Goal: Task Accomplishment & Management: Complete application form

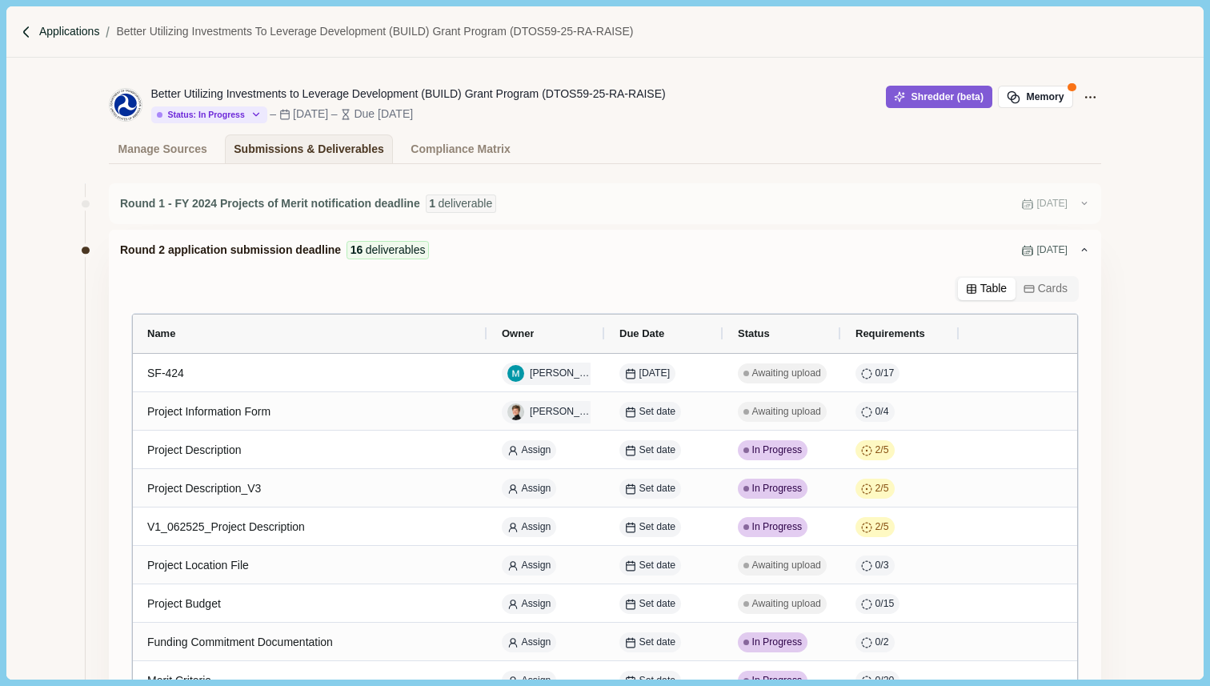
click at [62, 35] on p "Applications" at bounding box center [69, 31] width 61 height 17
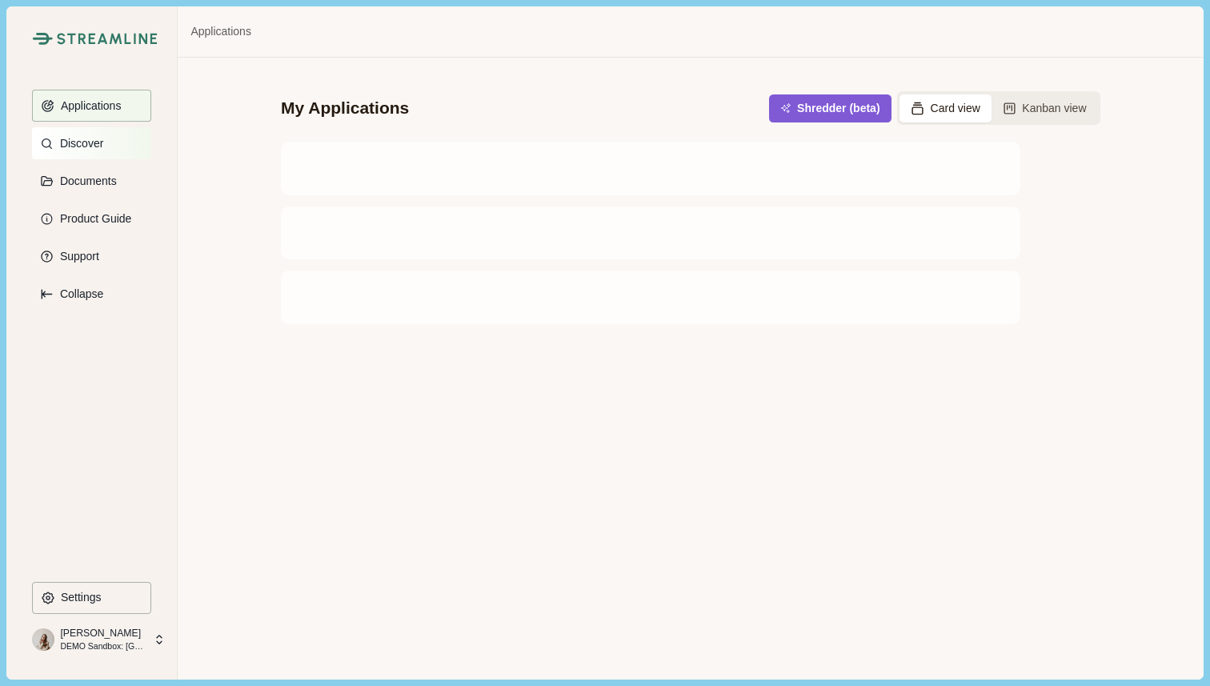
click at [108, 148] on button "Discover" at bounding box center [91, 143] width 119 height 32
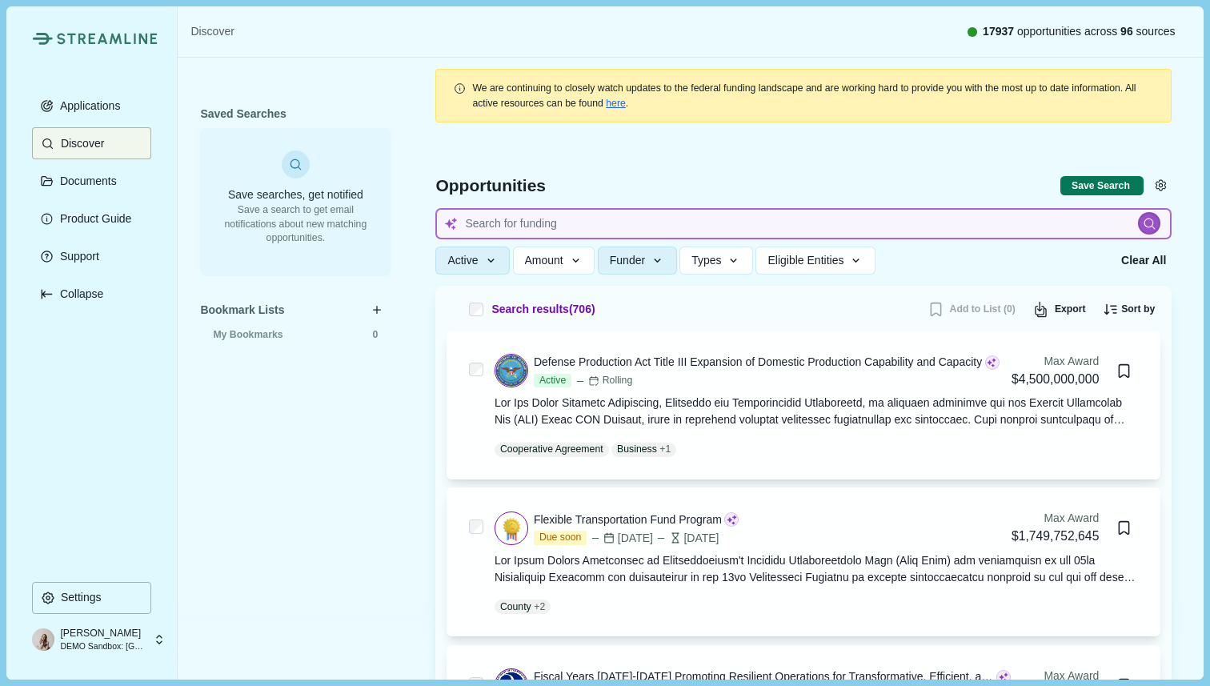
click at [560, 222] on input at bounding box center [803, 223] width 736 height 31
type input "Cancer therapeutics"
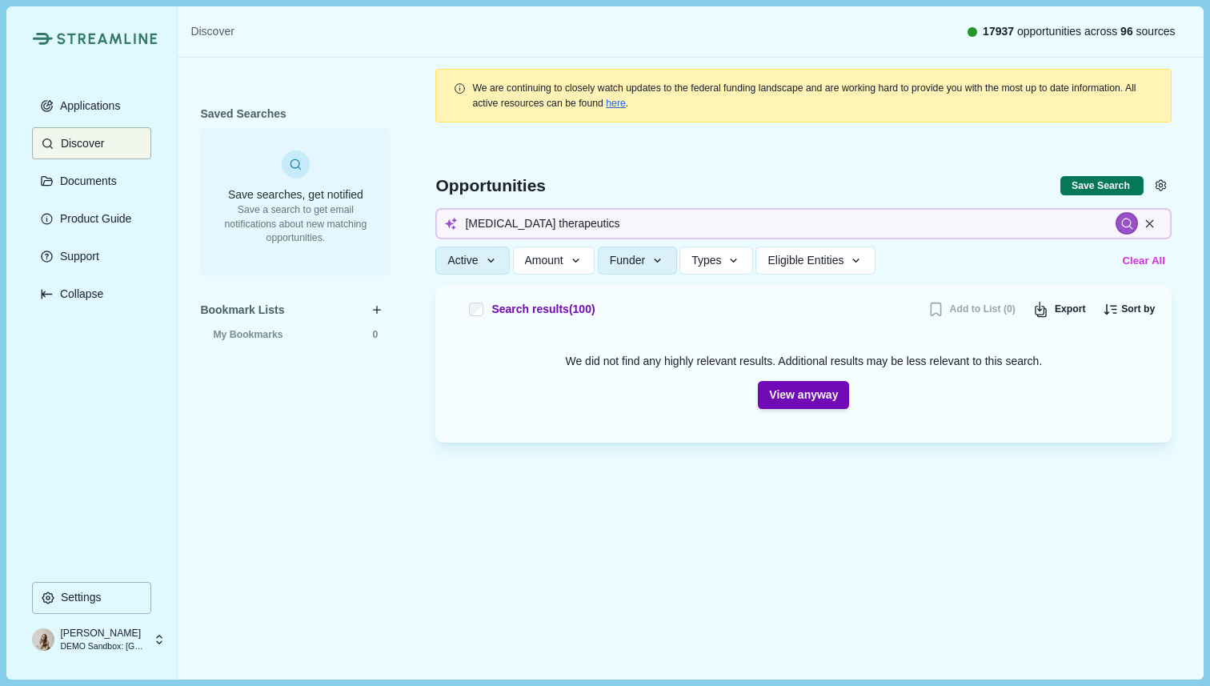
click at [1155, 265] on button "Clear All" at bounding box center [1144, 260] width 54 height 26
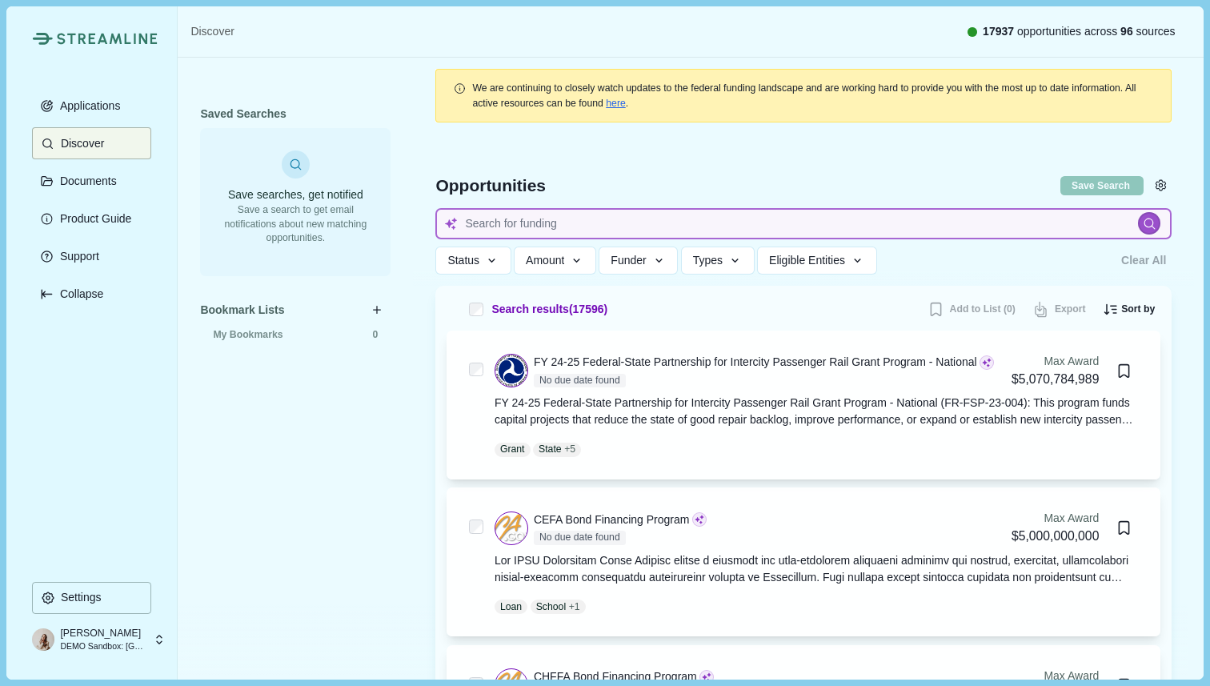
click at [588, 222] on input at bounding box center [803, 223] width 736 height 31
type input "Cancer therapeutics"
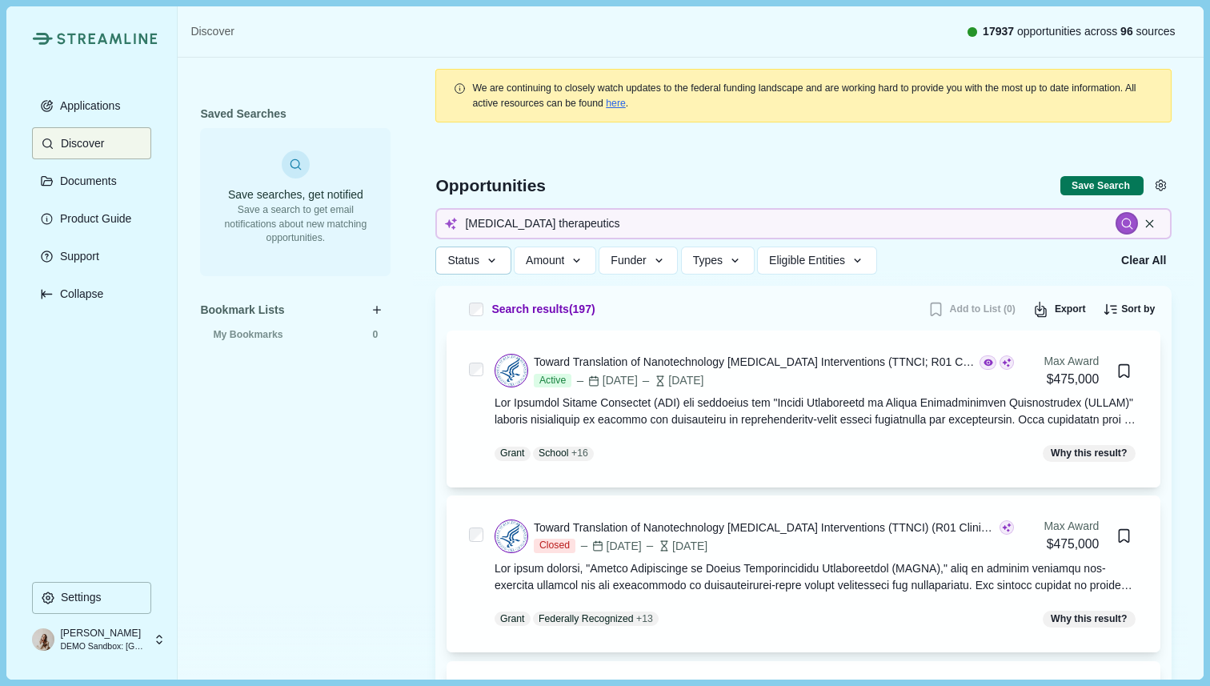
click at [488, 258] on icon "button" at bounding box center [492, 261] width 14 height 14
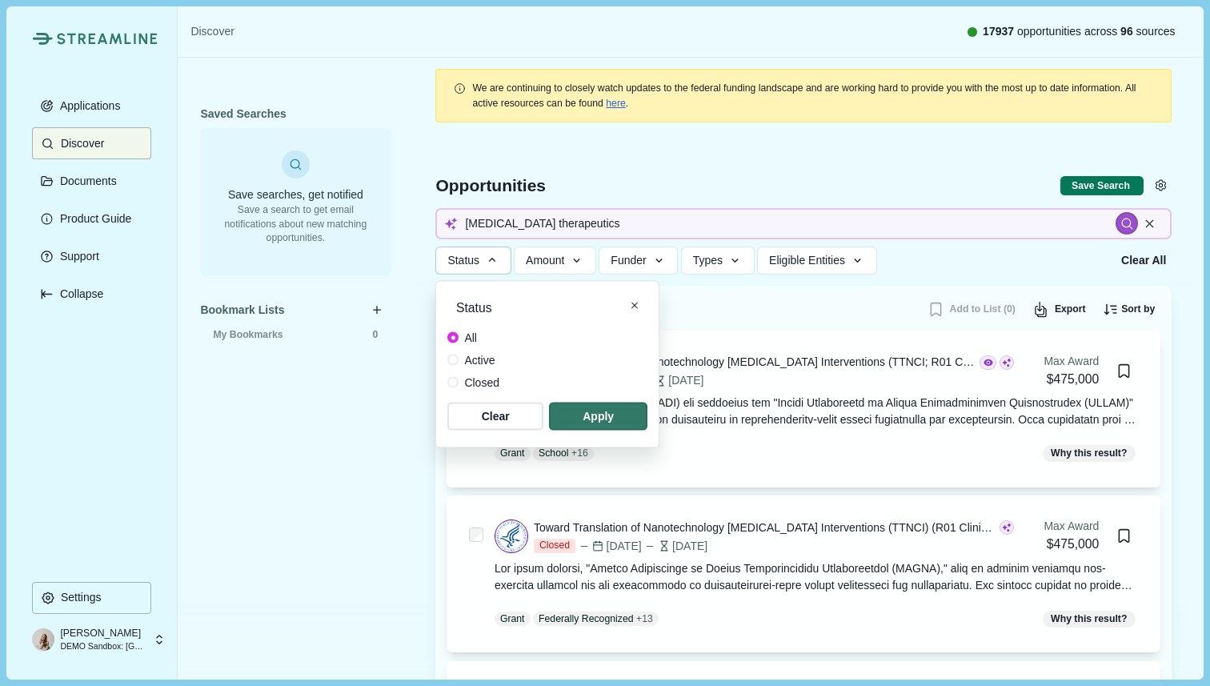
click at [464, 361] on span "Active" at bounding box center [479, 359] width 30 height 17
click at [605, 417] on span "button" at bounding box center [598, 416] width 94 height 26
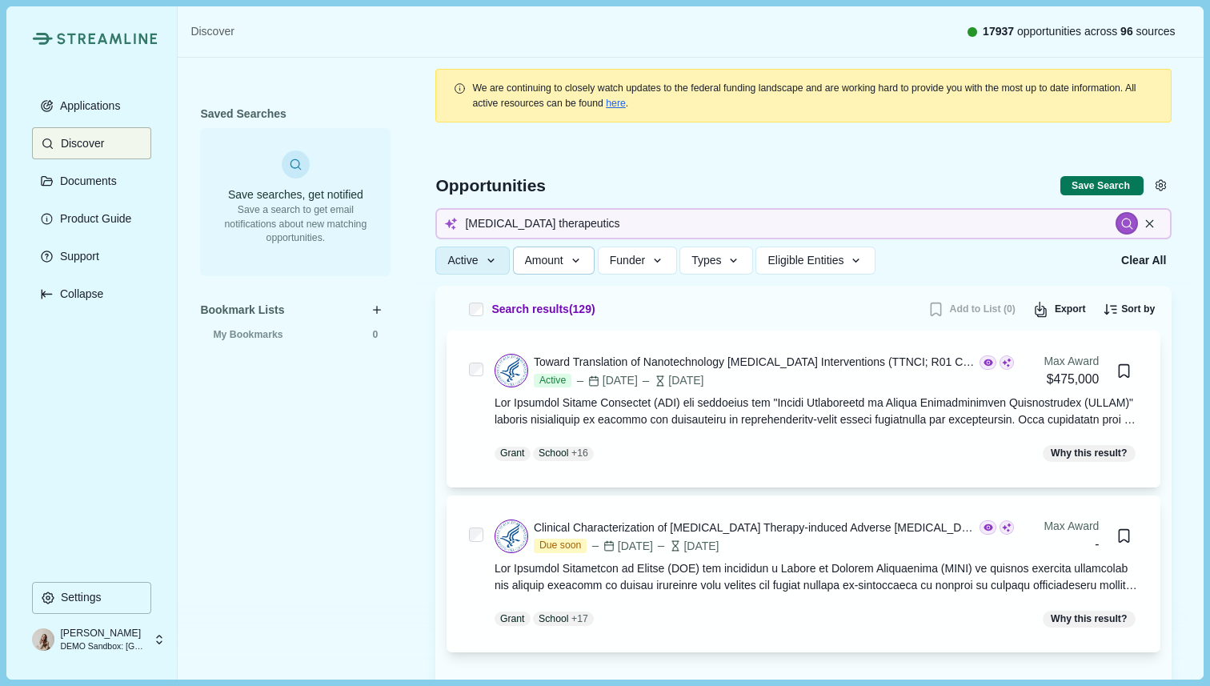
click at [583, 262] on icon "button" at bounding box center [576, 261] width 14 height 14
click at [721, 258] on span "Types" at bounding box center [706, 261] width 30 height 14
click at [1026, 266] on div "Active Status All Active Closed Clear Apply Amount Award Ceiling - Total Award …" at bounding box center [772, 260] width 675 height 28
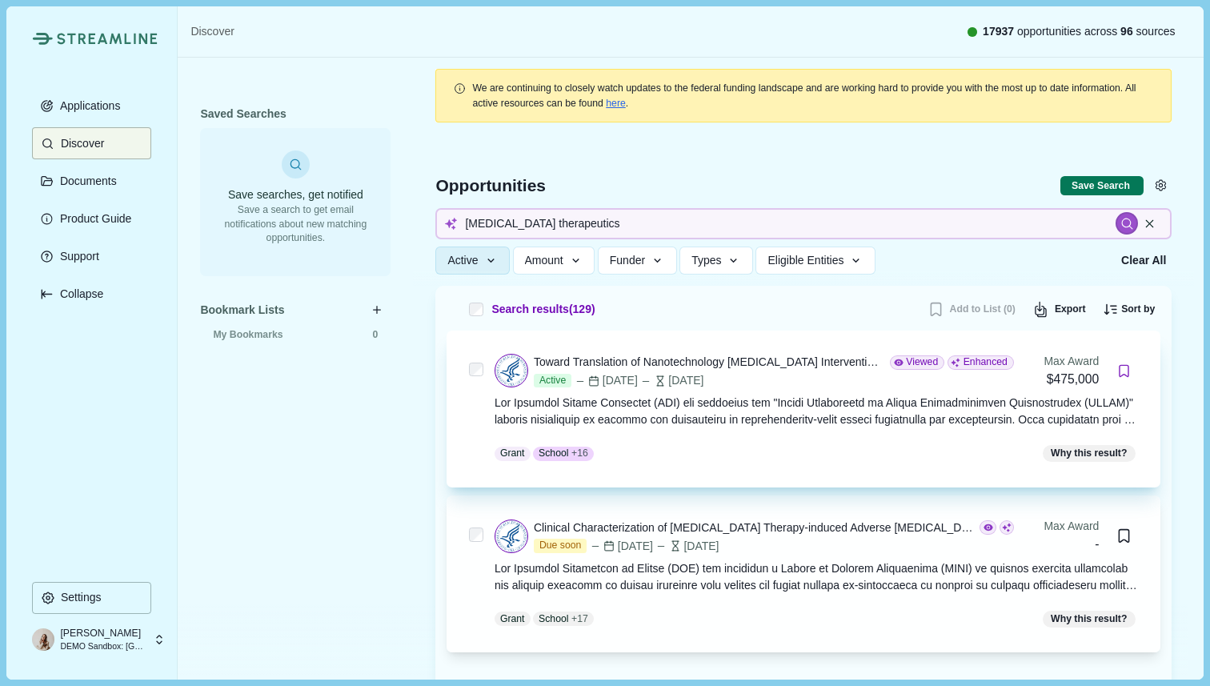
click at [1123, 373] on icon "Bookmark this grant." at bounding box center [1123, 370] width 15 height 15
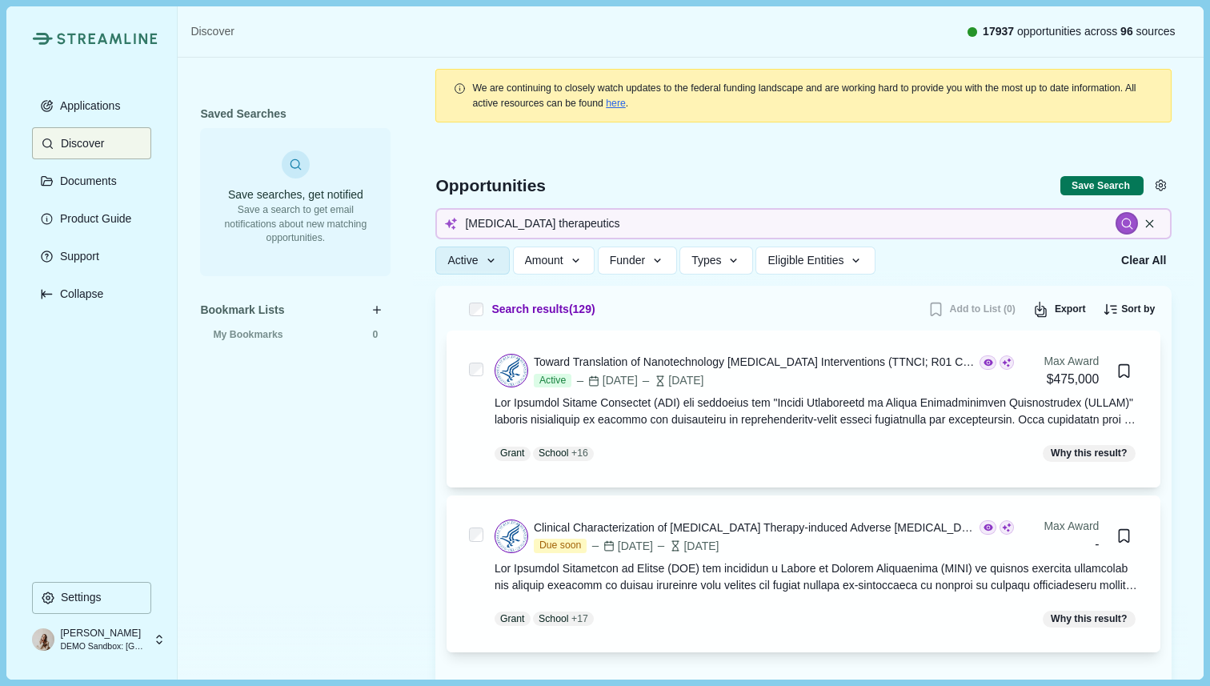
click at [1164, 335] on div "Search results ( 129 ) Add to List (0) Export Sort by Max Award: Highest to Low…" at bounding box center [803, 529] width 736 height 487
click at [1075, 186] on button "Save Search" at bounding box center [1101, 186] width 83 height 20
select select "*****"
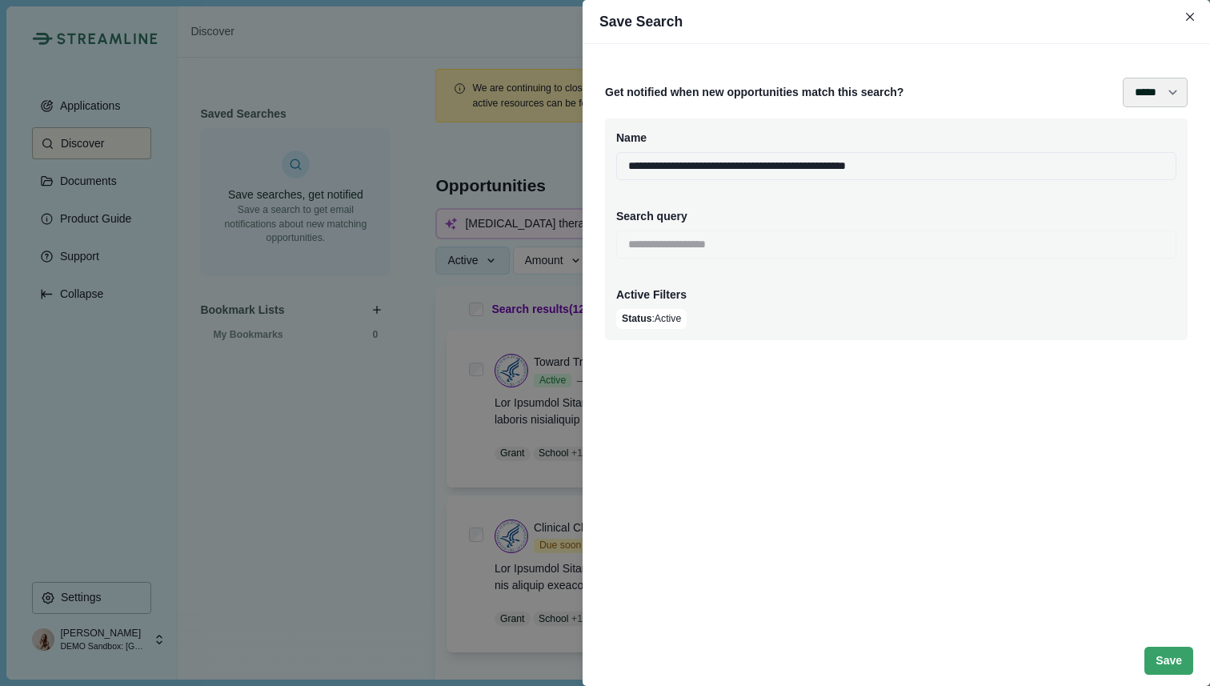
click at [1168, 100] on select "**** ***** ****** *******" at bounding box center [1155, 93] width 65 height 30
click at [1184, 22] on button "Close" at bounding box center [1191, 17] width 22 height 22
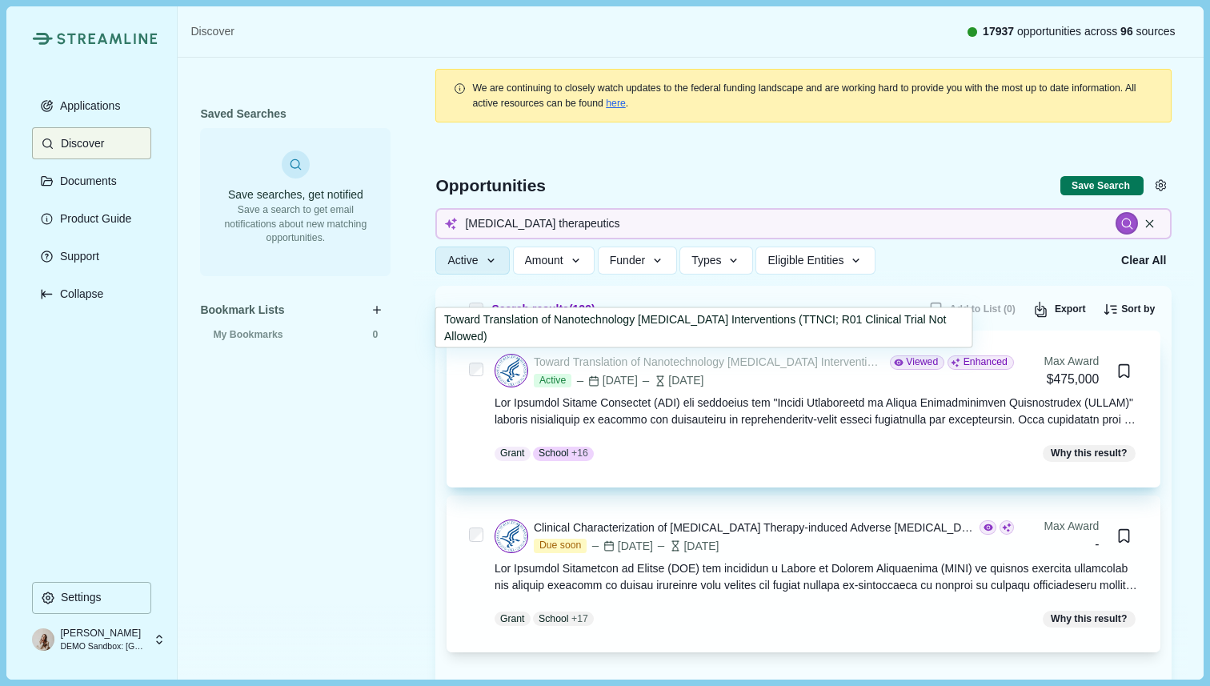
click at [720, 363] on div "Toward Translation of Nanotechnology Cancer Interventions (TTNCI; R01 Clinical …" at bounding box center [709, 362] width 351 height 17
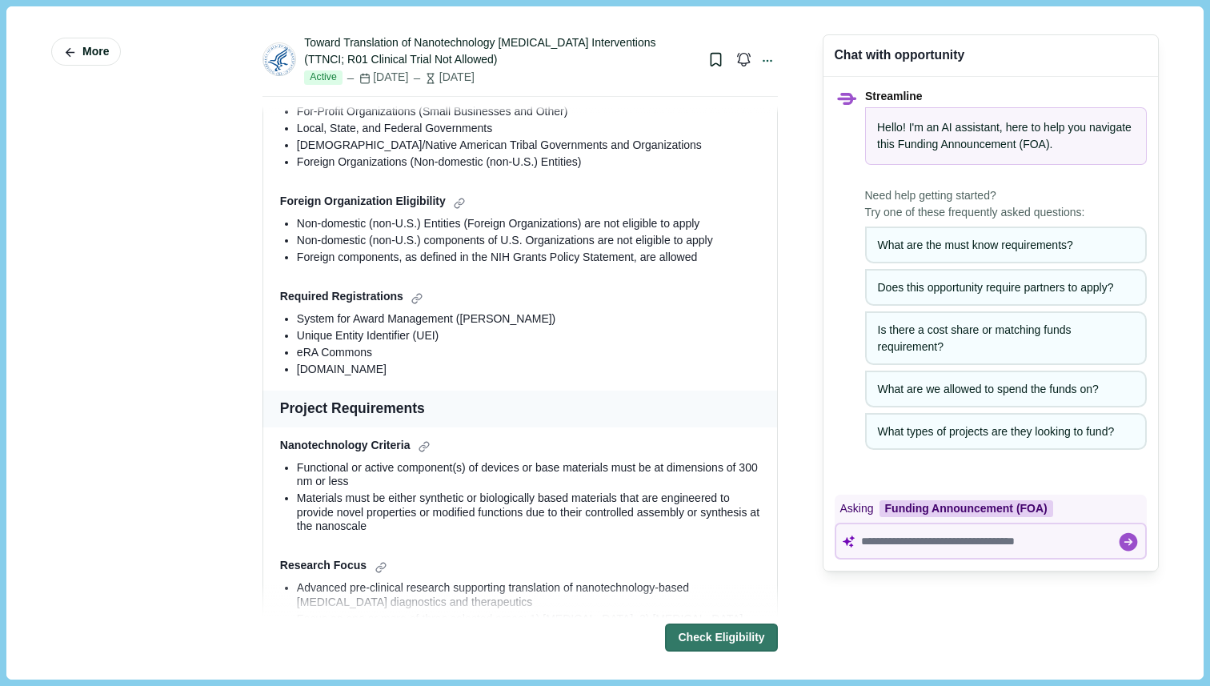
scroll to position [90, 0]
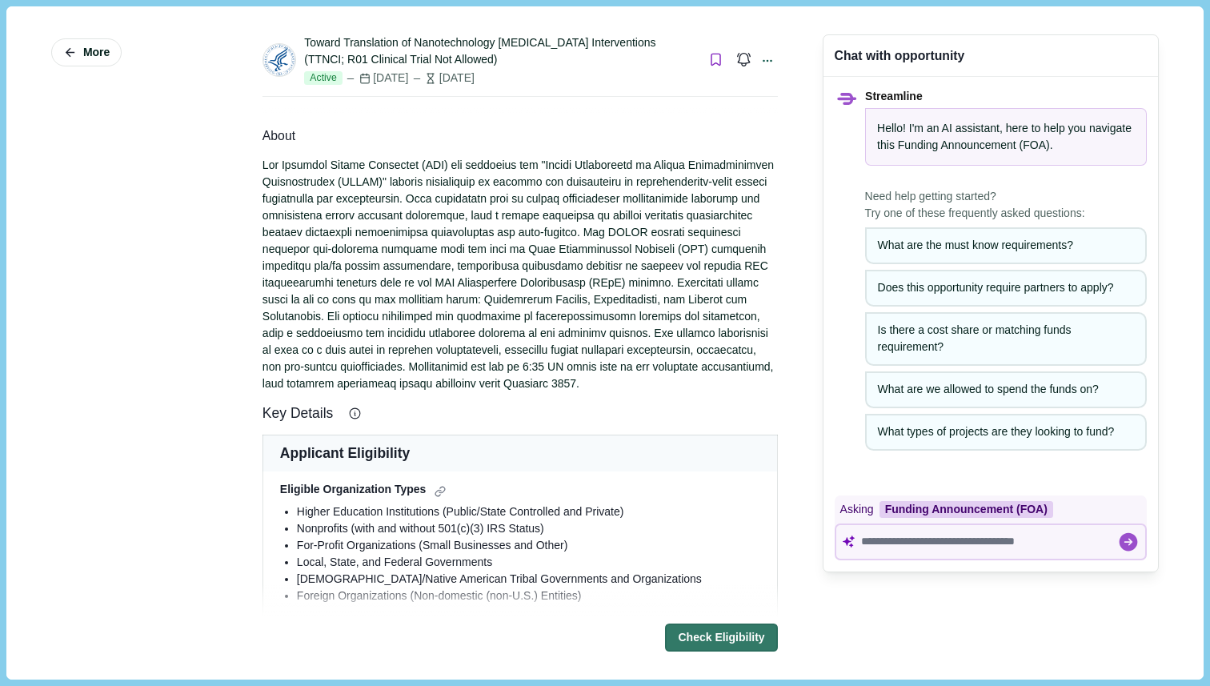
click at [708, 61] on icon "Bookmark this grant." at bounding box center [715, 59] width 15 height 15
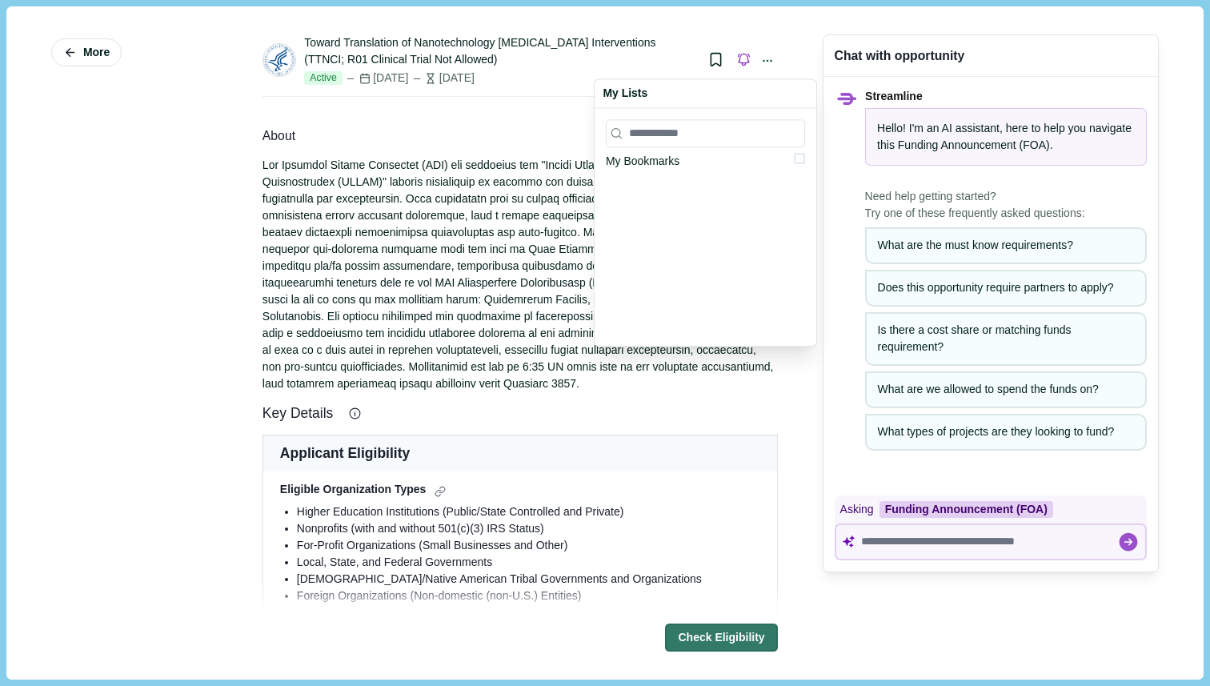
click at [736, 60] on icon "button" at bounding box center [743, 59] width 15 height 15
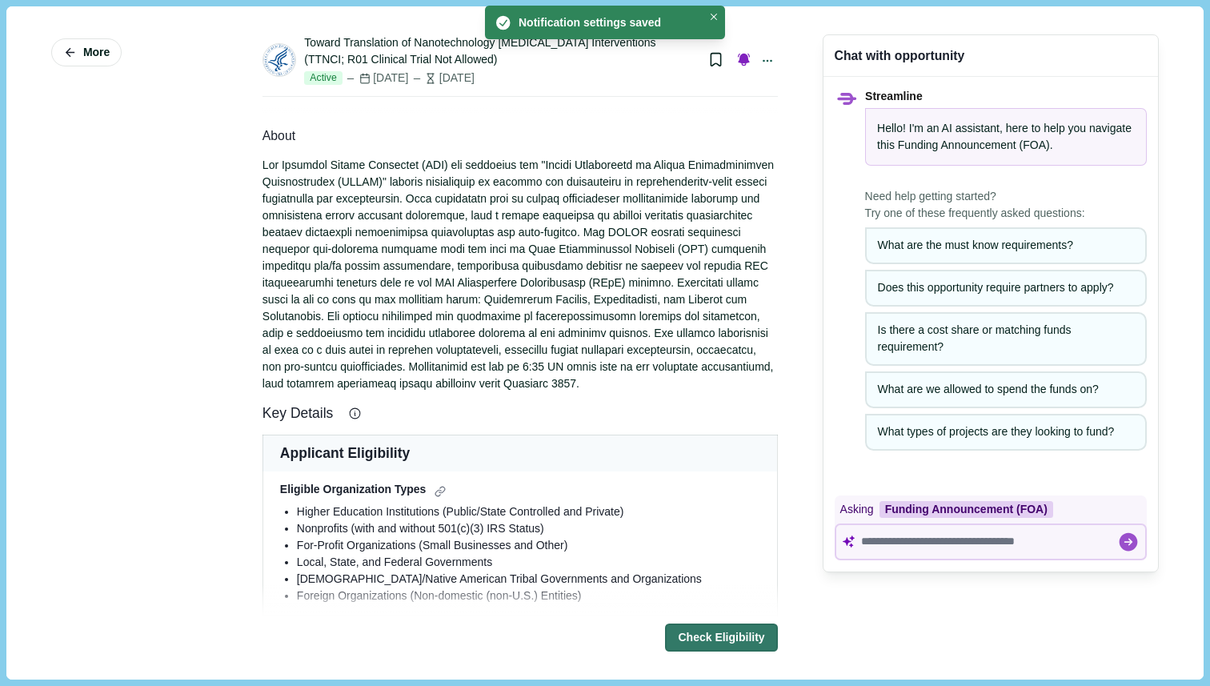
click at [736, 57] on icon "button" at bounding box center [743, 59] width 15 height 15
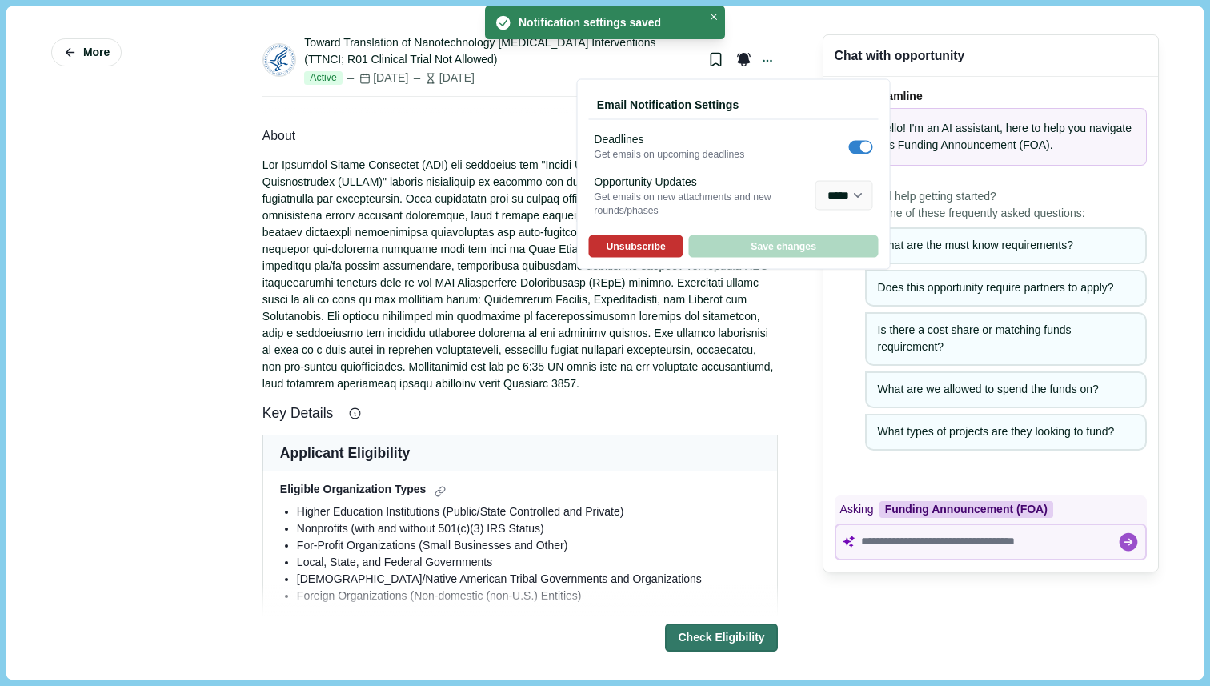
click at [633, 252] on button "Unsubscribe" at bounding box center [635, 245] width 94 height 22
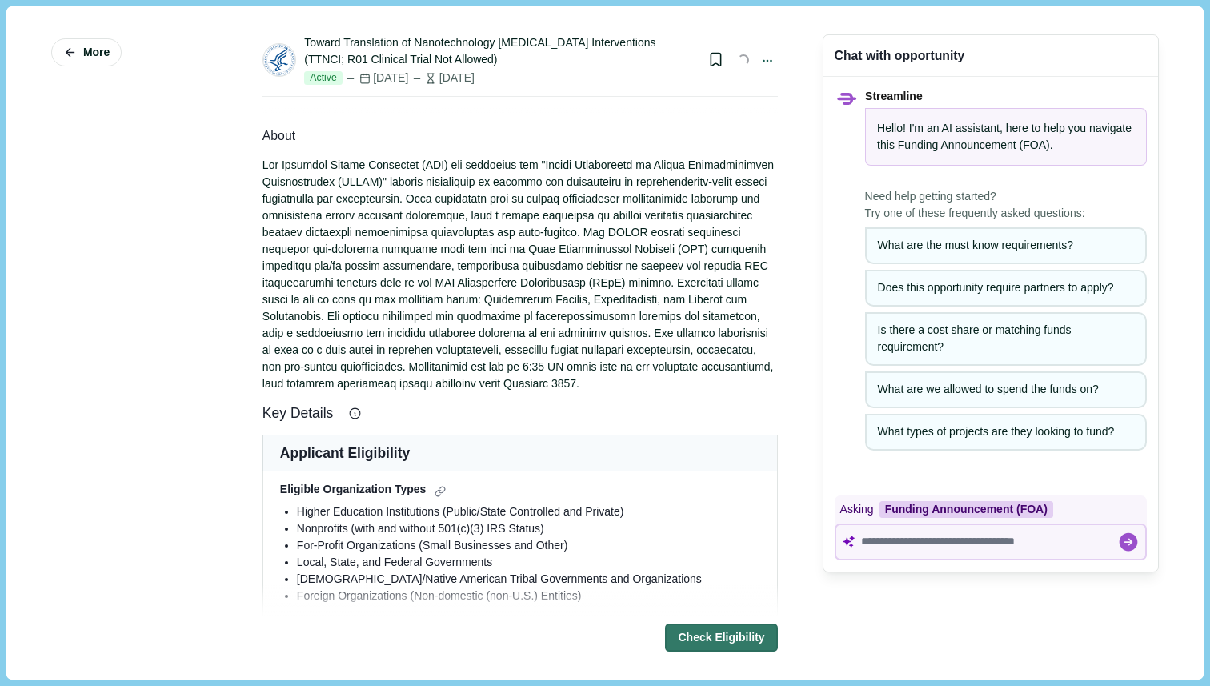
select select "****"
click at [920, 544] on textarea at bounding box center [989, 542] width 256 height 14
paste textarea "**********"
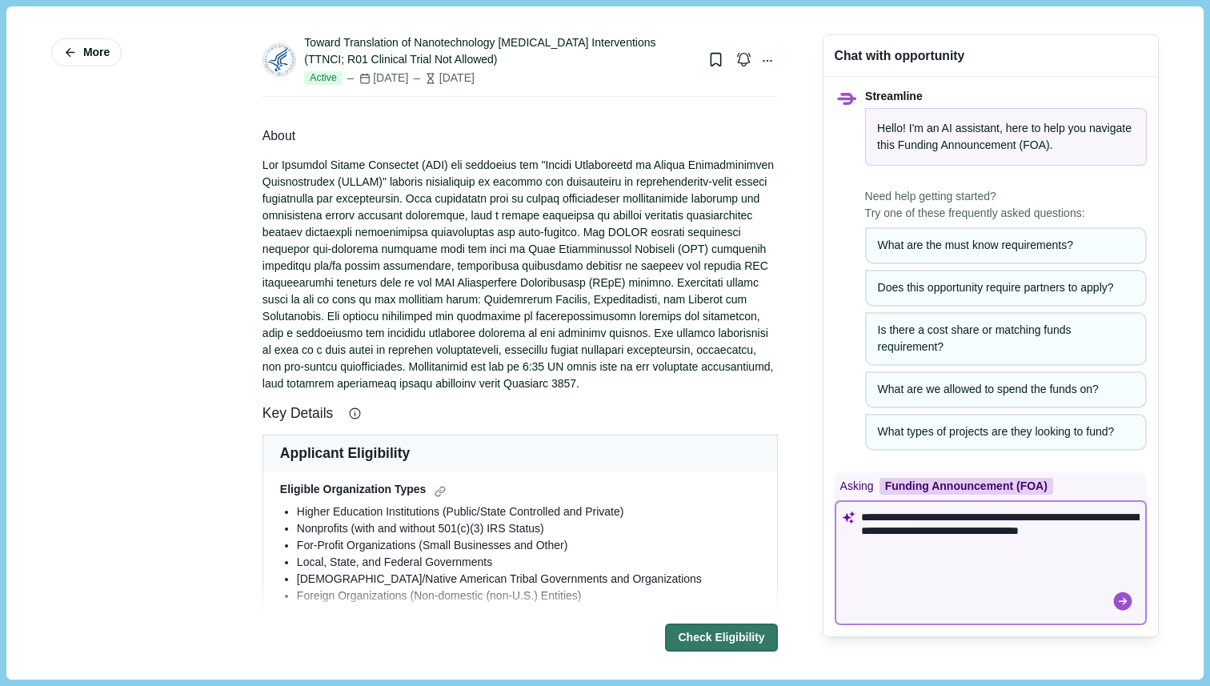
type textarea "**********"
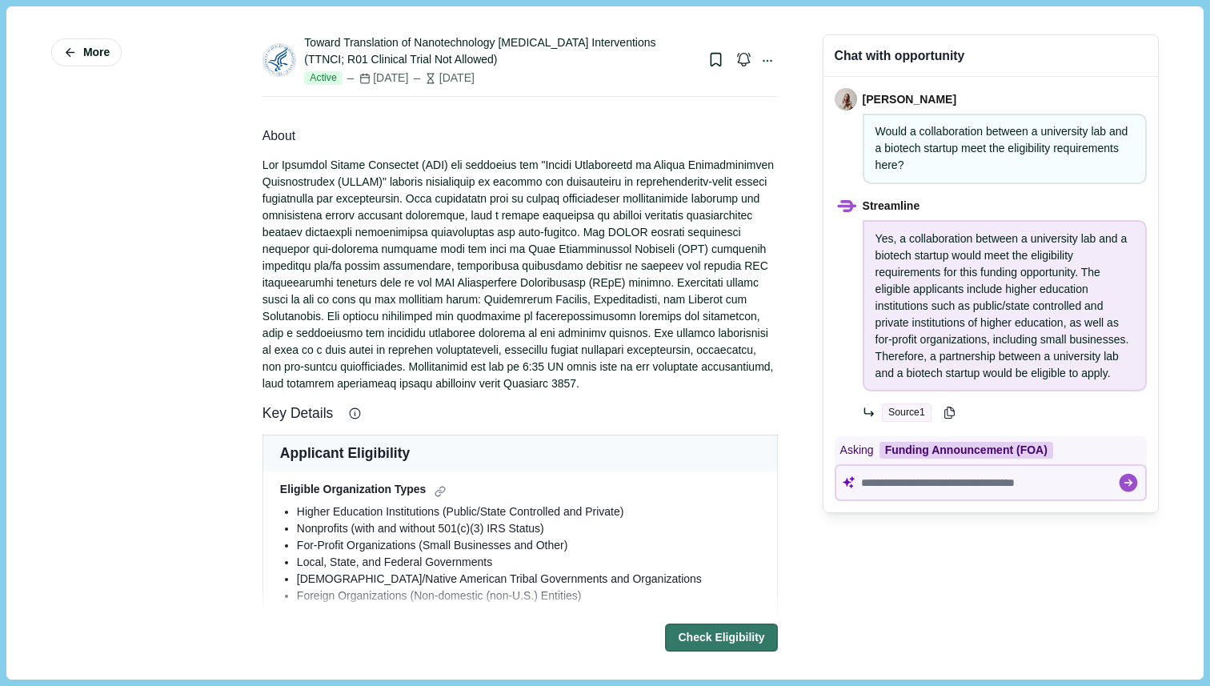
scroll to position [0, 0]
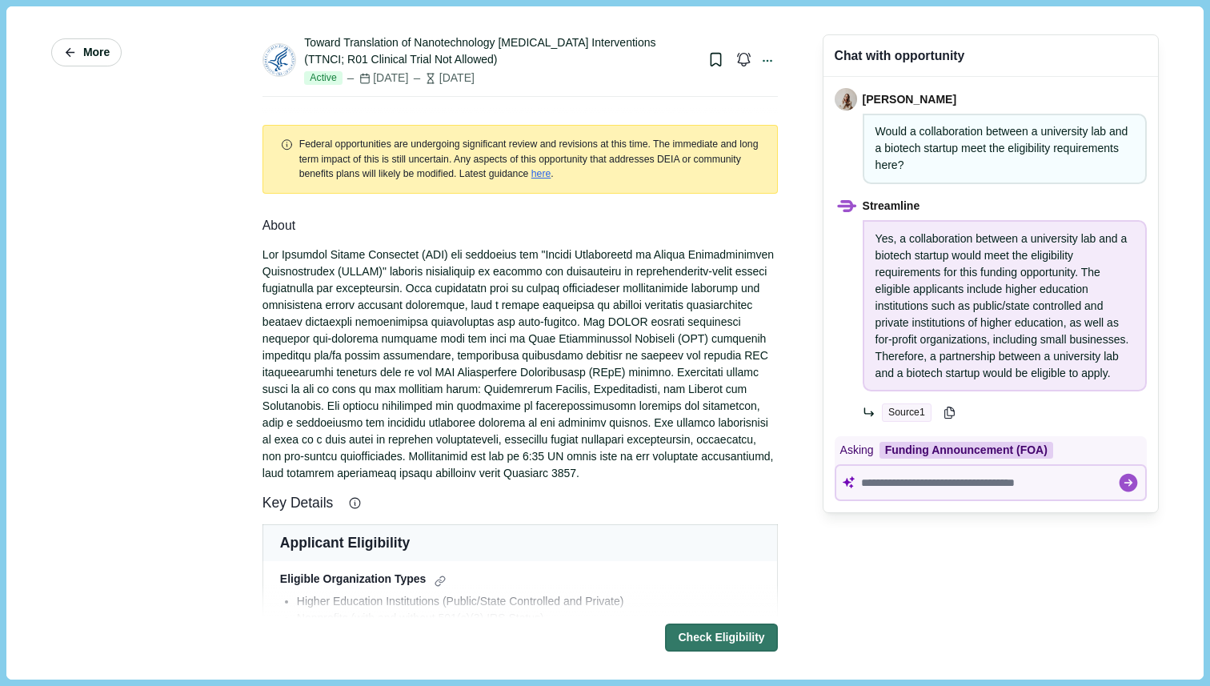
click at [88, 51] on span "More" at bounding box center [96, 53] width 26 height 14
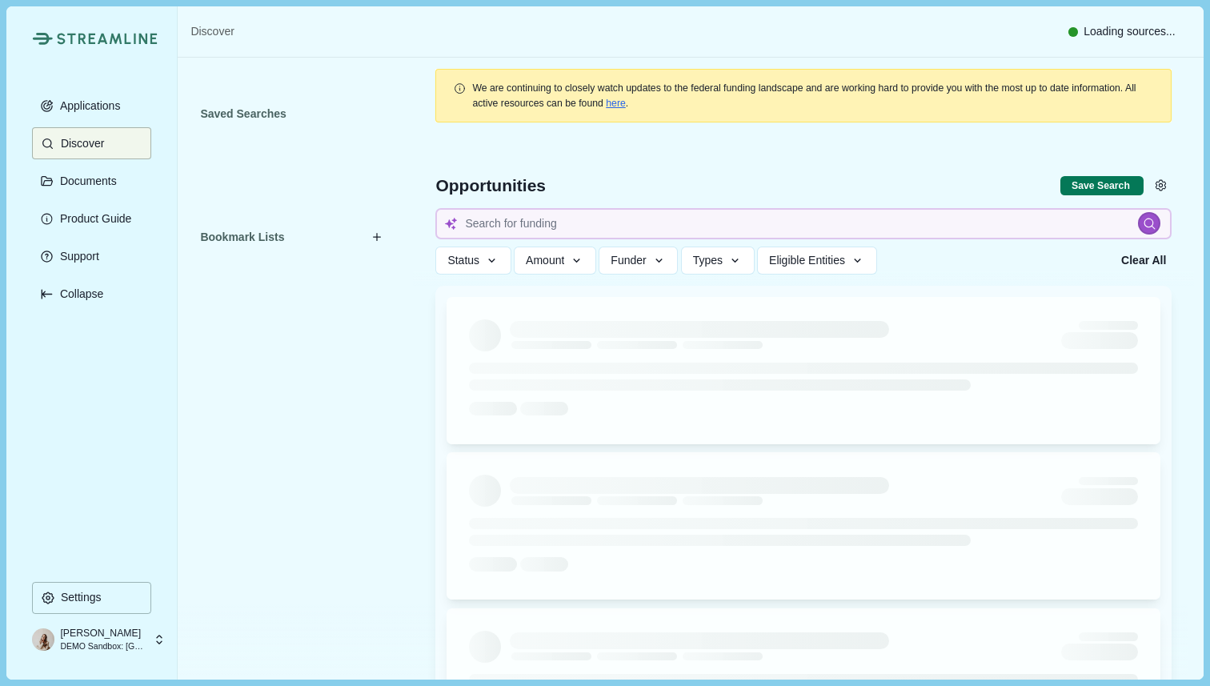
type input "Cancer therapeutics"
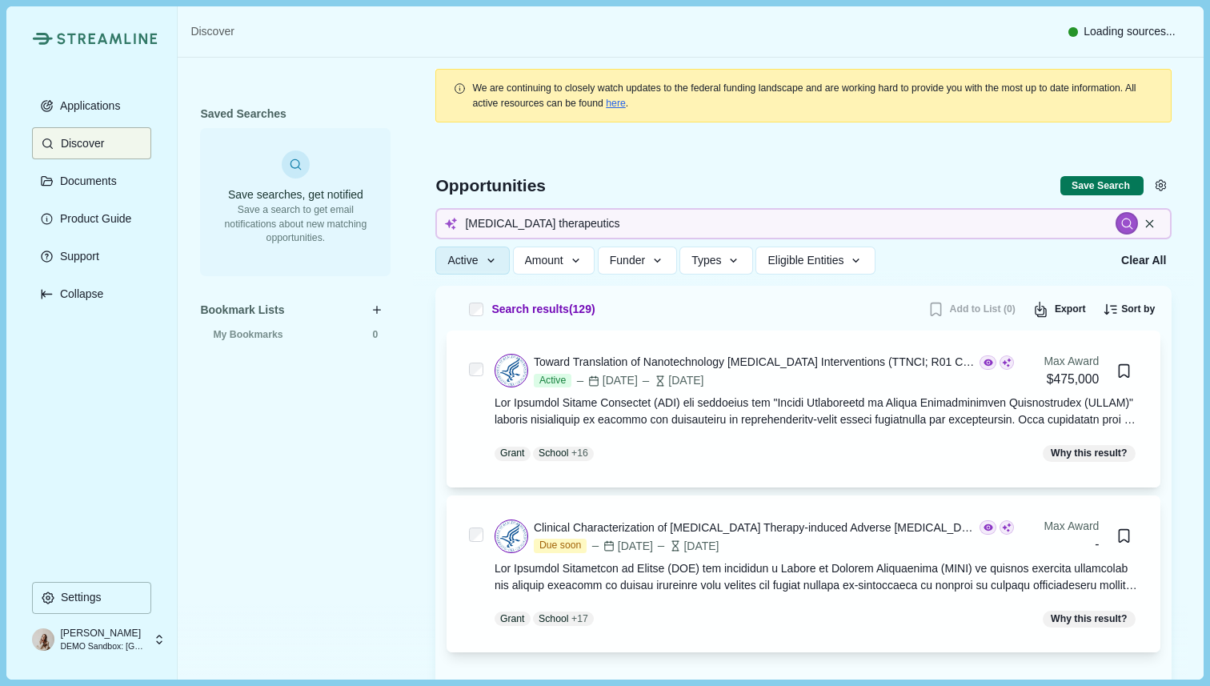
click at [1124, 256] on button "Clear All" at bounding box center [1144, 260] width 56 height 28
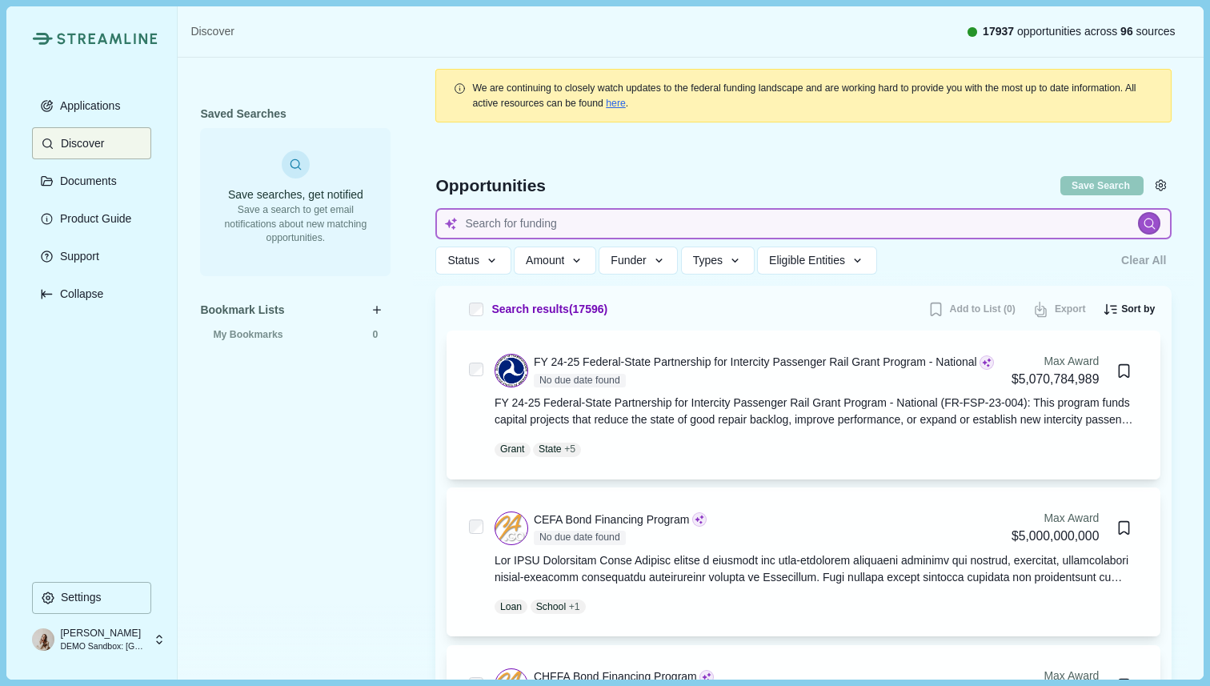
click at [484, 226] on input at bounding box center [803, 223] width 736 height 31
type input "Cancer therapeutics"
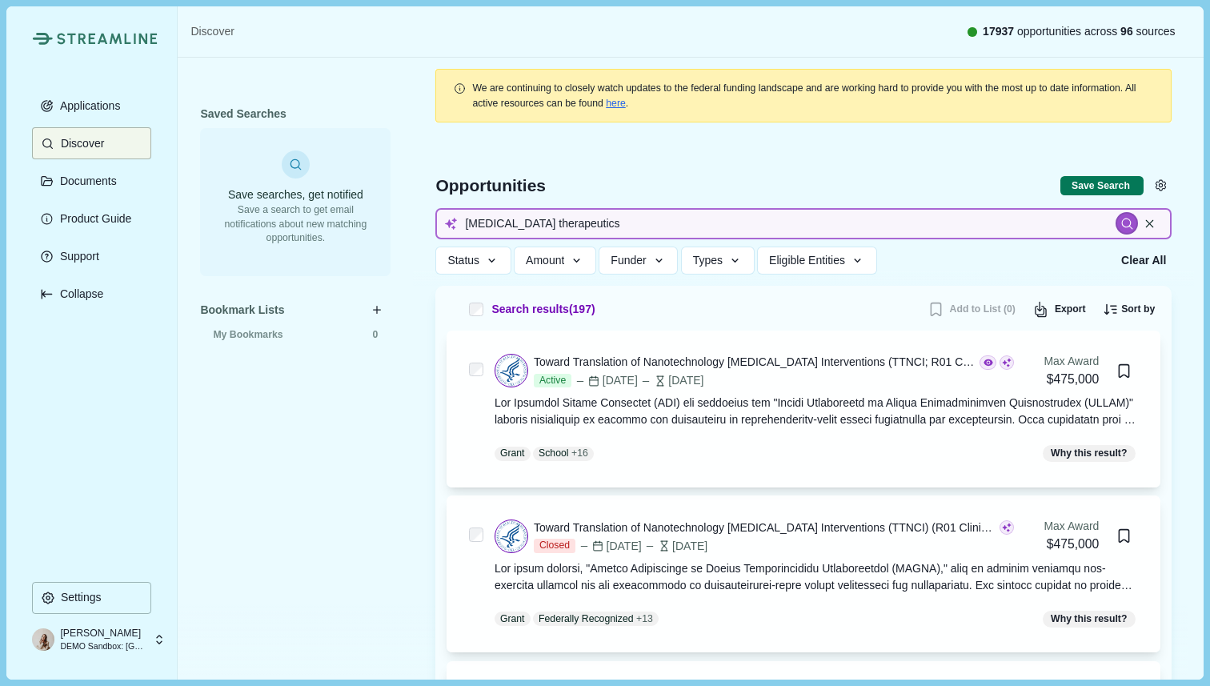
click at [597, 222] on input "Cancer therapeutics" at bounding box center [803, 223] width 736 height 31
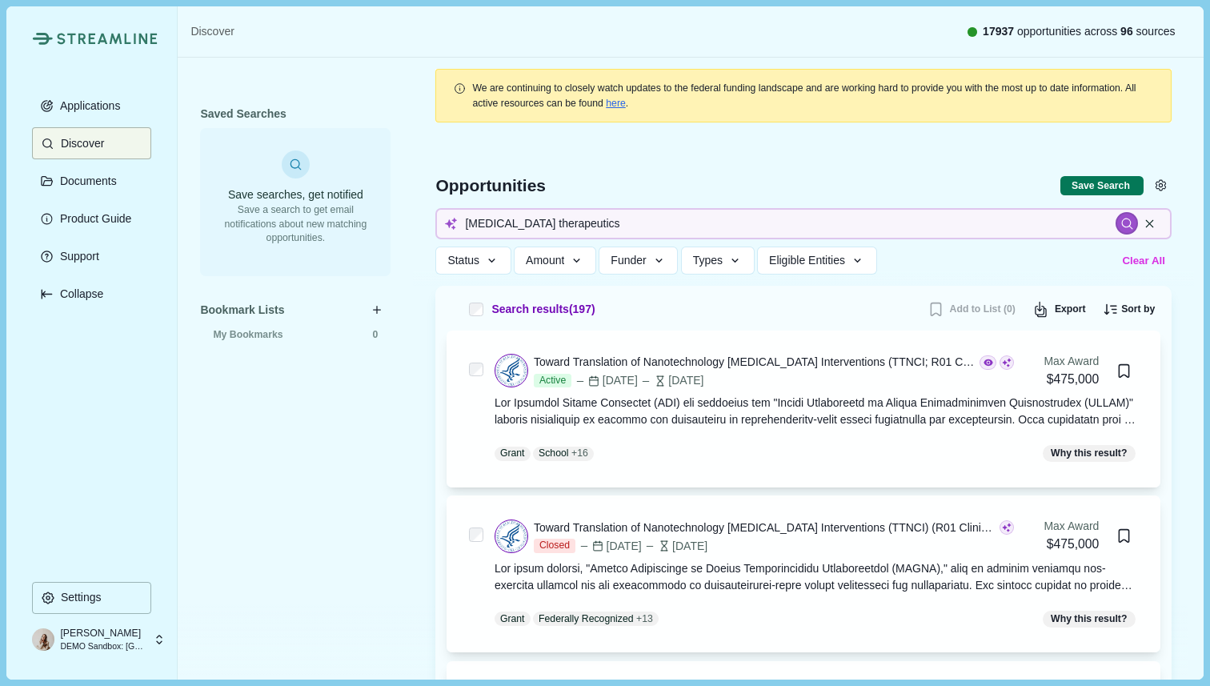
click at [1145, 261] on button "Clear All" at bounding box center [1144, 260] width 54 height 26
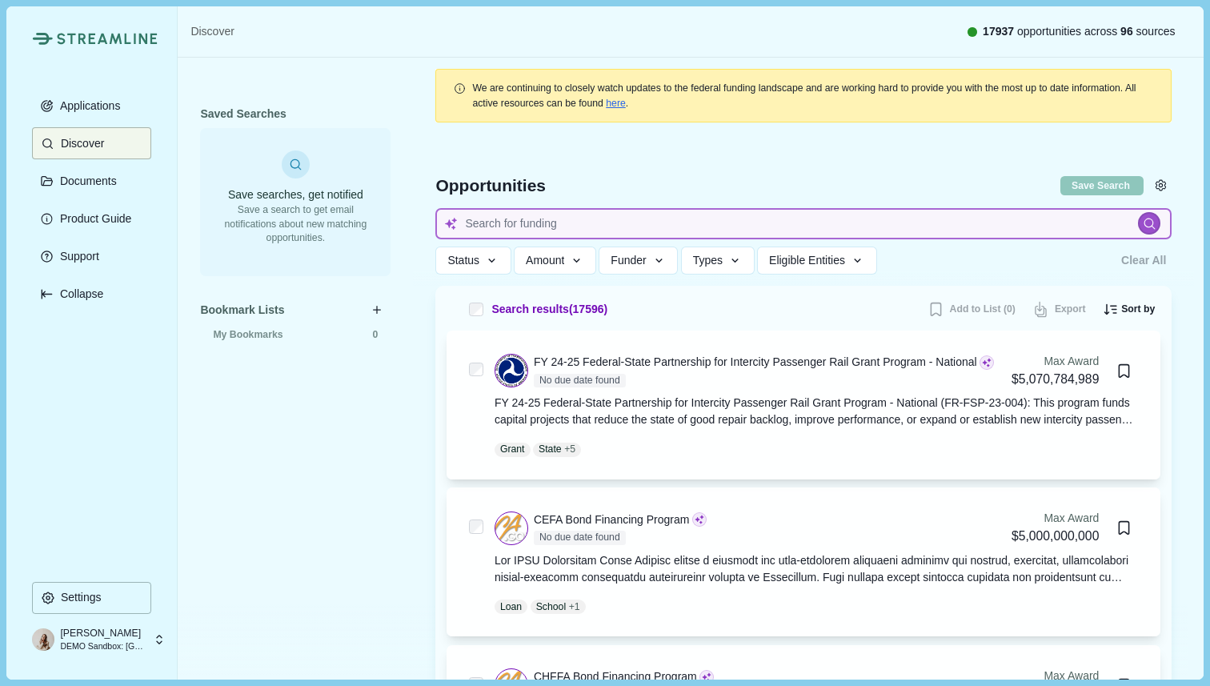
click at [561, 230] on input at bounding box center [803, 223] width 736 height 31
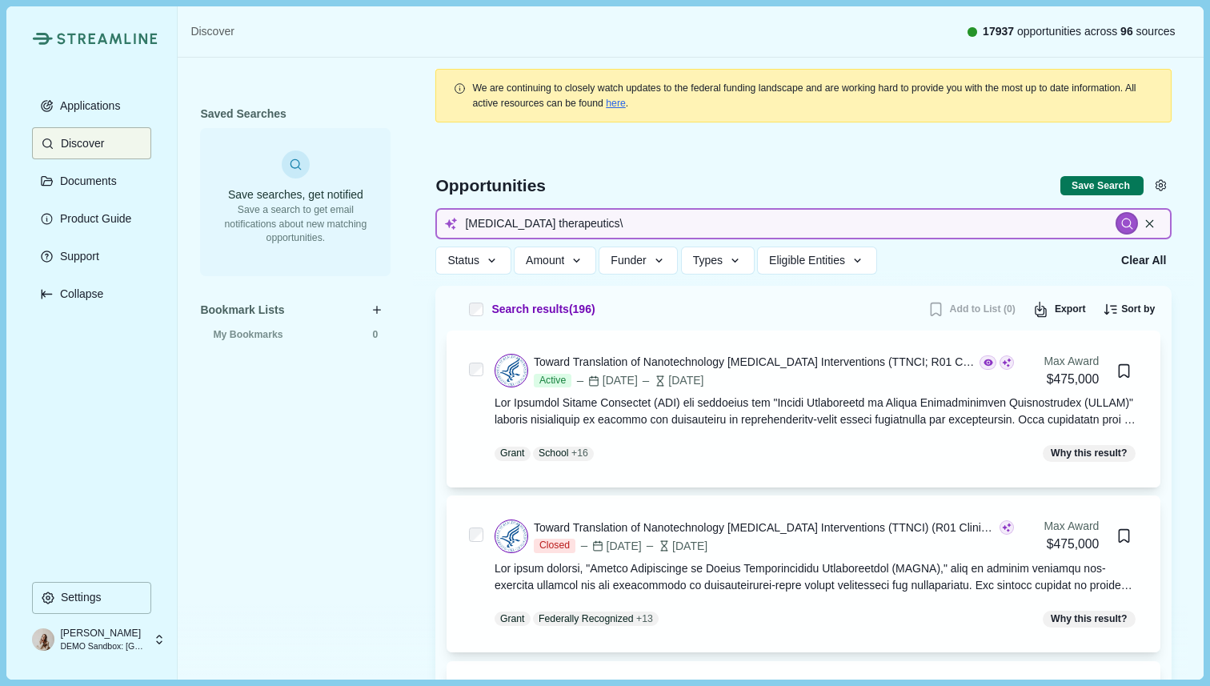
click at [598, 225] on input "Cancer therapeutics\" at bounding box center [803, 223] width 736 height 31
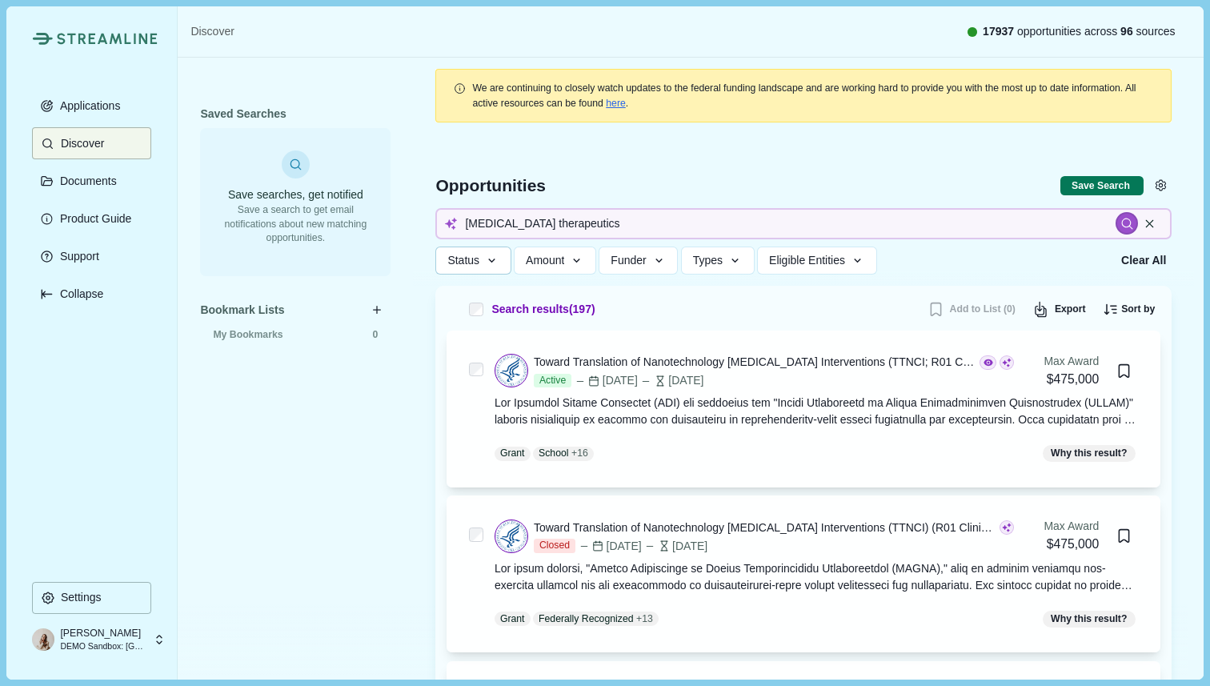
click at [496, 262] on icon "button" at bounding box center [492, 261] width 14 height 14
click at [755, 305] on div "Search results ( 197 ) Add to List (0) Export Sort by Max Award: Highest to Low…" at bounding box center [804, 310] width 714 height 26
click at [1144, 257] on button "Clear All" at bounding box center [1144, 260] width 54 height 26
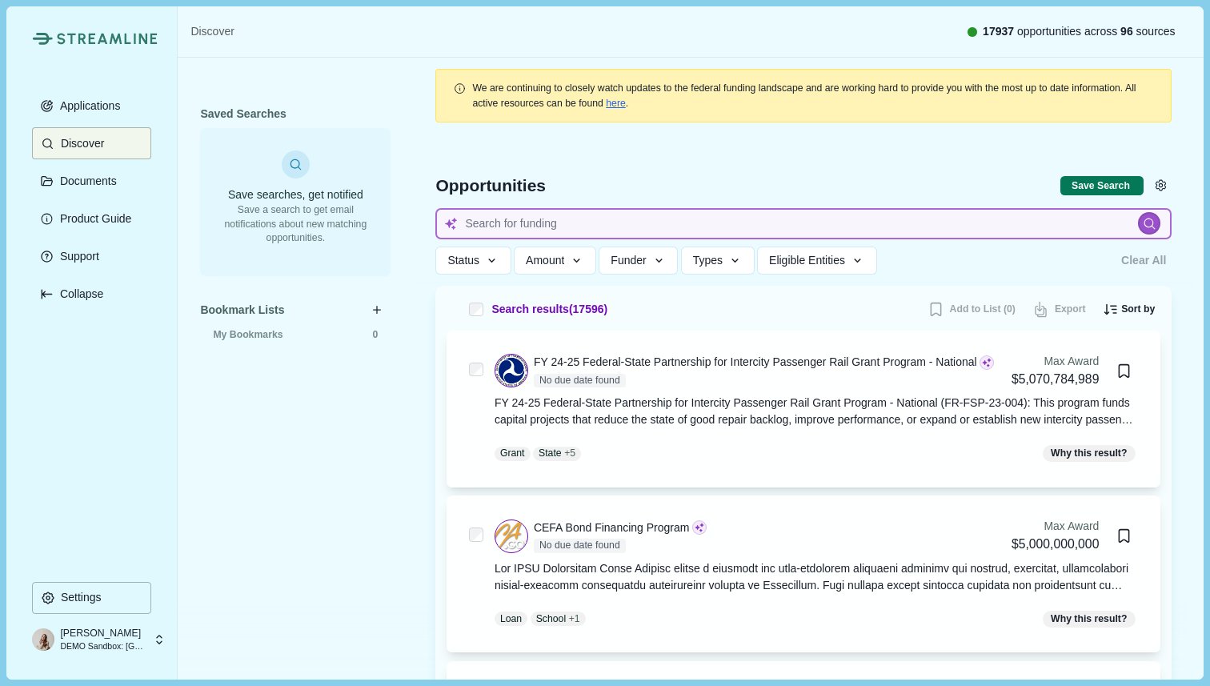
click at [641, 222] on input at bounding box center [803, 223] width 736 height 31
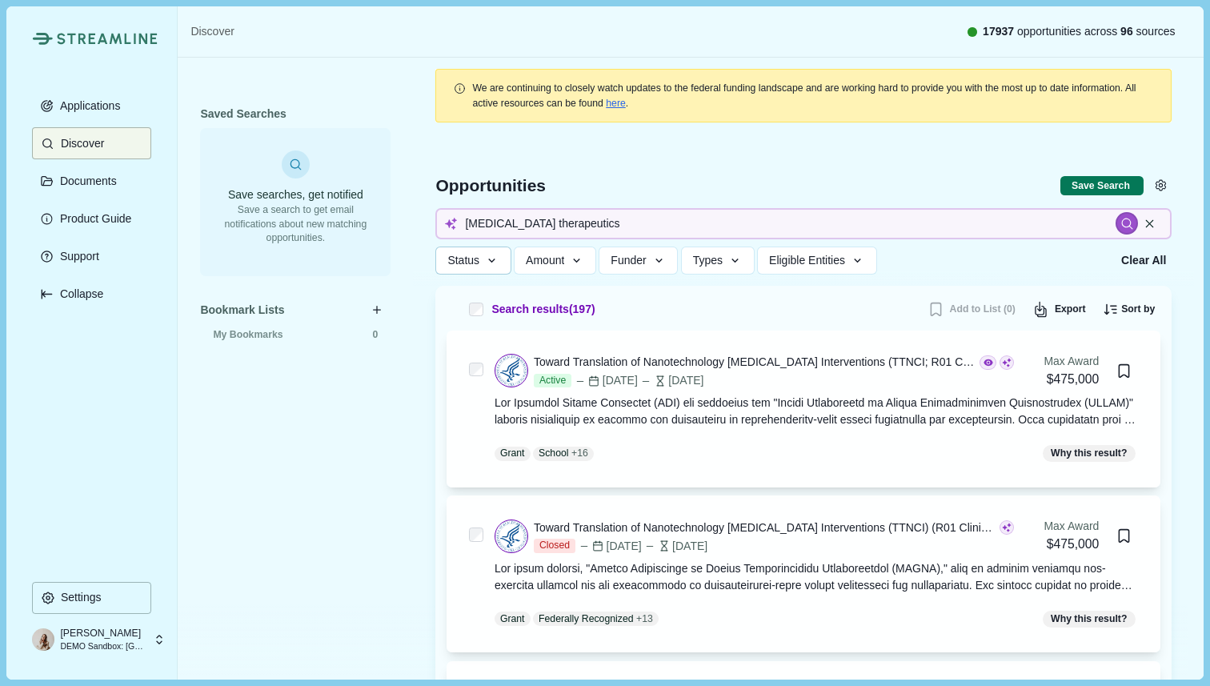
click at [489, 264] on icon "button" at bounding box center [492, 261] width 14 height 14
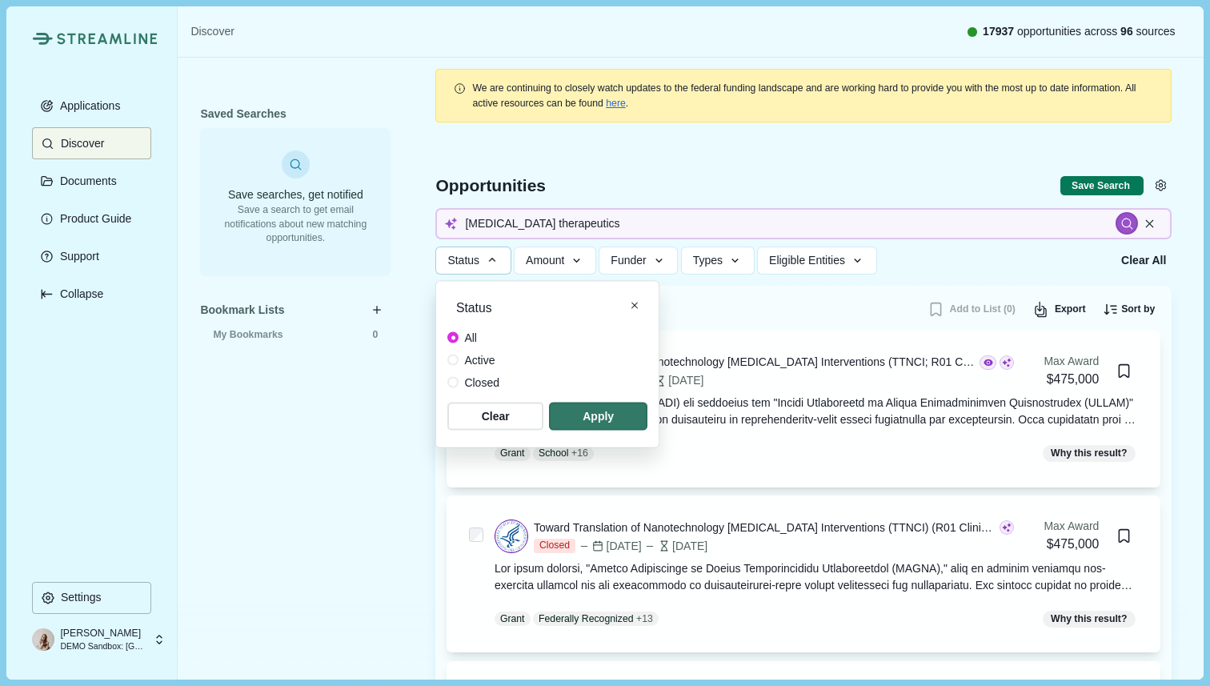
click at [450, 363] on span at bounding box center [452, 360] width 11 height 11
click at [598, 412] on span "button" at bounding box center [598, 416] width 94 height 26
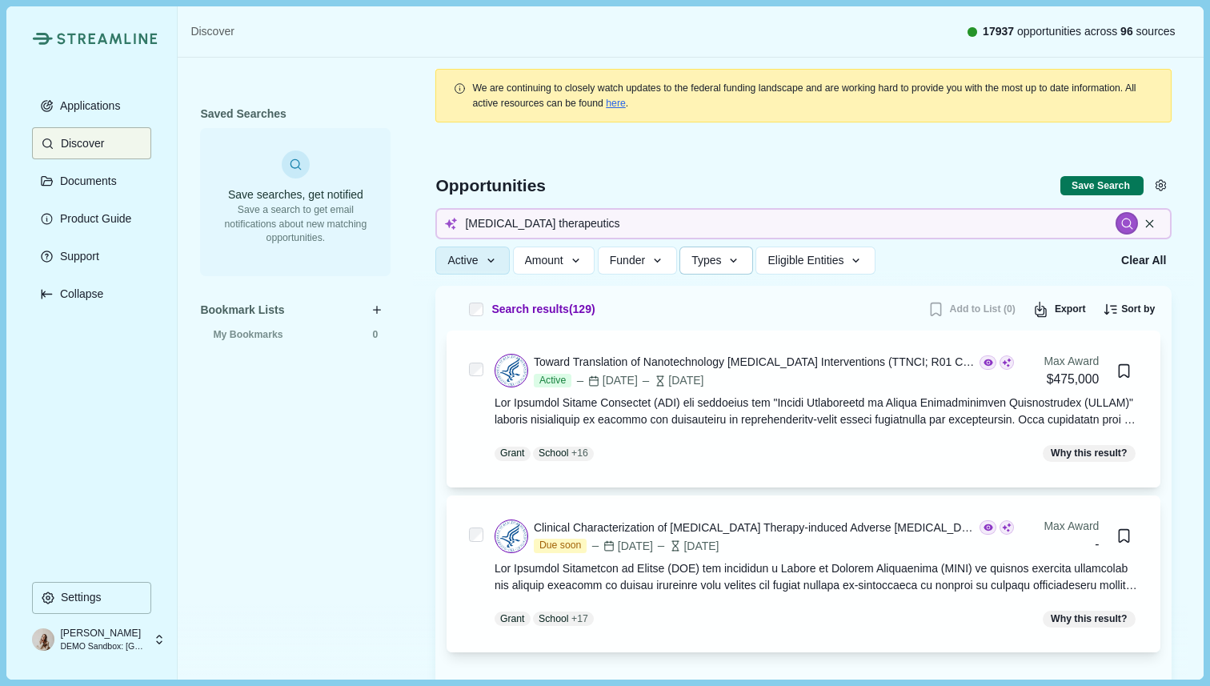
click at [738, 266] on icon "button" at bounding box center [734, 261] width 14 height 14
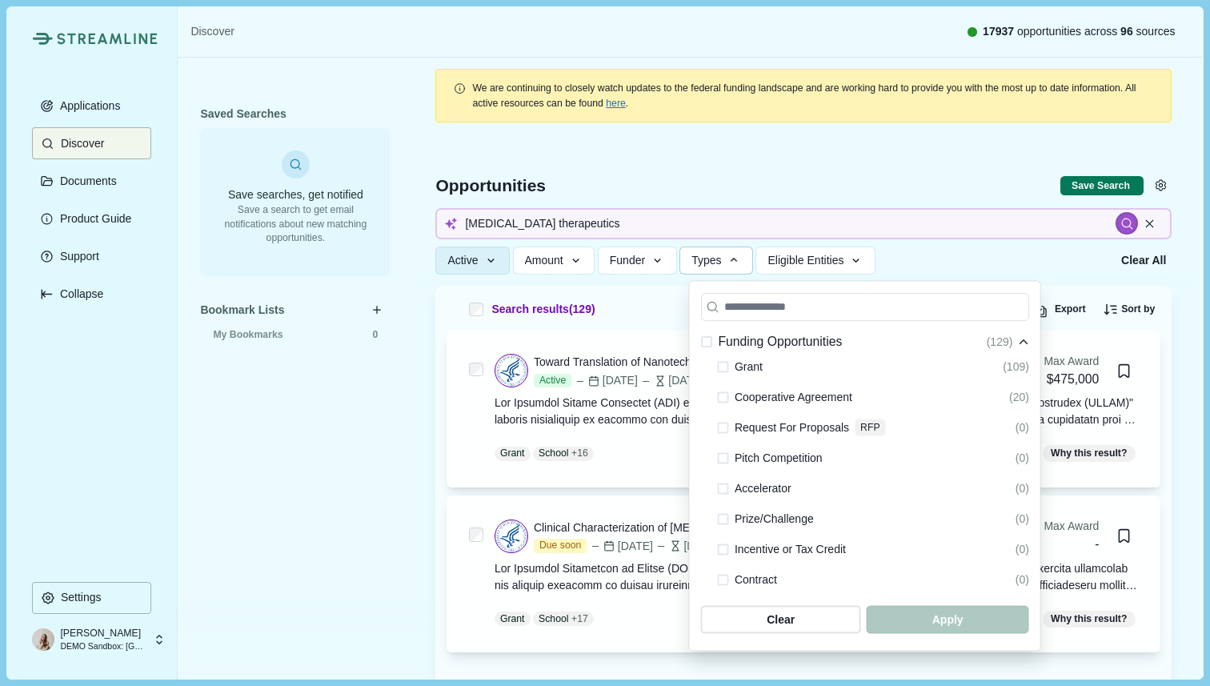
click at [738, 258] on icon "button" at bounding box center [734, 260] width 7 height 4
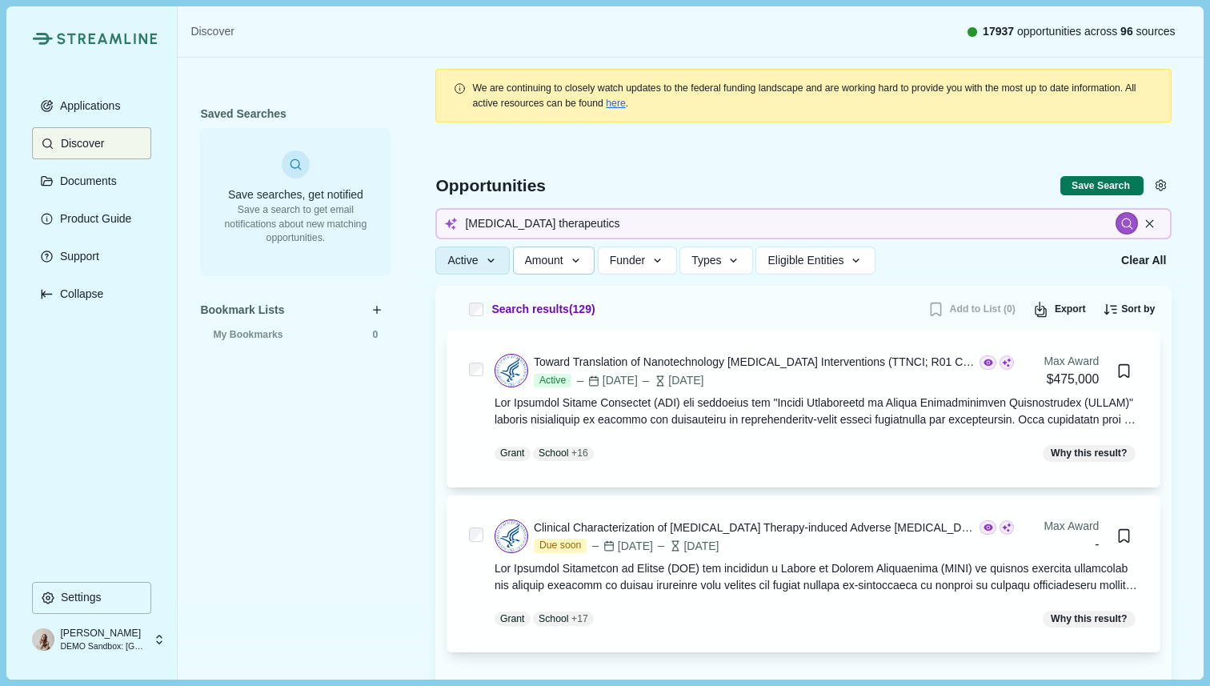
click at [583, 258] on icon "button" at bounding box center [576, 261] width 14 height 14
click at [951, 264] on div "Active Status All Active Closed Clear Apply Amount Award Ceiling - Total Award …" at bounding box center [772, 260] width 675 height 28
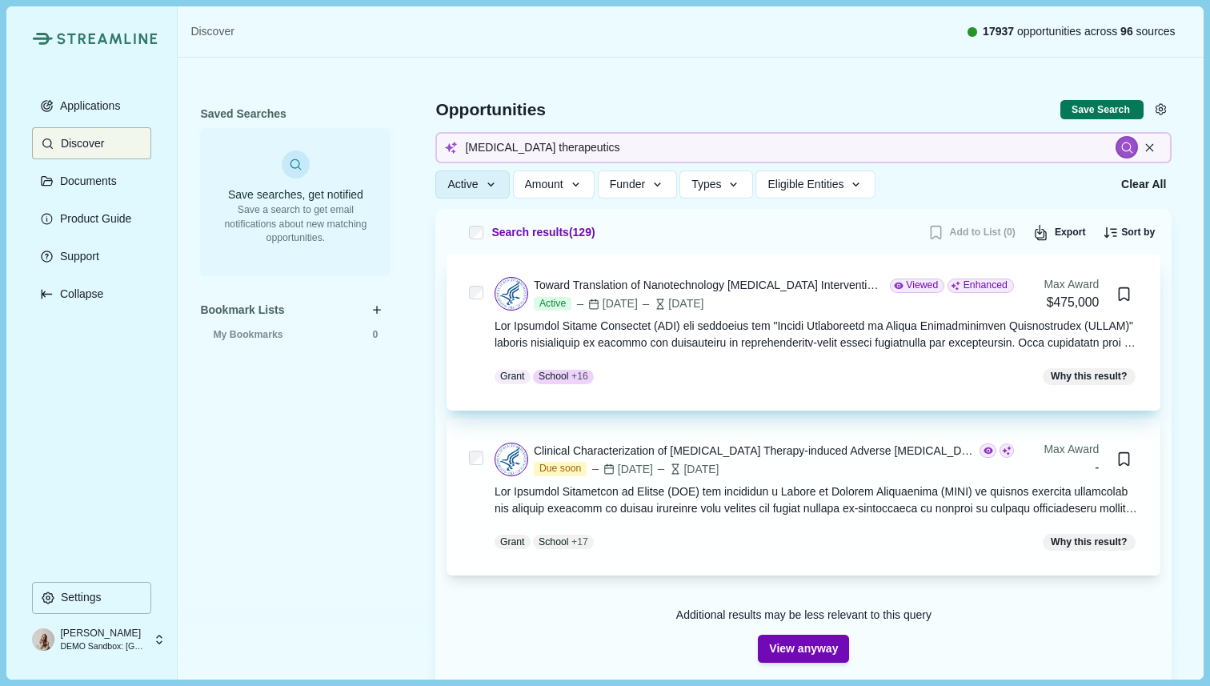
scroll to position [21, 0]
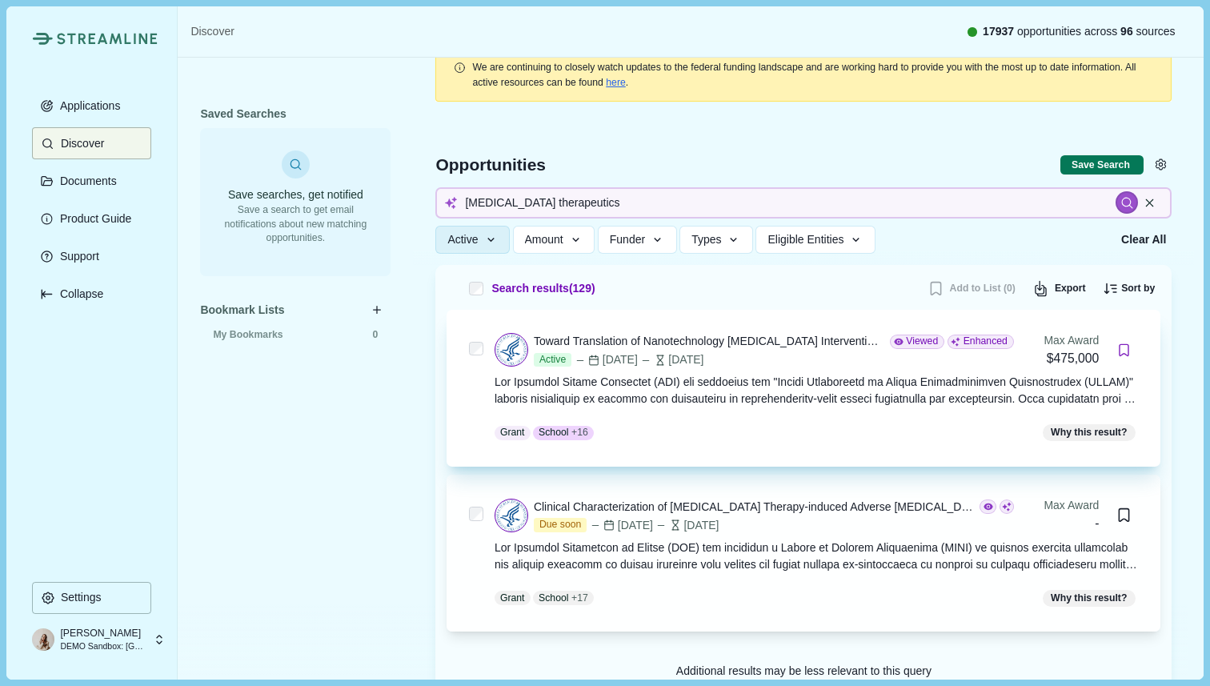
click at [1120, 352] on icon "Bookmark this grant." at bounding box center [1123, 350] width 15 height 15
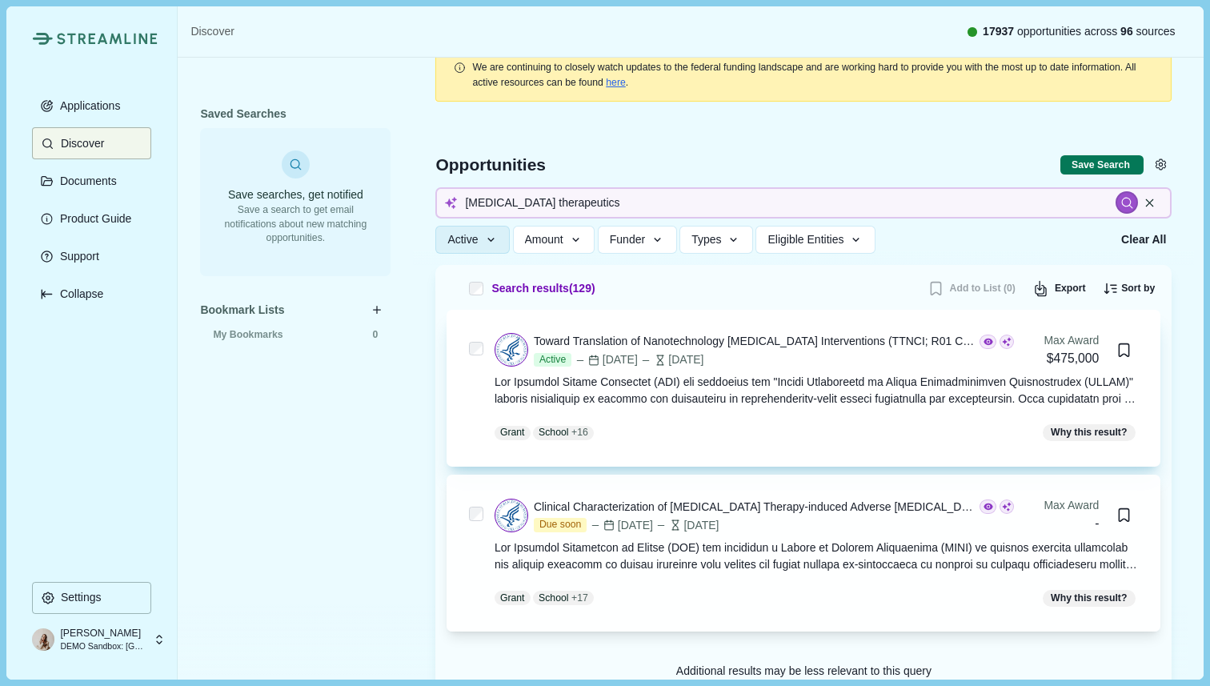
click at [1154, 326] on div "Toward Translation of Nanotechnology Cancer Interventions (TTNCI; R01 Clinical …" at bounding box center [804, 388] width 714 height 157
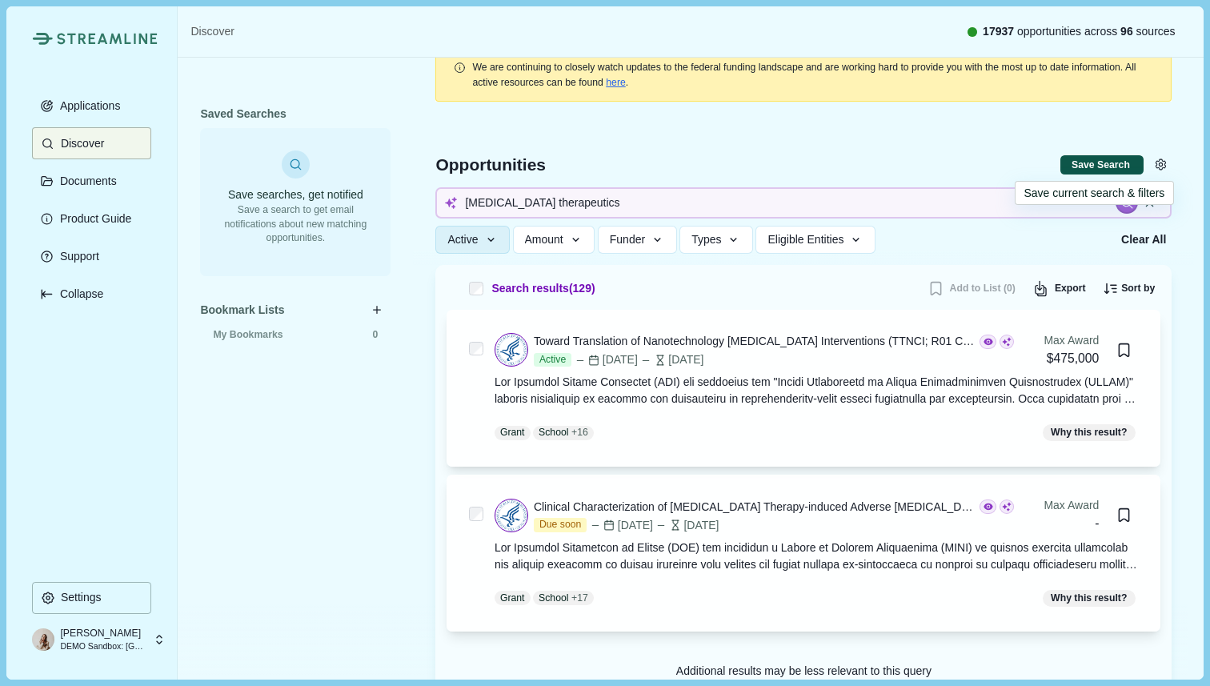
click at [1096, 160] on button "Save Search" at bounding box center [1101, 165] width 83 height 20
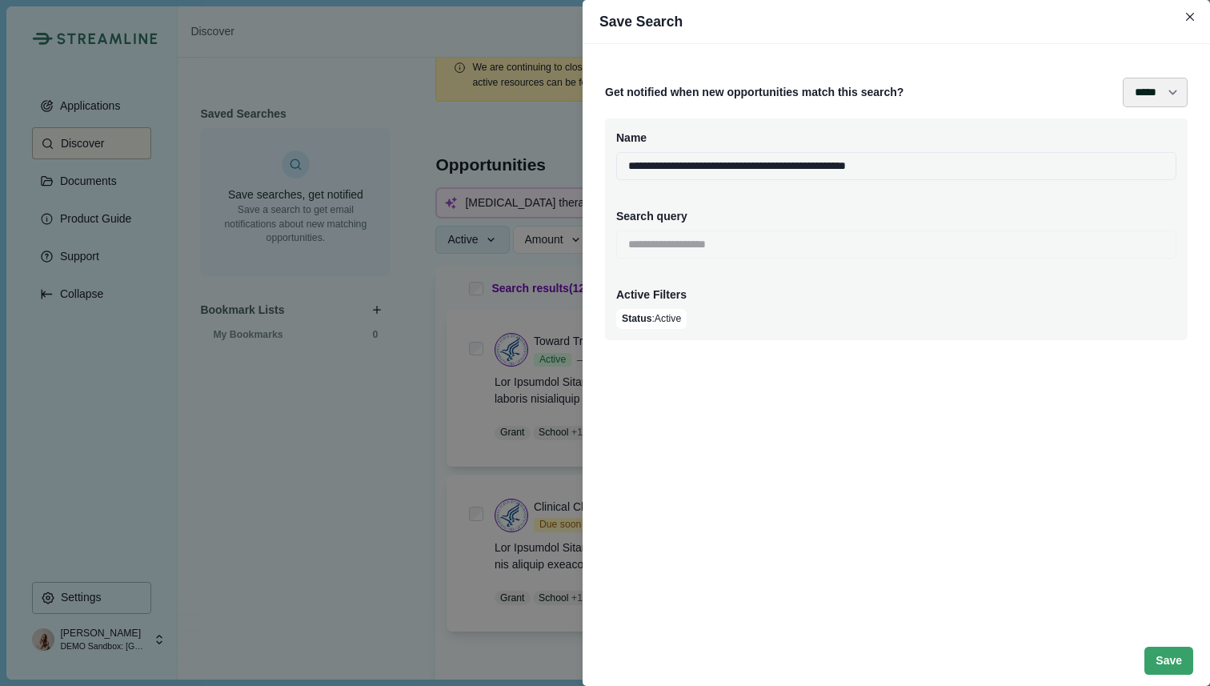
click at [1176, 96] on select "**** ***** ****** *******" at bounding box center [1155, 93] width 65 height 30
click at [1191, 17] on icon "Close" at bounding box center [1190, 17] width 9 height 9
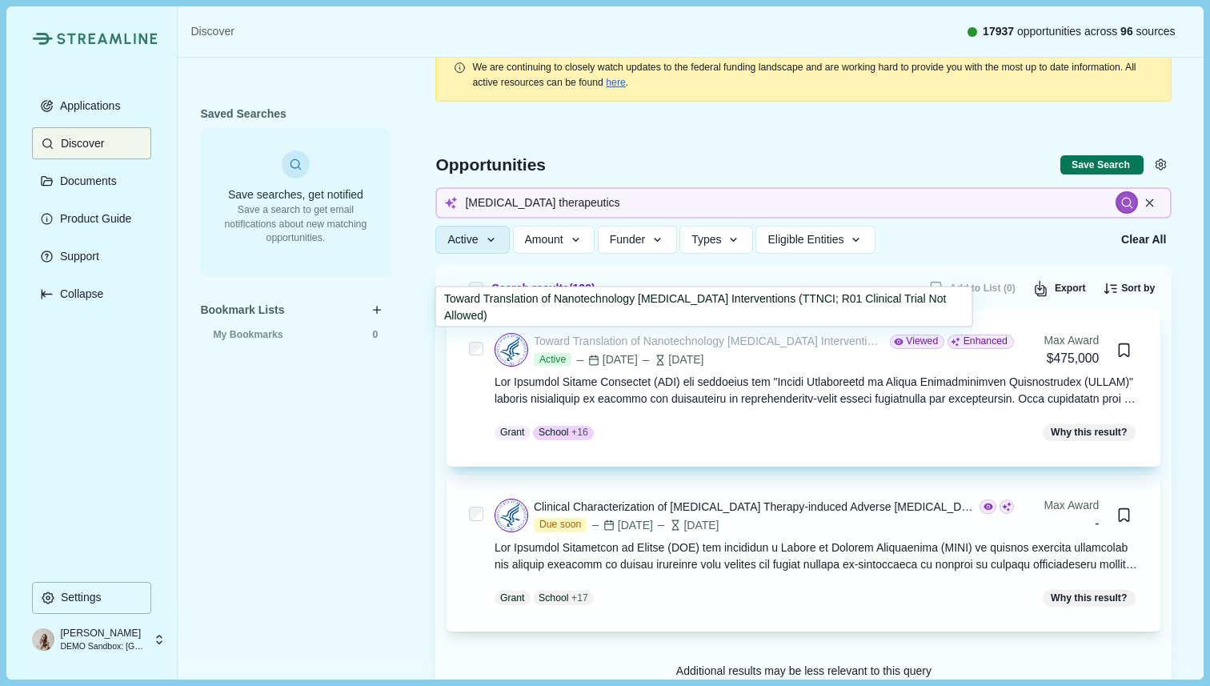
click at [763, 346] on div "Toward Translation of Nanotechnology Cancer Interventions (TTNCI; R01 Clinical …" at bounding box center [709, 341] width 351 height 17
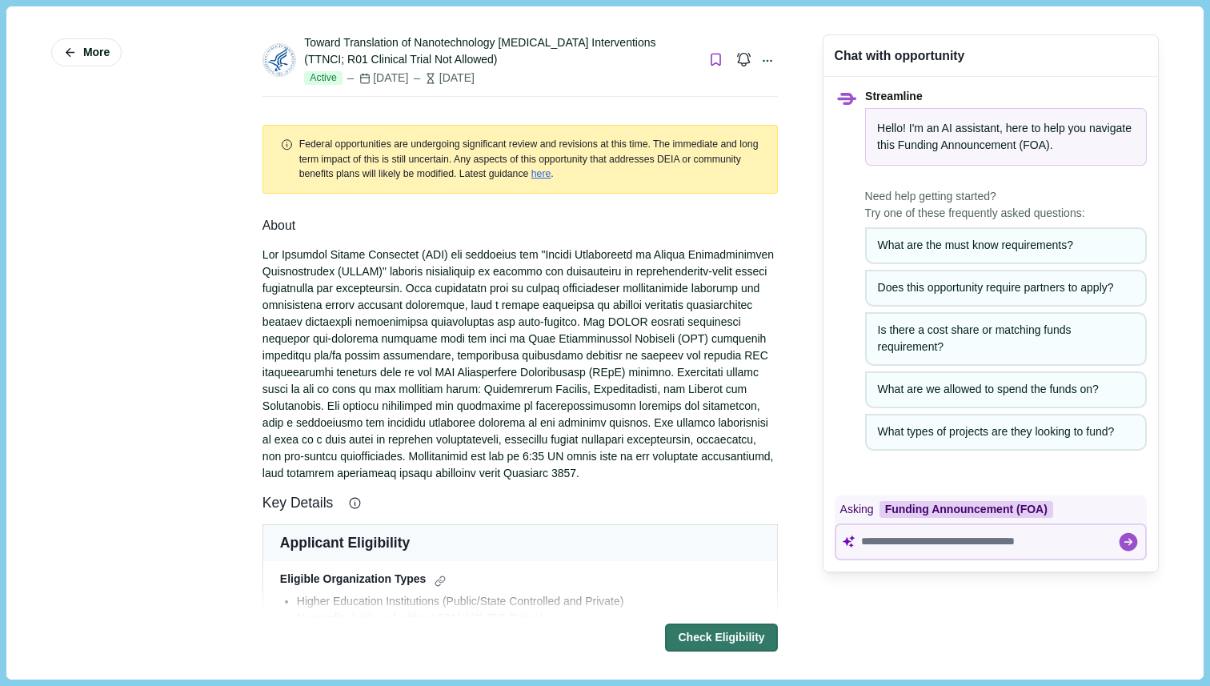
click at [708, 62] on icon "Bookmark this grant." at bounding box center [715, 59] width 15 height 15
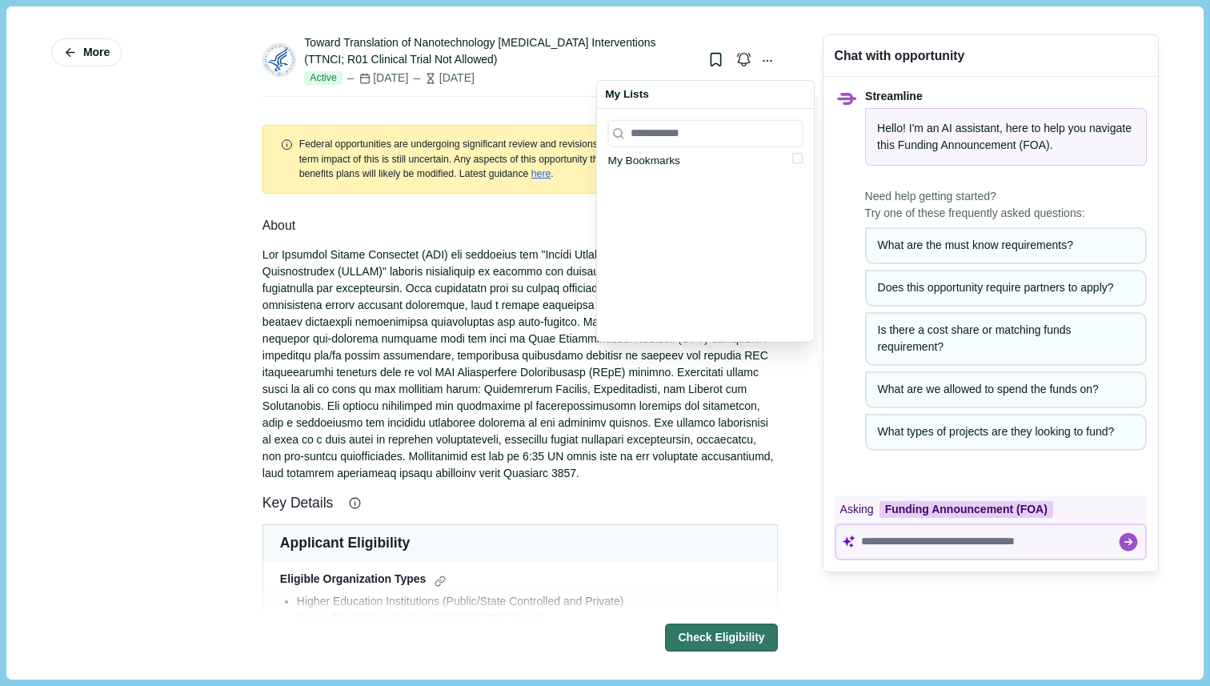
click at [611, 62] on div "Toward Translation of Nanotechnology Cancer Interventions (TTNCI; R01 Clinical …" at bounding box center [499, 51] width 391 height 34
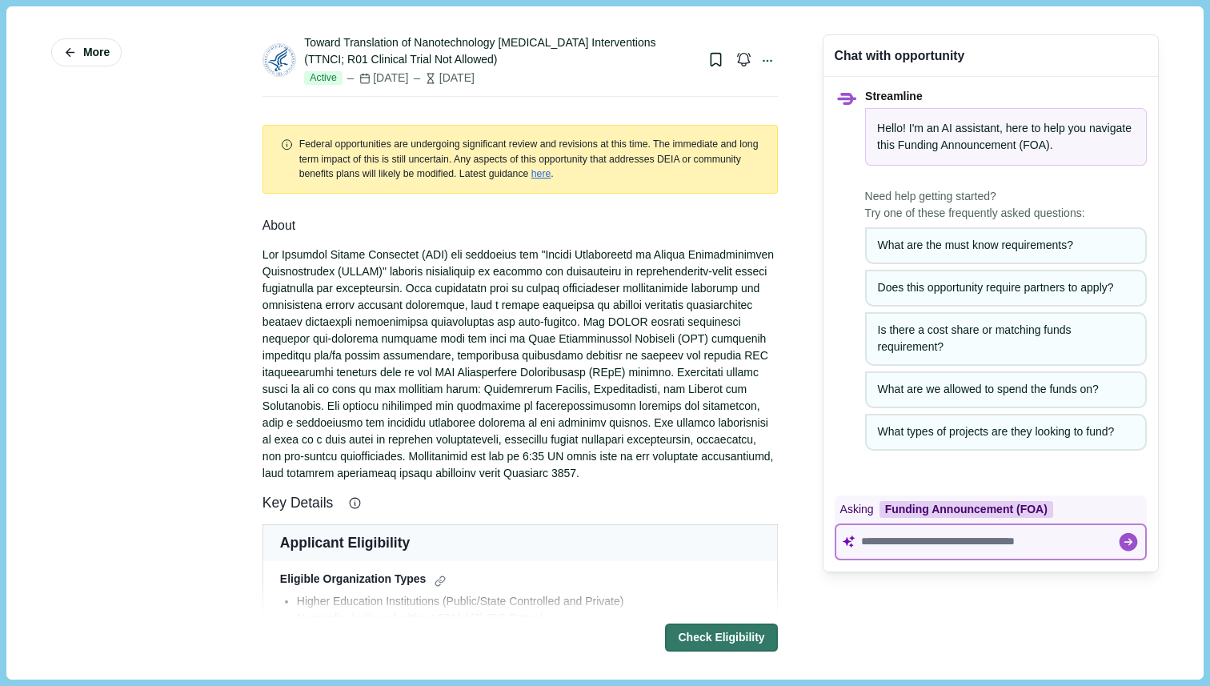
click at [914, 543] on textarea at bounding box center [989, 542] width 256 height 14
paste textarea "**********"
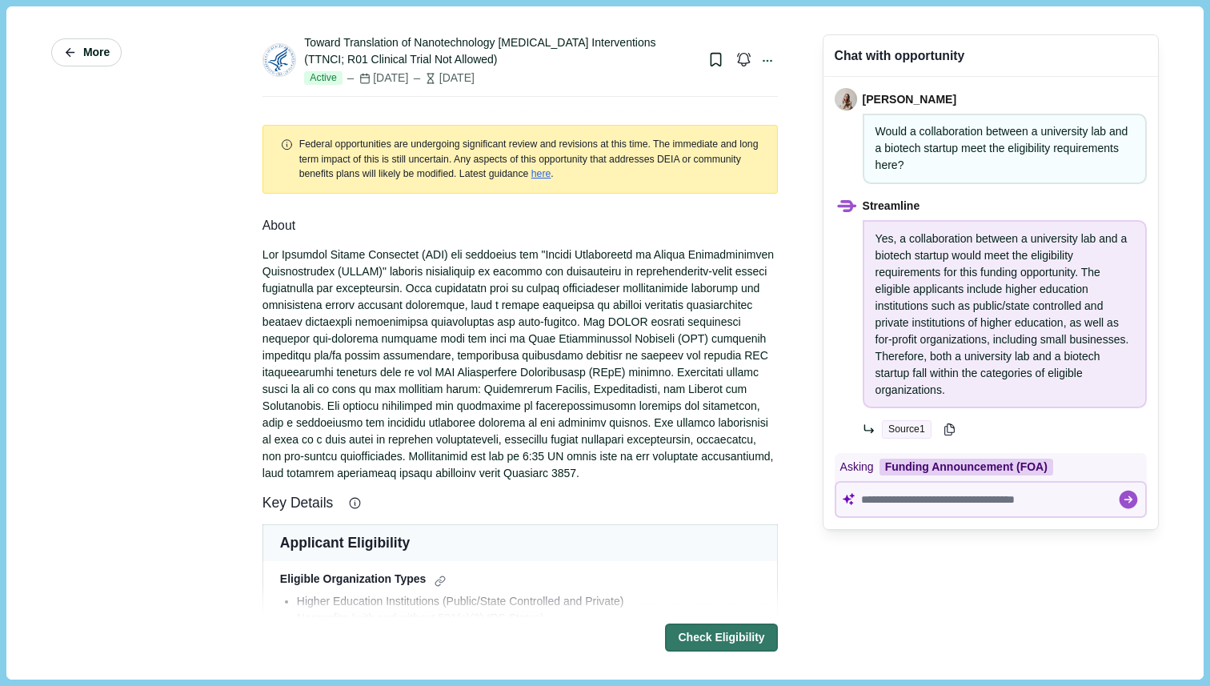
click at [88, 57] on span "More" at bounding box center [96, 53] width 26 height 14
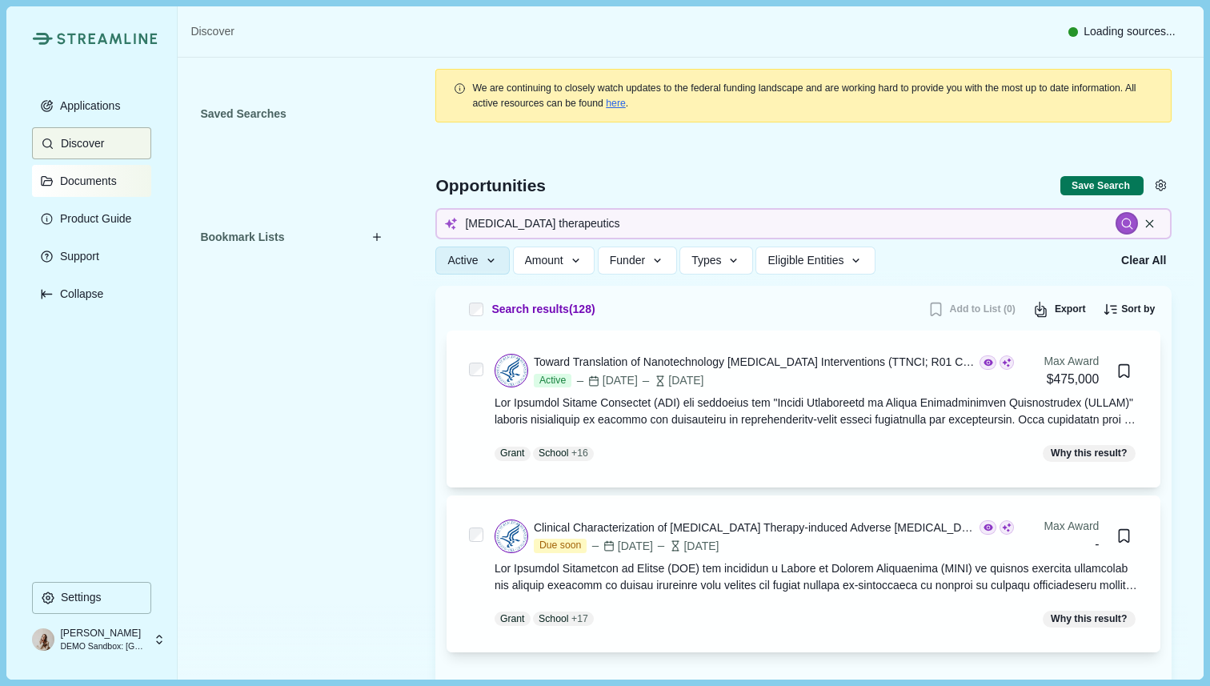
click at [90, 188] on button "Documents" at bounding box center [91, 181] width 119 height 32
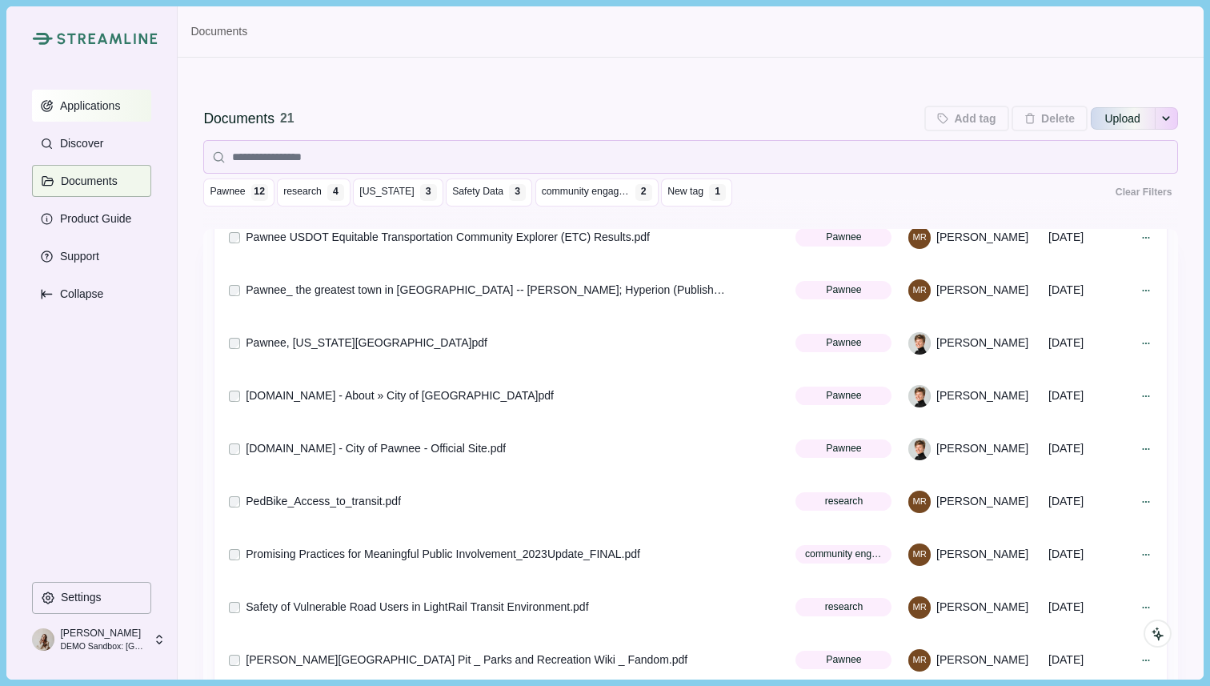
click at [86, 102] on p "Applications" at bounding box center [87, 106] width 66 height 14
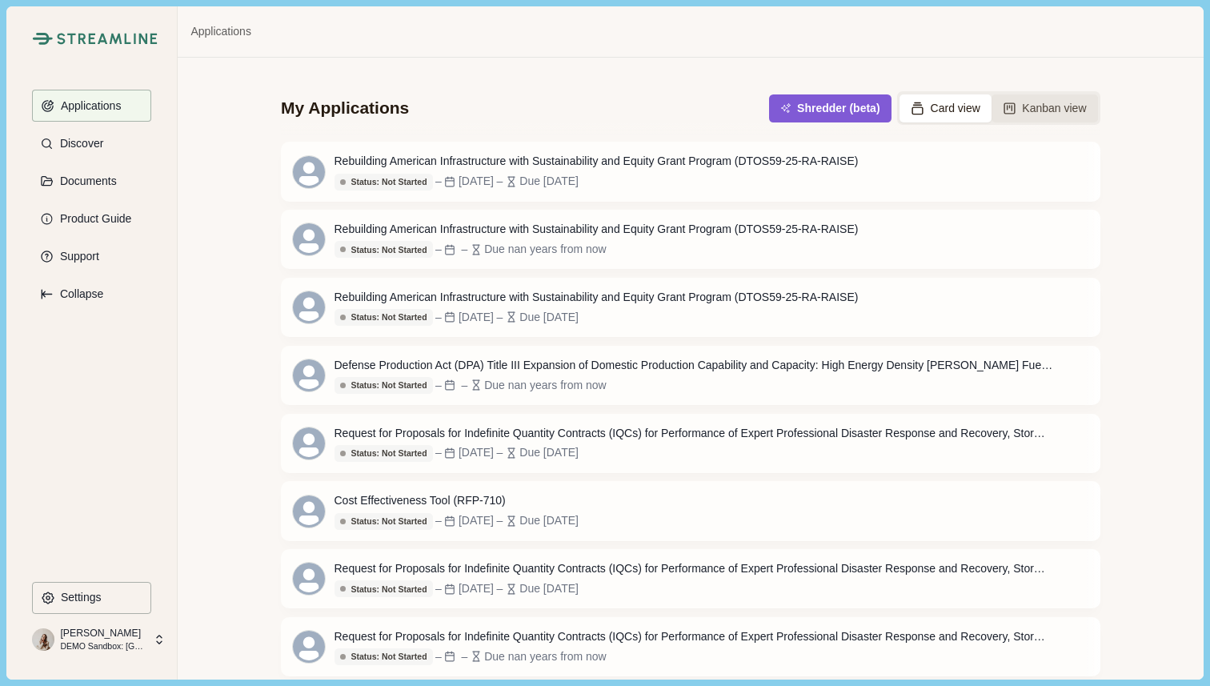
click at [1088, 102] on button "Kanban view" at bounding box center [1045, 108] width 106 height 28
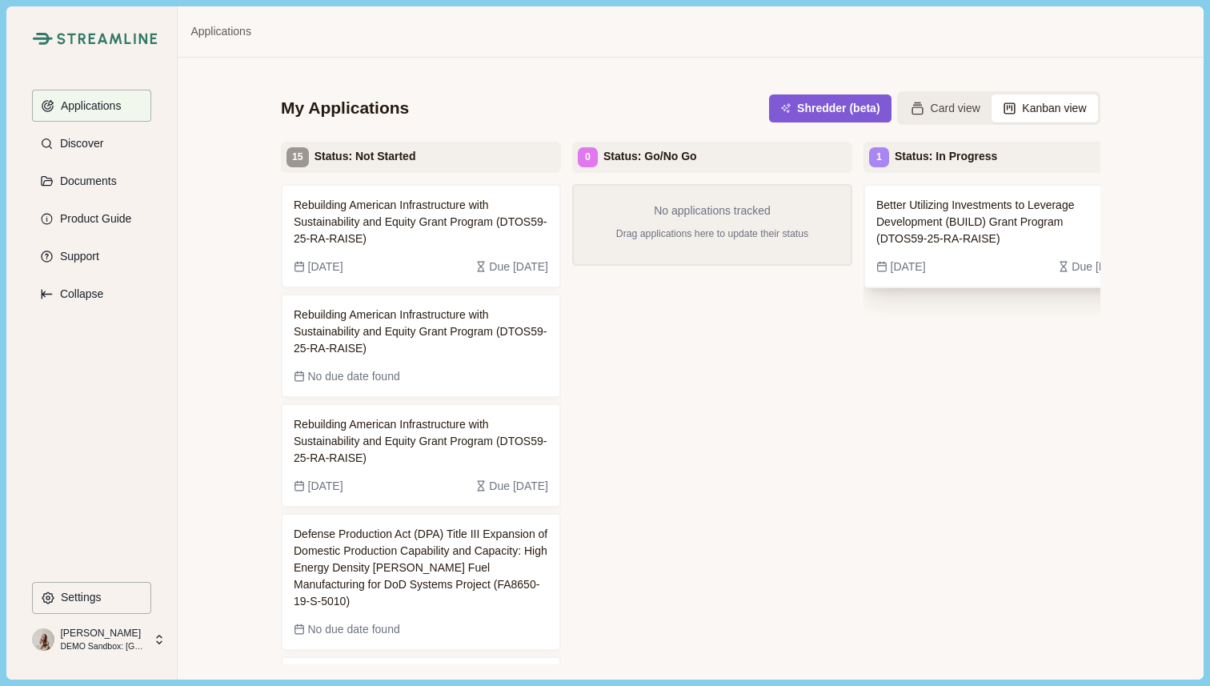
click at [947, 240] on span "Better Utilizing Investments to Leverage Development (BUILD) Grant Program (DTO…" at bounding box center [991, 222] width 230 height 50
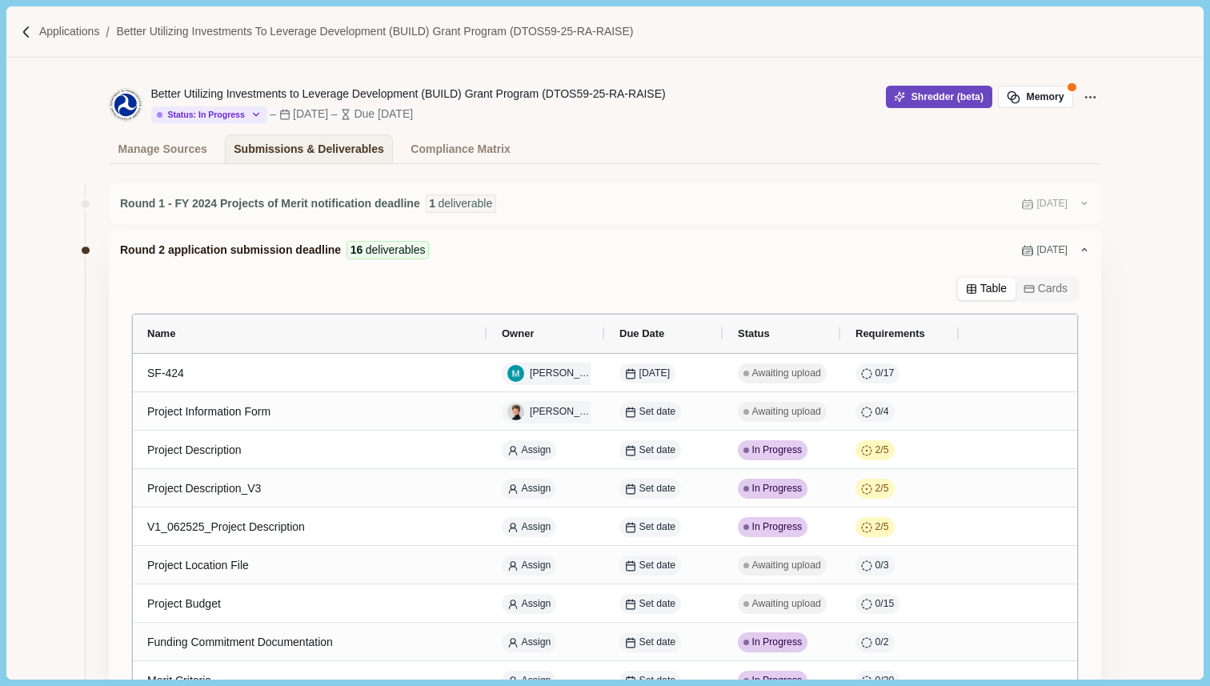
click at [930, 98] on button "Shredder (beta)" at bounding box center [939, 97] width 106 height 22
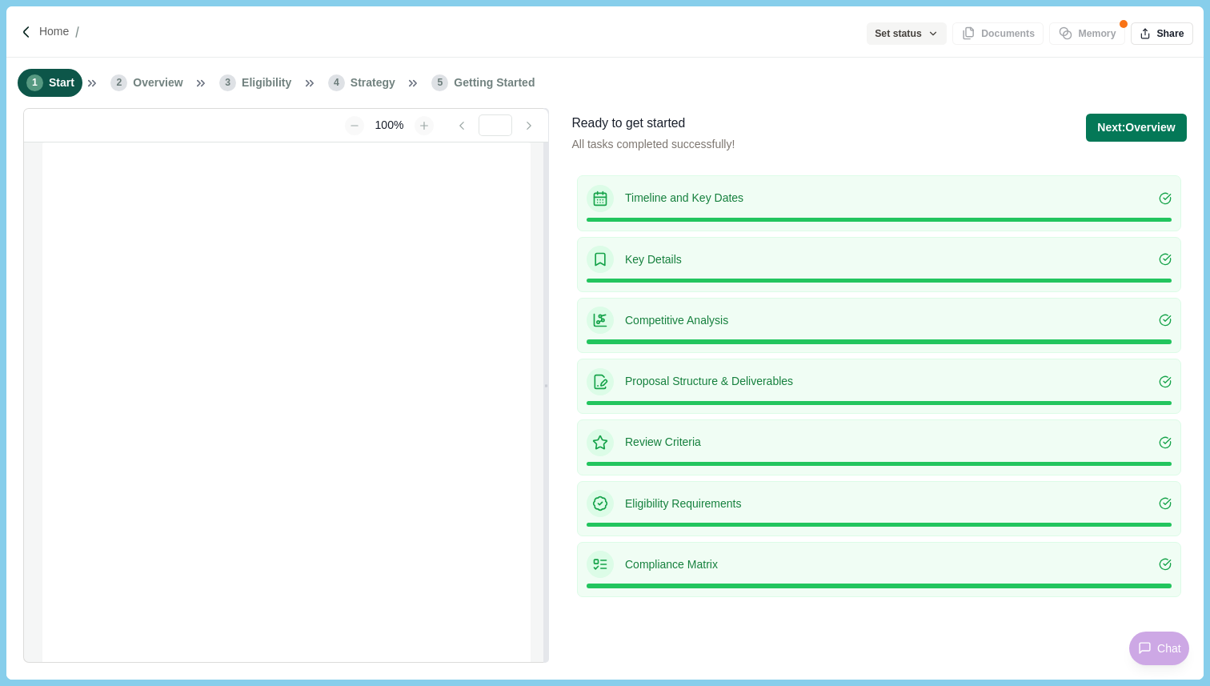
type input "**********"
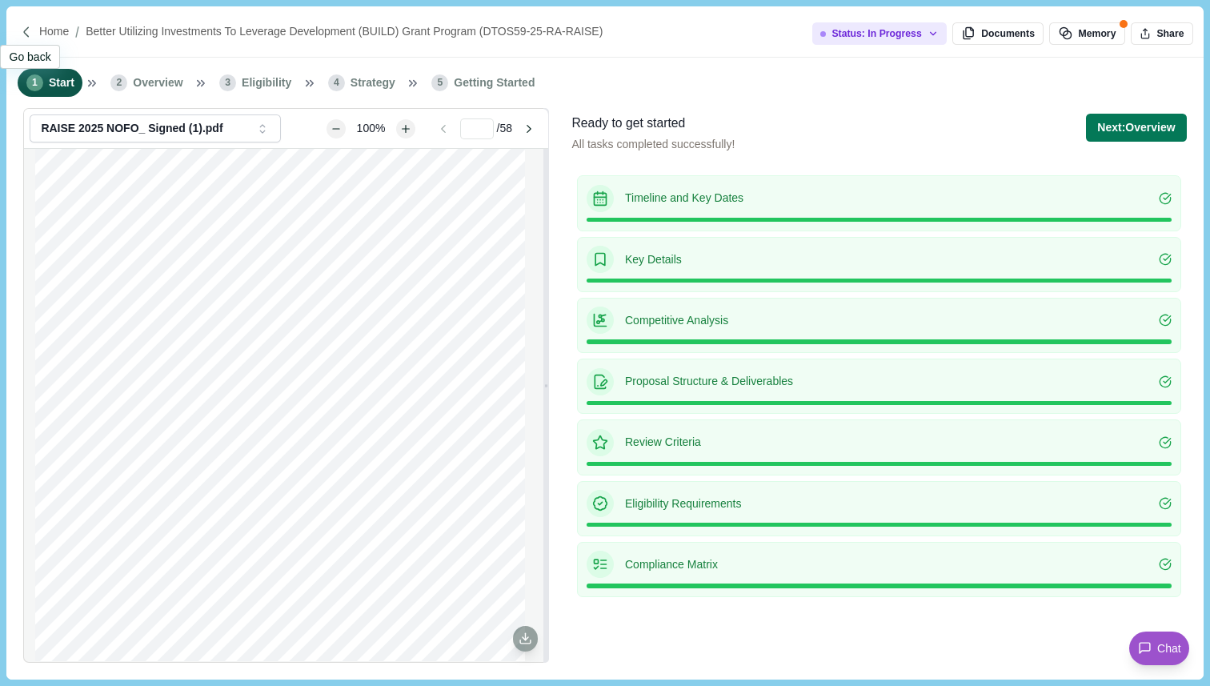
click at [30, 30] on img at bounding box center [27, 33] width 14 height 14
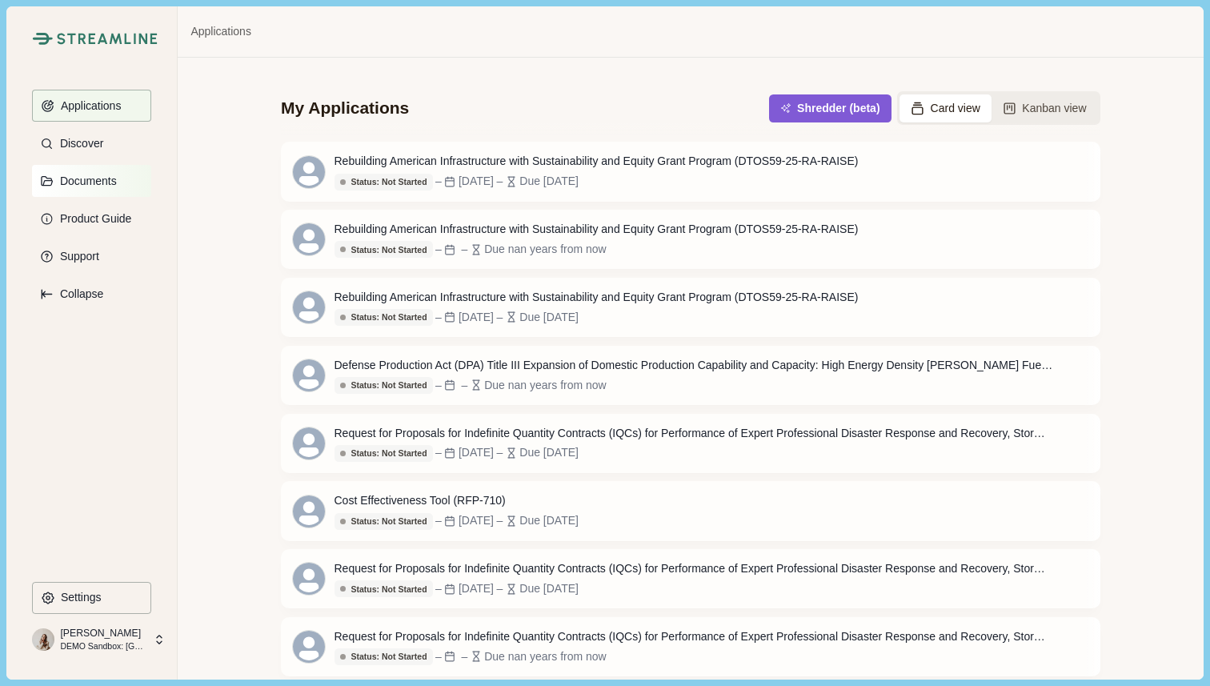
click at [99, 181] on p "Documents" at bounding box center [85, 181] width 62 height 14
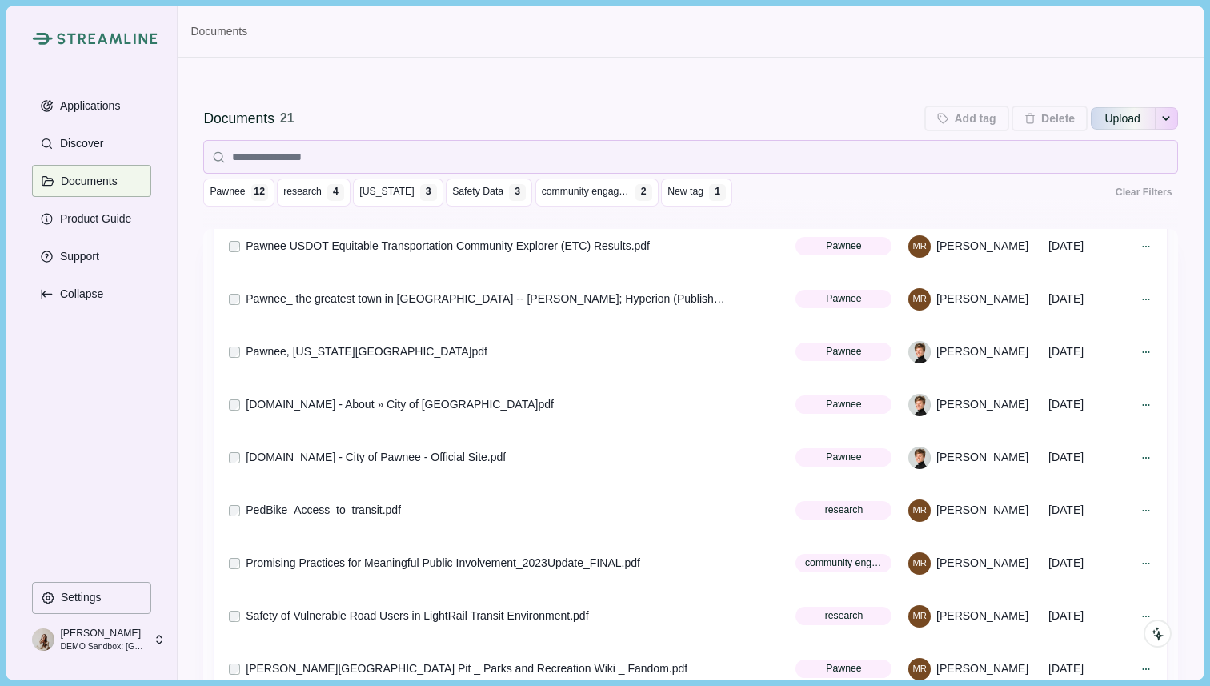
scroll to position [664, 0]
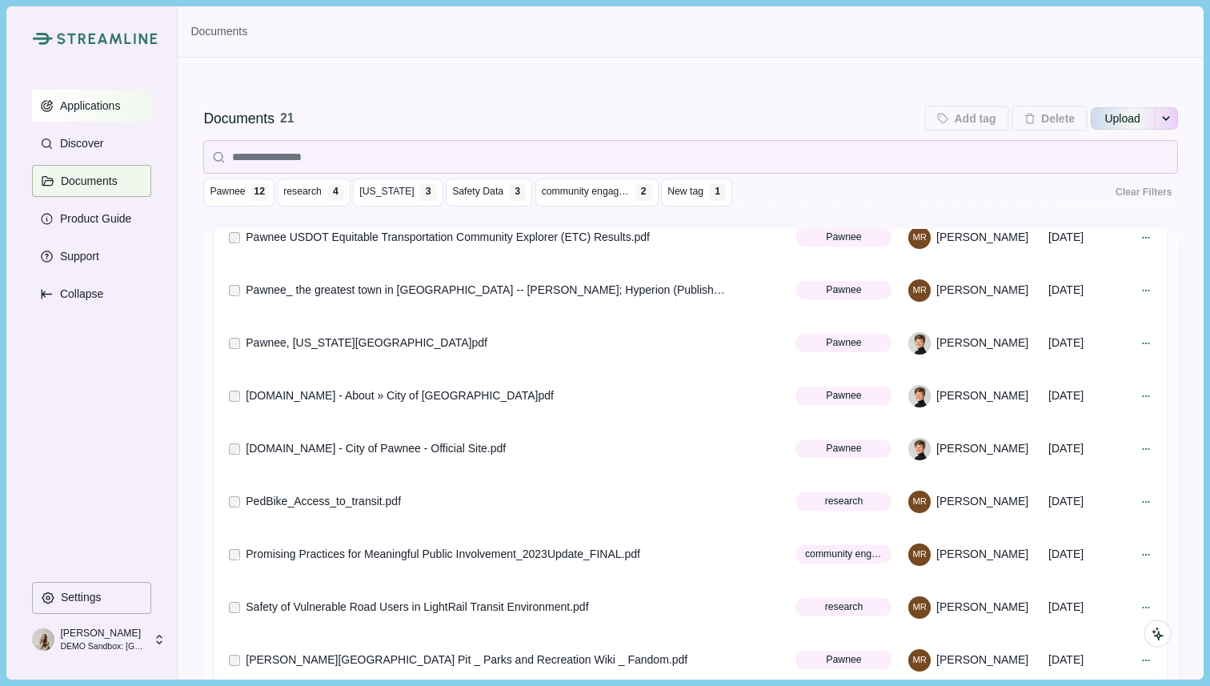
click at [76, 106] on p "Applications" at bounding box center [87, 106] width 66 height 14
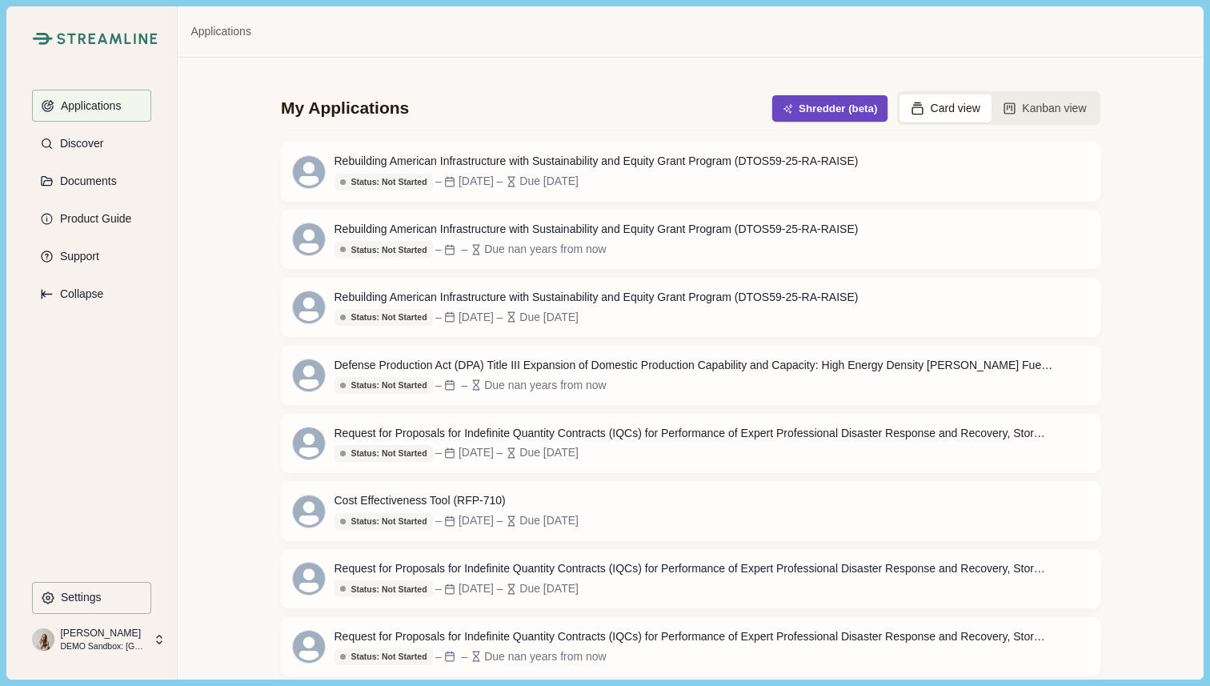
click at [813, 106] on button "Shredder (beta)" at bounding box center [830, 108] width 116 height 26
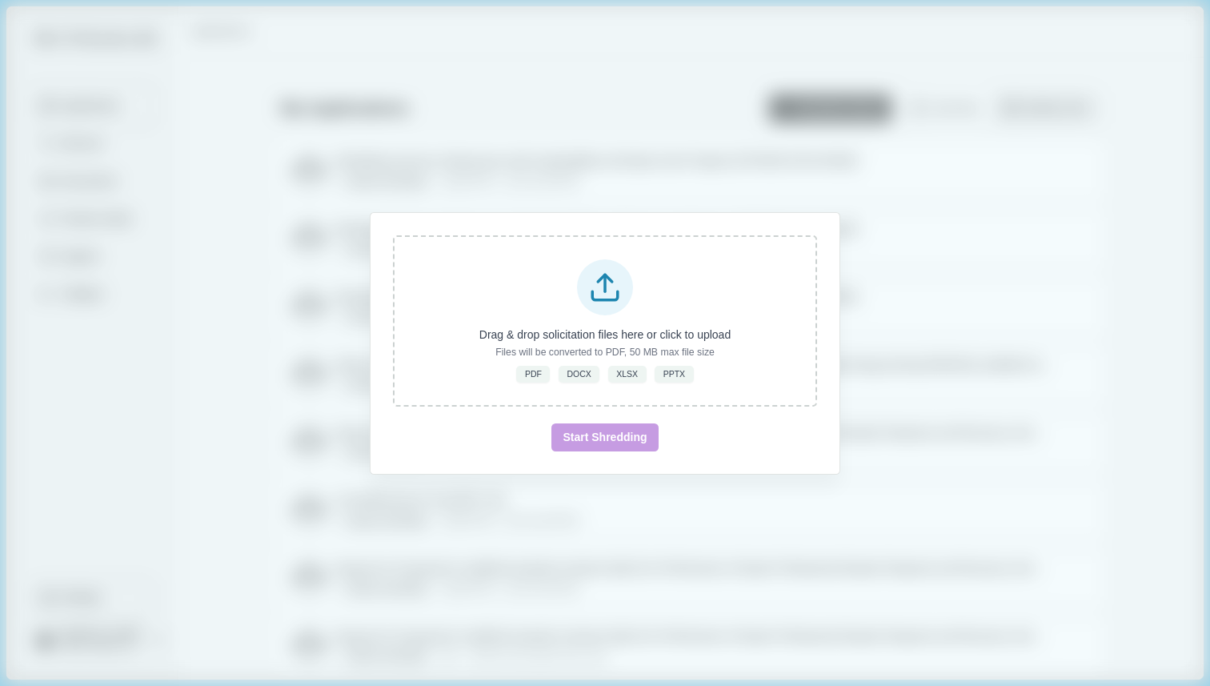
click at [783, 468] on div "Drag & drop solicitation files here or click to upload Files will be converted …" at bounding box center [605, 343] width 469 height 261
click at [906, 459] on div "Drag & drop solicitation files here or click to upload Files will be converted …" at bounding box center [605, 343] width 1210 height 686
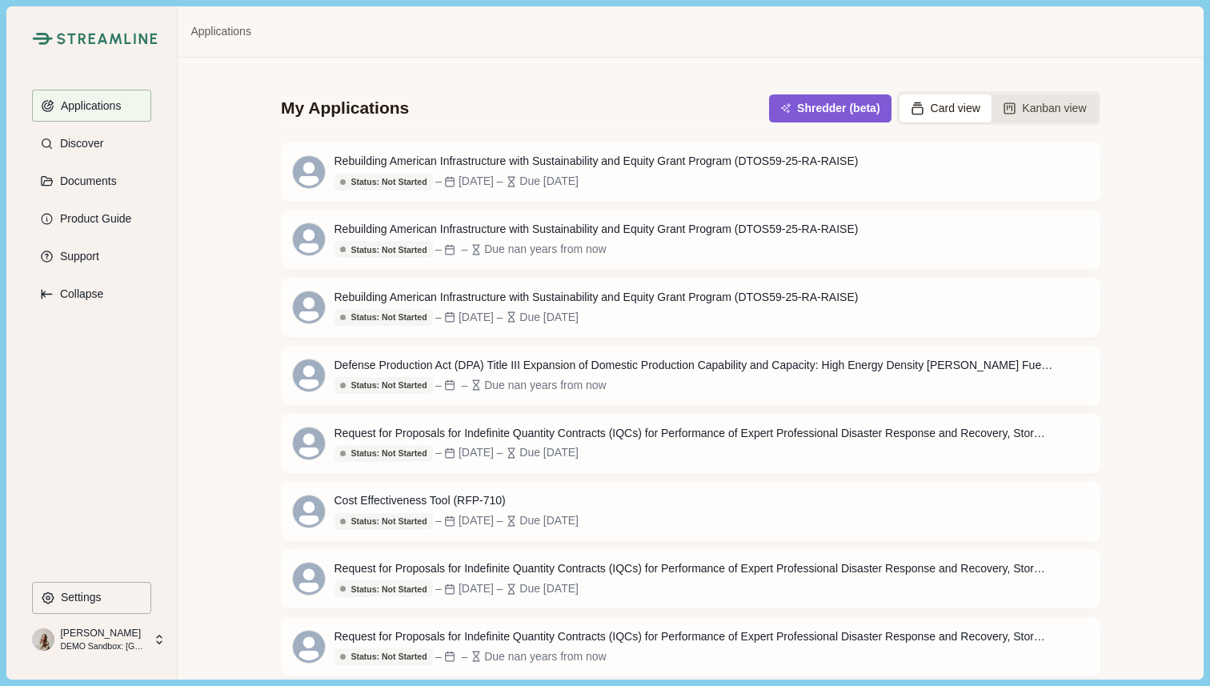
click at [1044, 112] on button "Kanban view" at bounding box center [1045, 108] width 106 height 28
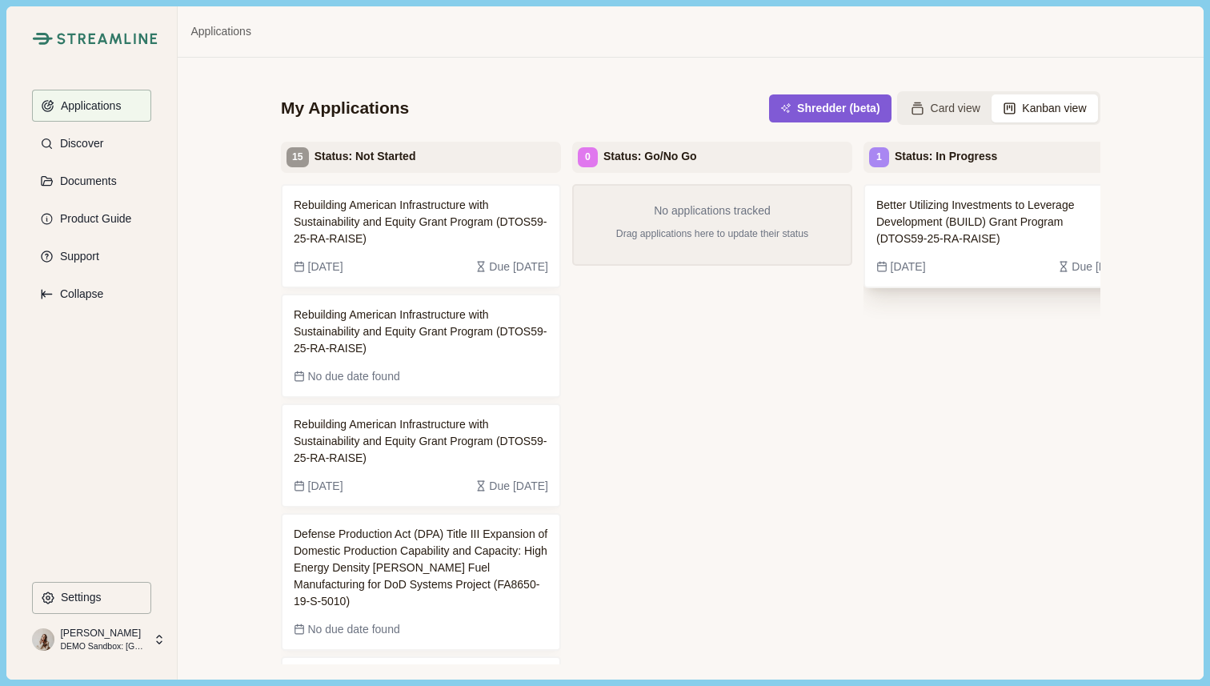
click at [977, 258] on div "Jan 30, 2025 Due 8 months ago" at bounding box center [1003, 266] width 254 height 17
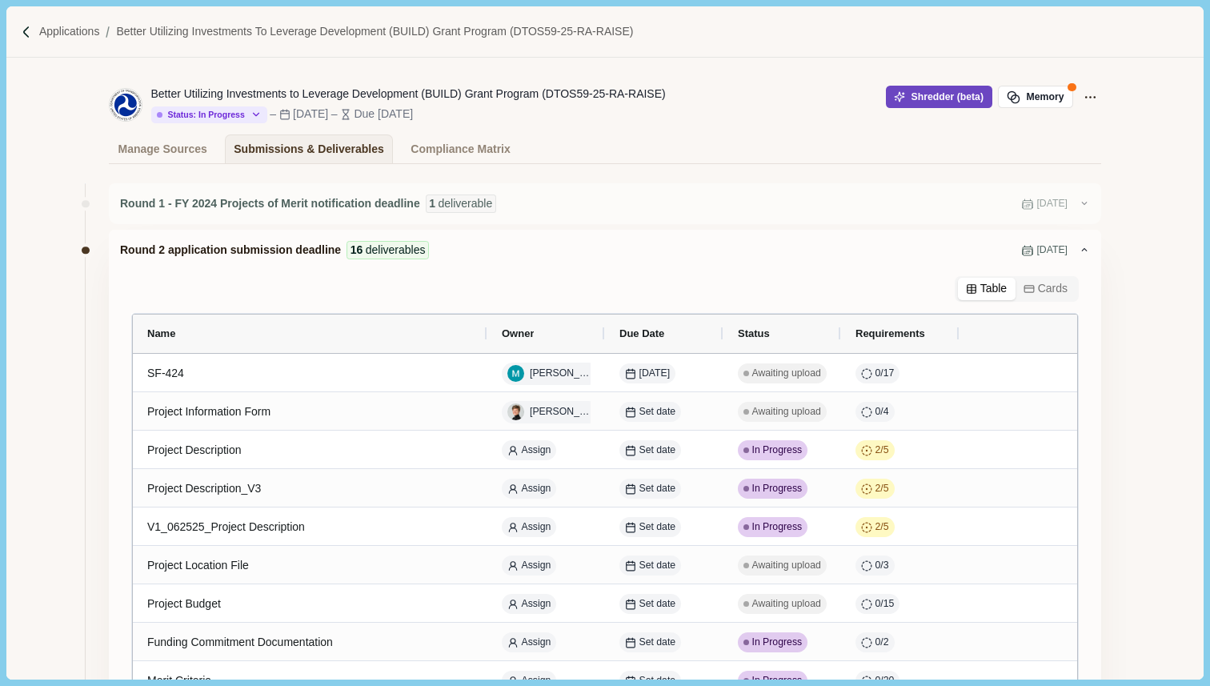
click at [930, 94] on button "Shredder (beta)" at bounding box center [939, 97] width 106 height 22
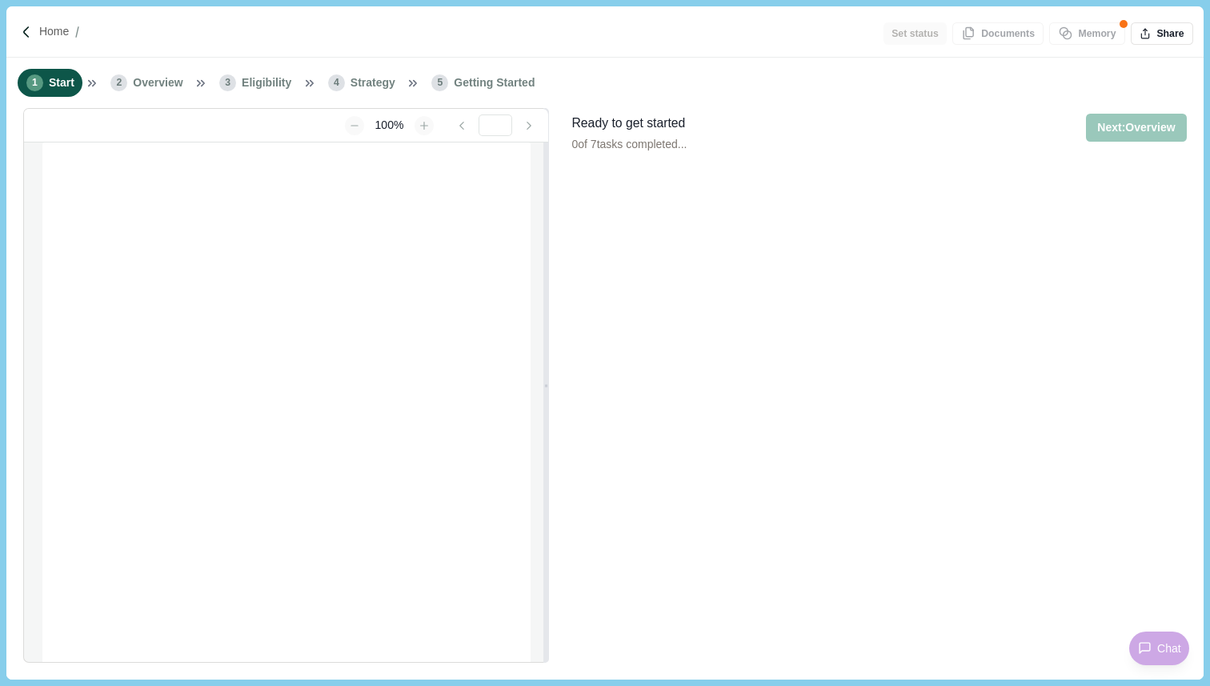
type input "**********"
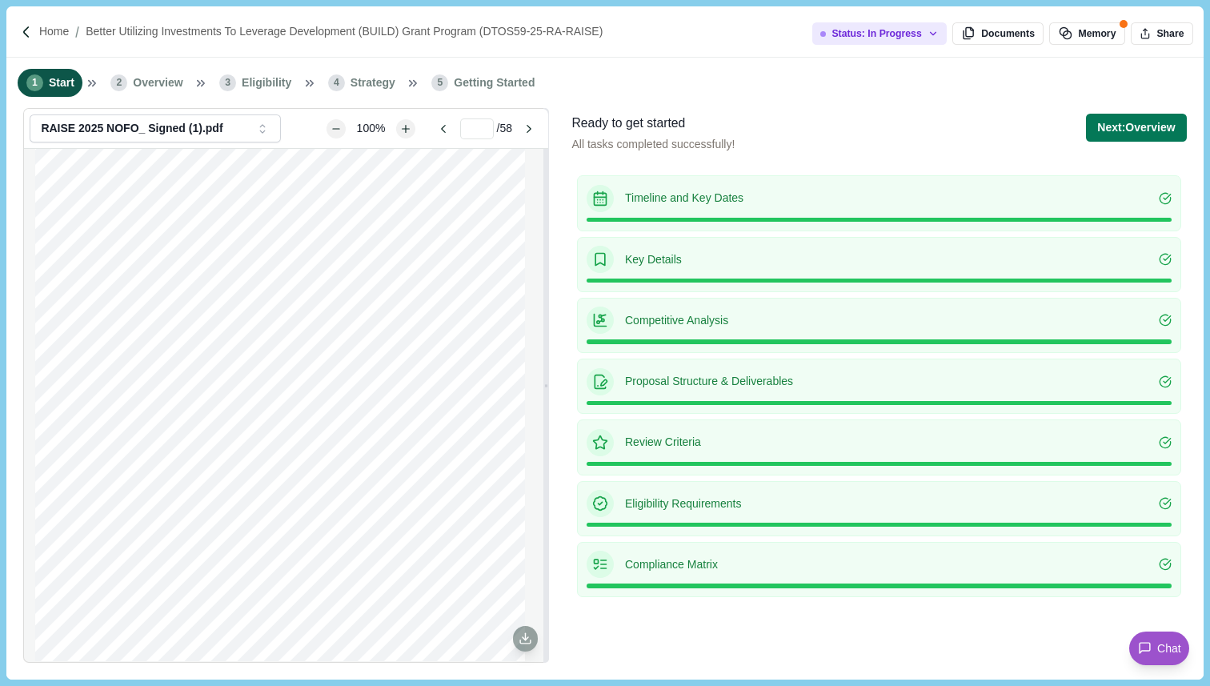
scroll to position [3905, 0]
type input "*"
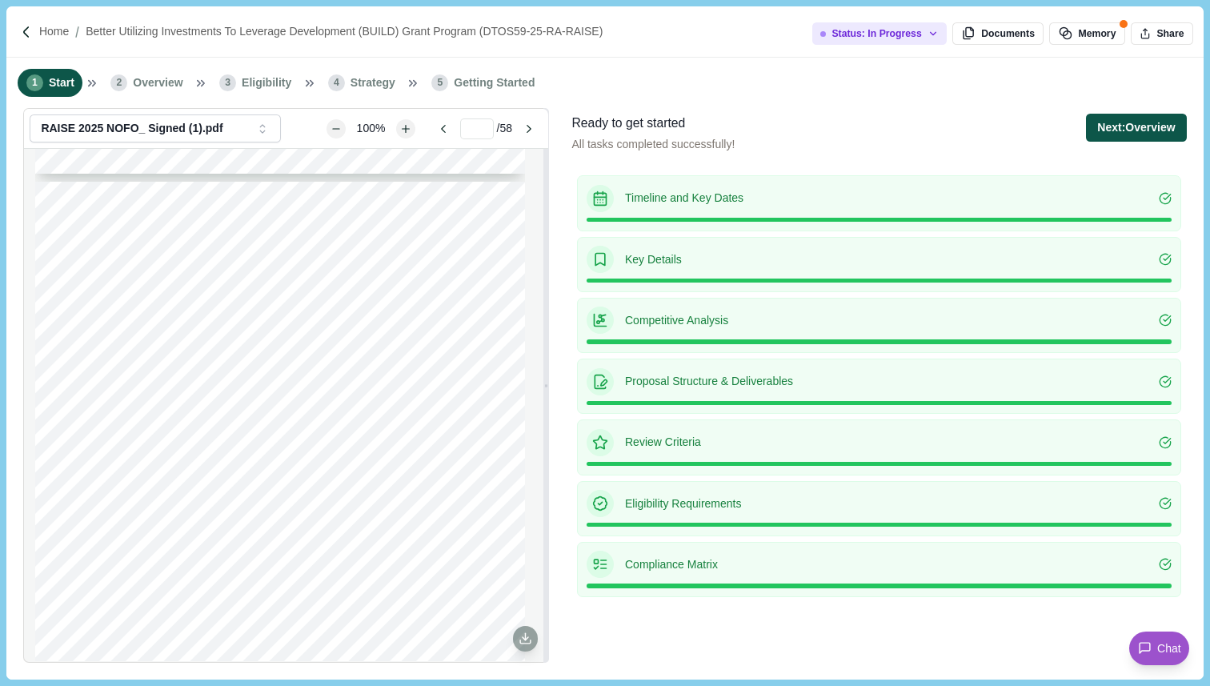
click at [1132, 134] on button "Next: Overview" at bounding box center [1136, 128] width 100 height 28
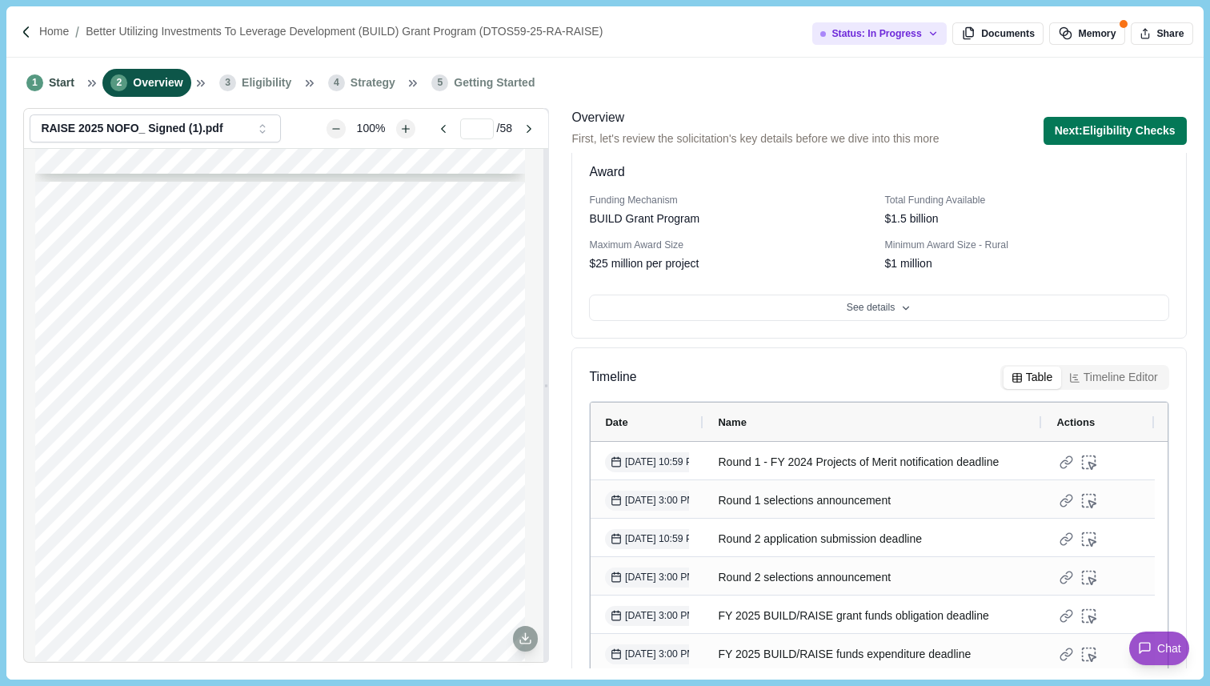
scroll to position [269, 0]
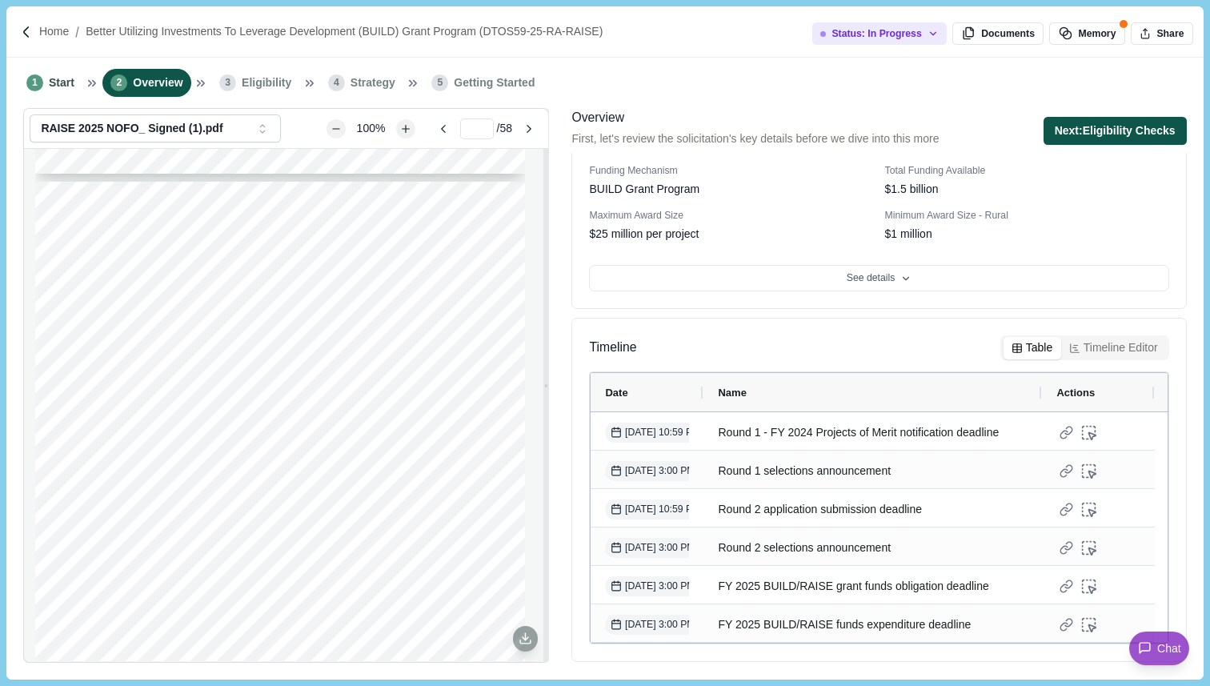
click at [1115, 135] on button "Next: Eligibility Checks" at bounding box center [1115, 131] width 143 height 28
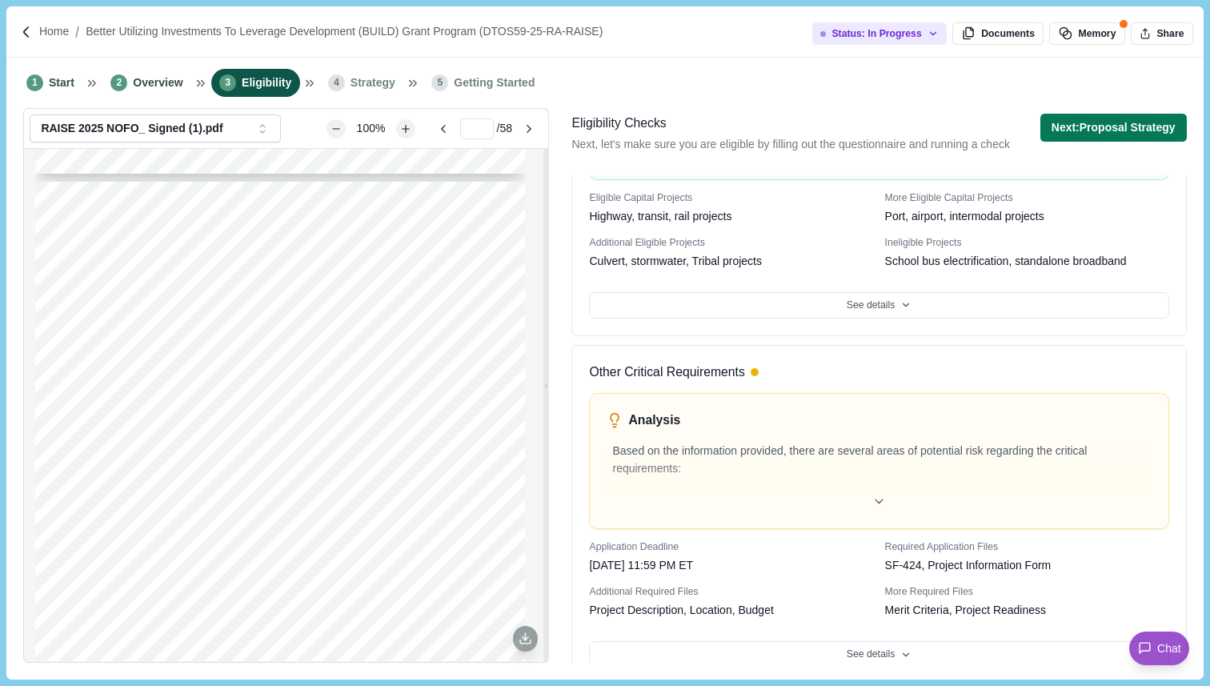
scroll to position [739, 0]
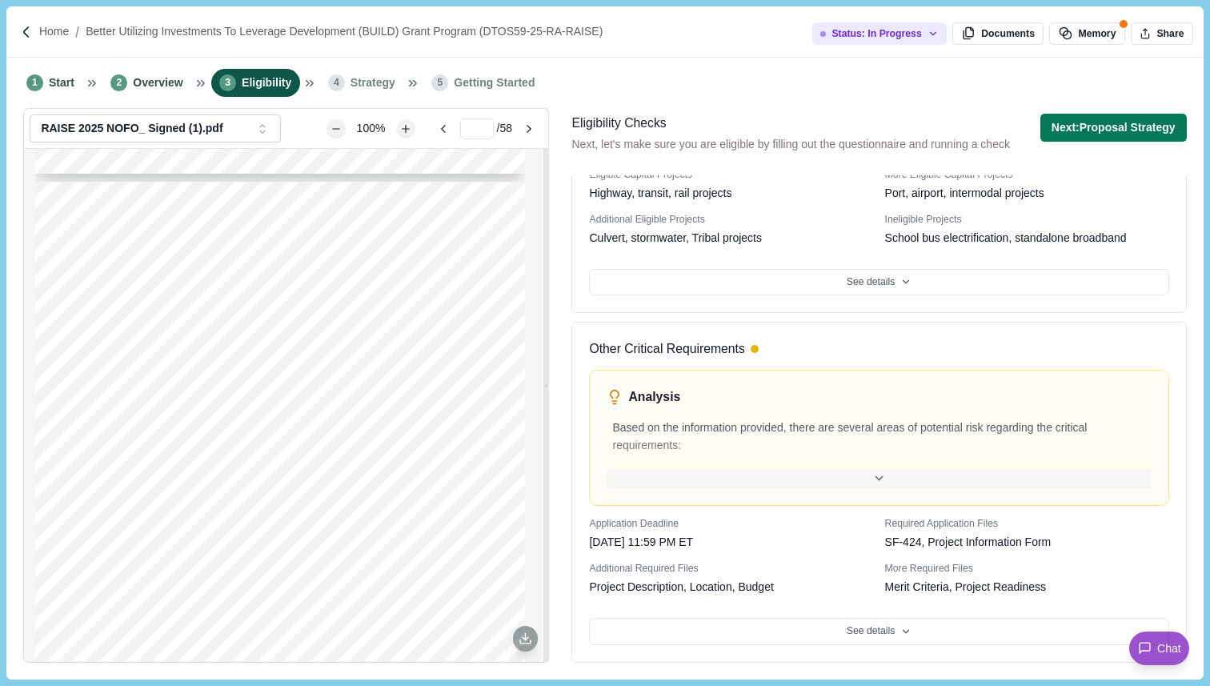
click at [874, 478] on icon at bounding box center [879, 478] width 14 height 14
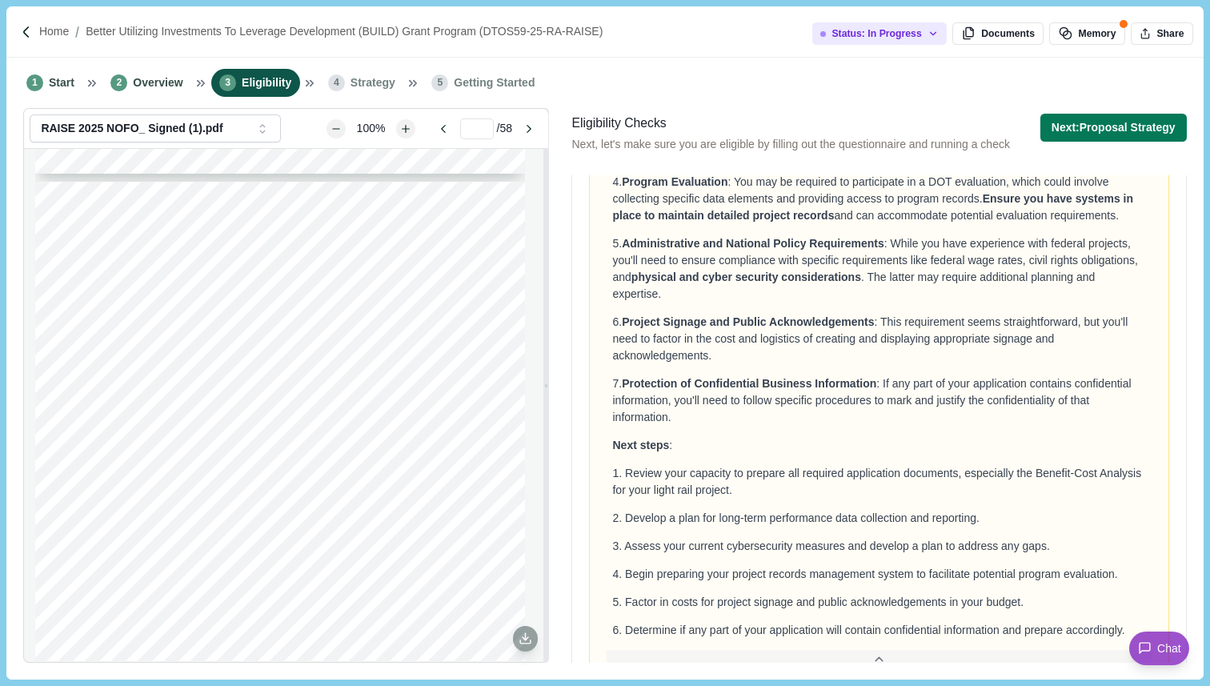
scroll to position [1270, 0]
click at [1113, 133] on button "Next: Proposal Strategy" at bounding box center [1113, 128] width 146 height 28
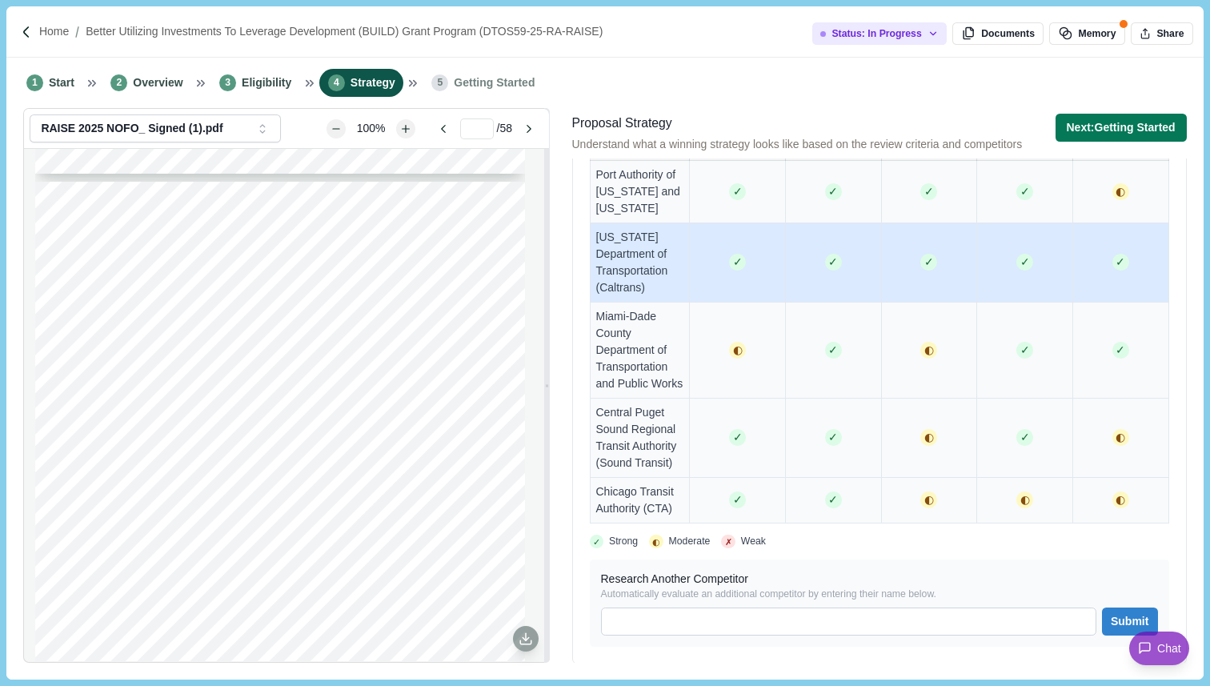
scroll to position [1310, 0]
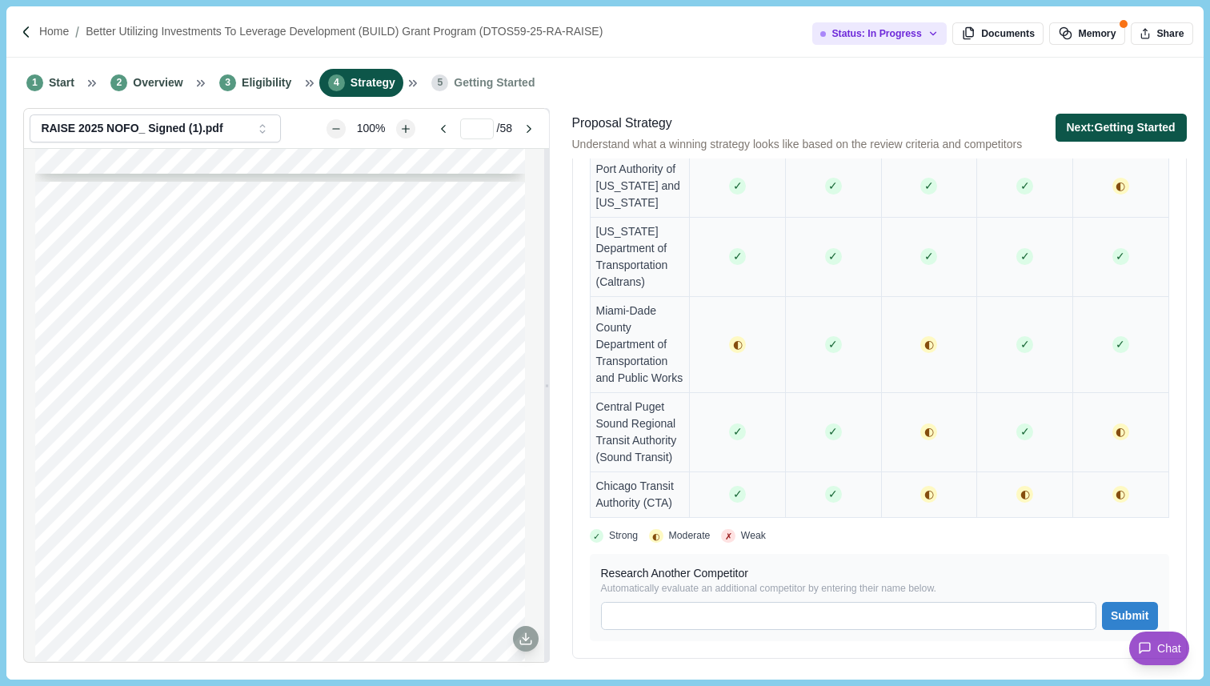
click at [1116, 127] on button "Next: Getting Started" at bounding box center [1121, 128] width 131 height 28
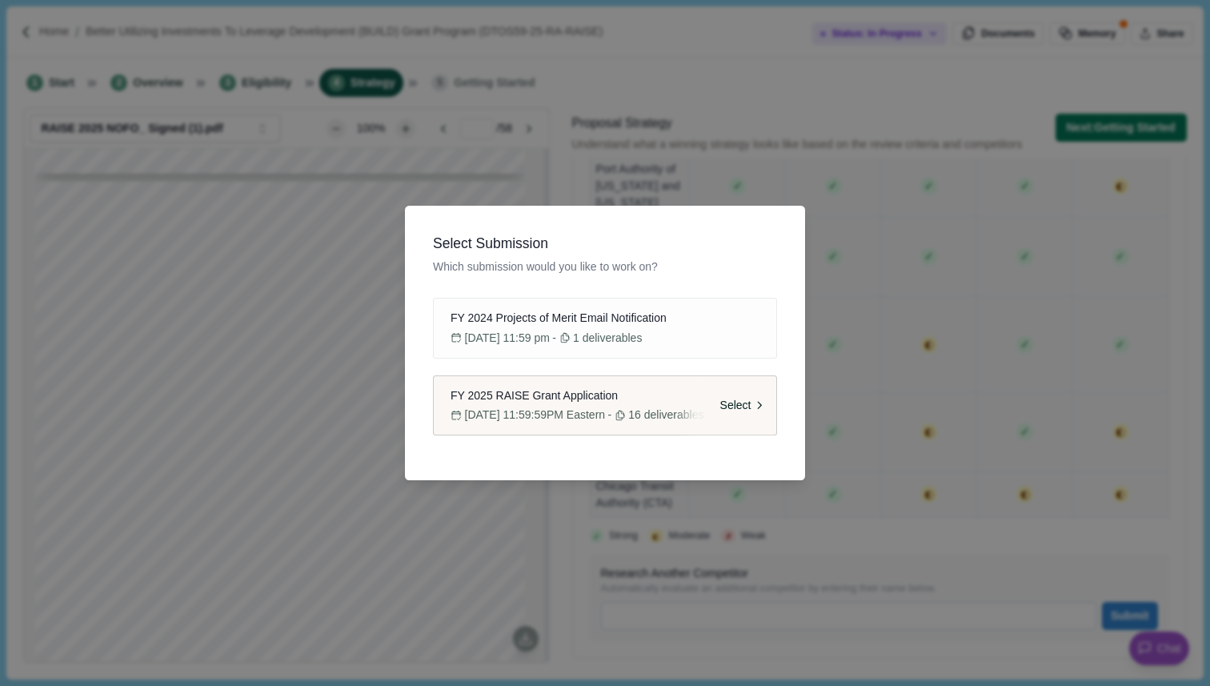
click at [686, 404] on div "Select" at bounding box center [725, 405] width 101 height 59
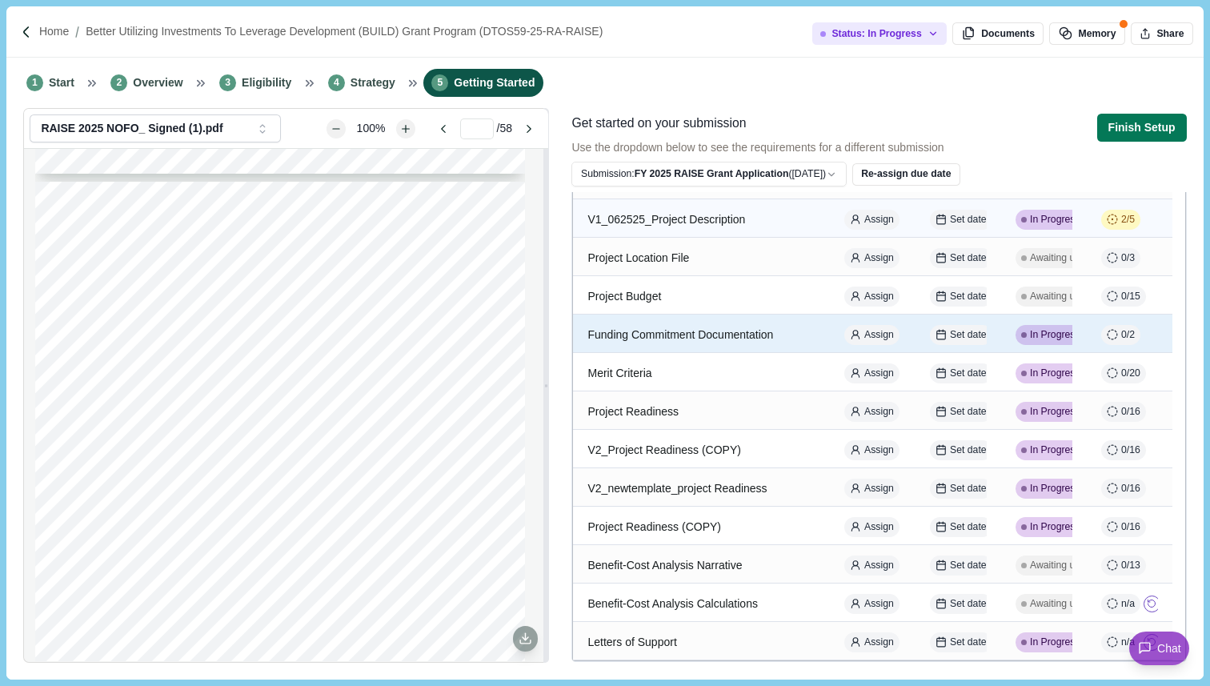
scroll to position [344, 0]
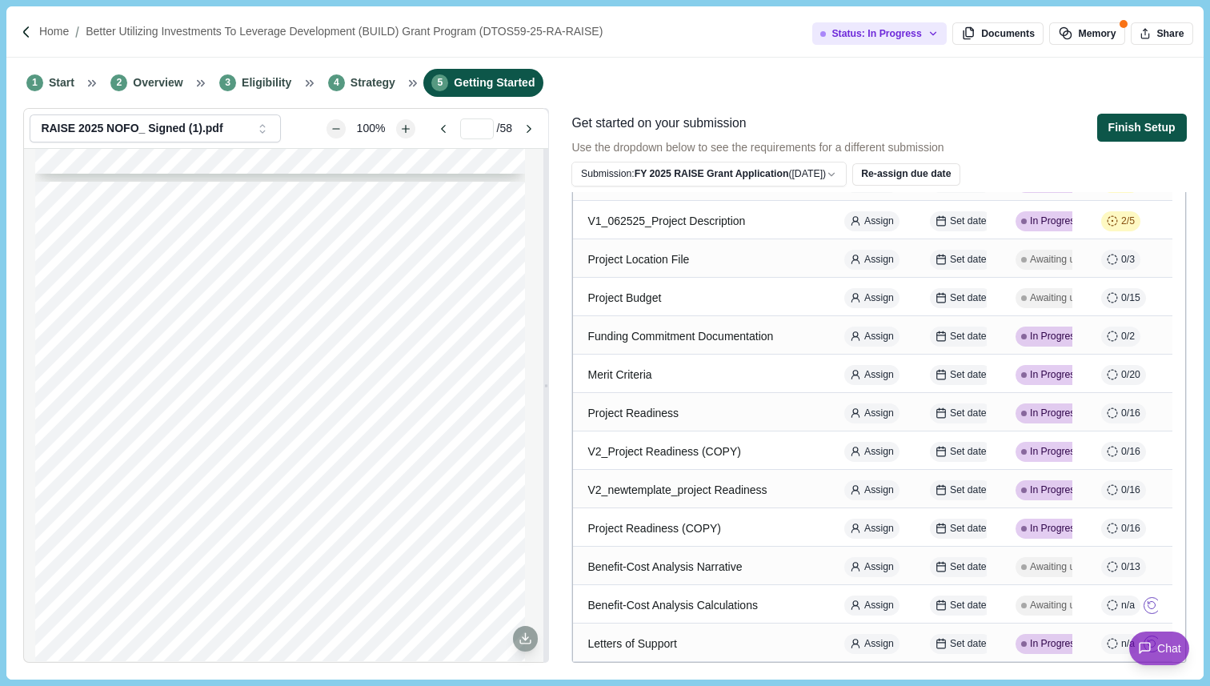
click at [1144, 127] on button "Finish Setup" at bounding box center [1142, 128] width 90 height 28
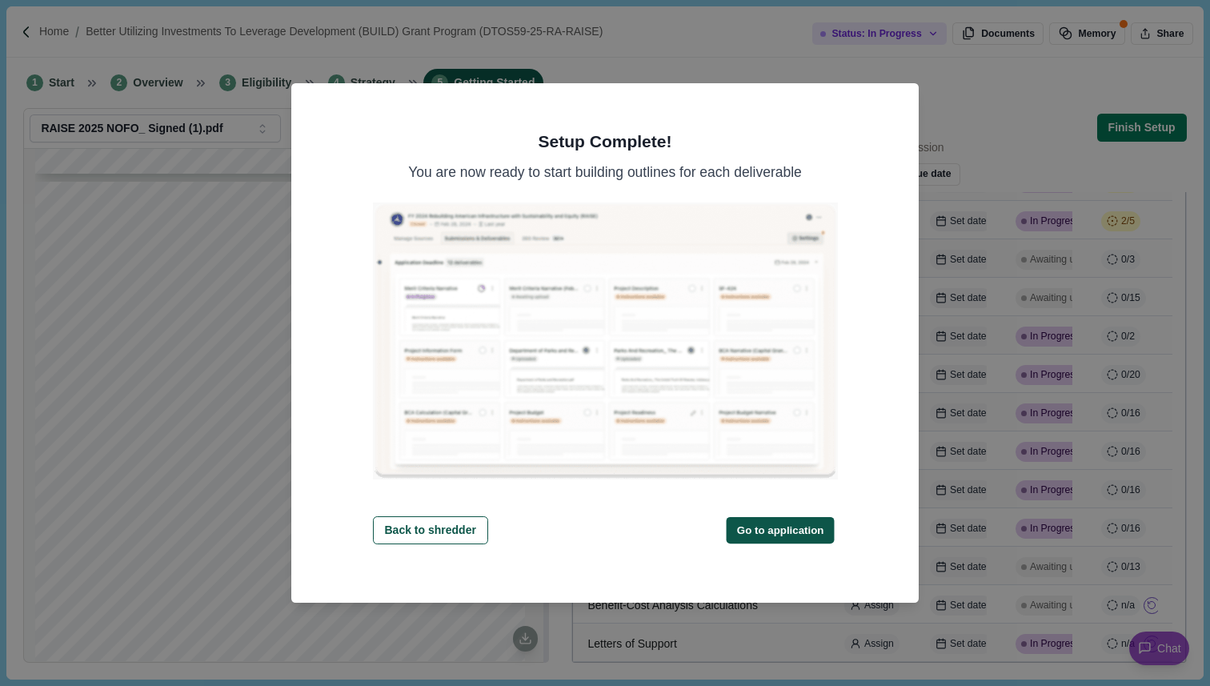
click at [779, 530] on button "Go to application" at bounding box center [781, 529] width 108 height 26
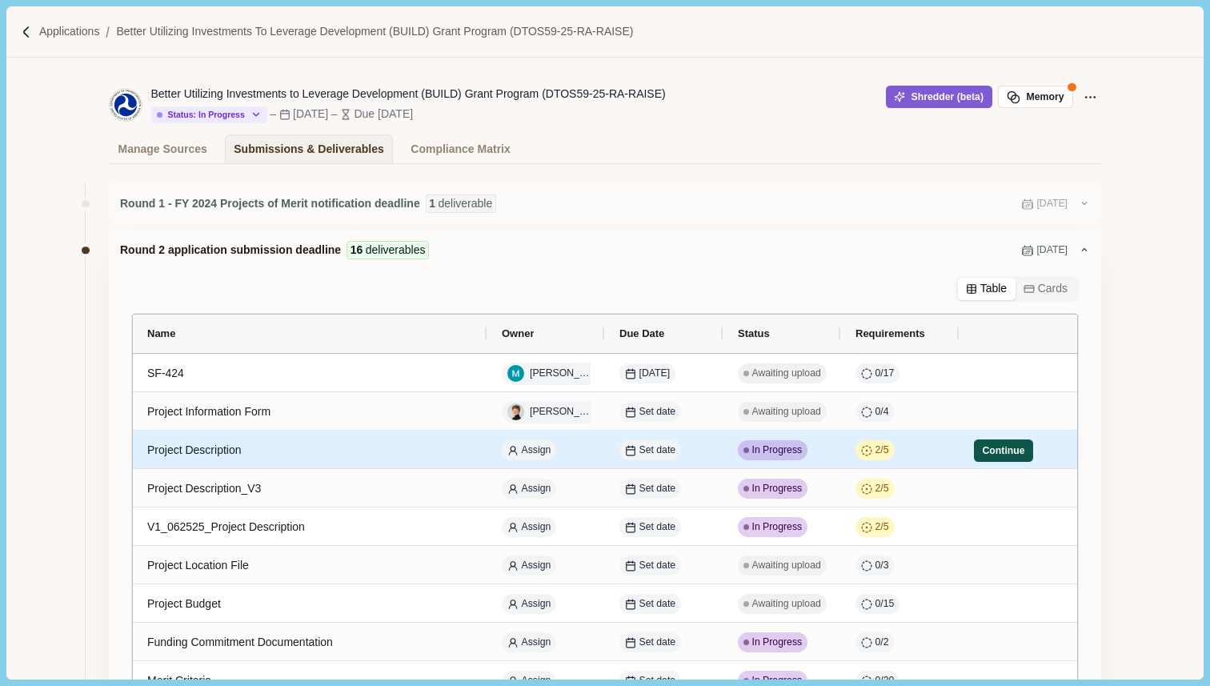
click at [984, 452] on button "Continue" at bounding box center [1003, 450] width 59 height 22
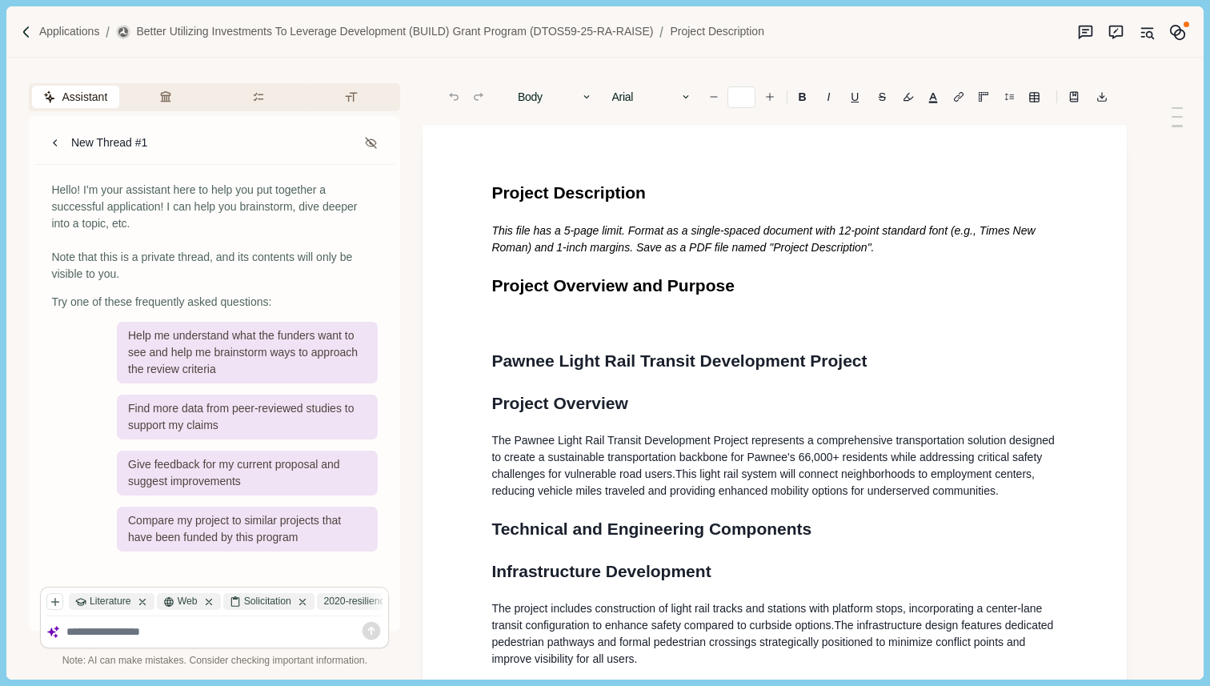
type input "**"
click at [66, 33] on p "Applications" at bounding box center [69, 31] width 61 height 17
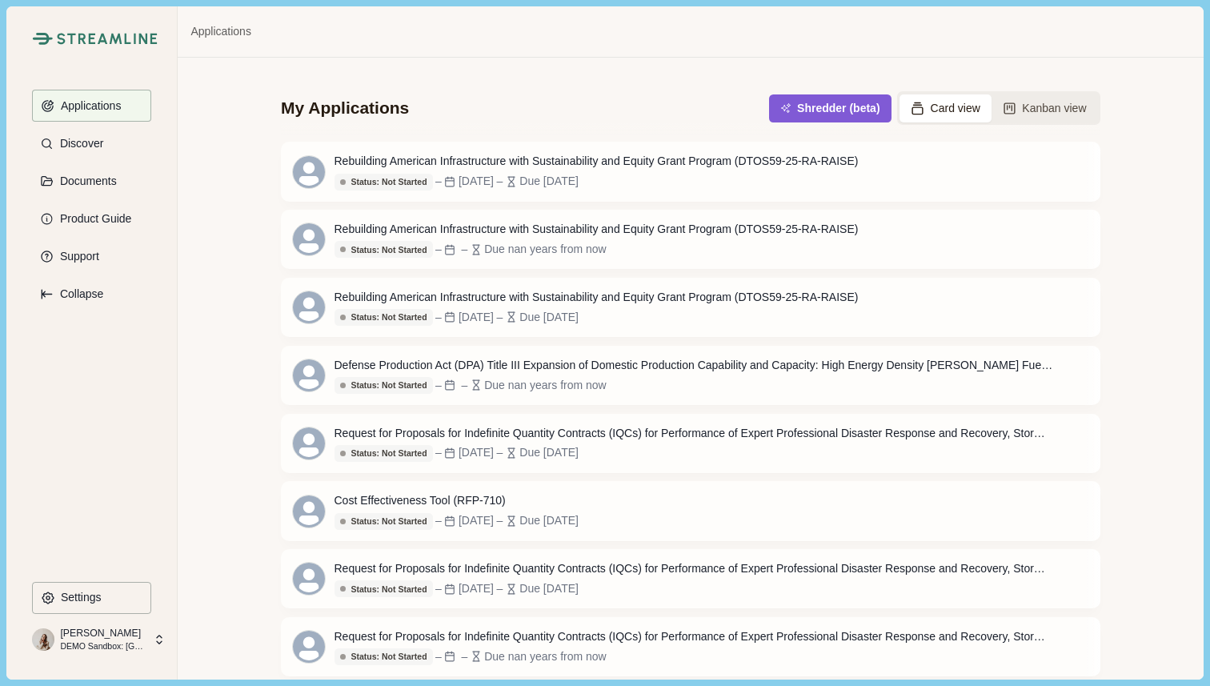
click at [940, 108] on button "Card view" at bounding box center [946, 108] width 92 height 28
click at [1052, 110] on button "Kanban view" at bounding box center [1045, 108] width 106 height 28
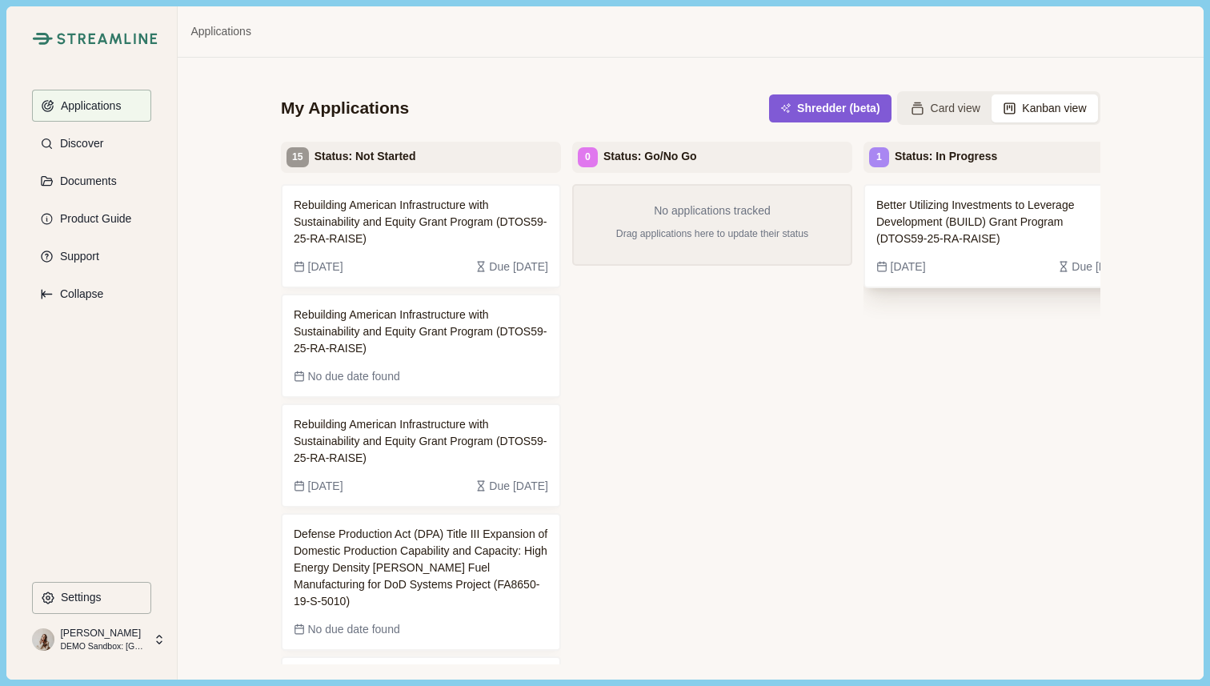
click at [1024, 234] on span "Better Utilizing Investments to Leverage Development (BUILD) Grant Program (DTO…" at bounding box center [991, 222] width 230 height 50
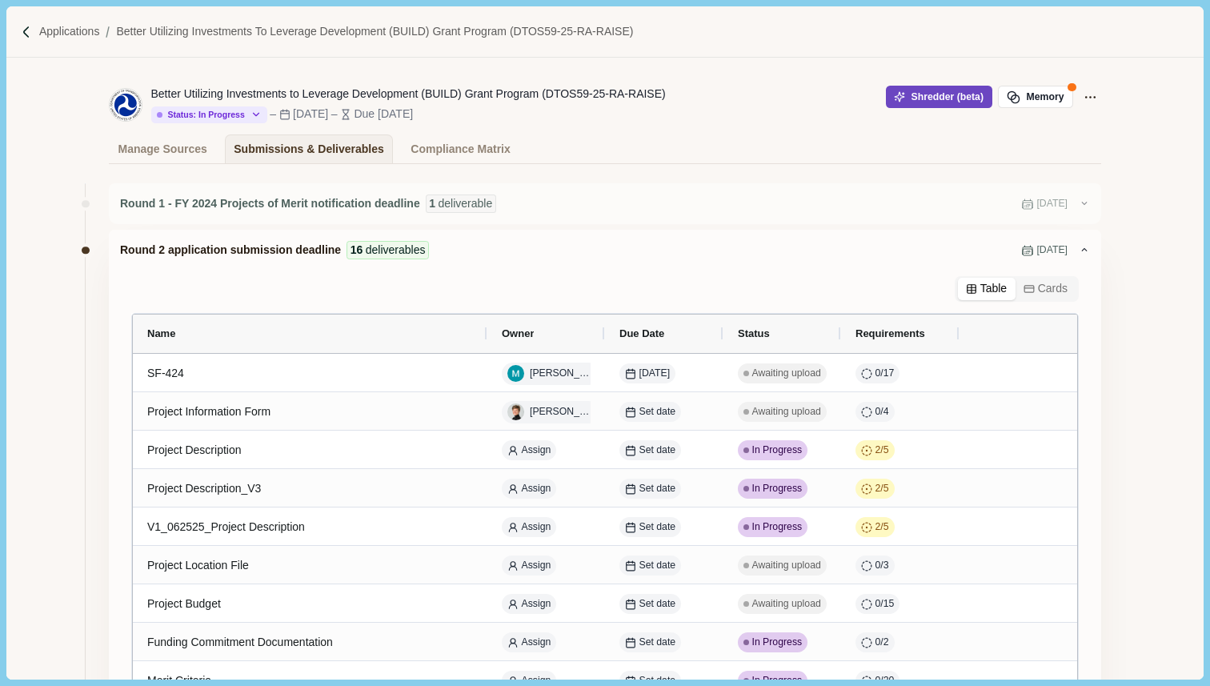
click at [924, 98] on button "Shredder (beta)" at bounding box center [939, 97] width 106 height 22
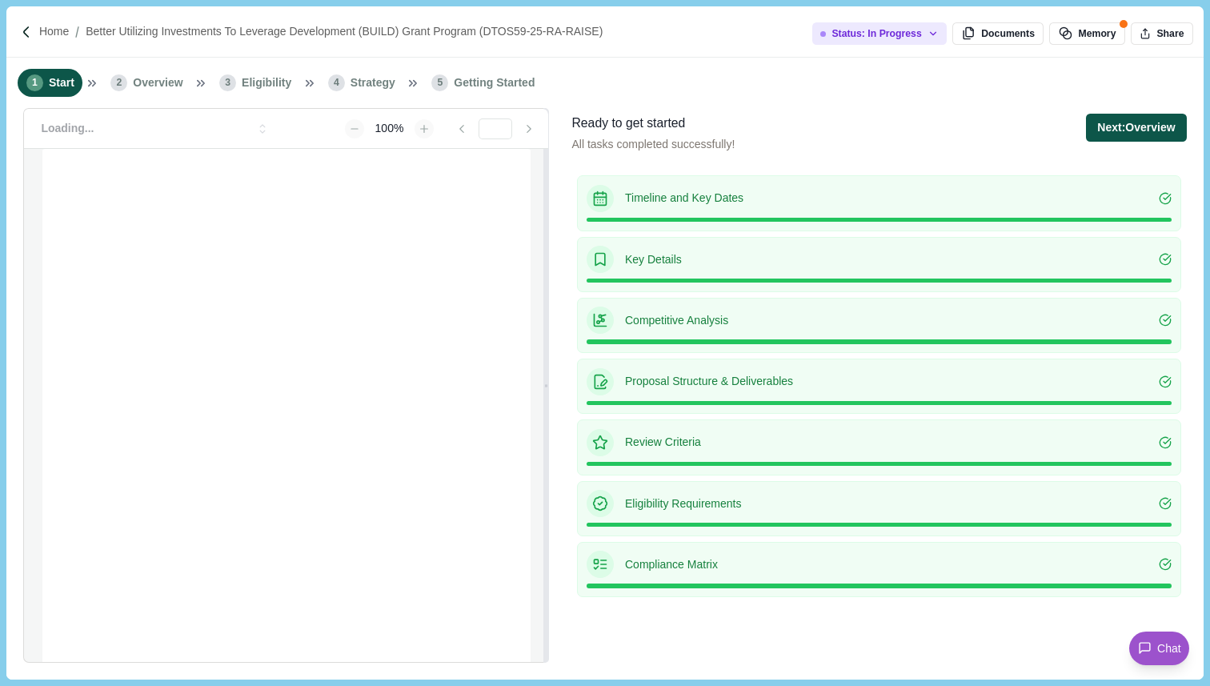
click at [1138, 135] on button "Next: Overview" at bounding box center [1136, 128] width 100 height 28
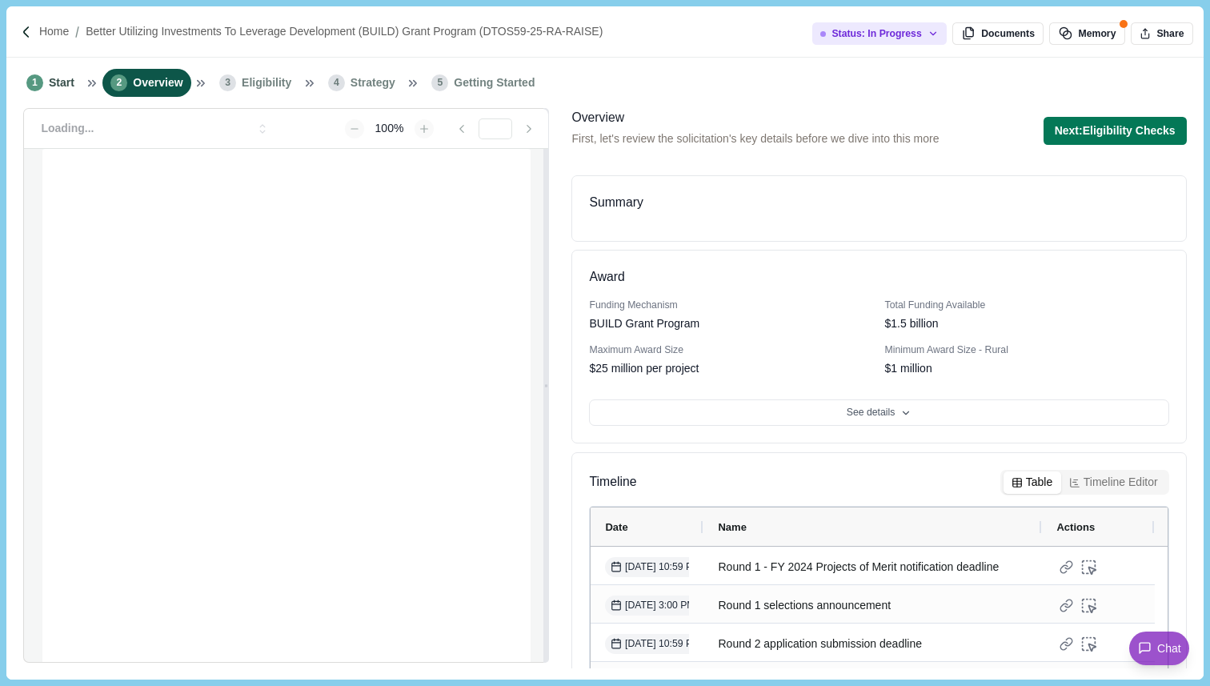
click at [1138, 135] on button "Next: Eligibility Checks" at bounding box center [1115, 131] width 143 height 28
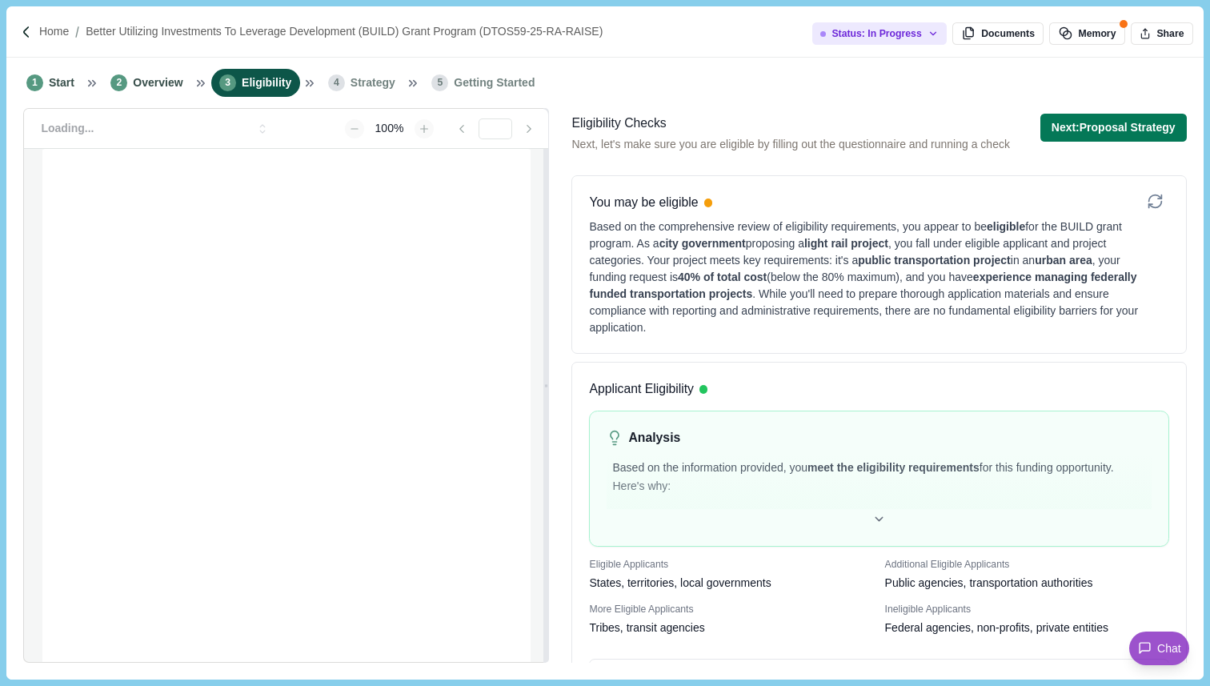
click at [1138, 135] on button "Next: Proposal Strategy" at bounding box center [1113, 128] width 146 height 28
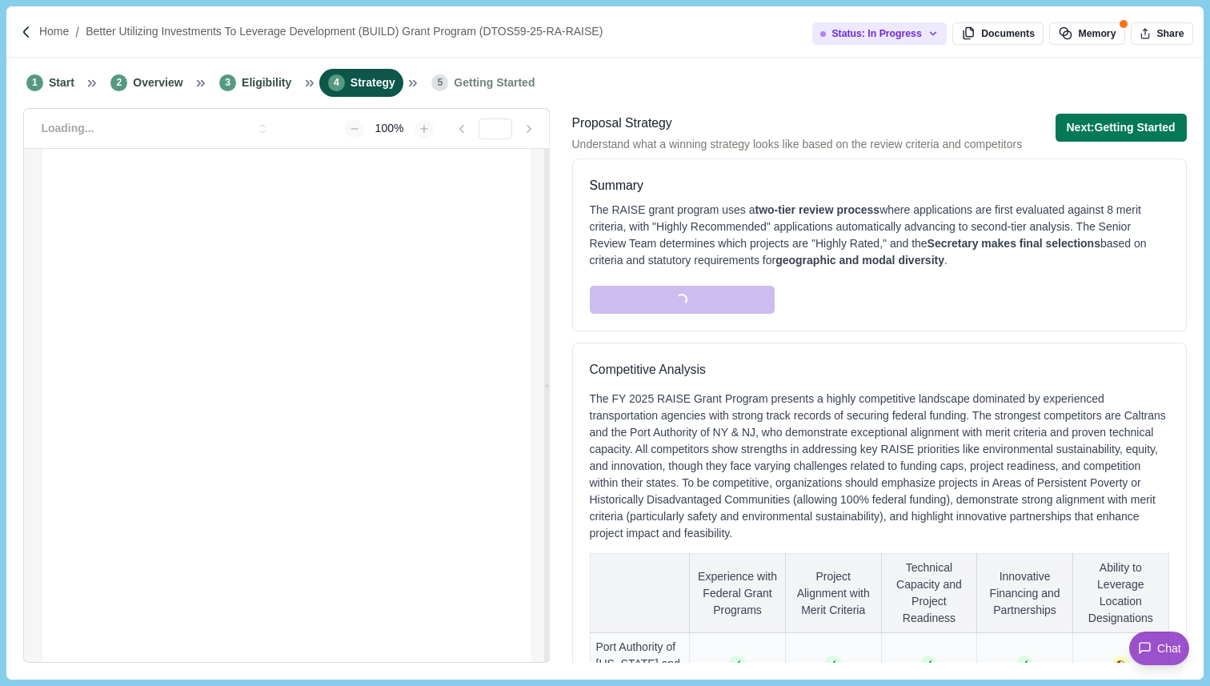
click at [1138, 135] on button "Next: Getting Started" at bounding box center [1121, 128] width 131 height 28
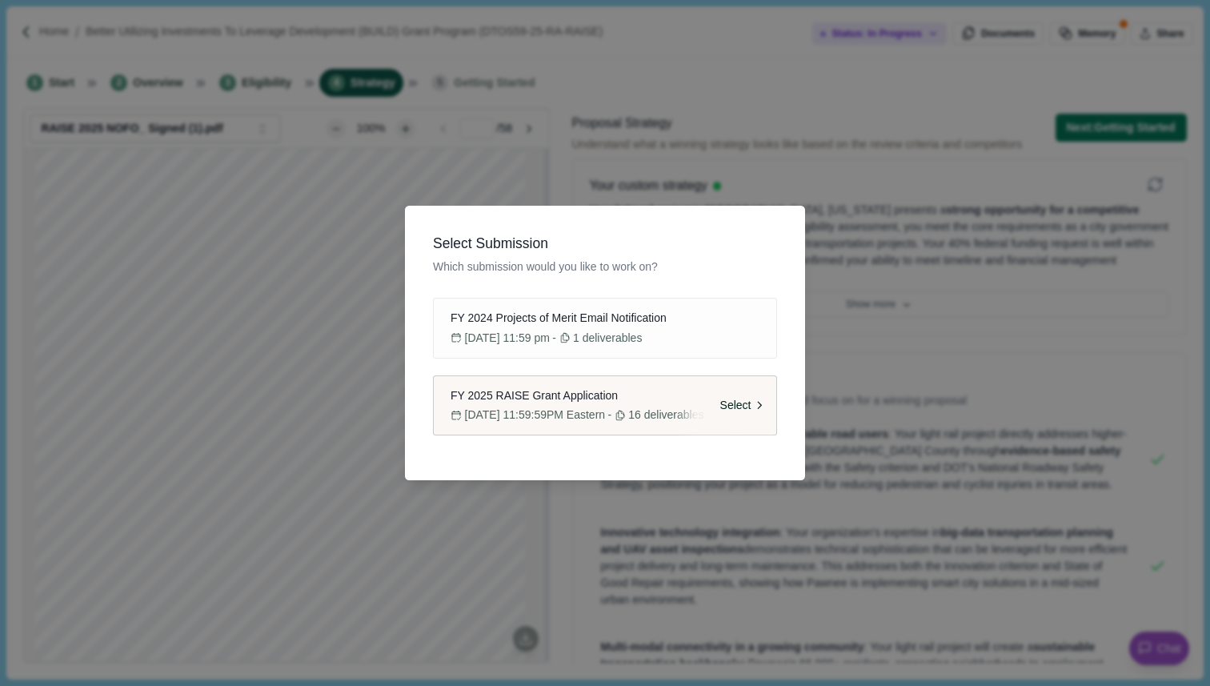
click at [649, 402] on div "FY 2025 RAISE Grant Application" at bounding box center [605, 395] width 320 height 17
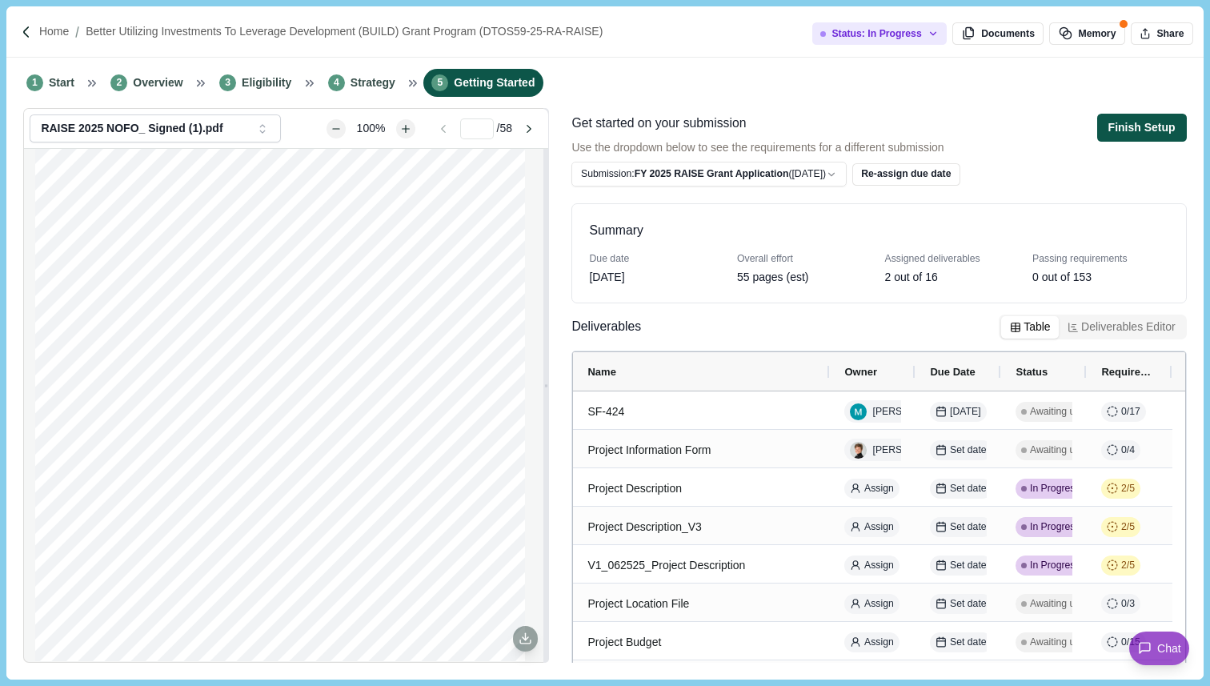
click at [1146, 130] on button "Finish Setup" at bounding box center [1142, 128] width 90 height 28
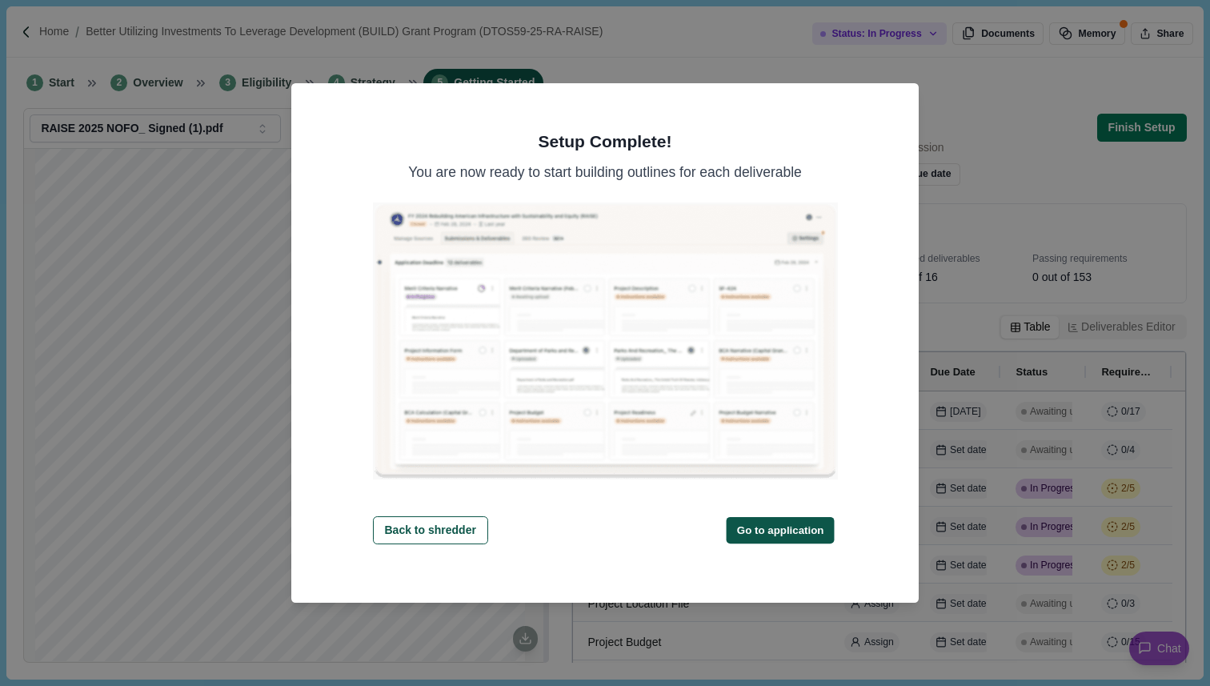
click at [801, 531] on button "Go to application" at bounding box center [781, 529] width 108 height 26
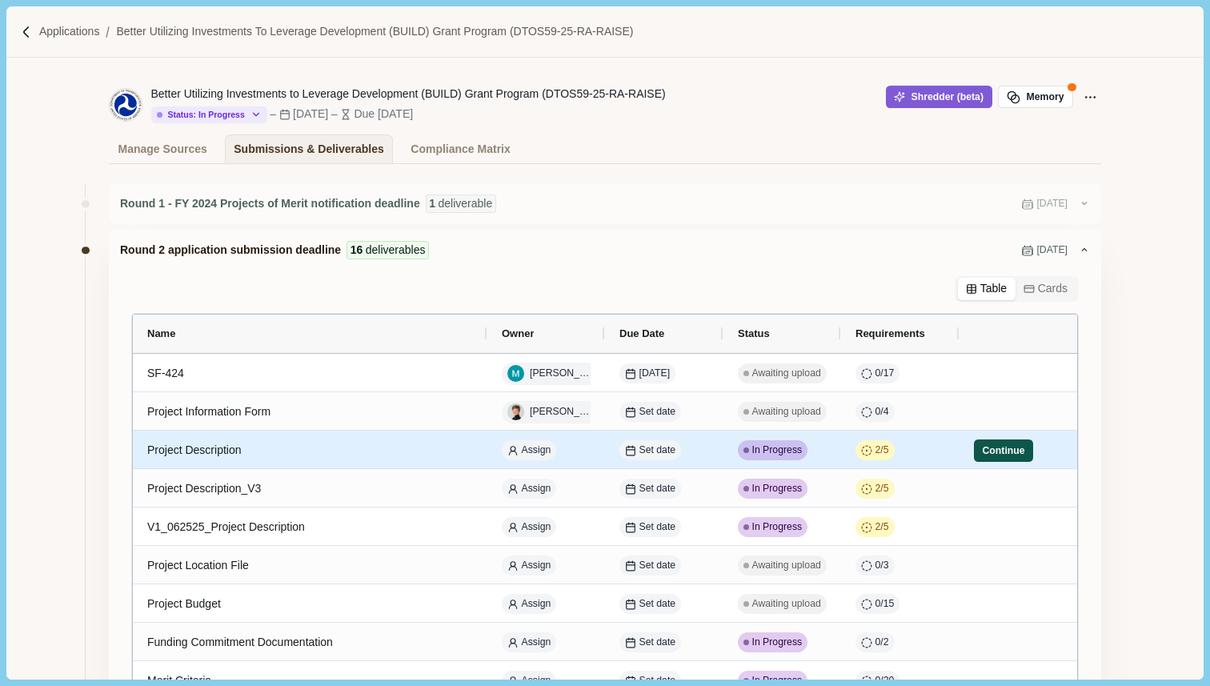
click at [997, 453] on button "Continue" at bounding box center [1003, 450] width 59 height 22
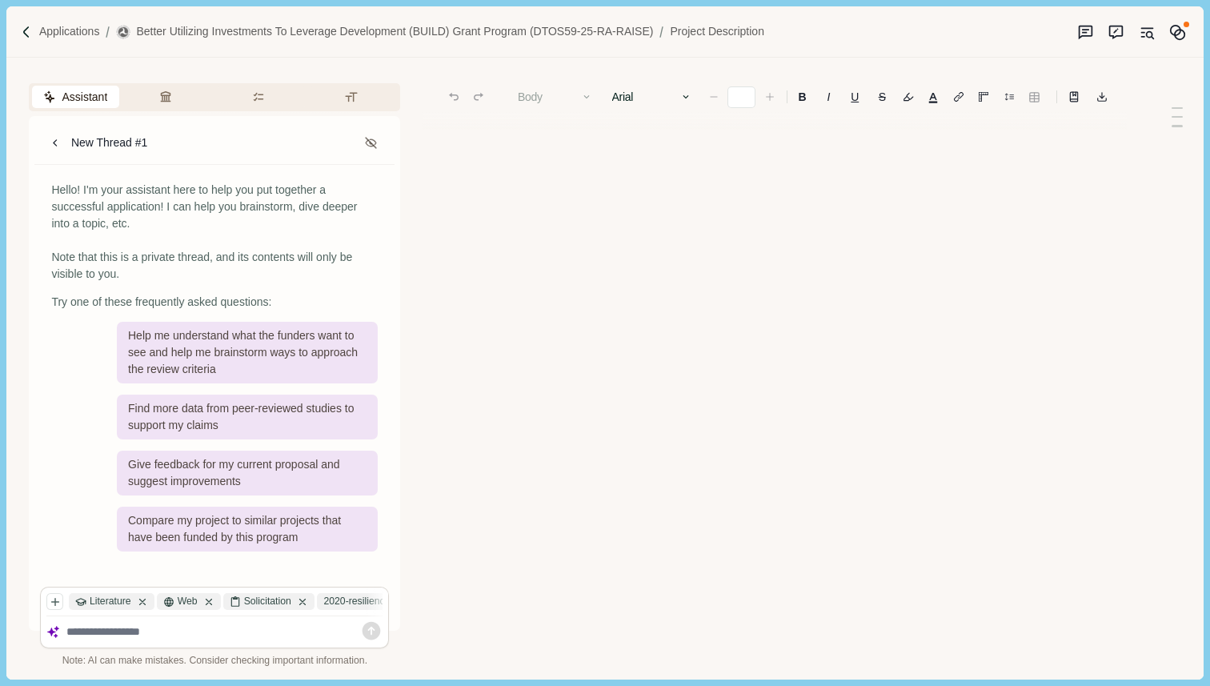
type input "**"
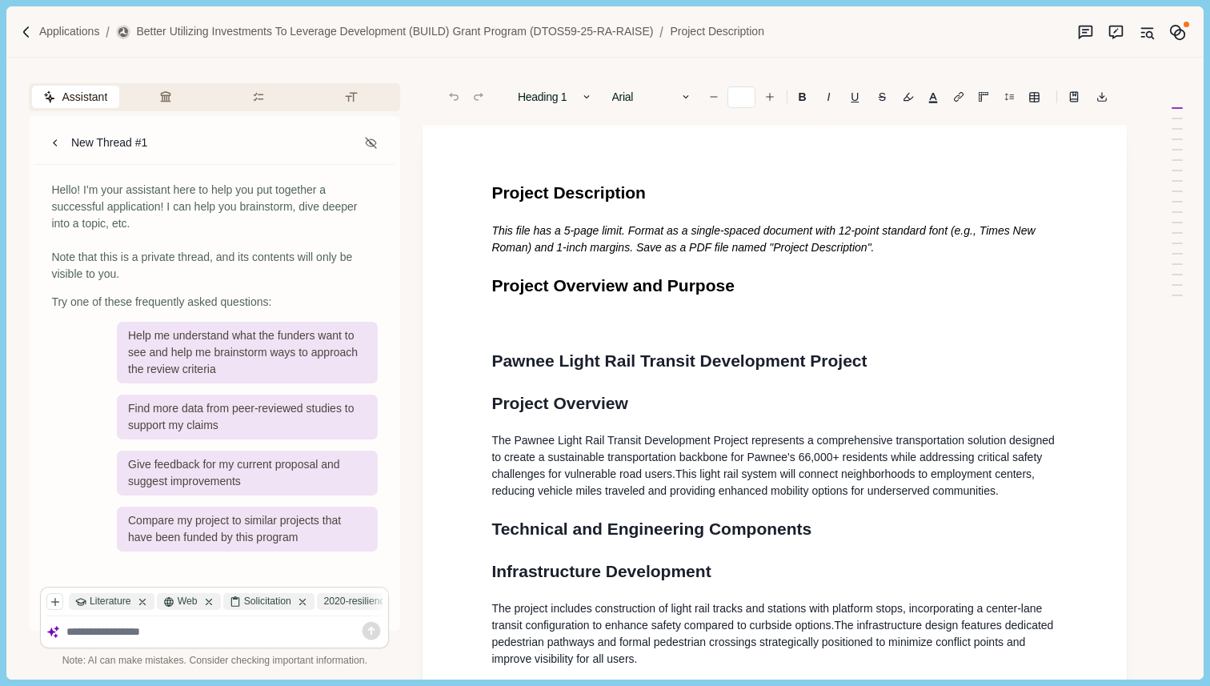
click at [494, 191] on span "Project Description" at bounding box center [568, 192] width 154 height 18
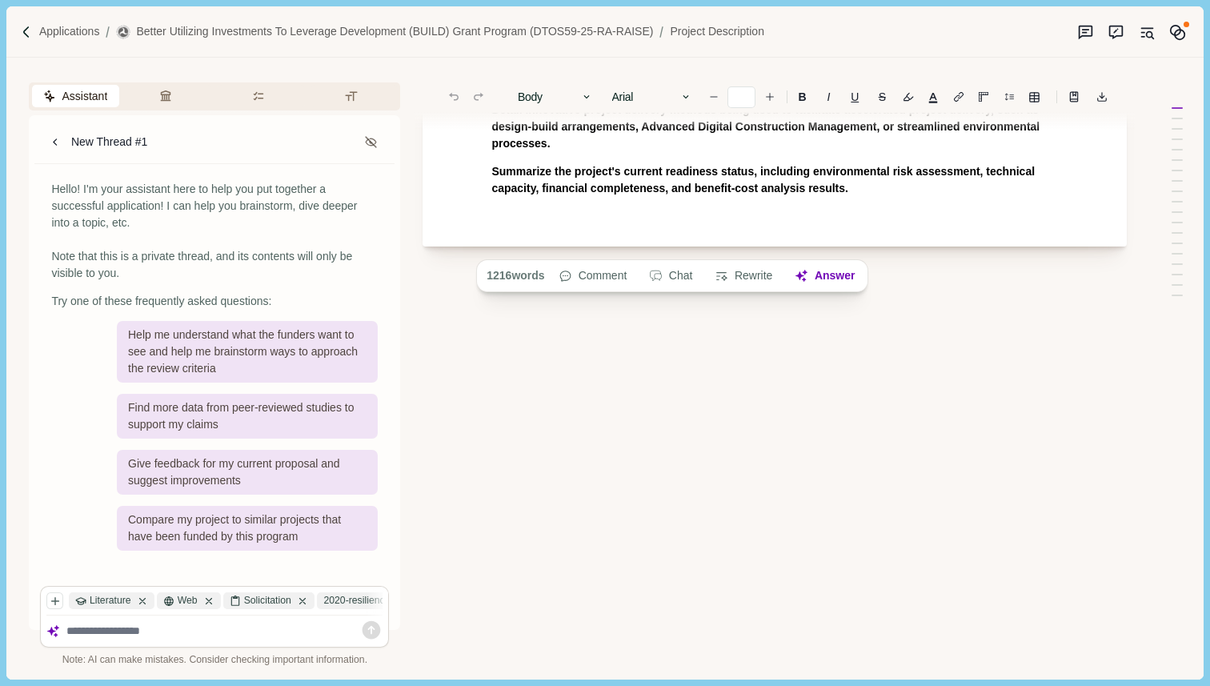
scroll to position [120, 0]
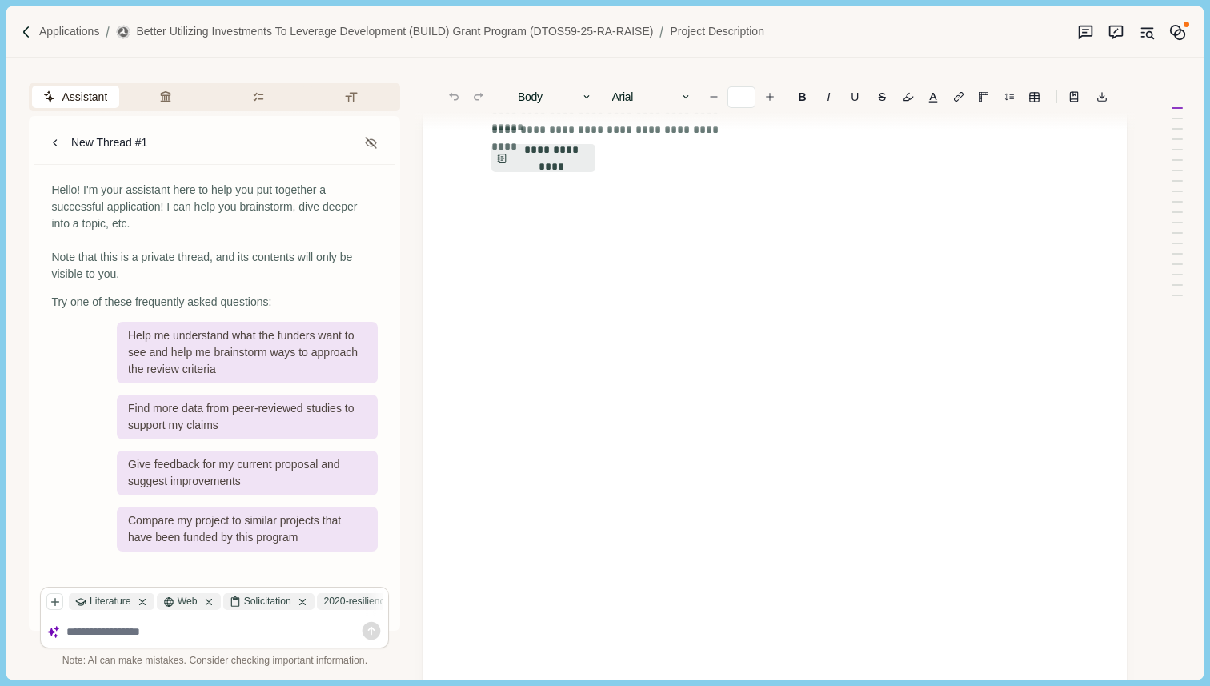
drag, startPoint x: 494, startPoint y: 191, endPoint x: 711, endPoint y: 442, distance: 331.9
click at [560, 156] on button "**********" at bounding box center [544, 158] width 106 height 29
click at [166, 101] on icon "button" at bounding box center [166, 96] width 10 height 10
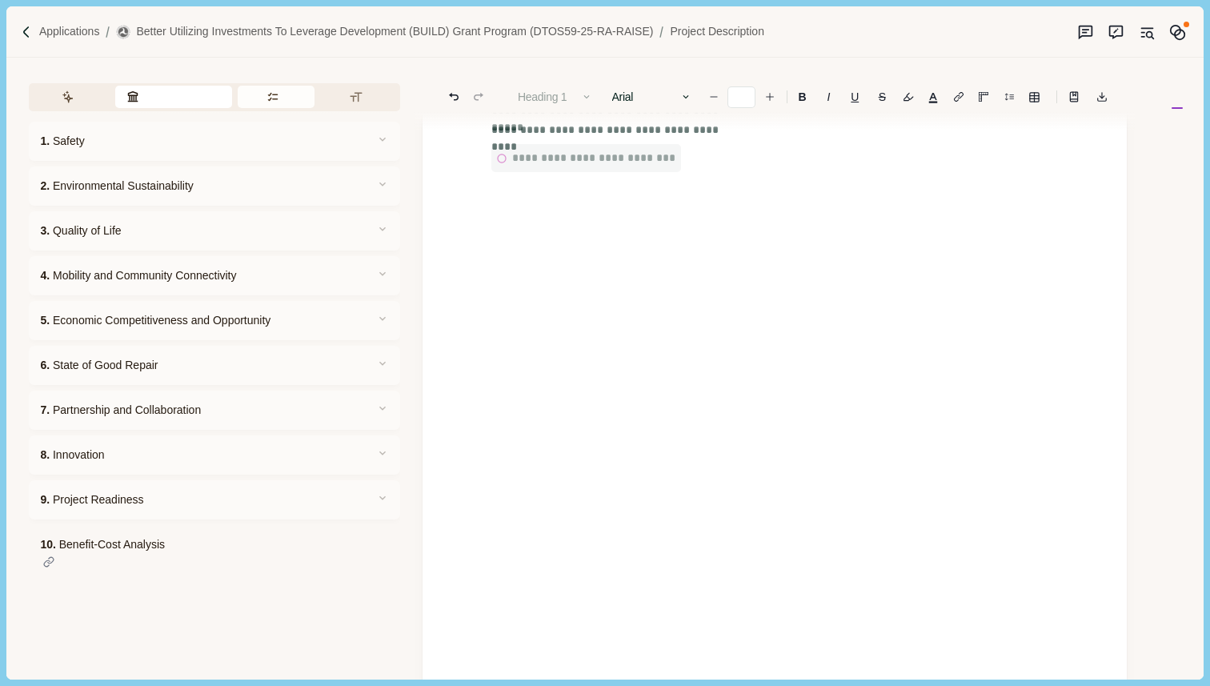
click at [278, 97] on button "Requirements" at bounding box center [277, 97] width 78 height 22
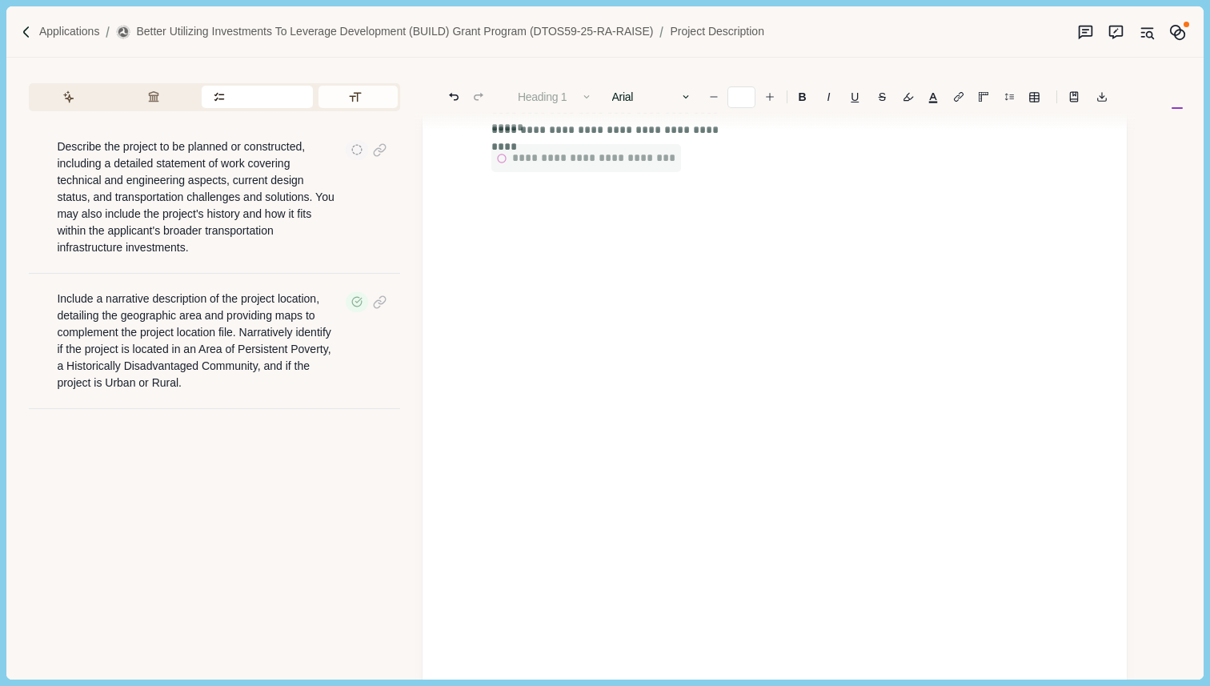
click at [372, 98] on button "Formatting" at bounding box center [358, 97] width 79 height 22
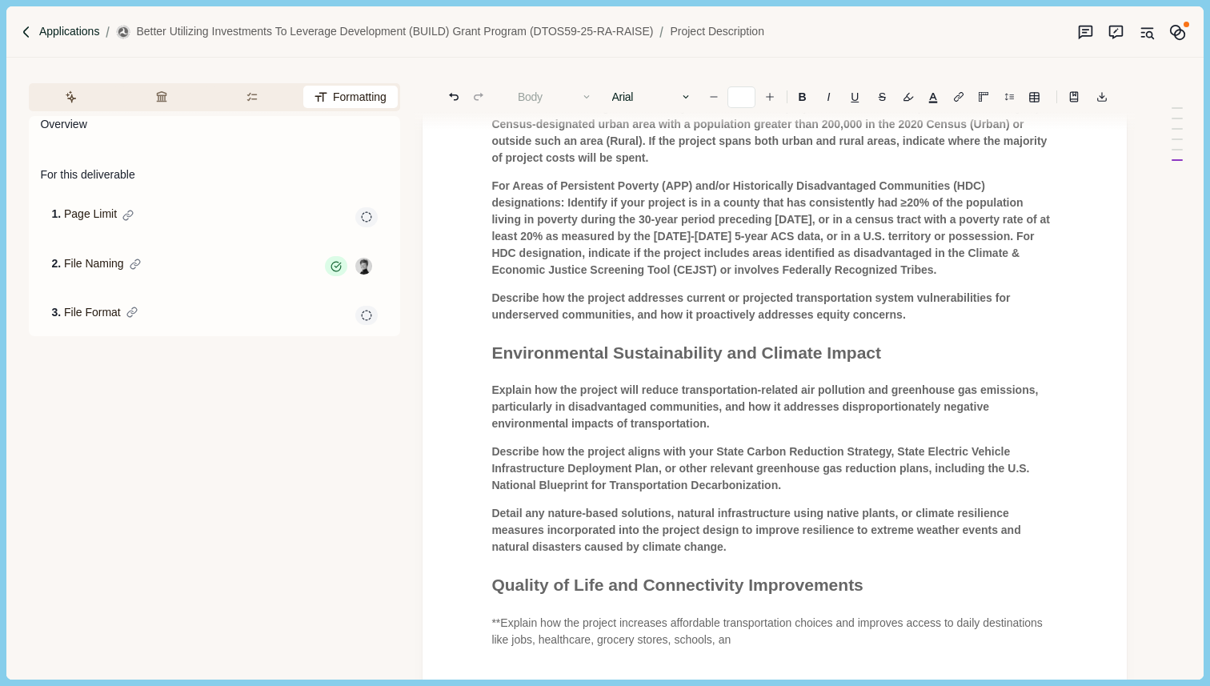
scroll to position [784, 0]
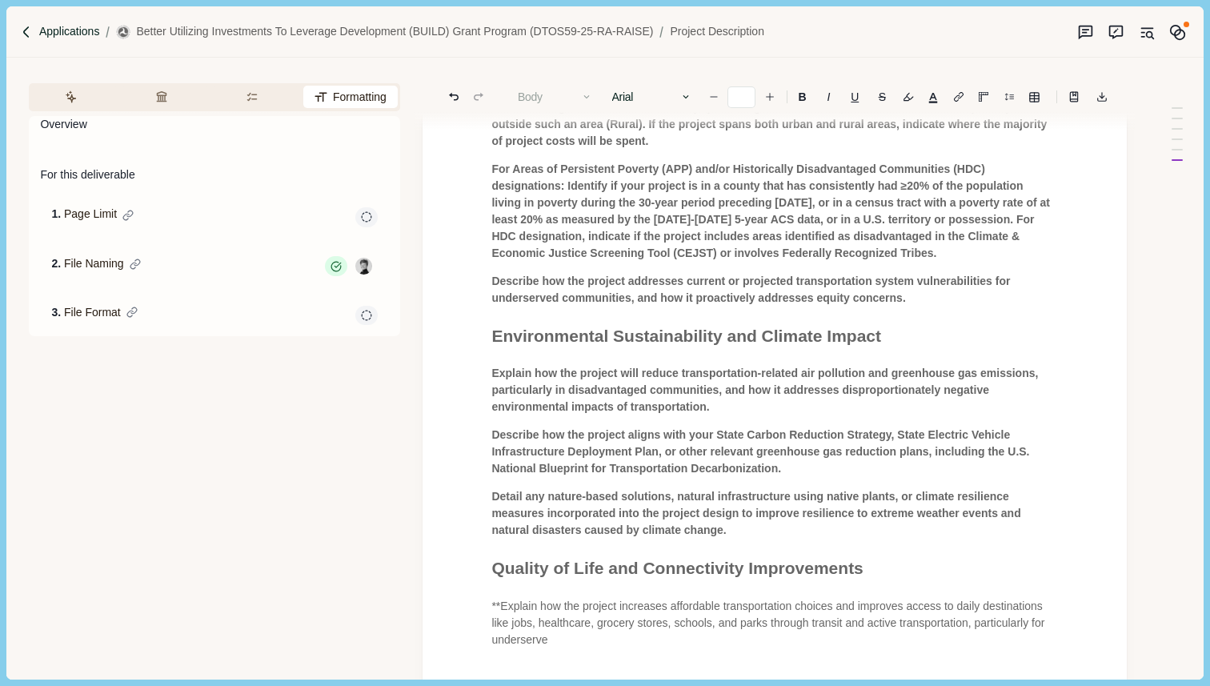
click at [42, 31] on p "Applications" at bounding box center [69, 31] width 61 height 17
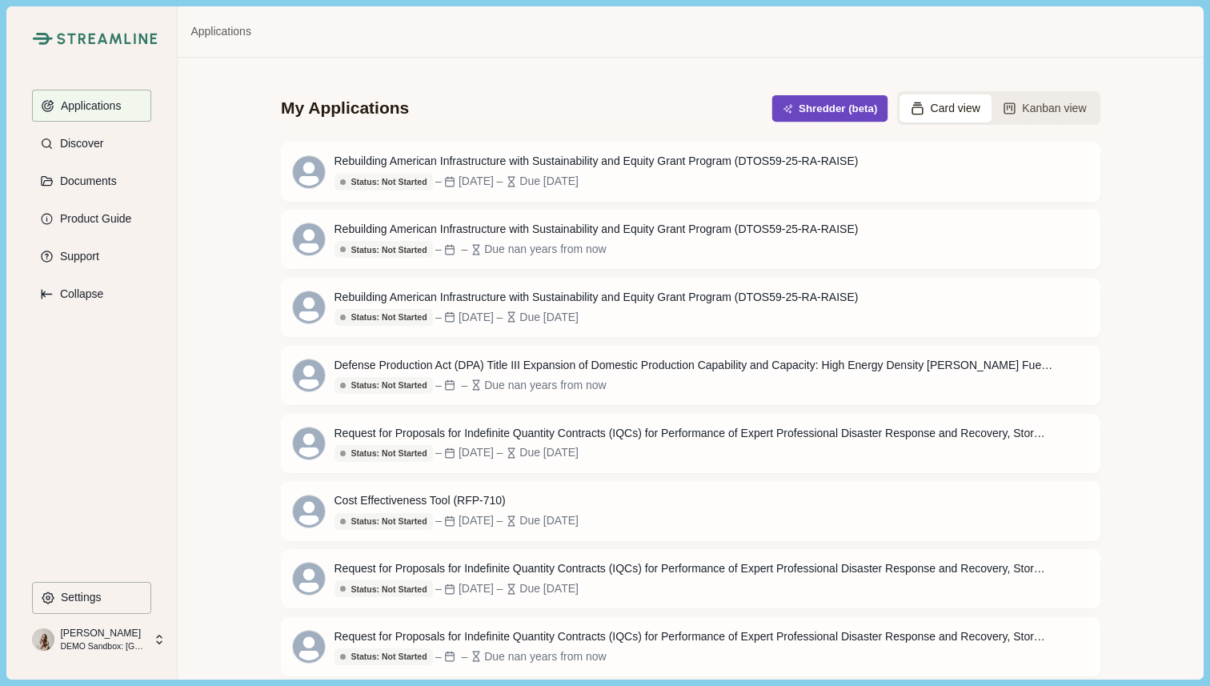
click at [824, 106] on button "Shredder (beta)" at bounding box center [830, 108] width 116 height 26
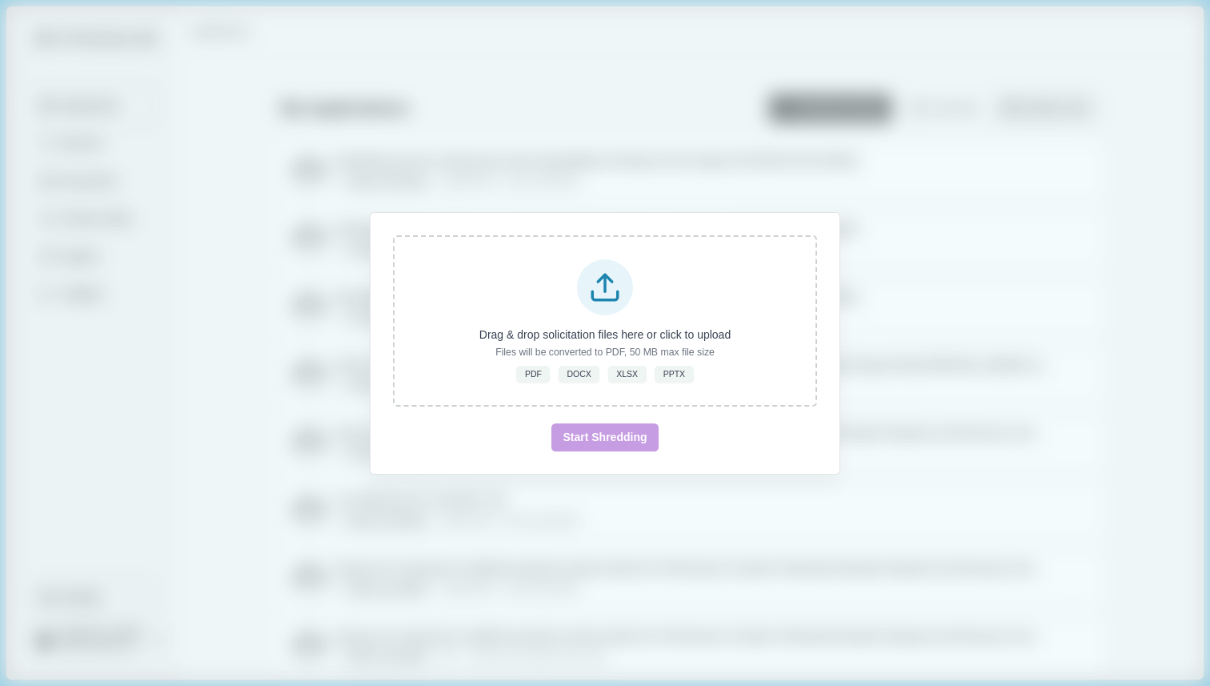
click at [1014, 96] on div "Drag & drop solicitation files here or click to upload Files will be converted …" at bounding box center [605, 343] width 1210 height 686
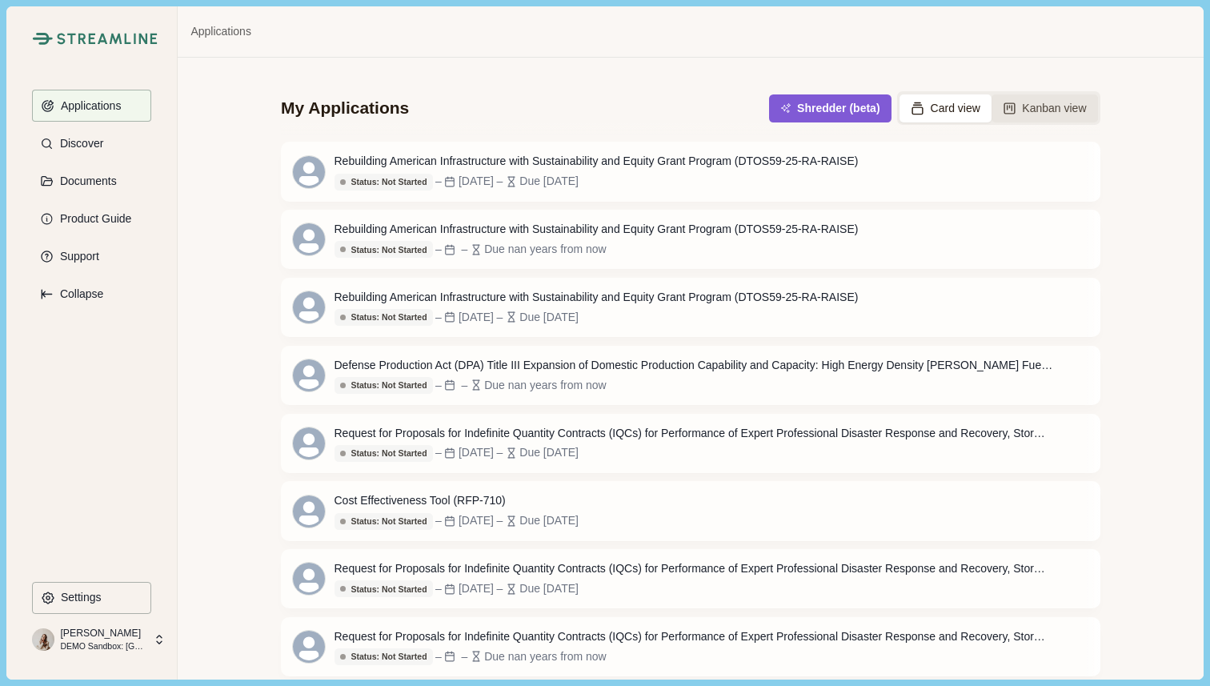
click at [1051, 107] on button "Kanban view" at bounding box center [1045, 108] width 106 height 28
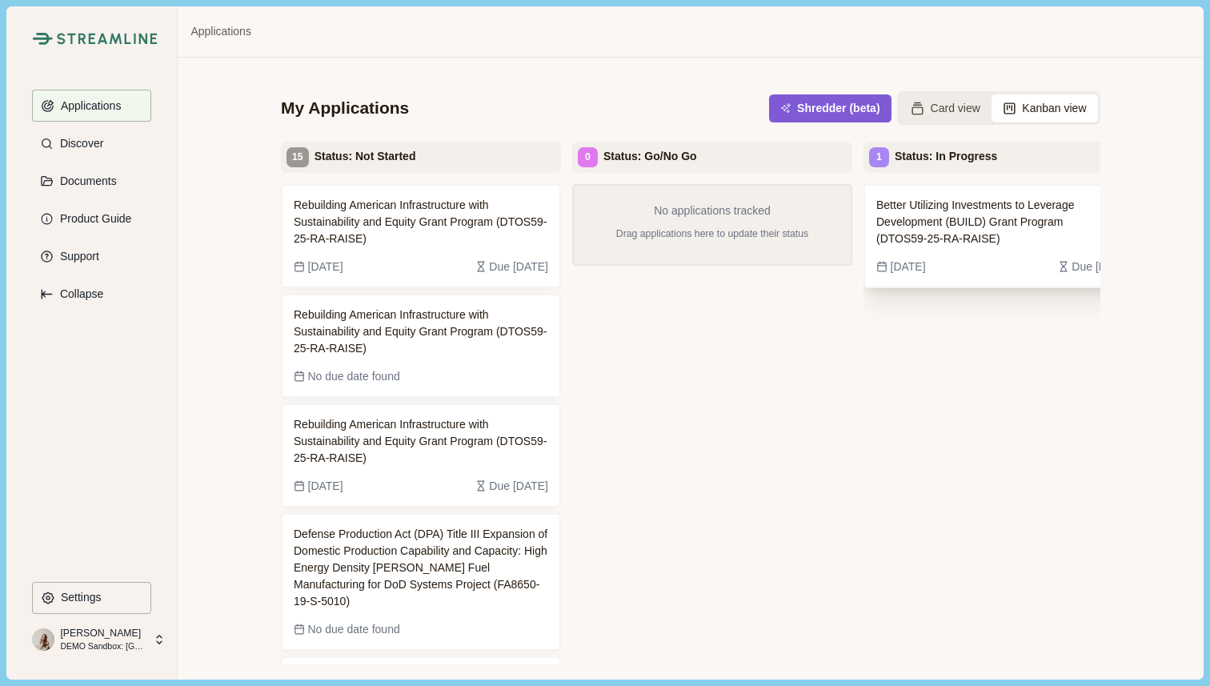
click at [956, 241] on span "Better Utilizing Investments to Leverage Development (BUILD) Grant Program (DTO…" at bounding box center [991, 222] width 230 height 50
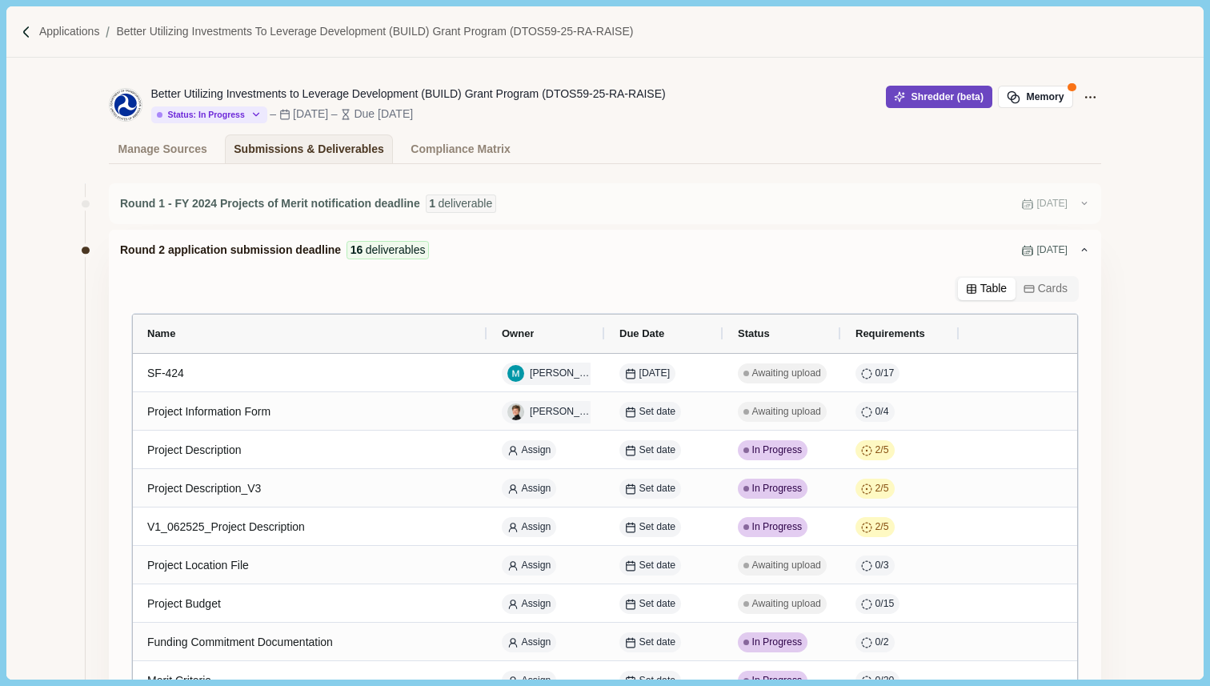
click at [932, 103] on button "Shredder (beta)" at bounding box center [939, 97] width 106 height 22
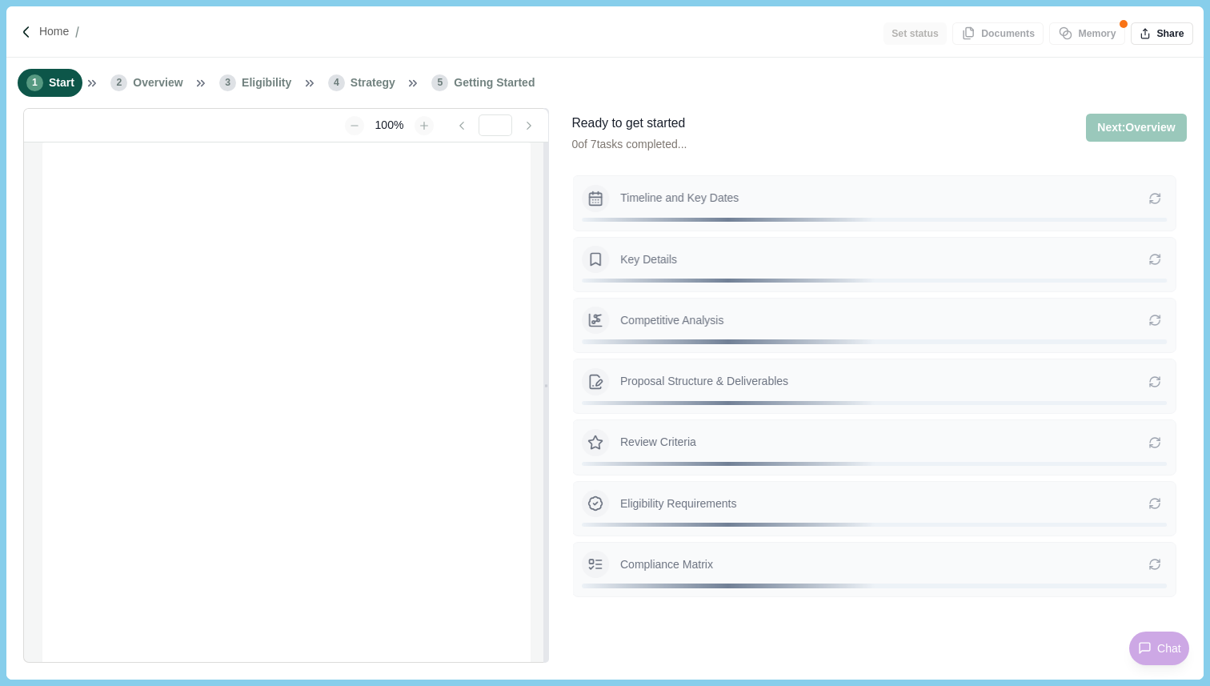
type input "**********"
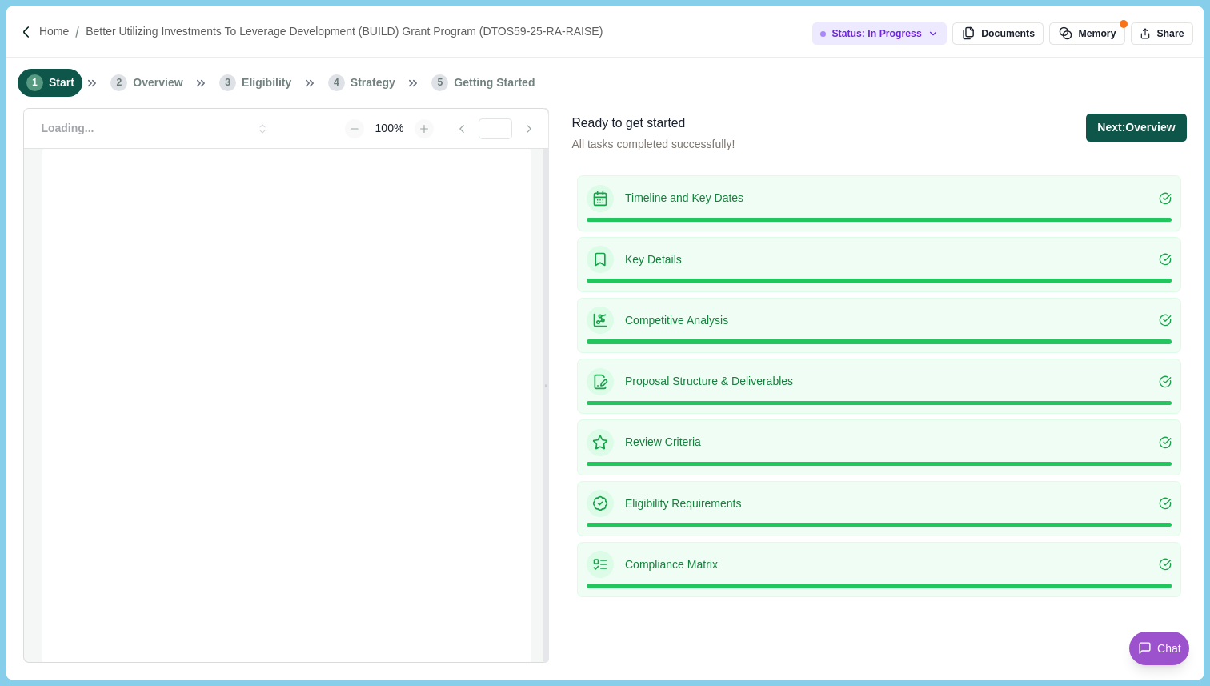
click at [1156, 134] on button "Next: Overview" at bounding box center [1136, 128] width 100 height 28
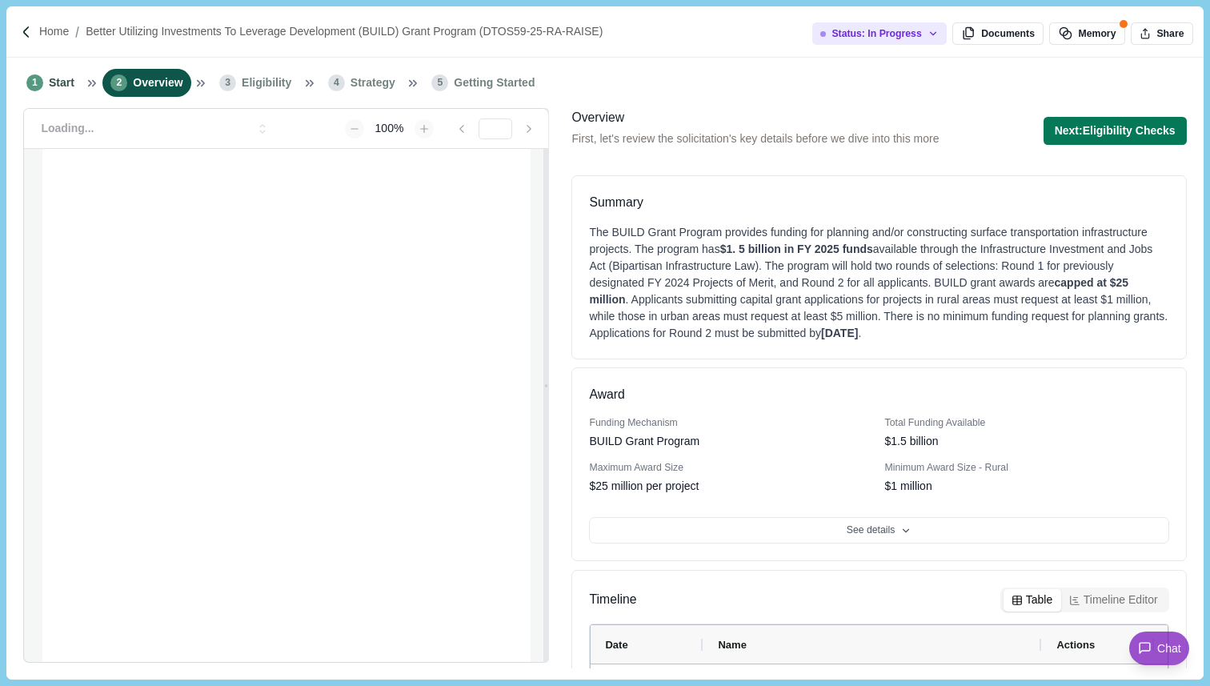
click at [1156, 134] on button "Next: Eligibility Checks" at bounding box center [1115, 131] width 143 height 28
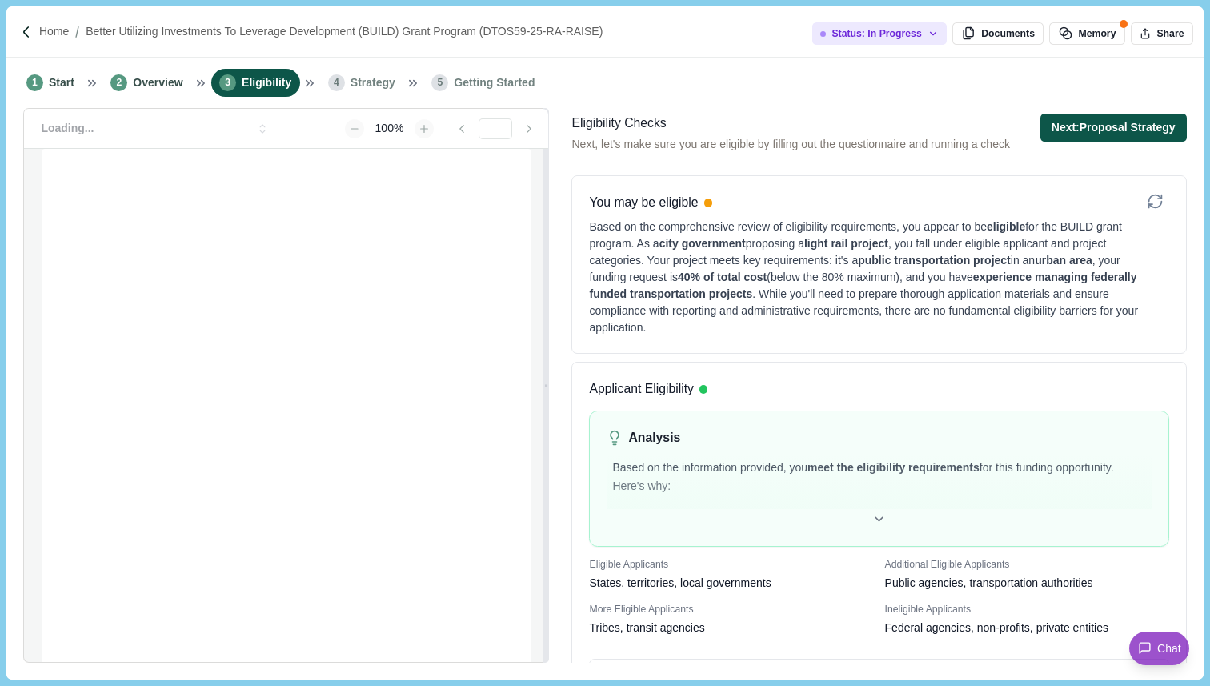
click at [1096, 134] on button "Next: Proposal Strategy" at bounding box center [1113, 128] width 146 height 28
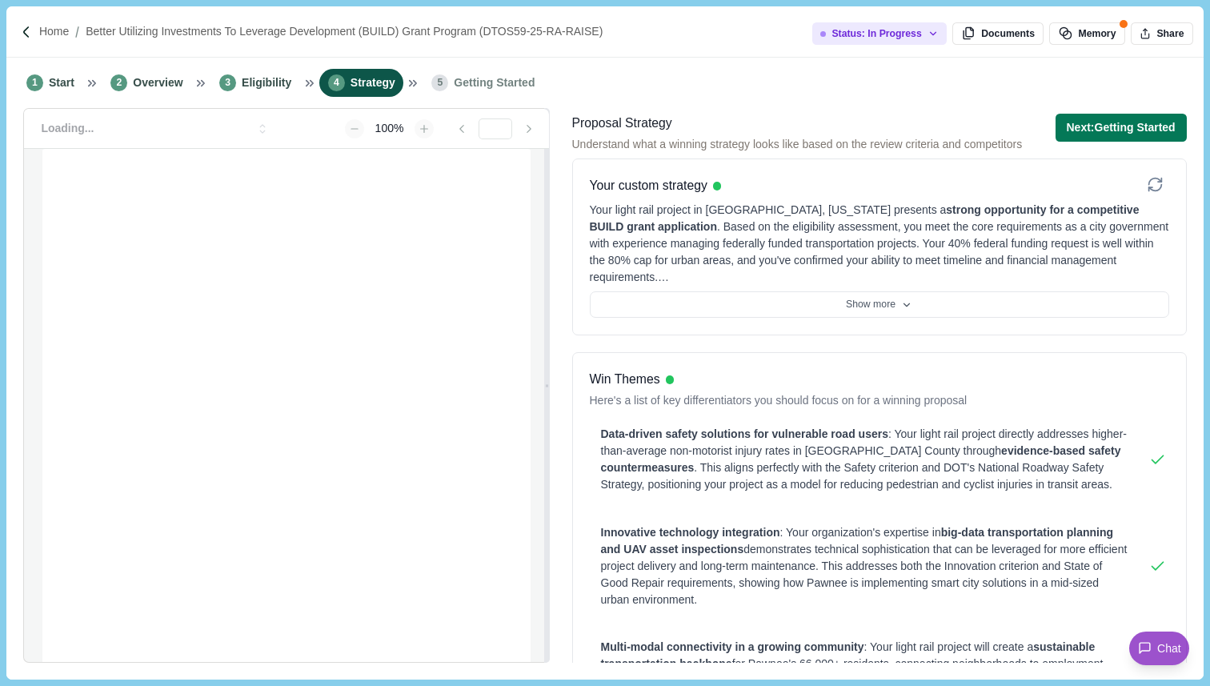
click at [1096, 134] on button "Next: Getting Started" at bounding box center [1121, 128] width 131 height 28
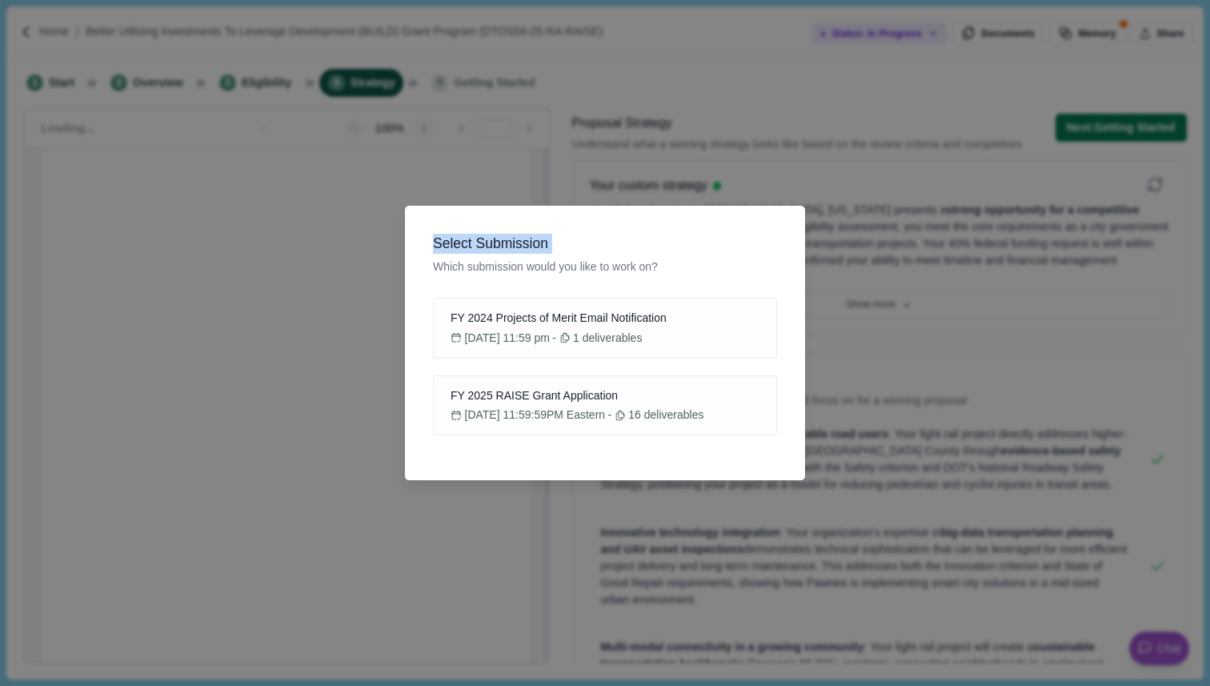
click at [1096, 134] on div "Select Submission Which submission would you like to work on? FY 2024 Projects …" at bounding box center [605, 343] width 1210 height 686
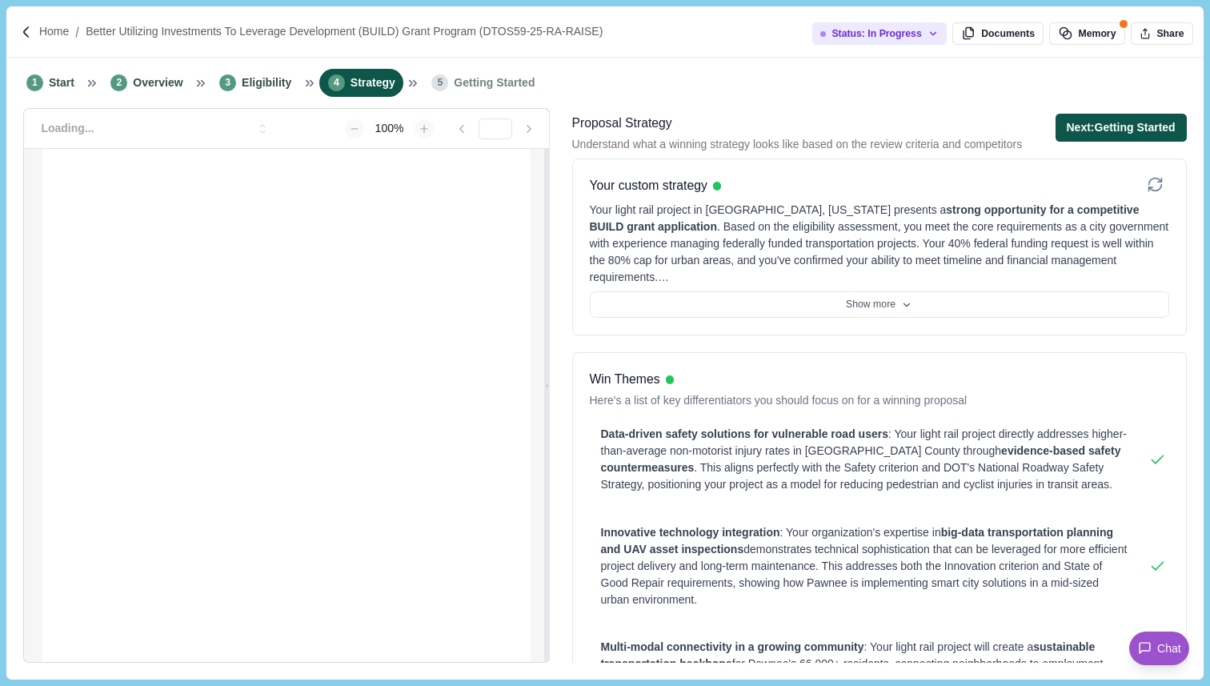
click at [1148, 126] on button "Next: Getting Started" at bounding box center [1121, 128] width 131 height 28
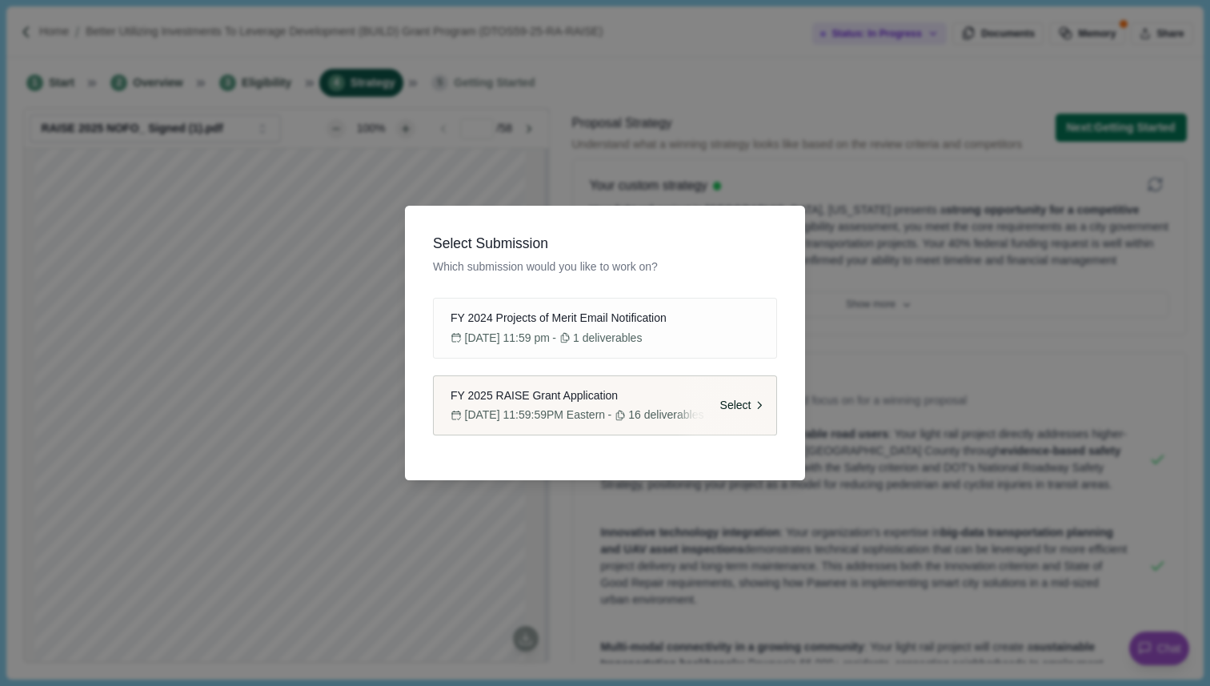
click at [684, 401] on div "Select" at bounding box center [725, 405] width 101 height 59
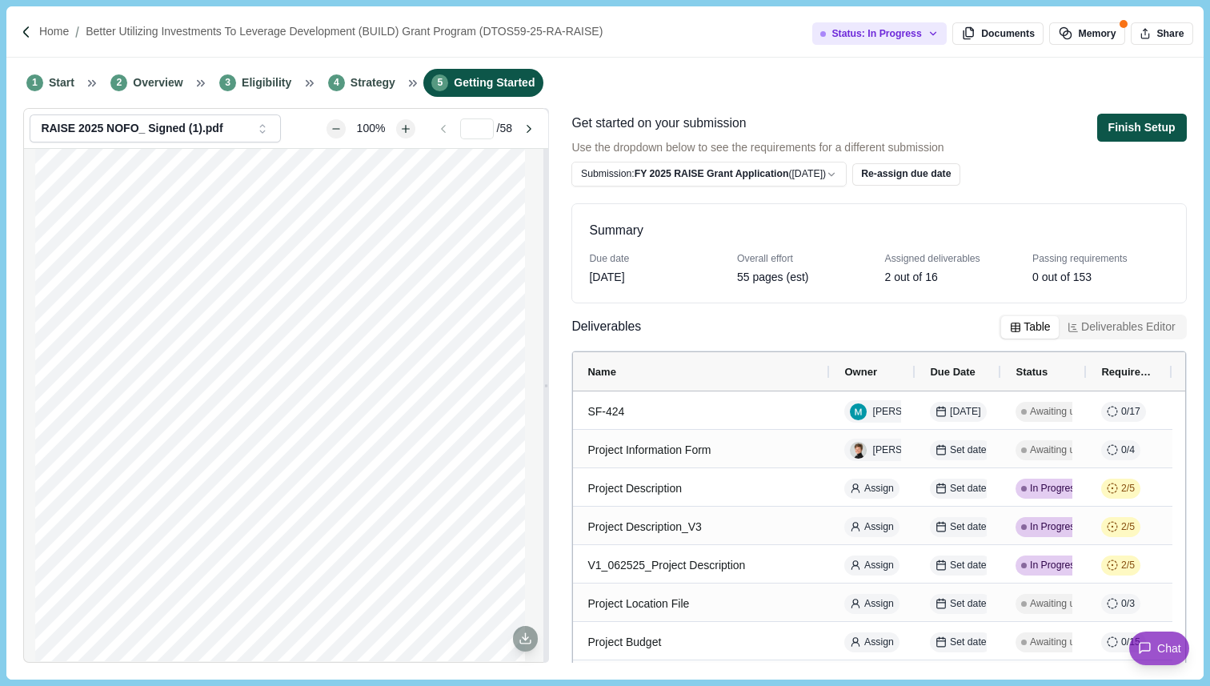
click at [1138, 133] on button "Finish Setup" at bounding box center [1142, 128] width 90 height 28
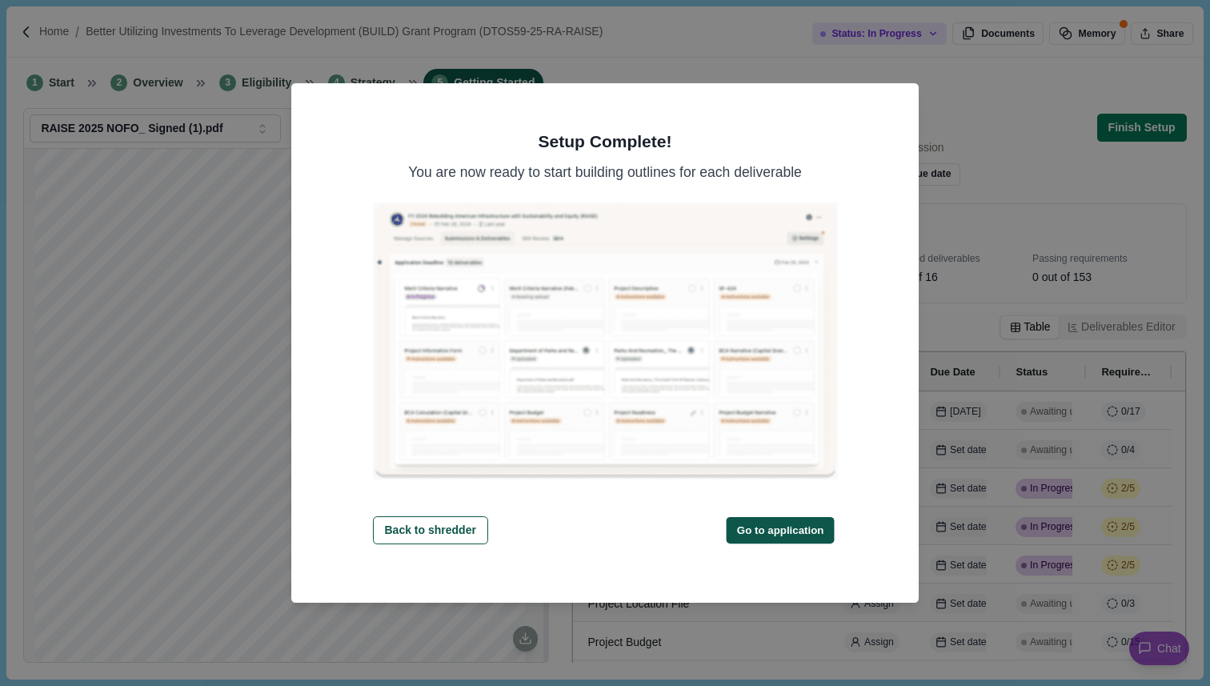
click at [779, 535] on button "Go to application" at bounding box center [781, 529] width 108 height 26
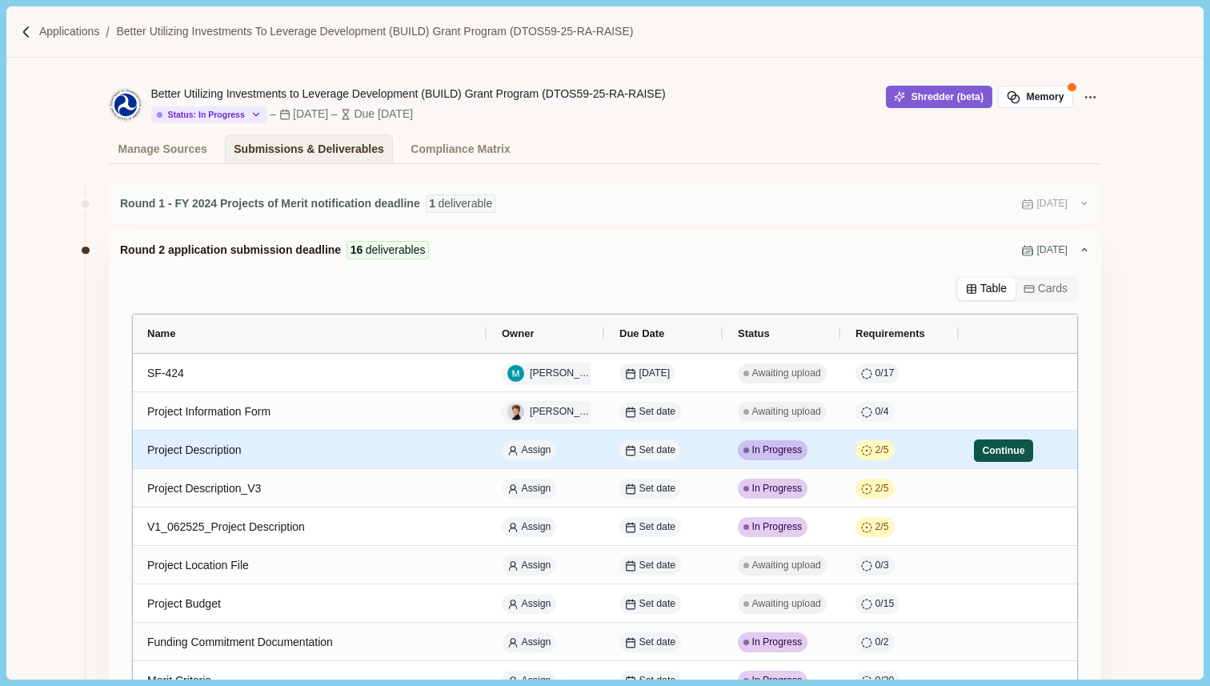
click at [992, 451] on button "Continue" at bounding box center [1003, 450] width 59 height 22
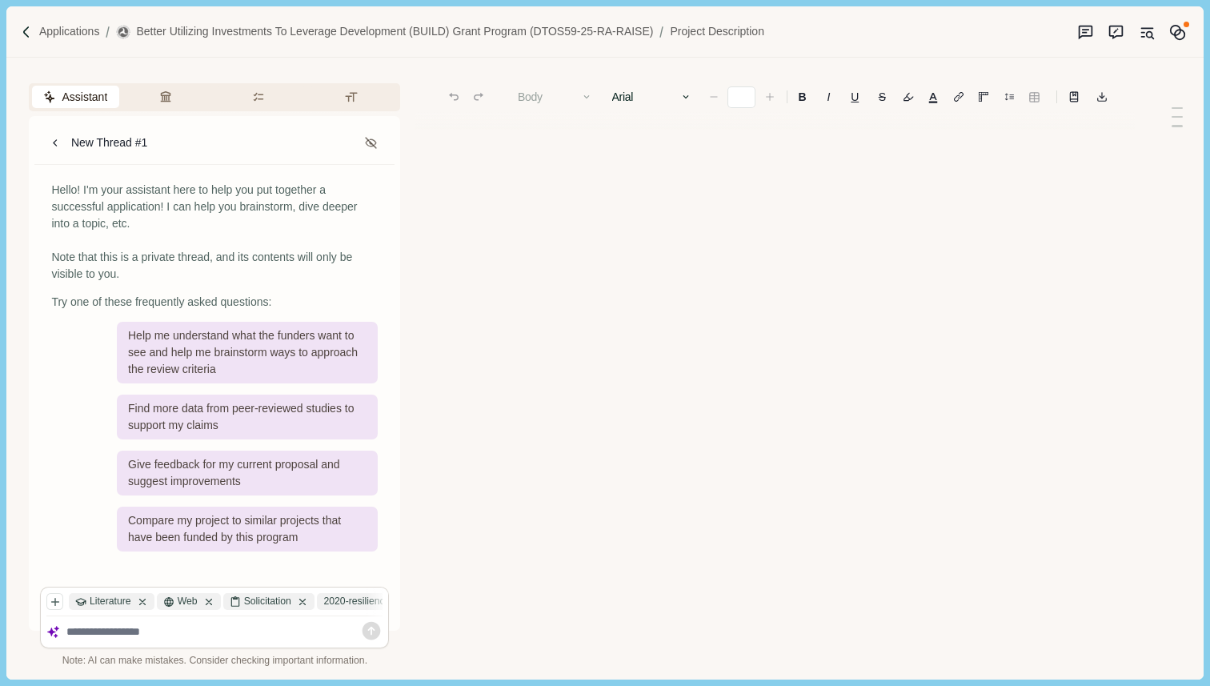
type input "**"
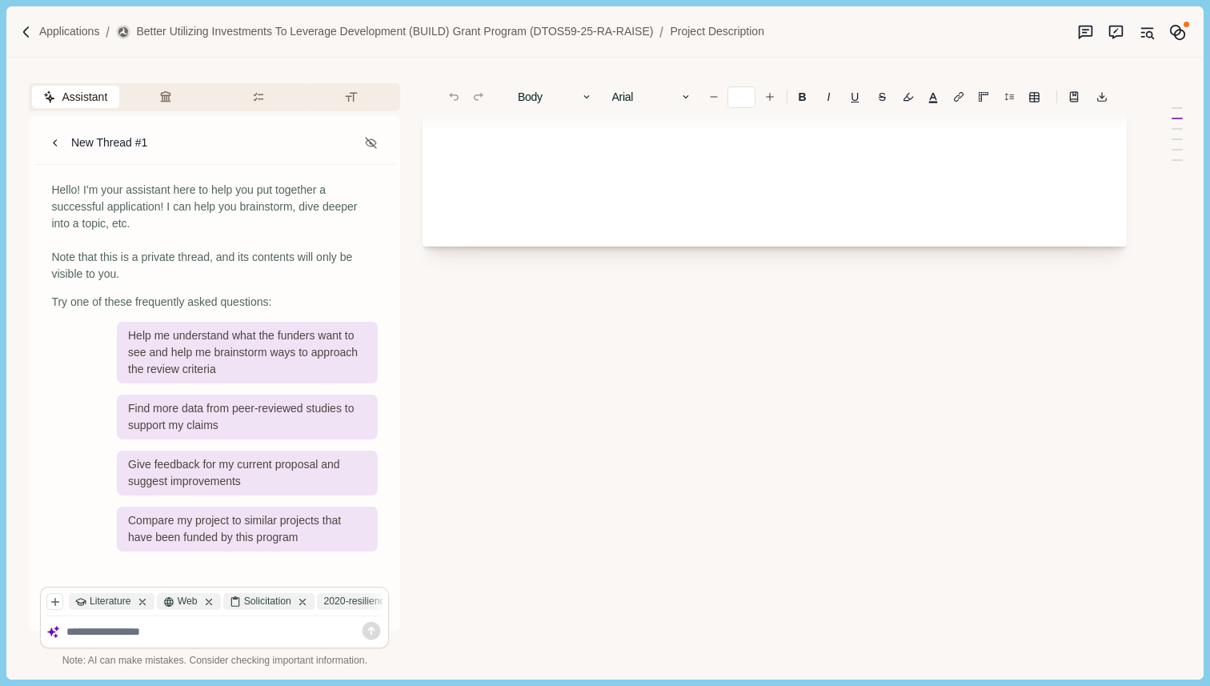
scroll to position [250, 0]
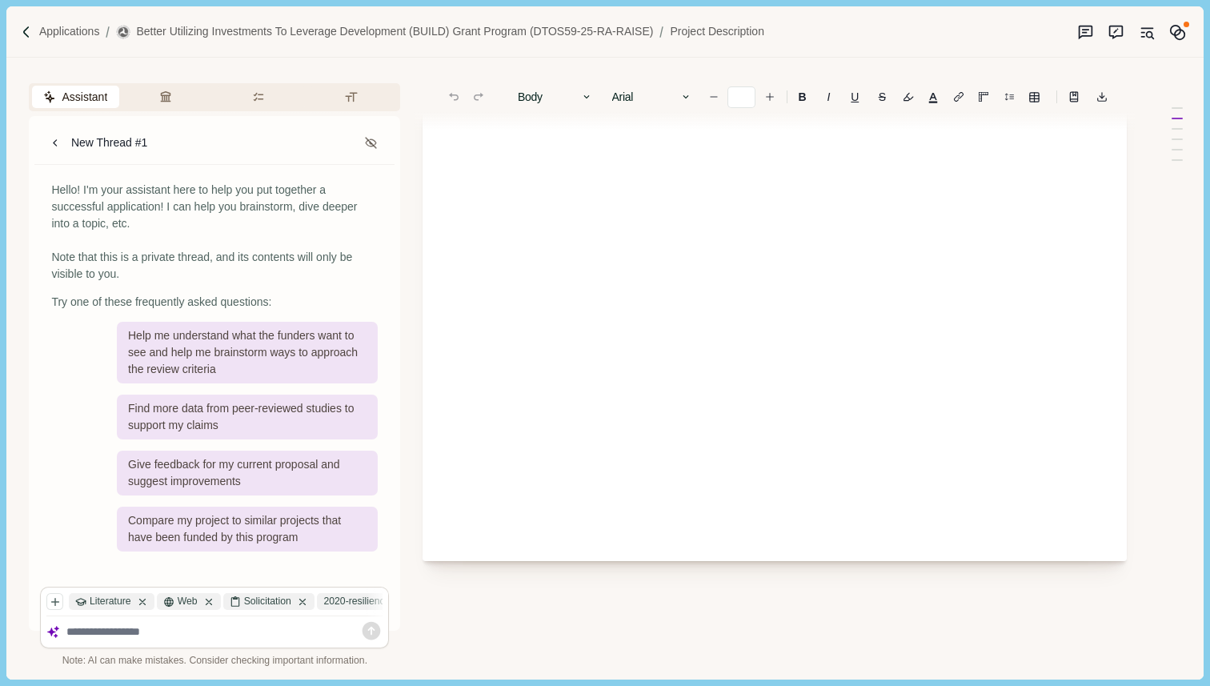
drag, startPoint x: 491, startPoint y: 326, endPoint x: 761, endPoint y: 579, distance: 370.8
click at [761, 579] on div "**********" at bounding box center [775, 400] width 704 height 1185
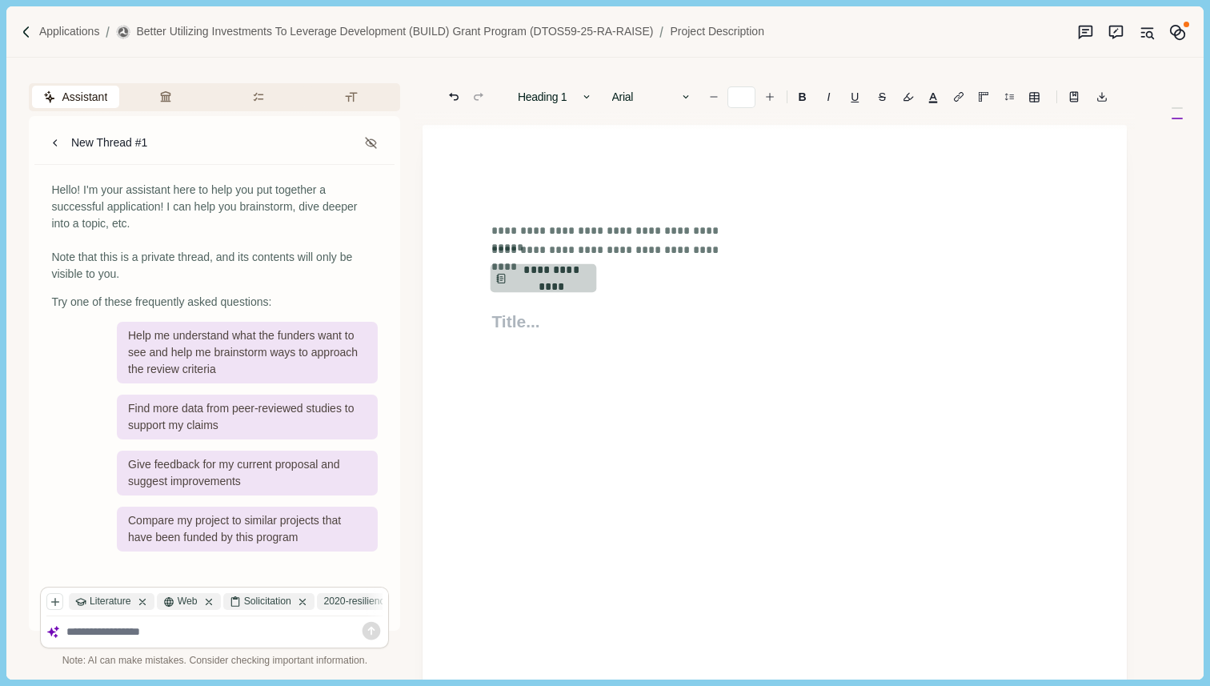
click at [547, 283] on button "**********" at bounding box center [544, 278] width 106 height 29
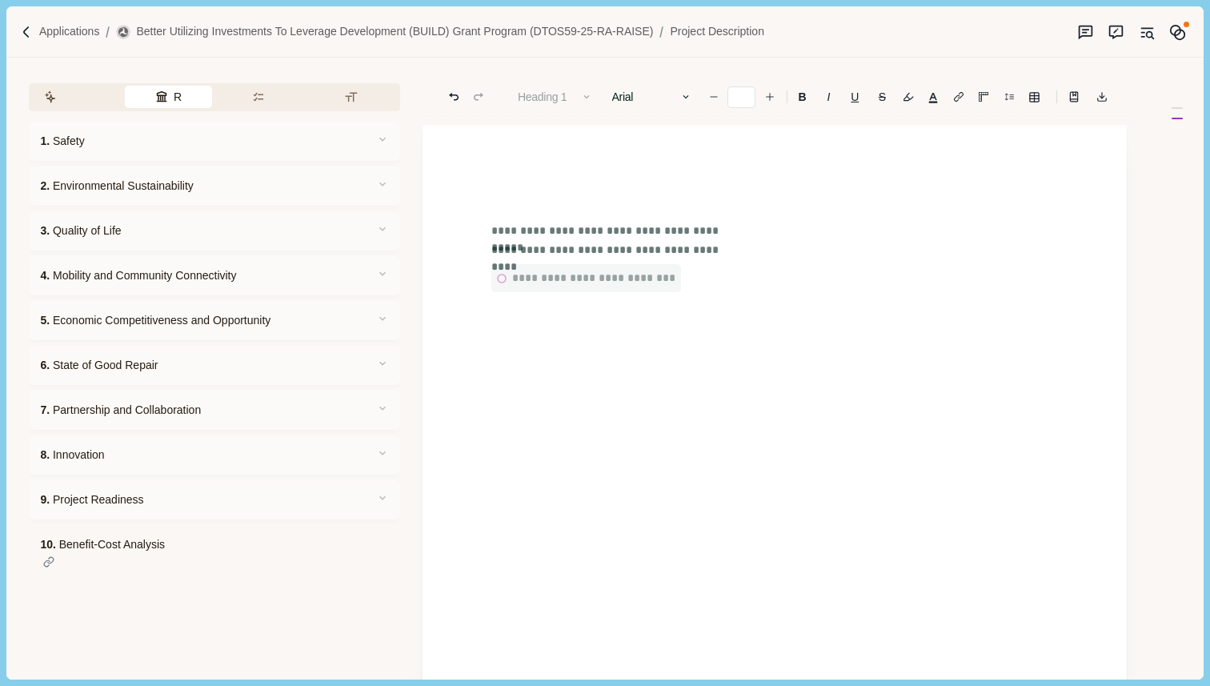
click at [168, 98] on button "Review Criteria" at bounding box center [168, 97] width 87 height 22
click at [271, 98] on button "Requirements" at bounding box center [277, 97] width 78 height 22
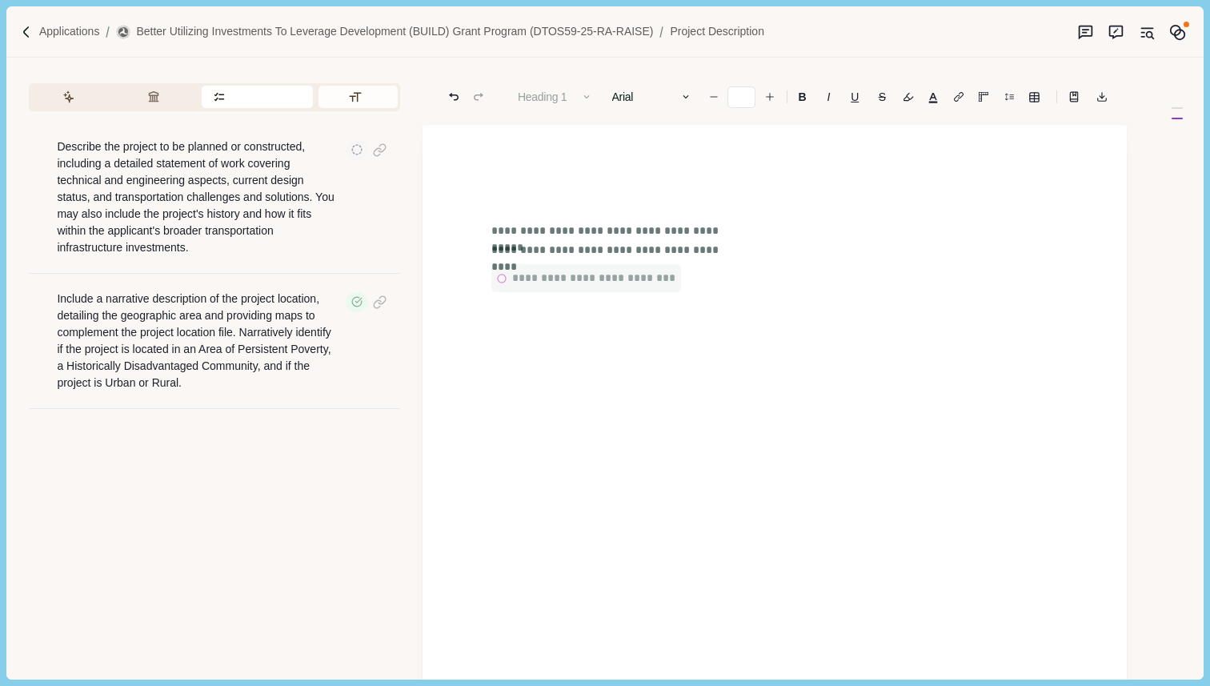
click at [352, 95] on icon "button" at bounding box center [355, 96] width 13 height 13
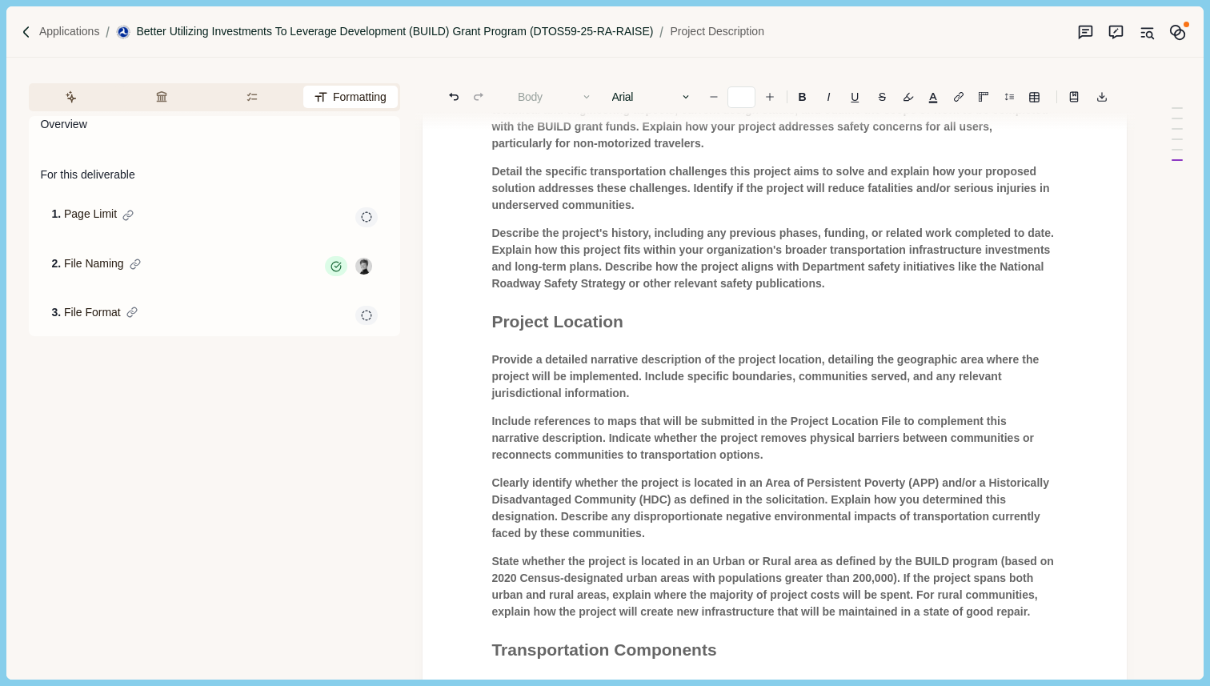
scroll to position [933, 0]
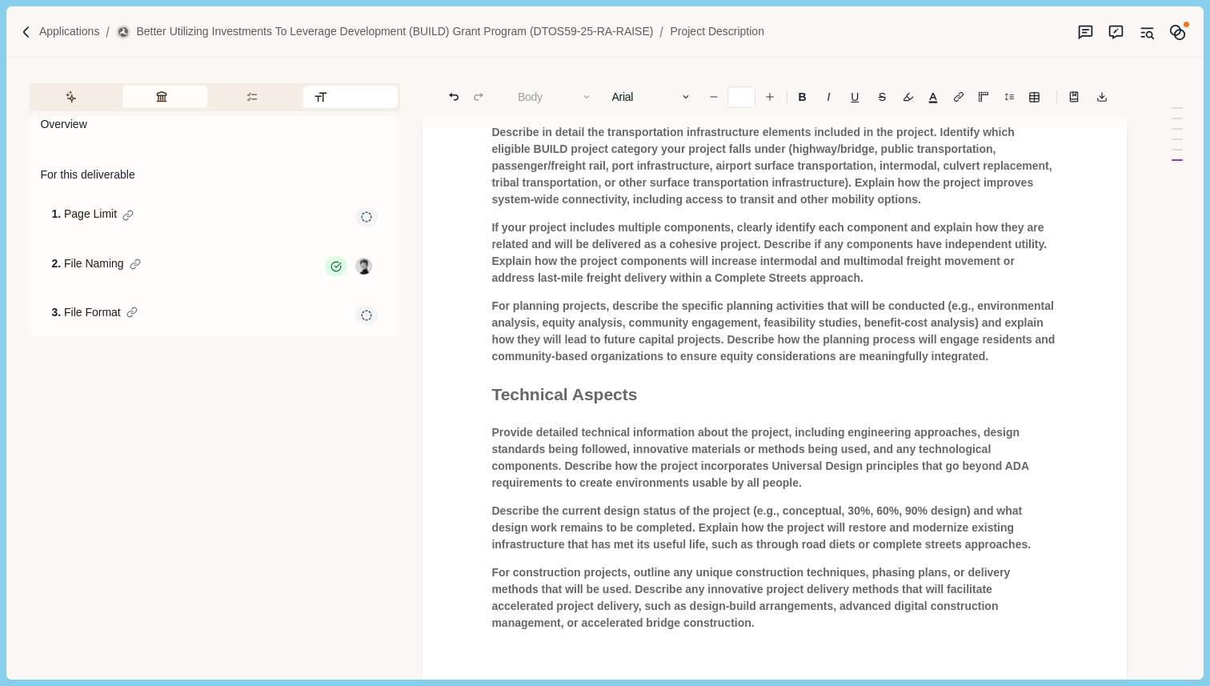
click at [171, 98] on button "Review Criteria" at bounding box center [164, 97] width 85 height 22
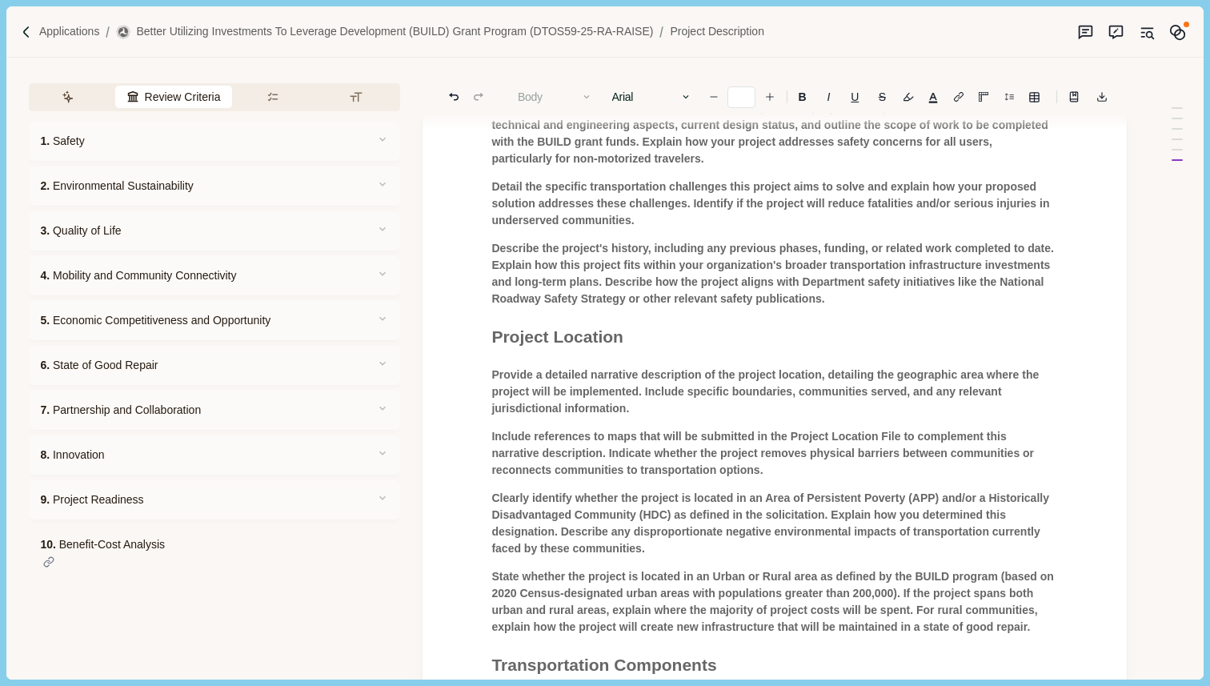
scroll to position [0, 0]
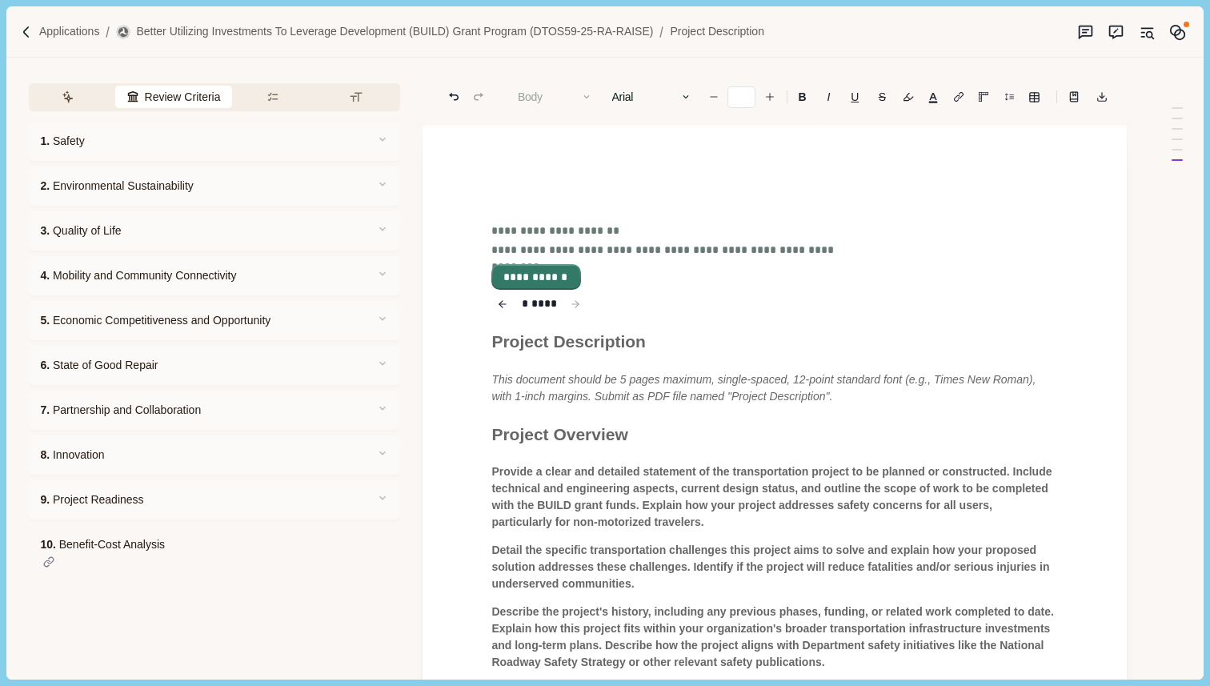
click at [568, 274] on button "**********" at bounding box center [536, 277] width 86 height 22
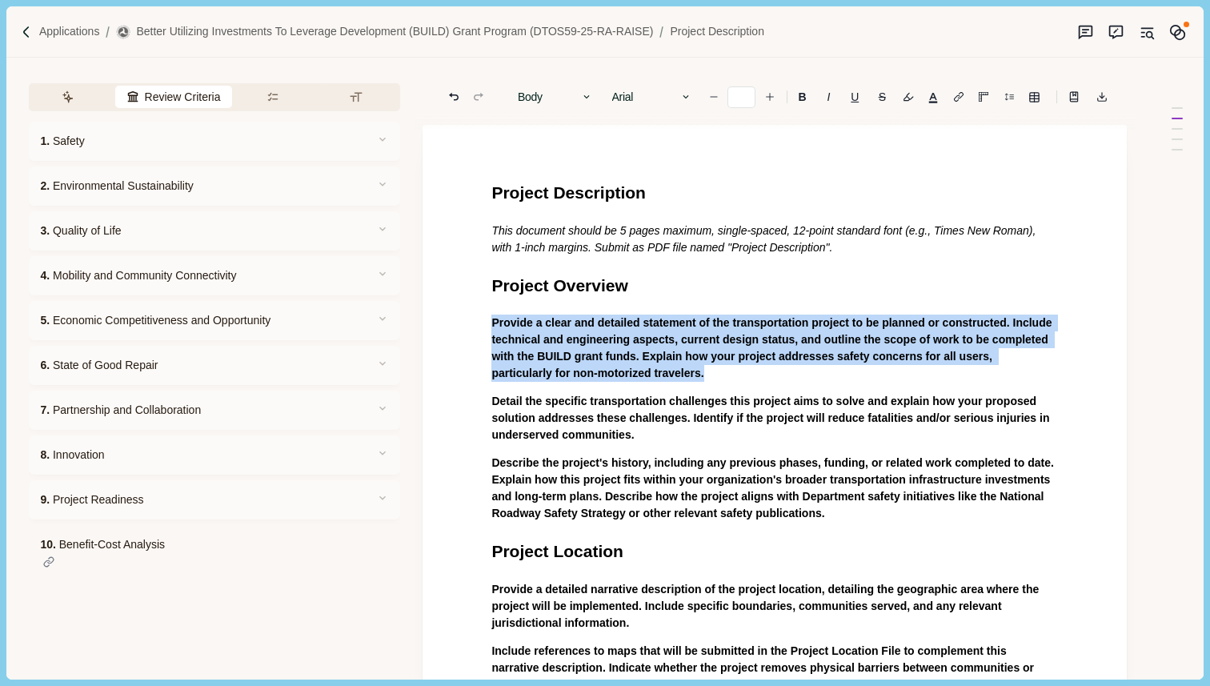
drag, startPoint x: 488, startPoint y: 323, endPoint x: 787, endPoint y: 376, distance: 303.1
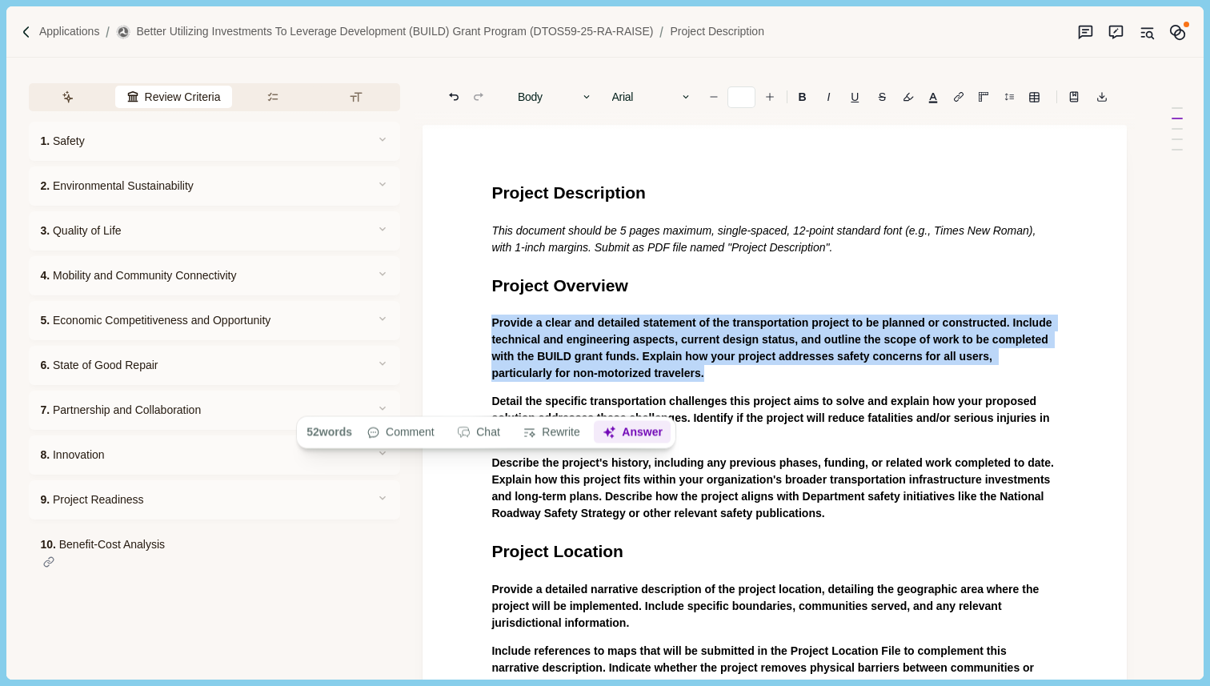
click at [643, 430] on button "Answer" at bounding box center [633, 432] width 77 height 22
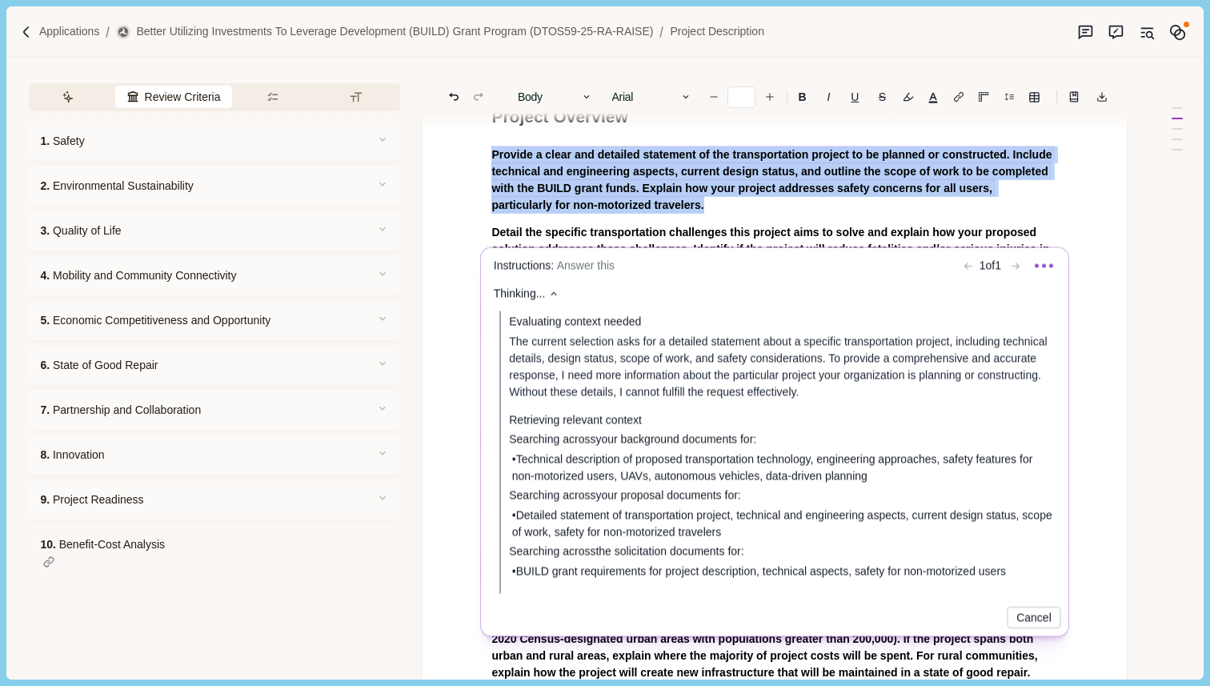
scroll to position [189, 0]
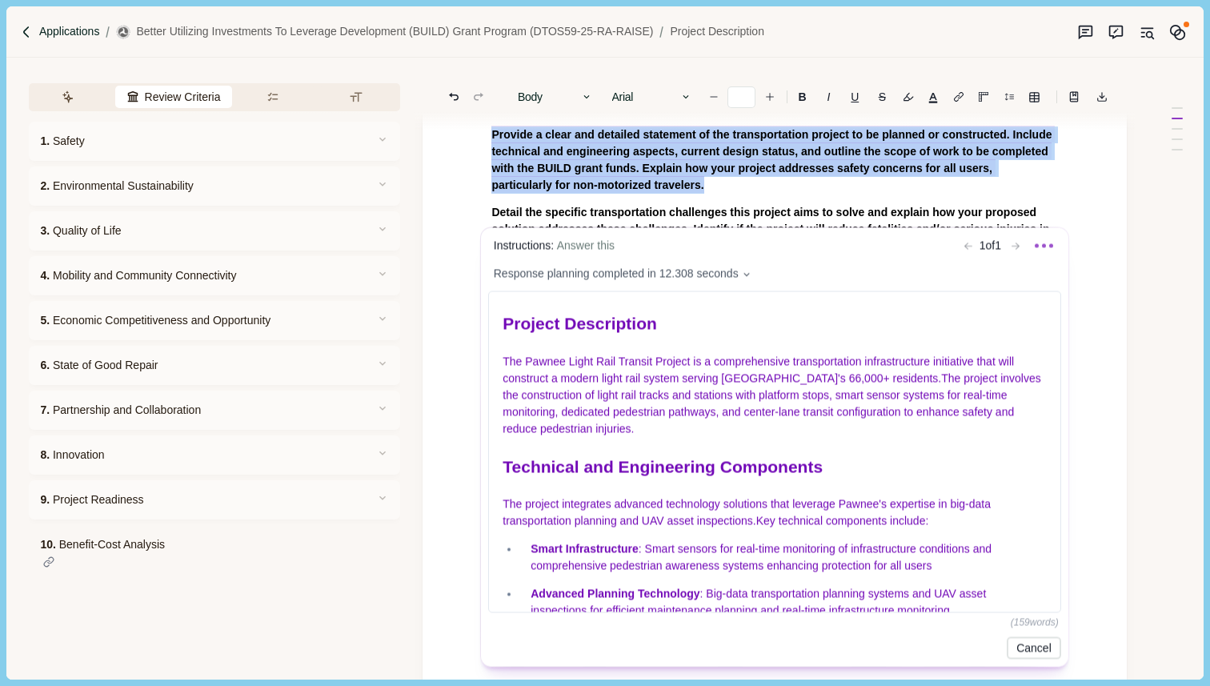
click at [64, 30] on body "Applications Better Utilizing Investments to Leverage Development (BUILD) Grant…" at bounding box center [605, 343] width 1210 height 686
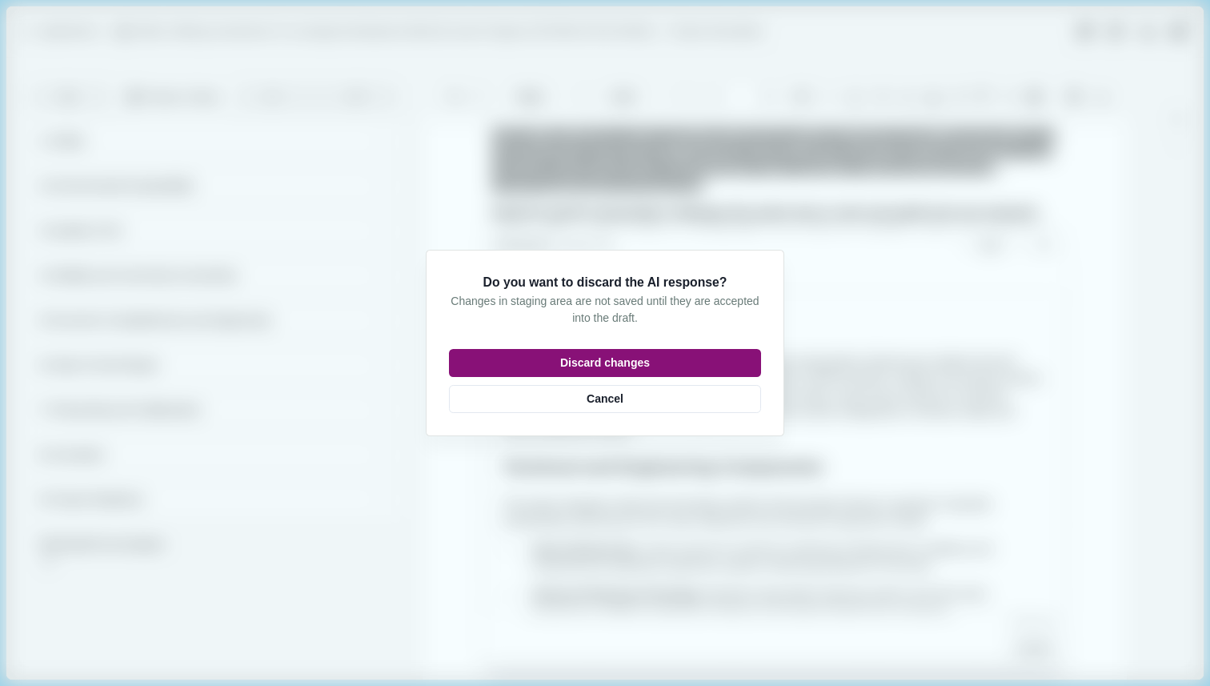
click at [628, 368] on button "Discard changes" at bounding box center [605, 363] width 312 height 28
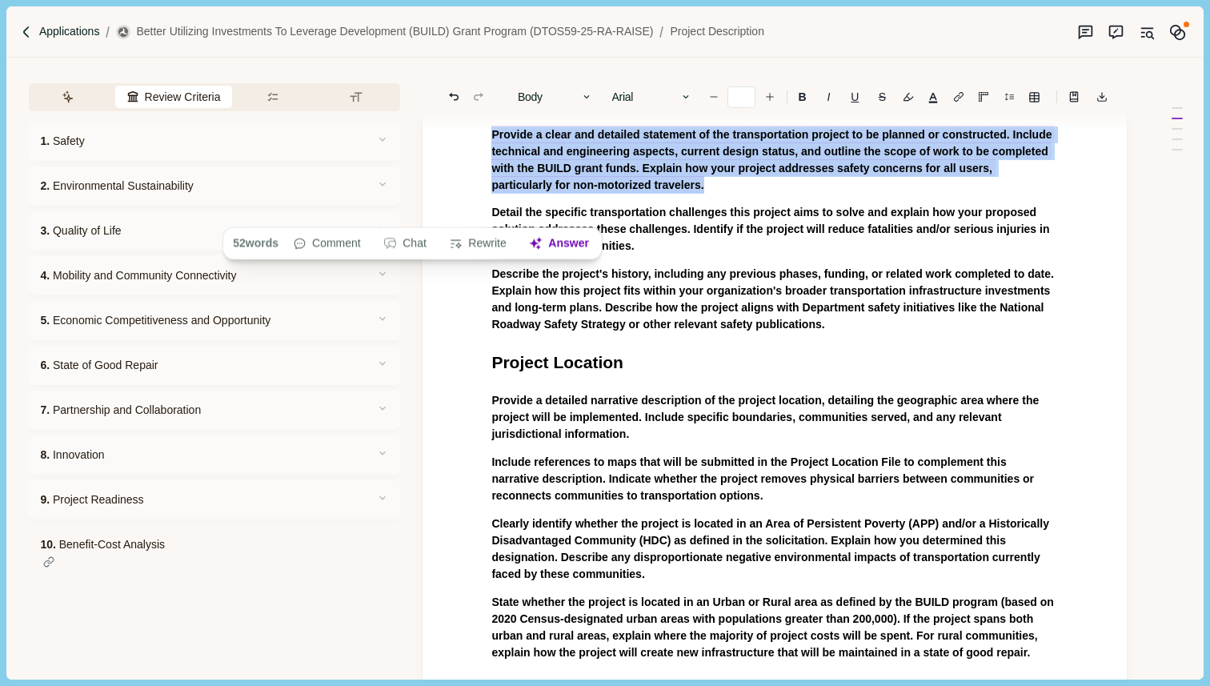
click at [75, 29] on p "Applications" at bounding box center [69, 31] width 61 height 17
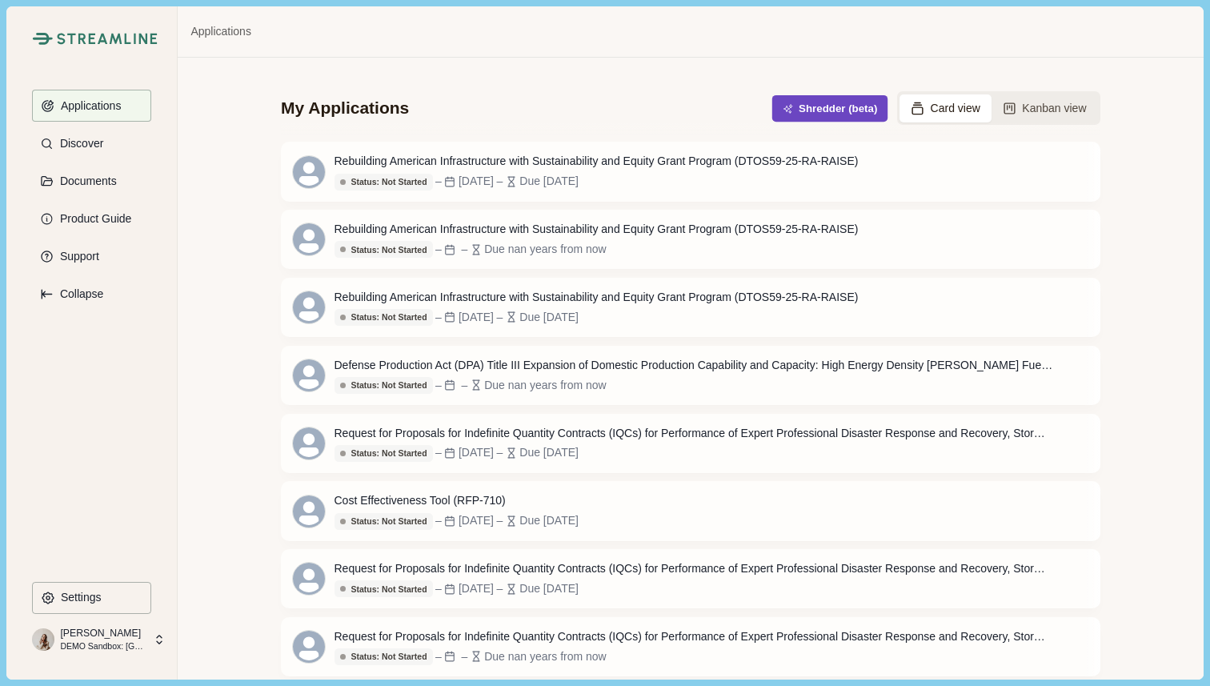
click at [823, 98] on button "Shredder (beta)" at bounding box center [830, 108] width 116 height 26
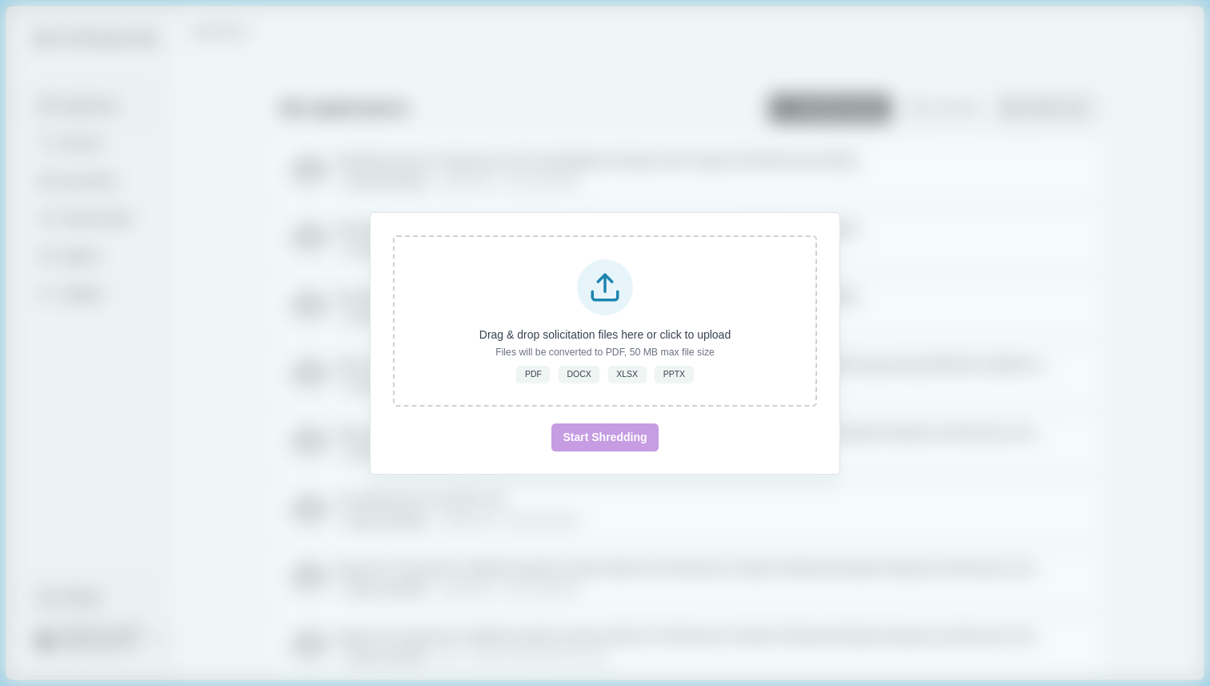
click at [1044, 187] on div "Drag & drop solicitation files here or click to upload Files will be converted …" at bounding box center [605, 343] width 1210 height 686
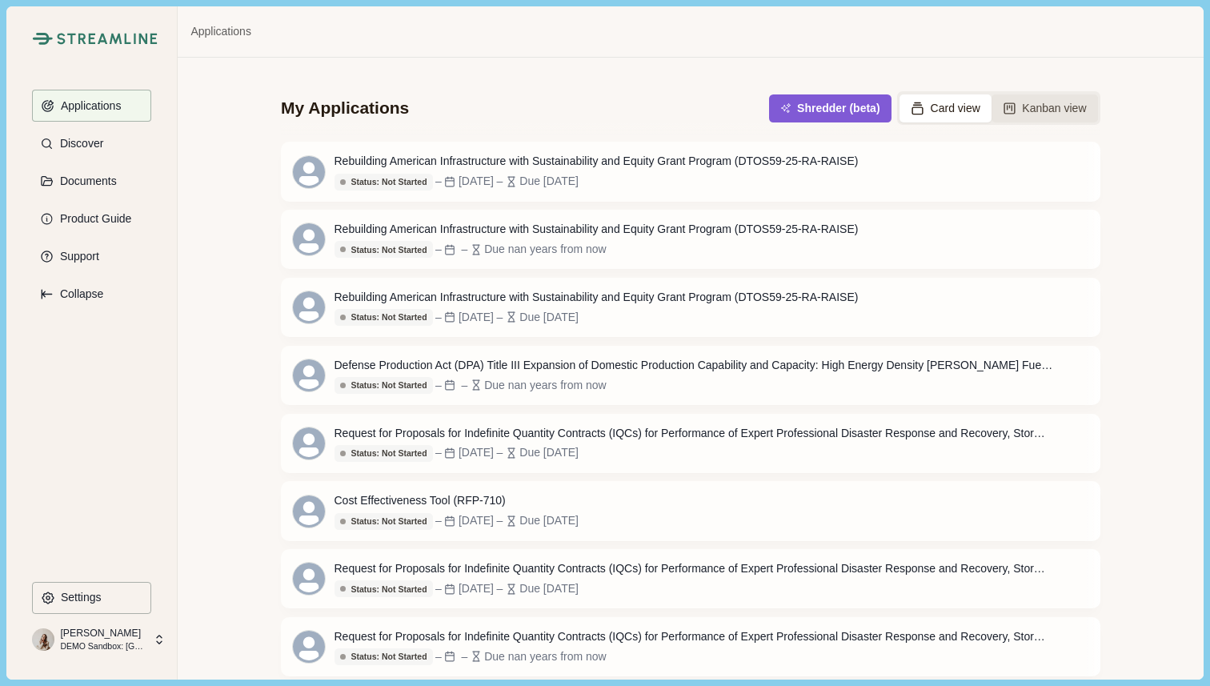
click at [1037, 114] on button "Kanban view" at bounding box center [1045, 108] width 106 height 28
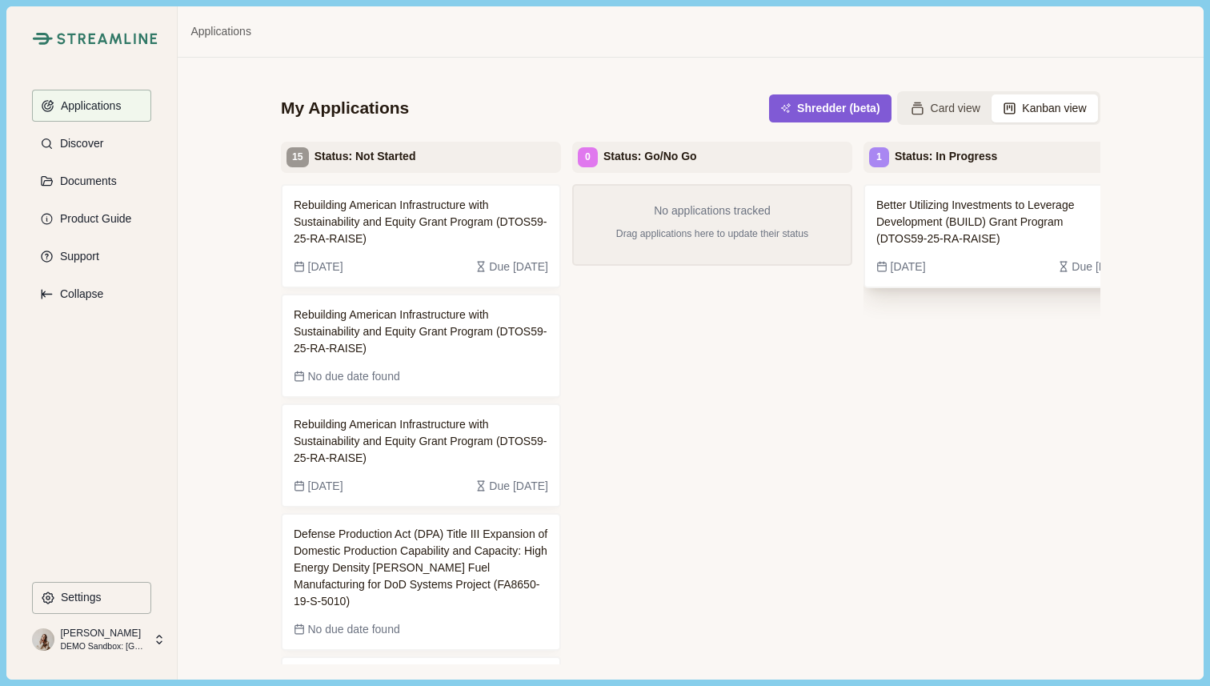
click at [1022, 216] on span "Better Utilizing Investments to Leverage Development (BUILD) Grant Program (DTO…" at bounding box center [991, 222] width 230 height 50
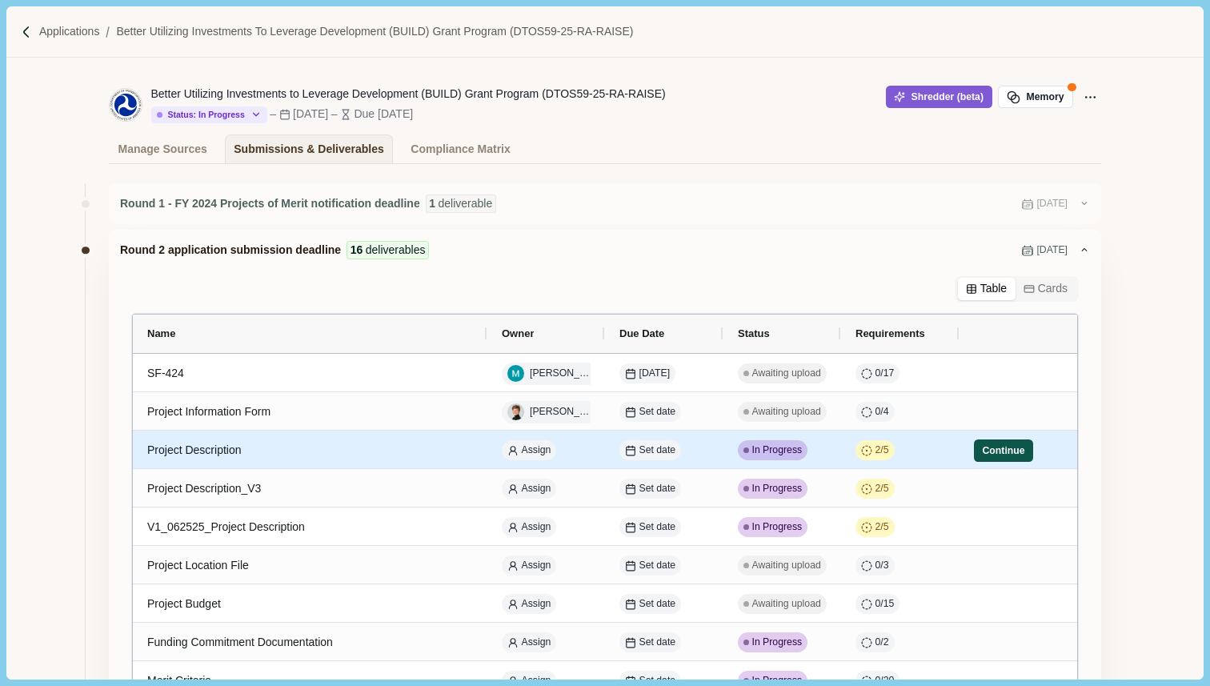
click at [994, 453] on button "Continue" at bounding box center [1003, 450] width 59 height 22
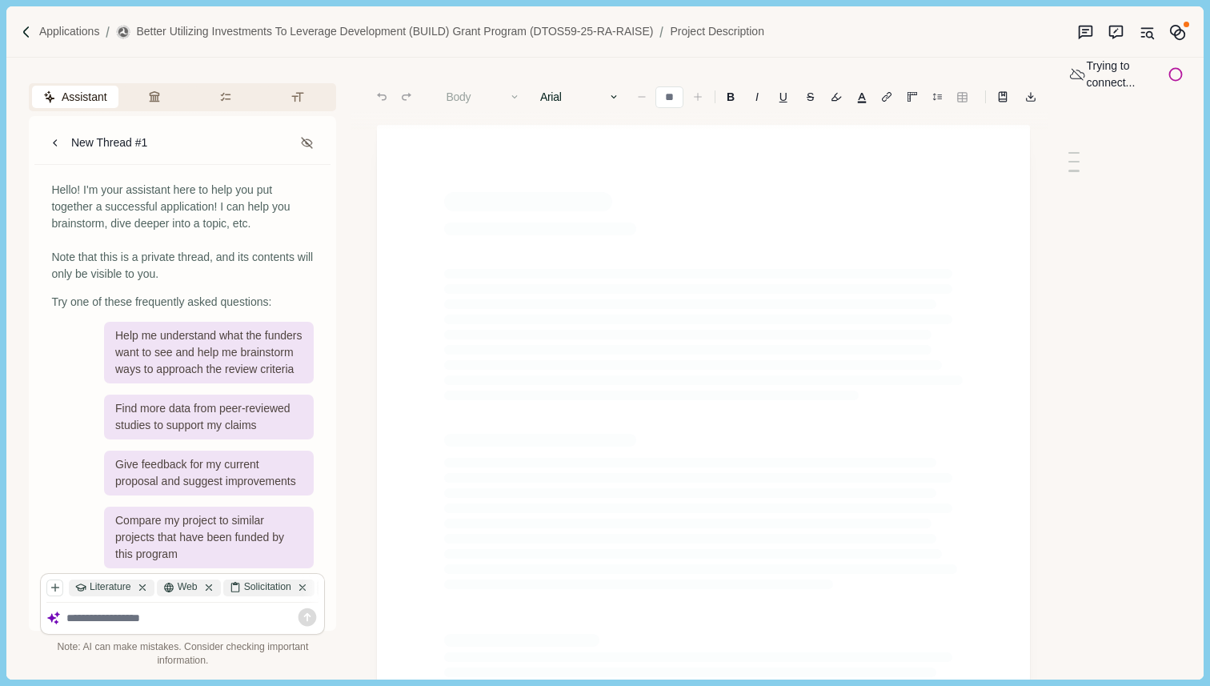
type input "**"
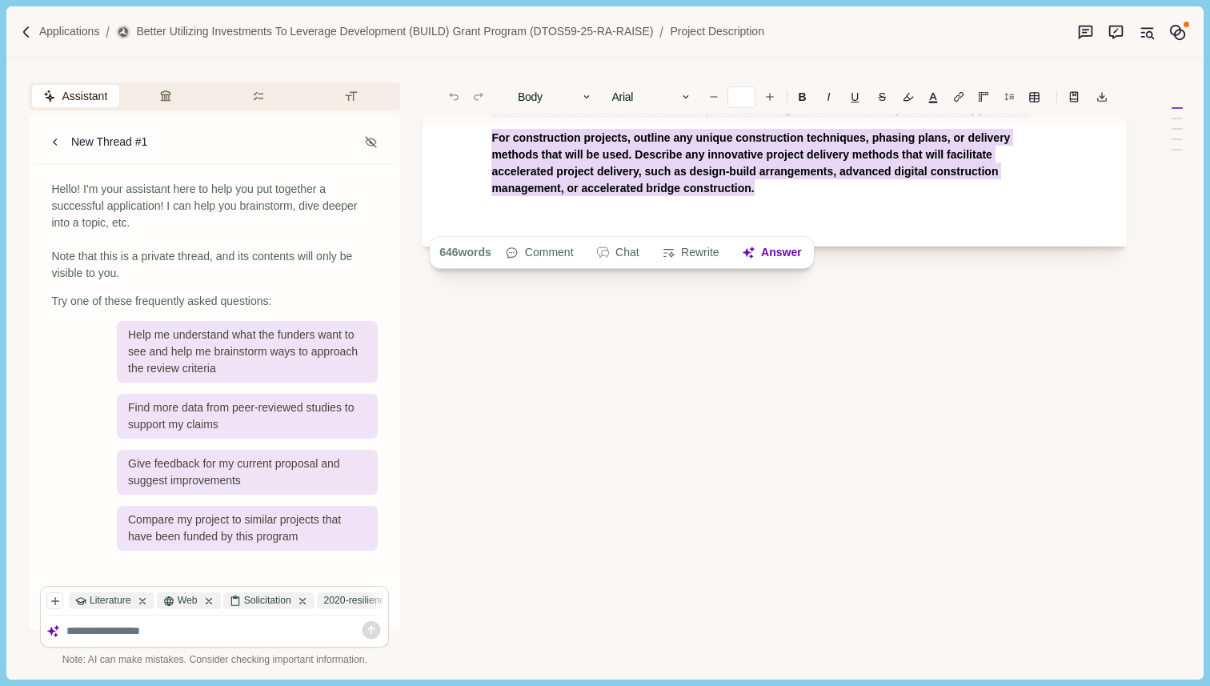
scroll to position [120, 0]
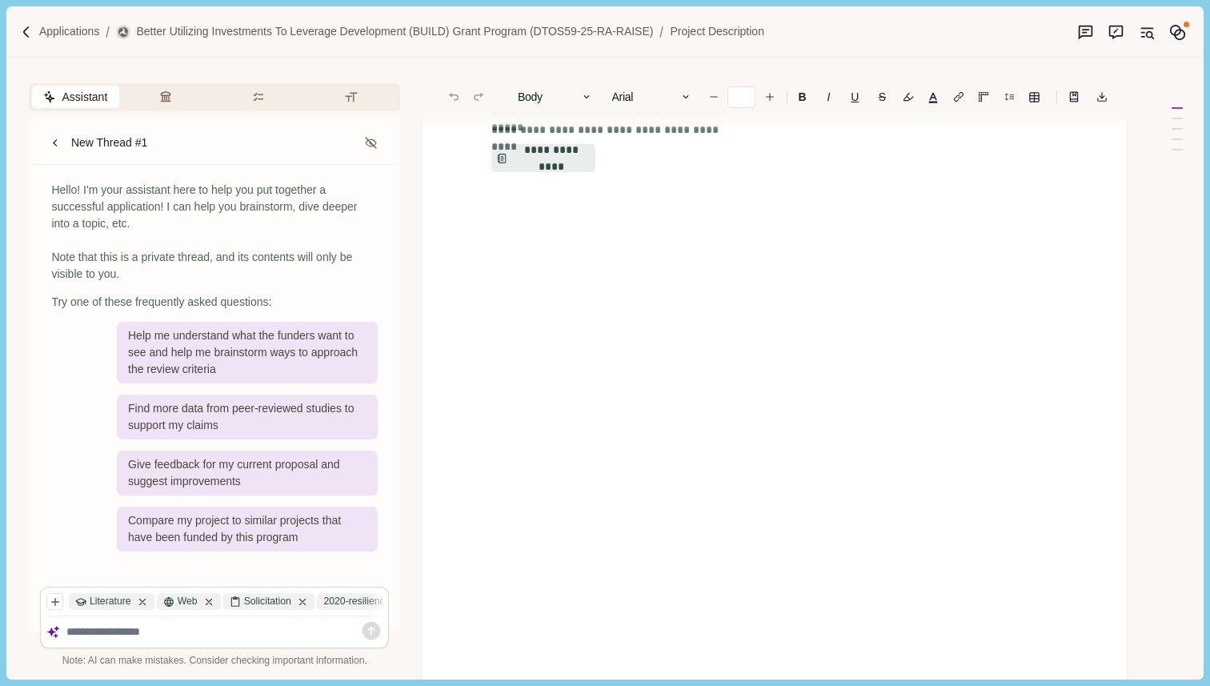
drag, startPoint x: 484, startPoint y: 192, endPoint x: 683, endPoint y: 473, distance: 344.4
click at [683, 473] on div "**********" at bounding box center [775, 348] width 704 height 686
click at [559, 160] on button "**********" at bounding box center [544, 158] width 106 height 29
click at [173, 90] on button "Review Criteria" at bounding box center [168, 97] width 87 height 22
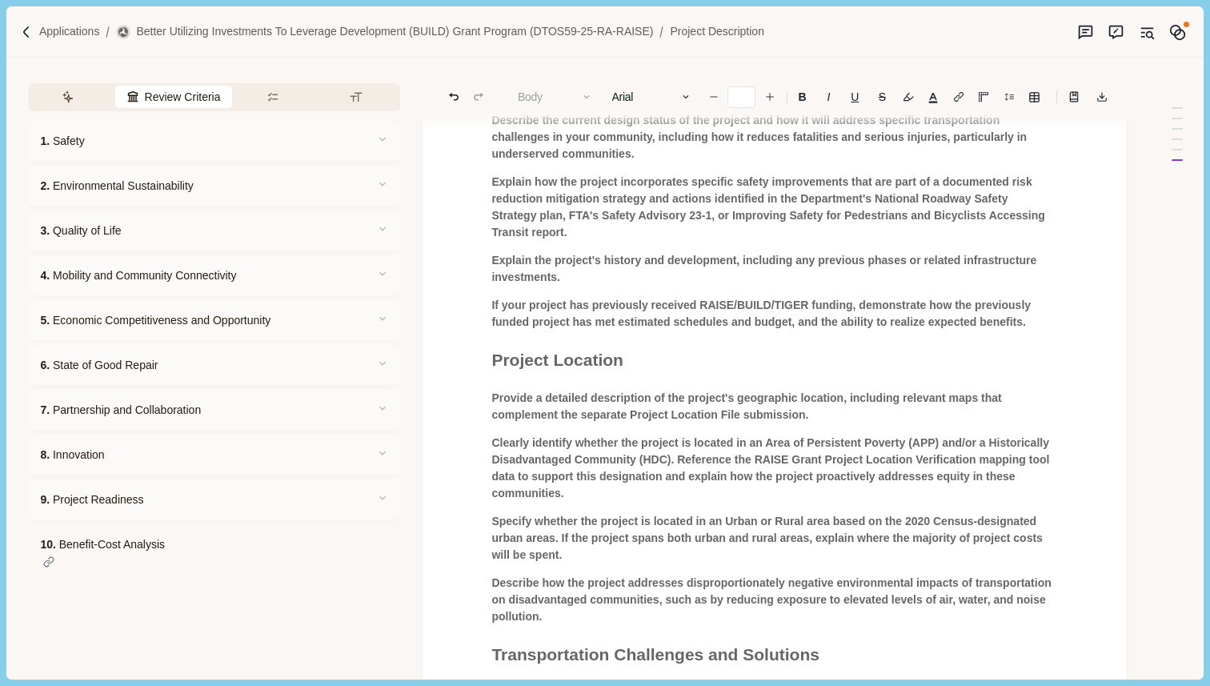
scroll to position [0, 0]
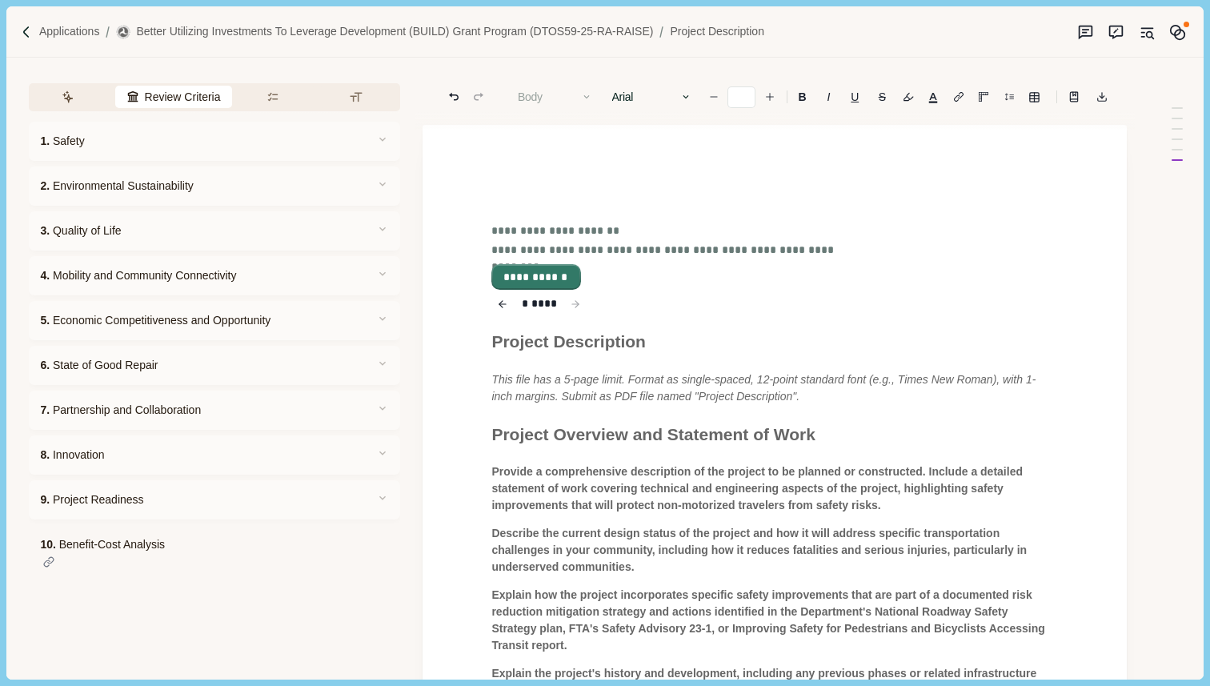
click at [537, 283] on button "**********" at bounding box center [536, 277] width 86 height 22
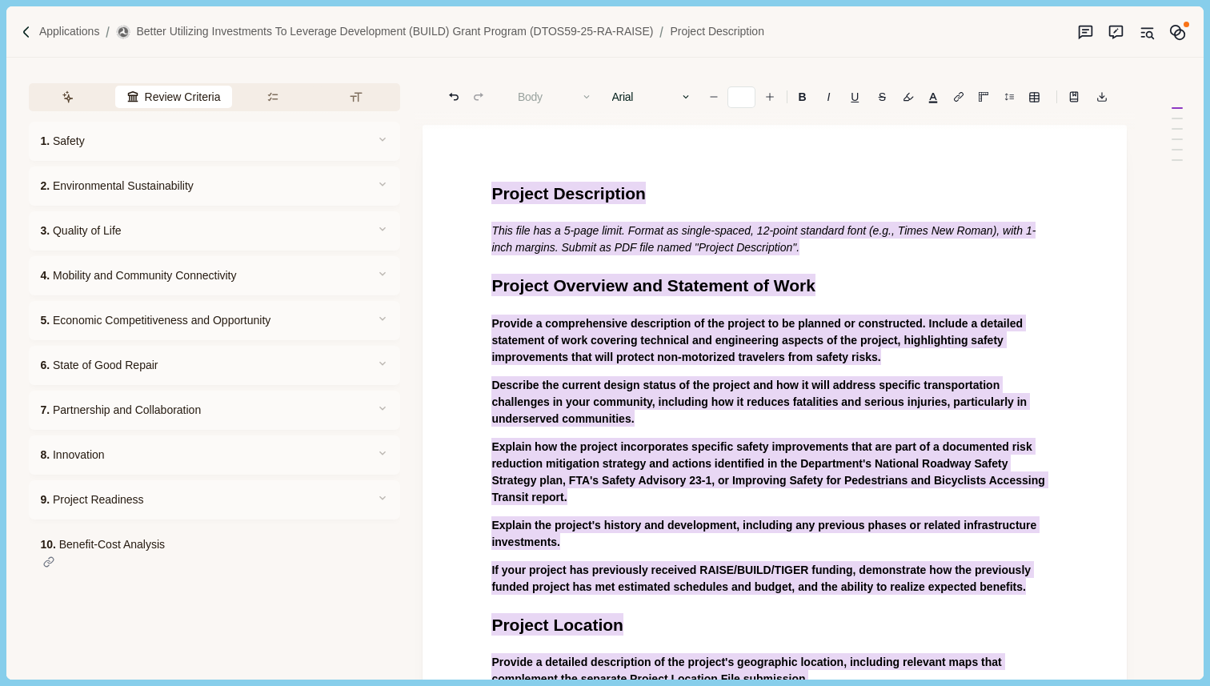
scroll to position [926, 0]
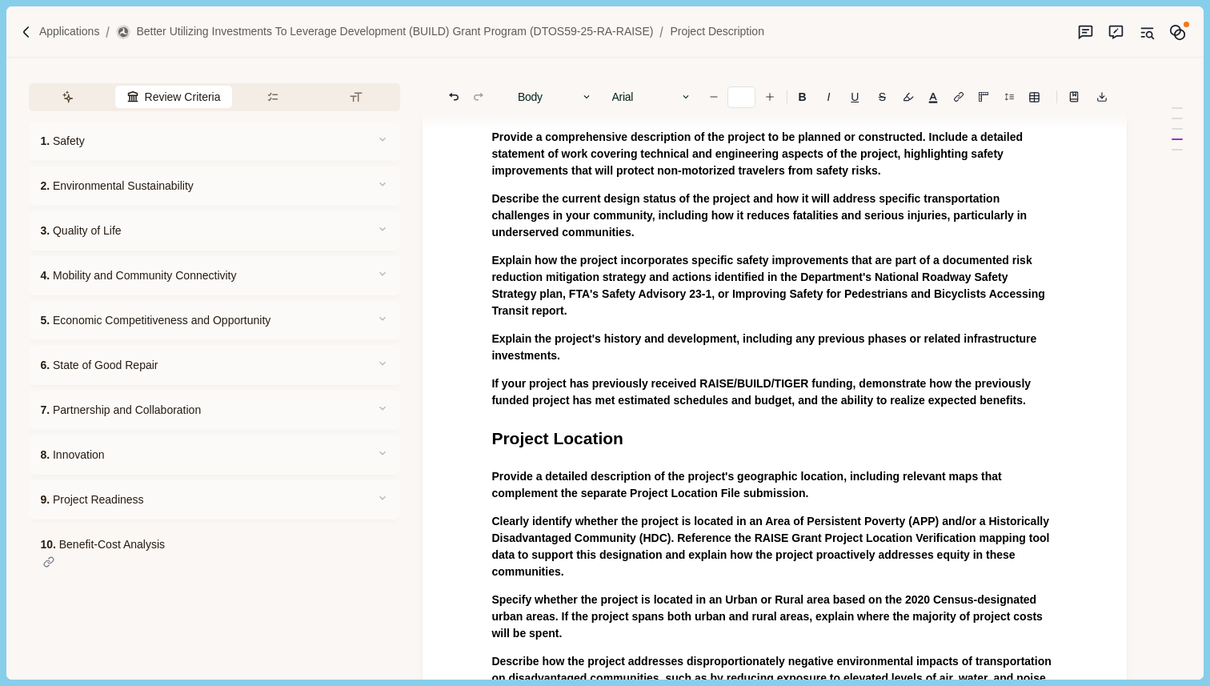
scroll to position [0, 0]
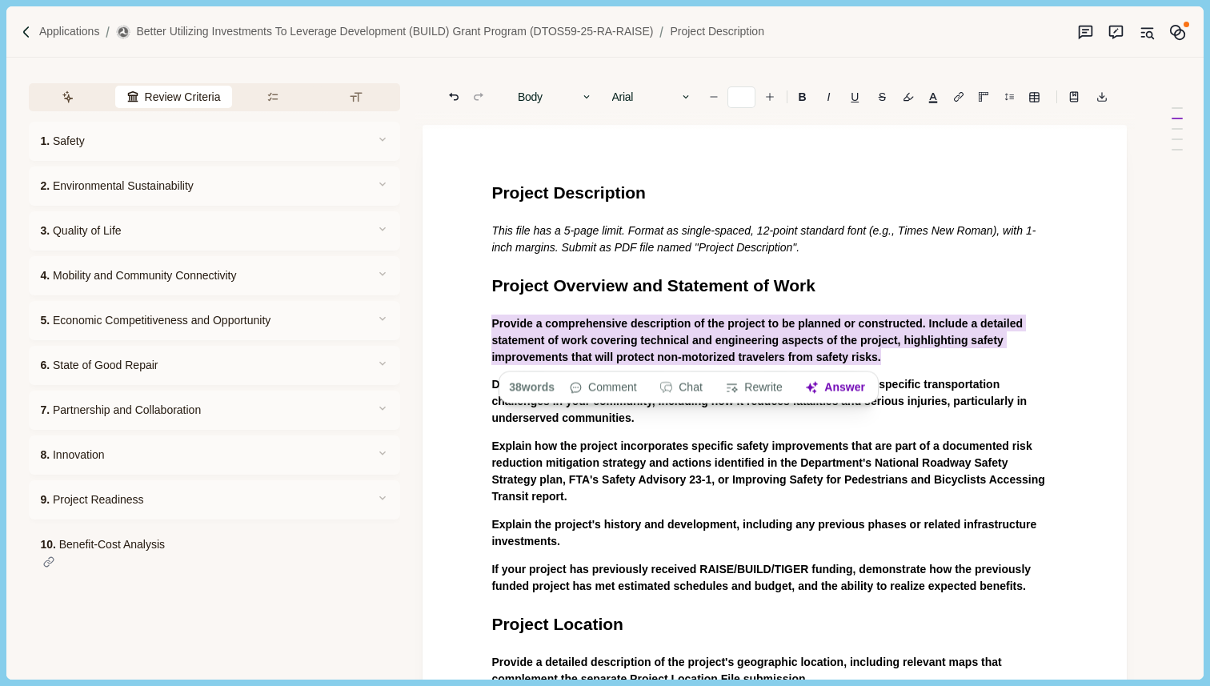
drag, startPoint x: 491, startPoint y: 318, endPoint x: 908, endPoint y: 359, distance: 419.7
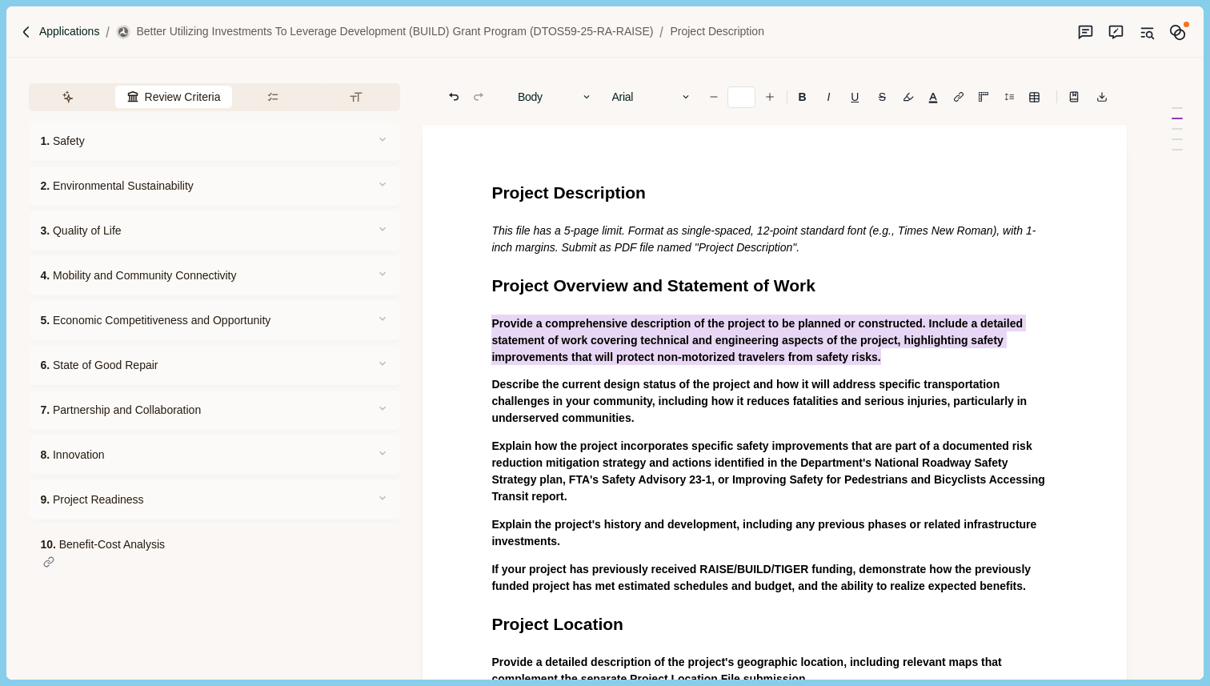
click at [65, 35] on p "Applications" at bounding box center [69, 31] width 61 height 17
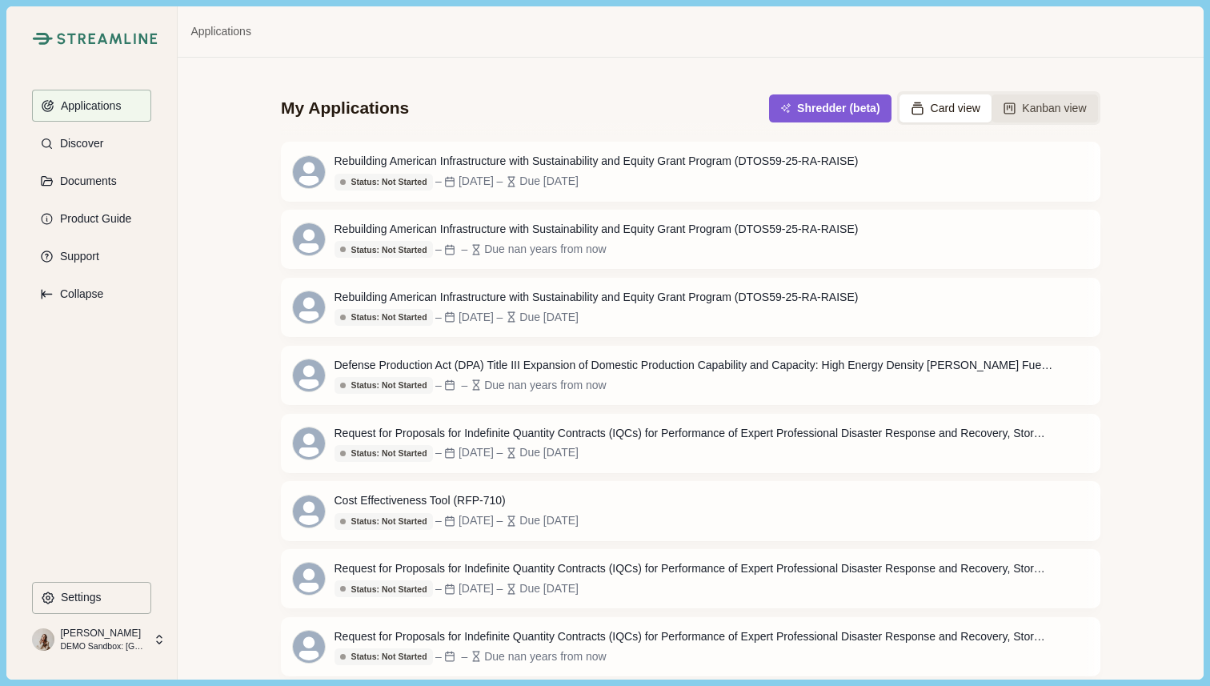
click at [1031, 106] on button "Kanban view" at bounding box center [1045, 108] width 106 height 28
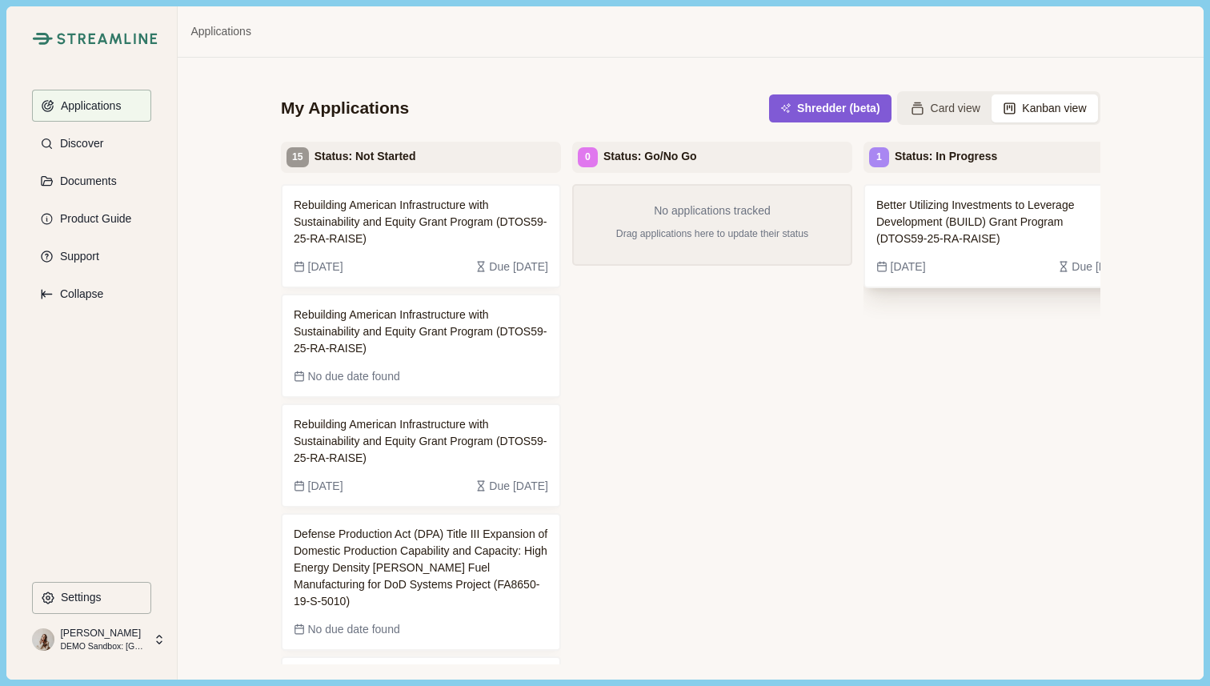
click at [1008, 220] on span "Better Utilizing Investments to Leverage Development (BUILD) Grant Program (DTO…" at bounding box center [991, 222] width 230 height 50
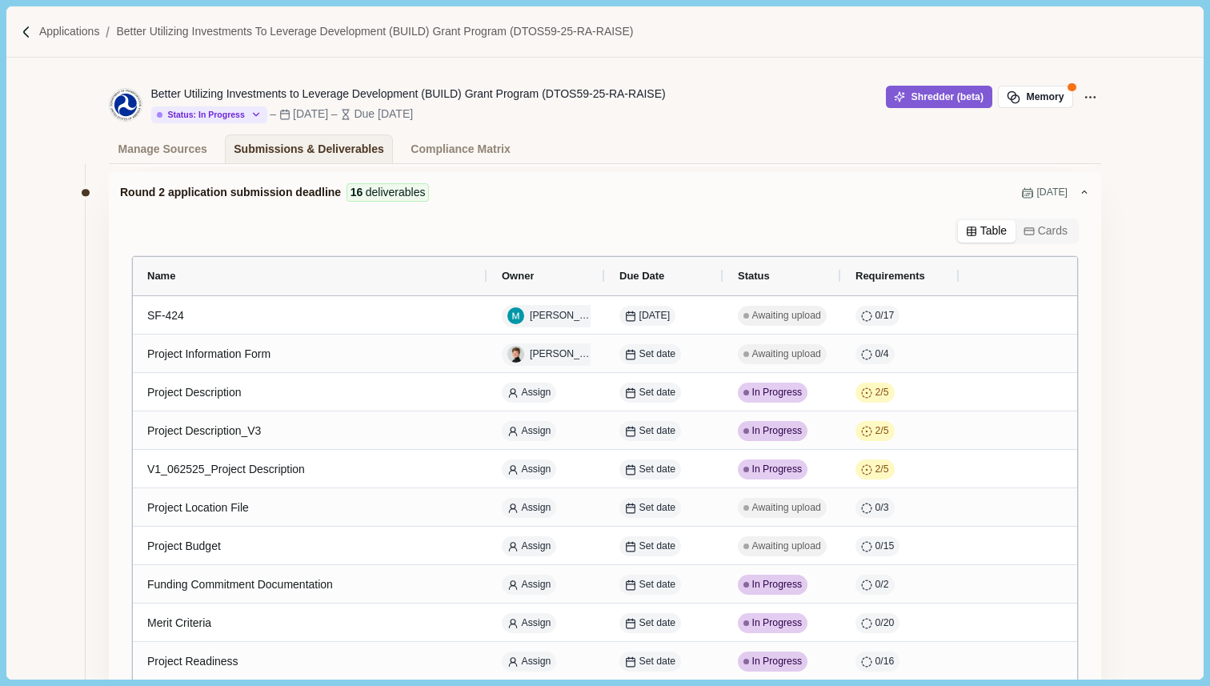
scroll to position [58, 0]
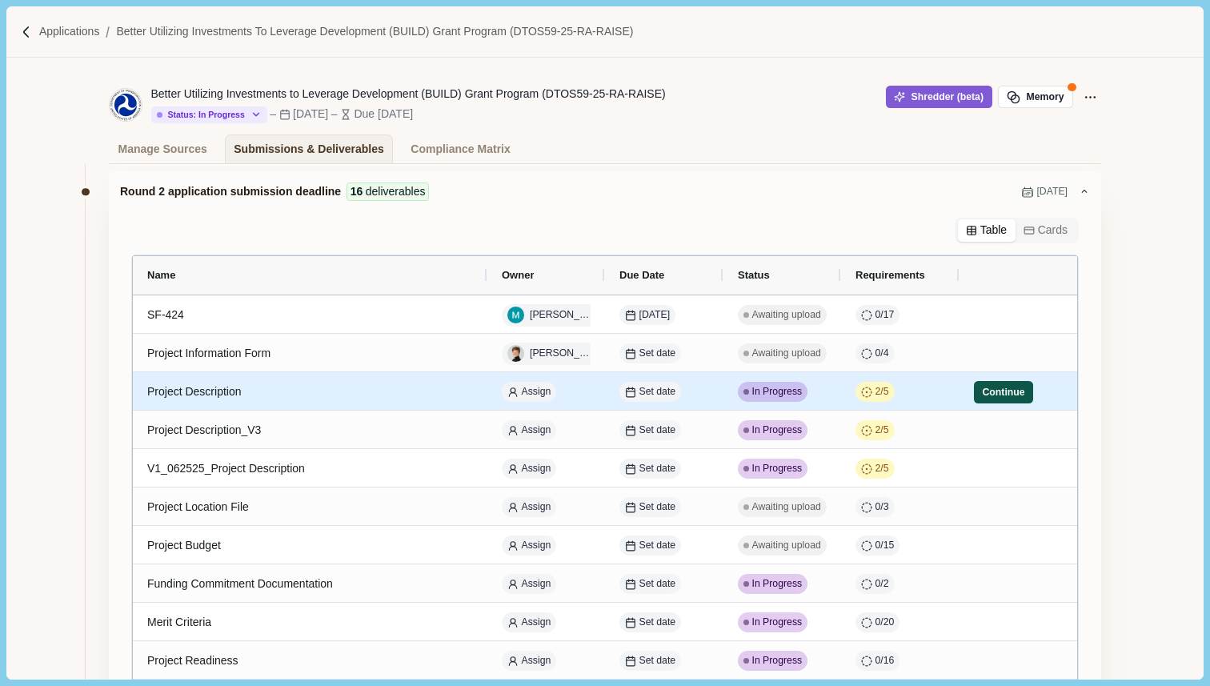
click at [997, 395] on button "Continue" at bounding box center [1003, 392] width 59 height 22
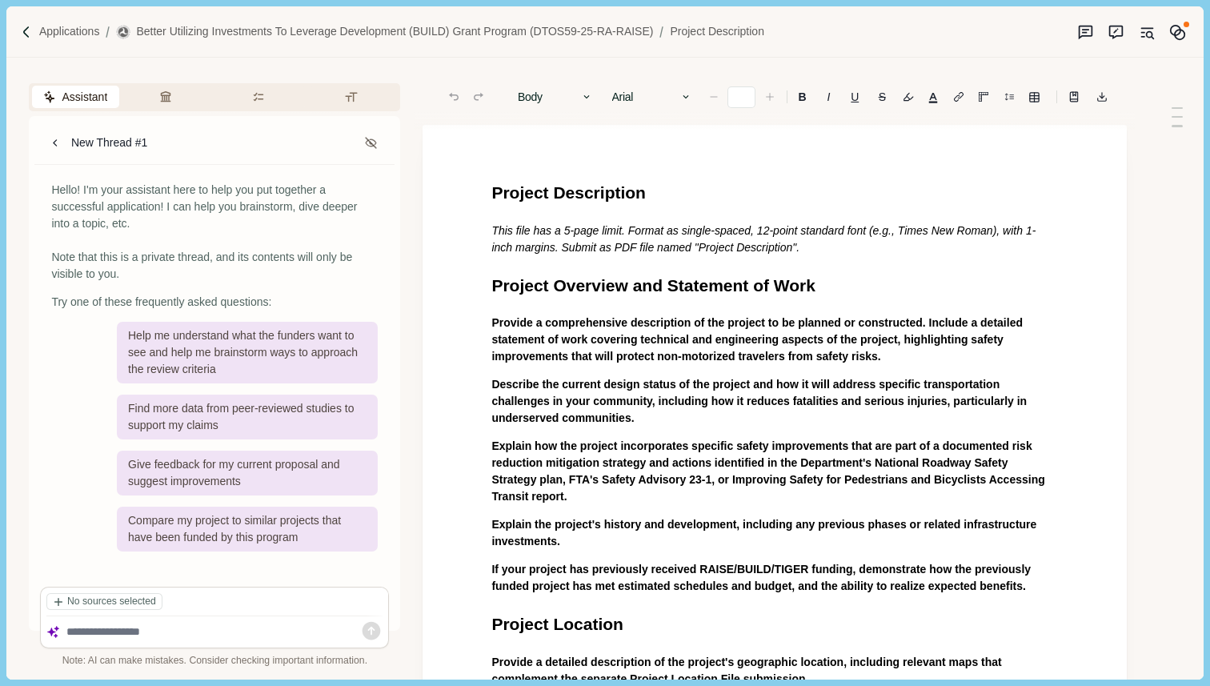
type input "**"
click at [491, 190] on span "Project Description" at bounding box center [568, 192] width 154 height 18
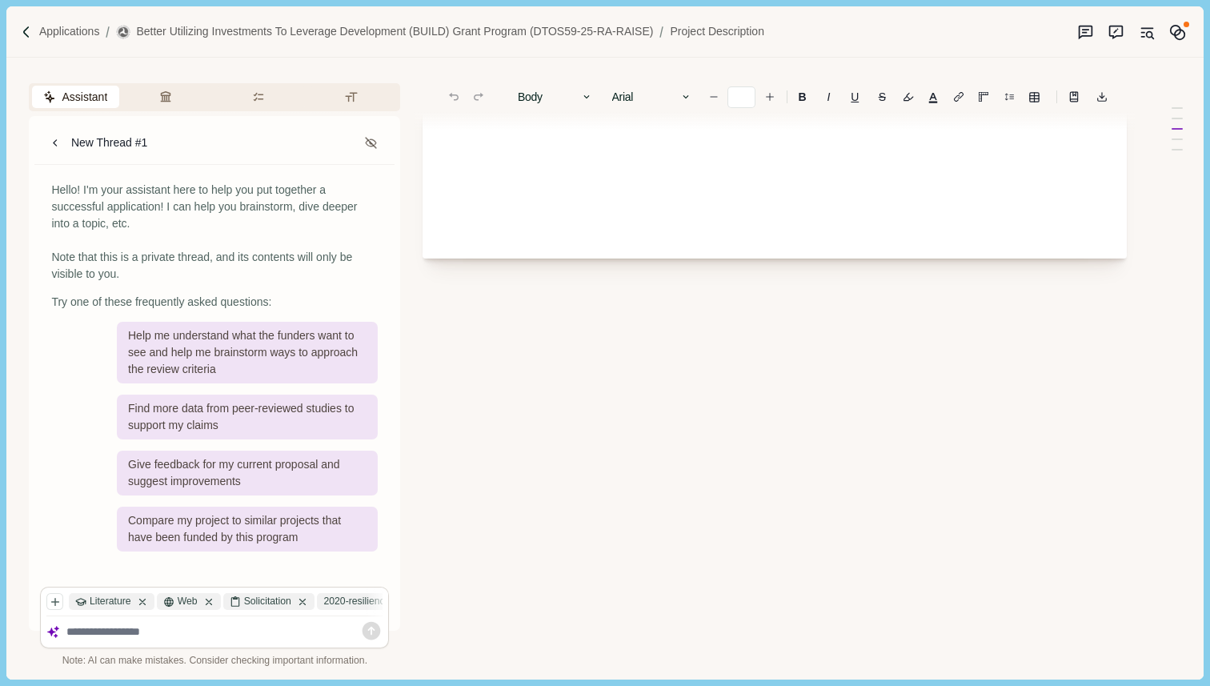
drag, startPoint x: 491, startPoint y: 190, endPoint x: 823, endPoint y: 478, distance: 438.5
click at [823, 478] on div "Body Heading 1 Heading 2 Heading 3 Heading 4 Body Arial Arial Calibri Comic San…" at bounding box center [775, 97] width 704 height 1185
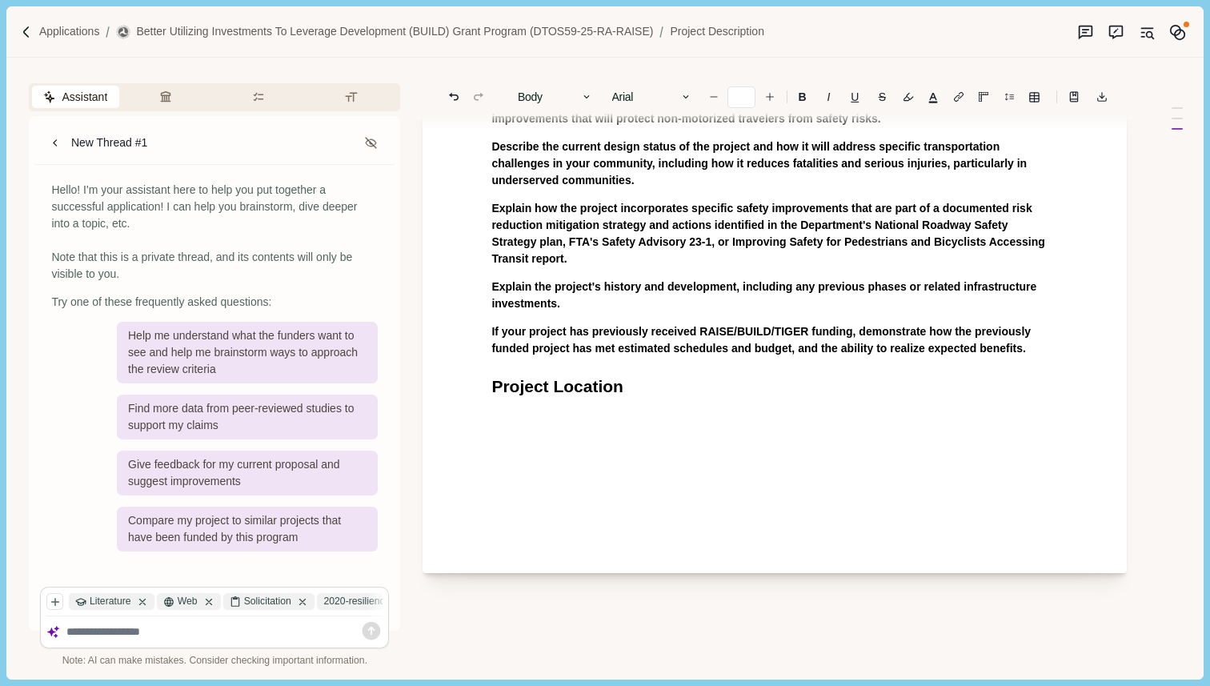
scroll to position [363, 0]
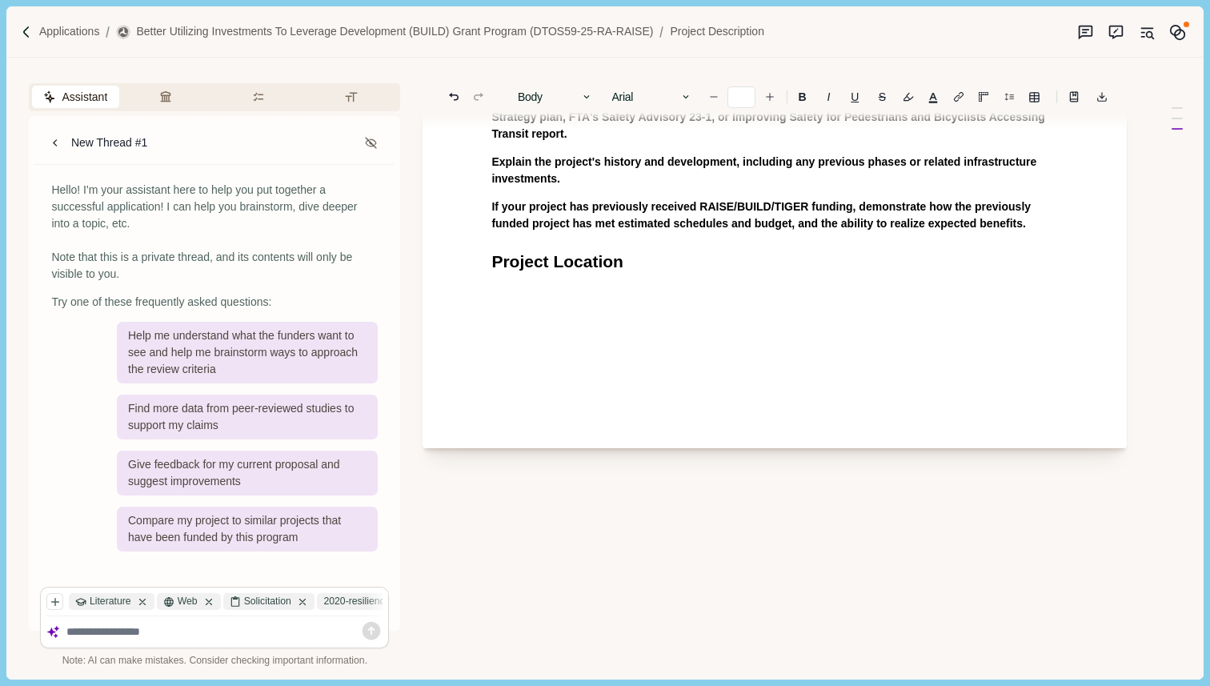
click at [713, 303] on div "Project Description This file has a 5-page limit. Format as single-spaced, 12-p…" at bounding box center [775, 105] width 704 height 686
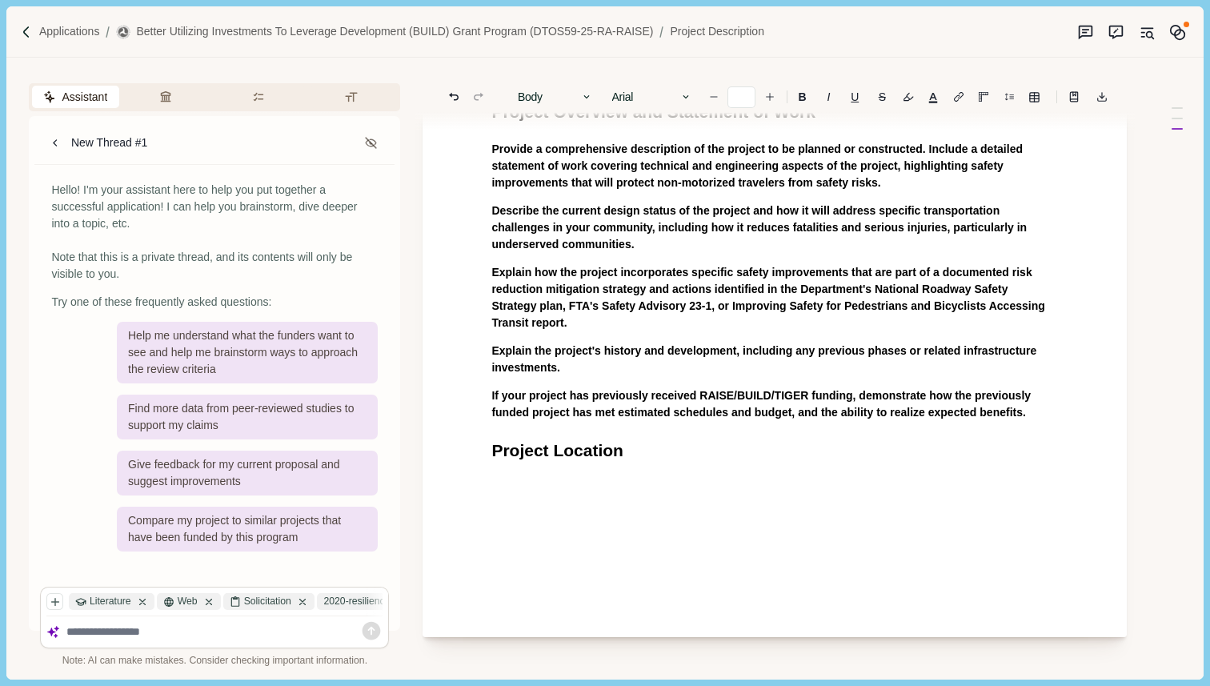
scroll to position [159, 0]
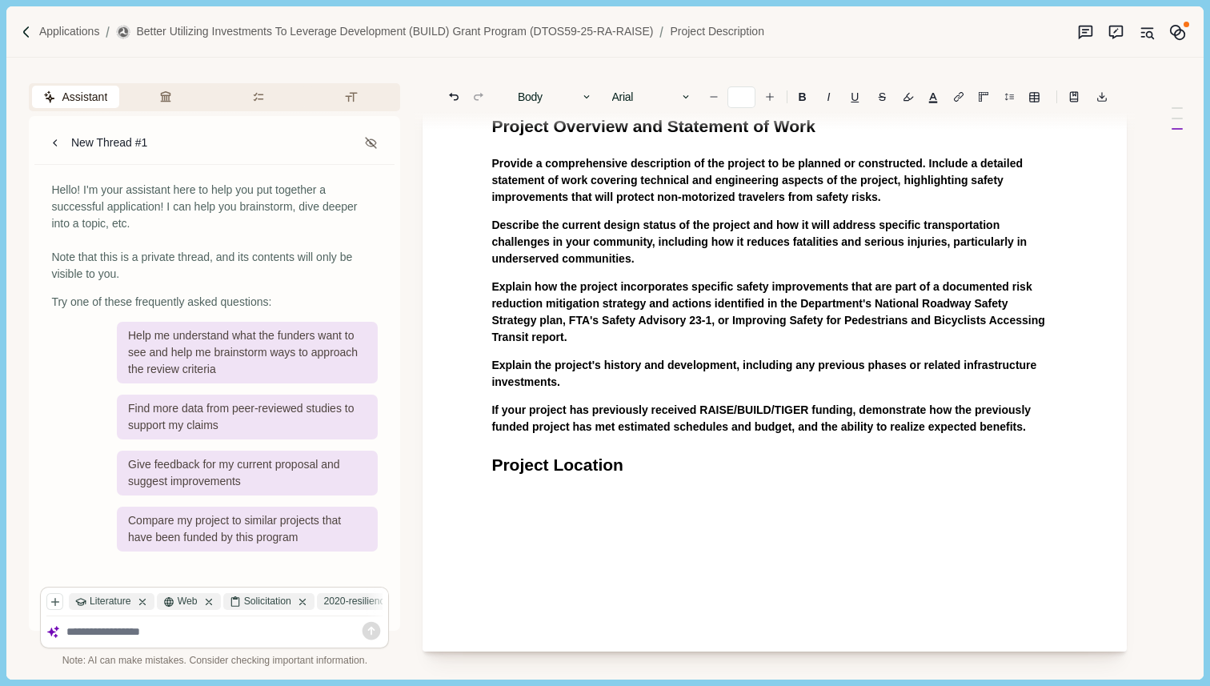
drag, startPoint x: 713, startPoint y: 303, endPoint x: 565, endPoint y: 199, distance: 181.0
click at [565, 199] on div "Project Description This file has a 5-page limit. Format as single-spaced, 12-p…" at bounding box center [775, 309] width 704 height 686
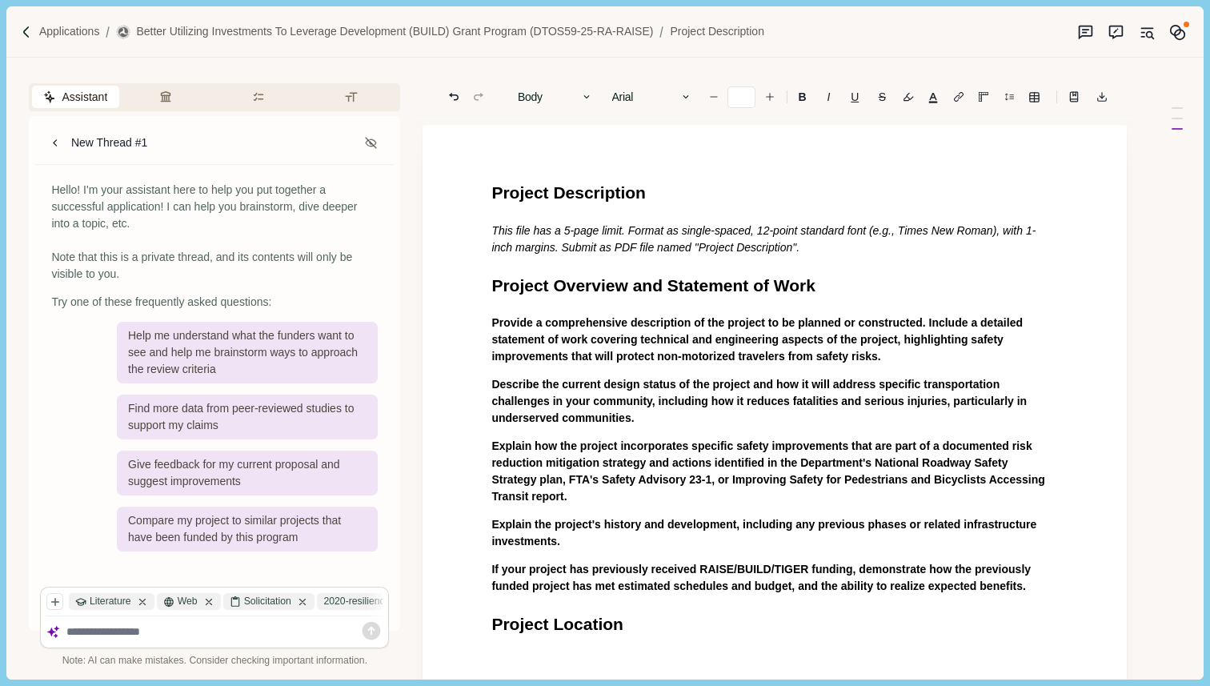
click at [489, 190] on div "Project Description This file has a 5-page limit. Format as single-spaced, 12-p…" at bounding box center [774, 408] width 589 height 457
drag, startPoint x: 489, startPoint y: 190, endPoint x: 716, endPoint y: 394, distance: 304.9
click at [716, 394] on div "Project Description This file has a 5-page limit. Format as single-spaced, 12-p…" at bounding box center [774, 408] width 589 height 457
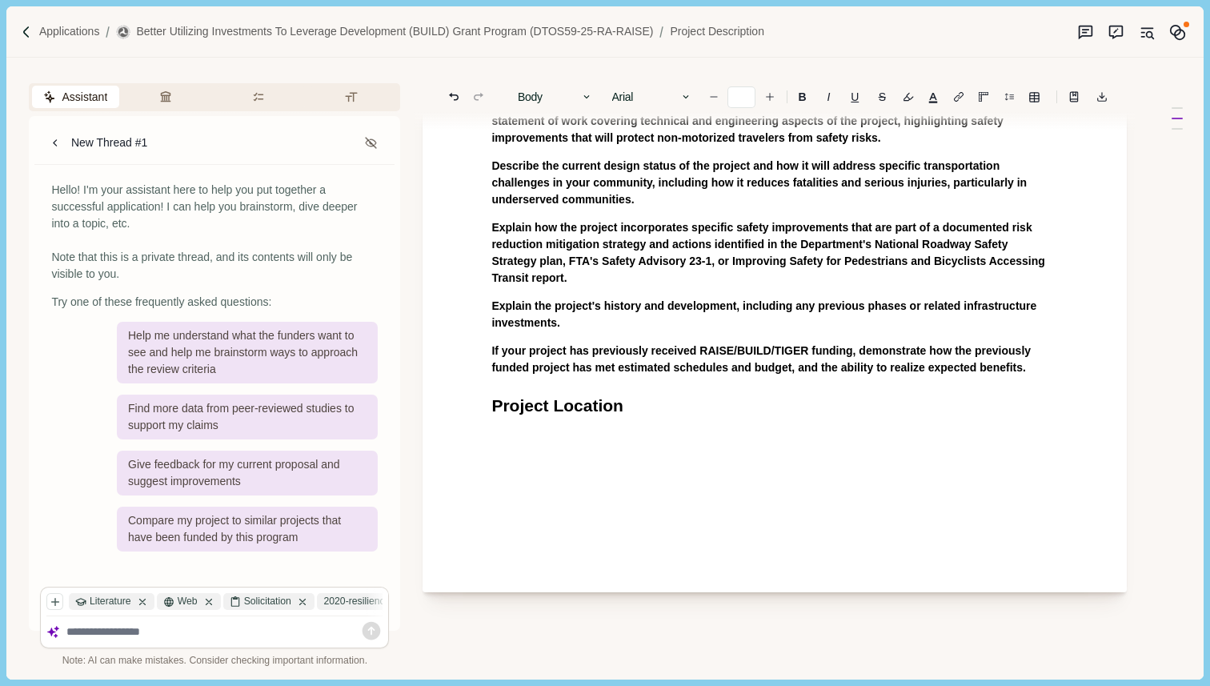
scroll to position [287, 0]
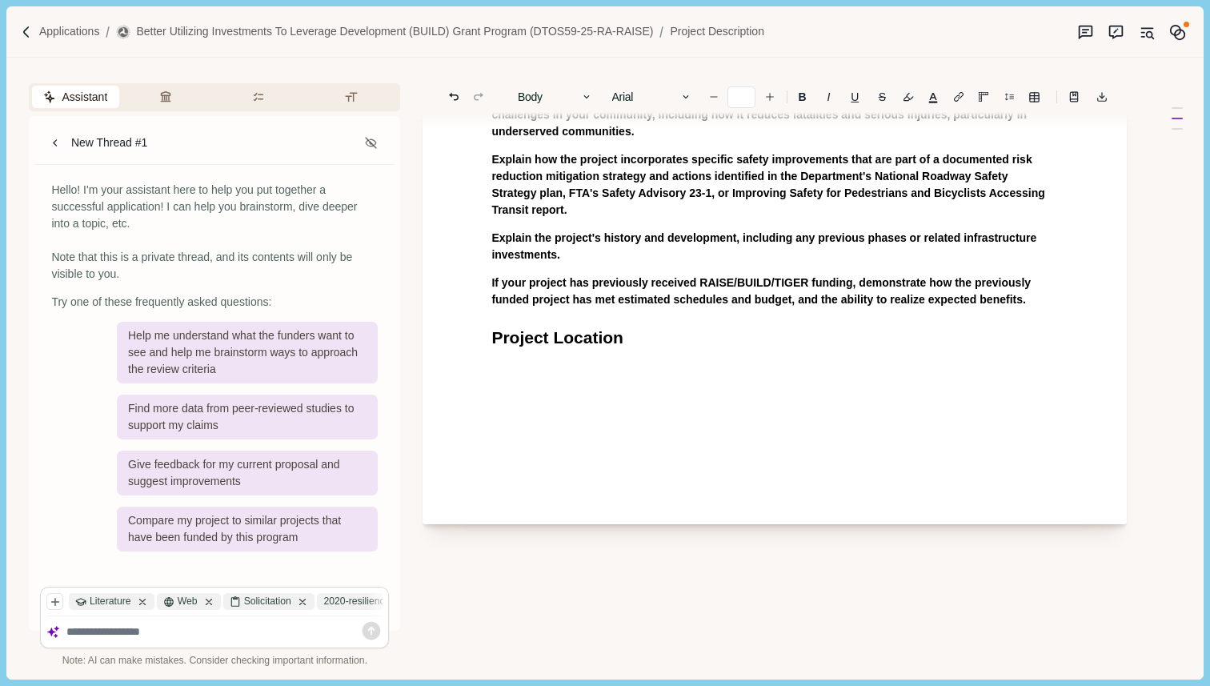
click at [648, 331] on h1 "Project Location" at bounding box center [774, 338] width 567 height 26
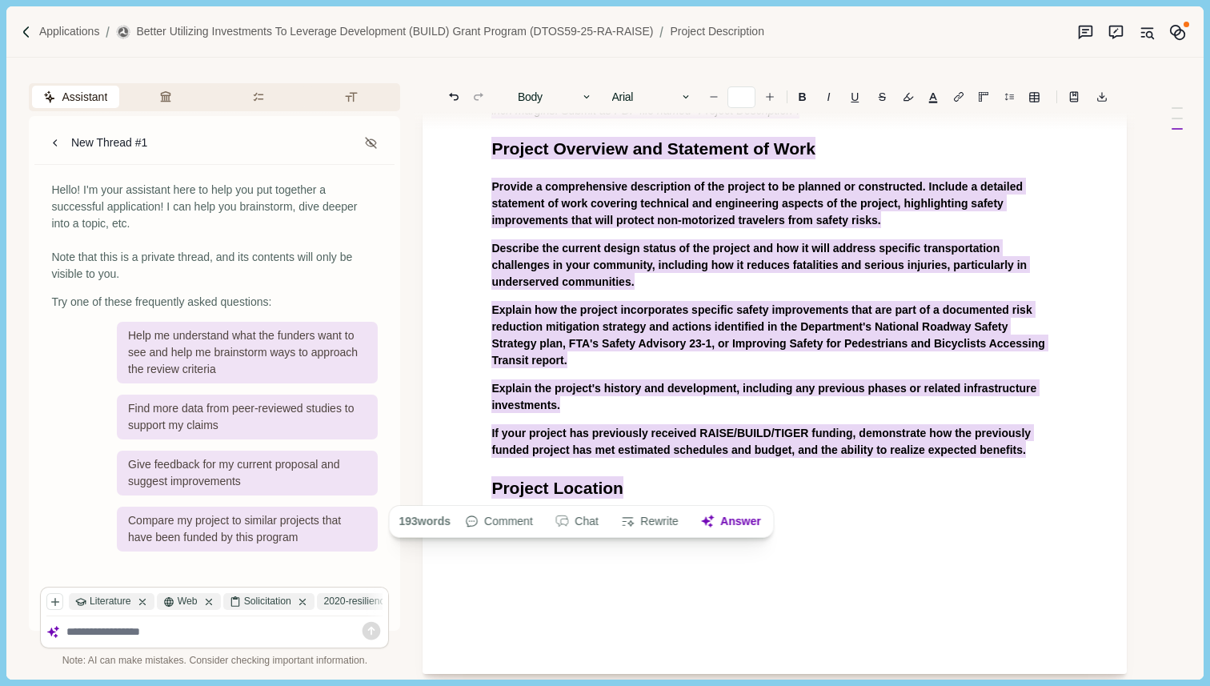
scroll to position [75, 0]
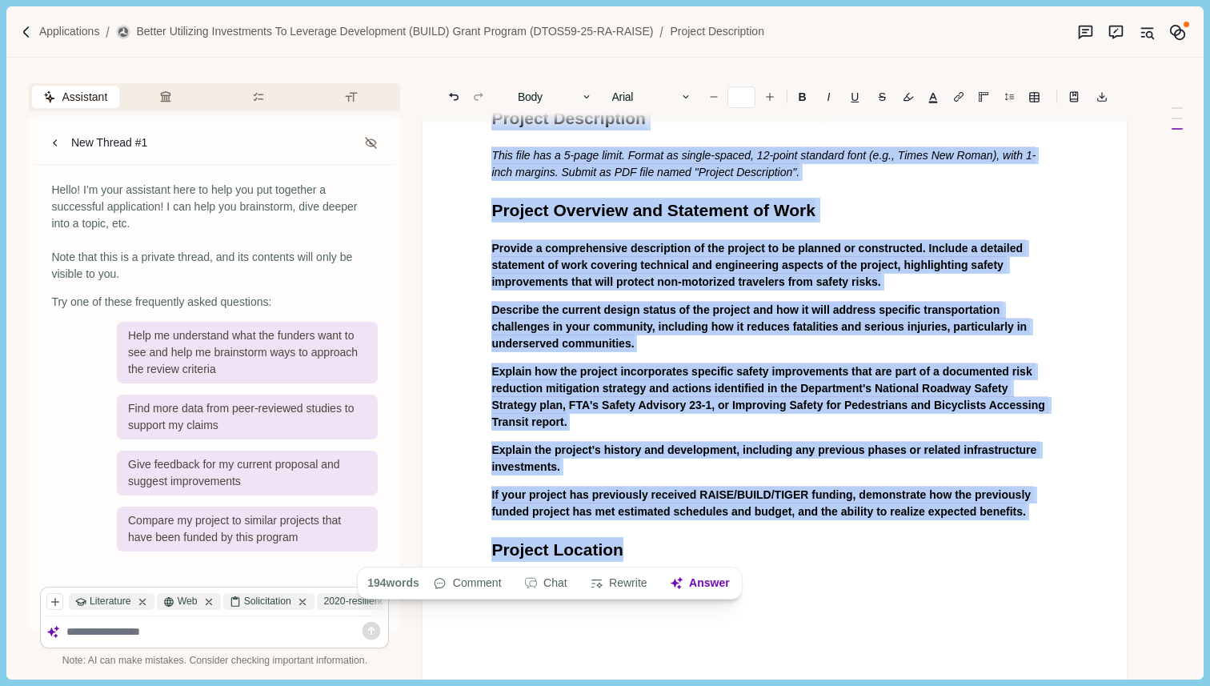
drag, startPoint x: 648, startPoint y: 331, endPoint x: 489, endPoint y: 120, distance: 264.6
click at [489, 120] on div "Body Heading 1 Heading 2 Heading 3 Heading 4 Body Arial Arial Calibri Comic San…" at bounding box center [775, 574] width 704 height 1185
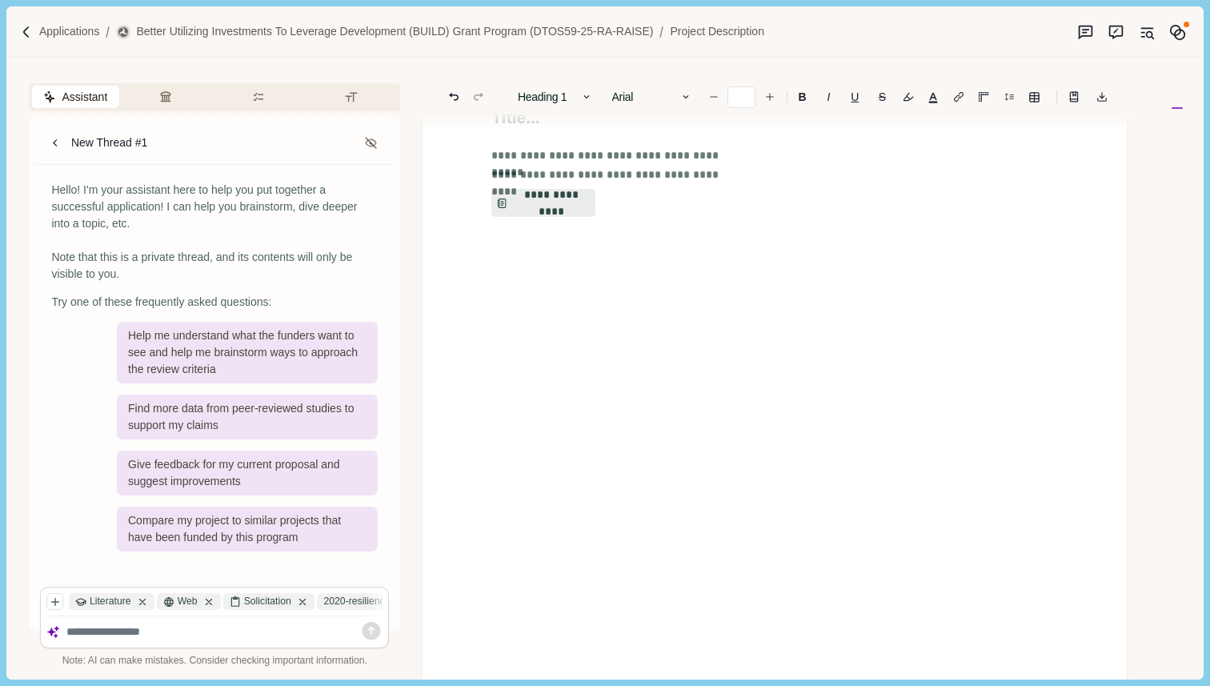
scroll to position [0, 0]
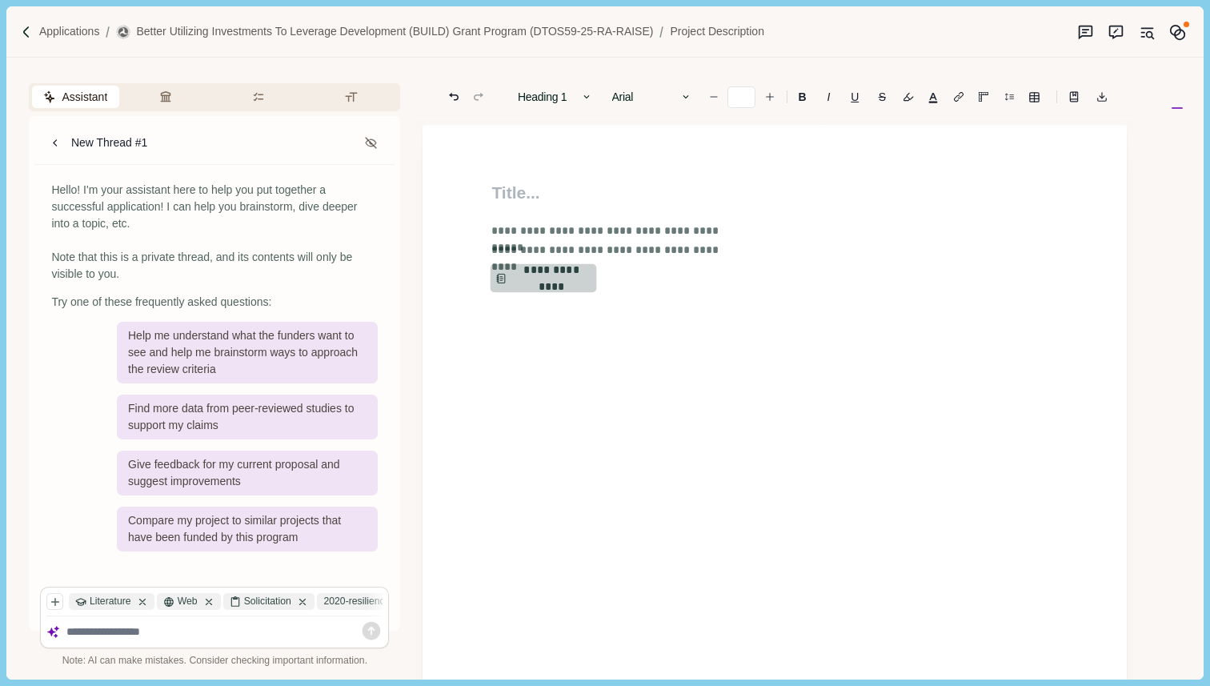
click at [548, 276] on button "**********" at bounding box center [544, 278] width 106 height 29
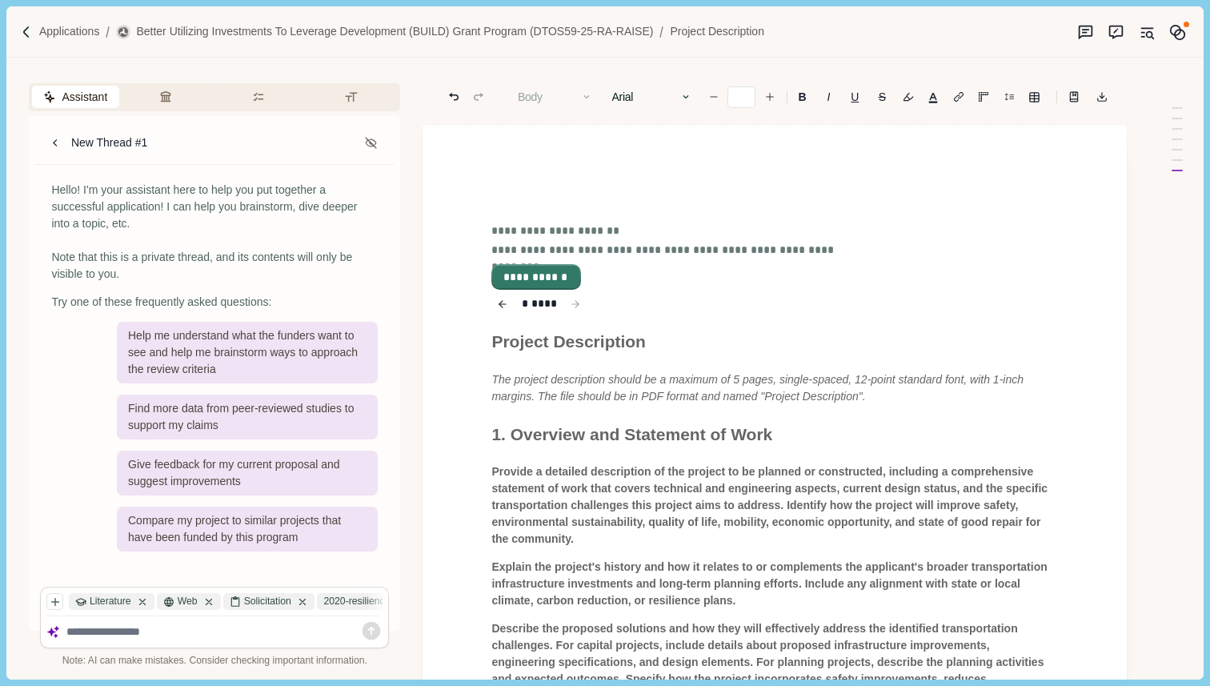
click at [546, 277] on button "**********" at bounding box center [536, 277] width 86 height 22
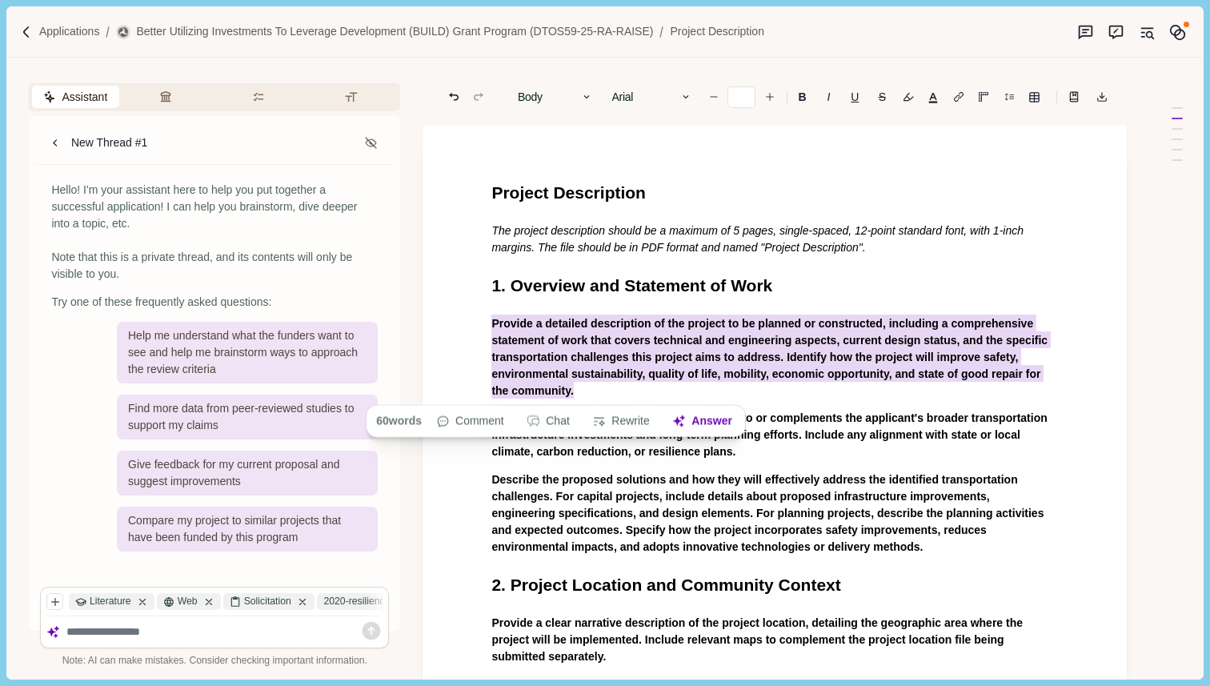
drag, startPoint x: 488, startPoint y: 323, endPoint x: 683, endPoint y: 391, distance: 206.0
click at [719, 421] on button "Answer" at bounding box center [702, 421] width 77 height 22
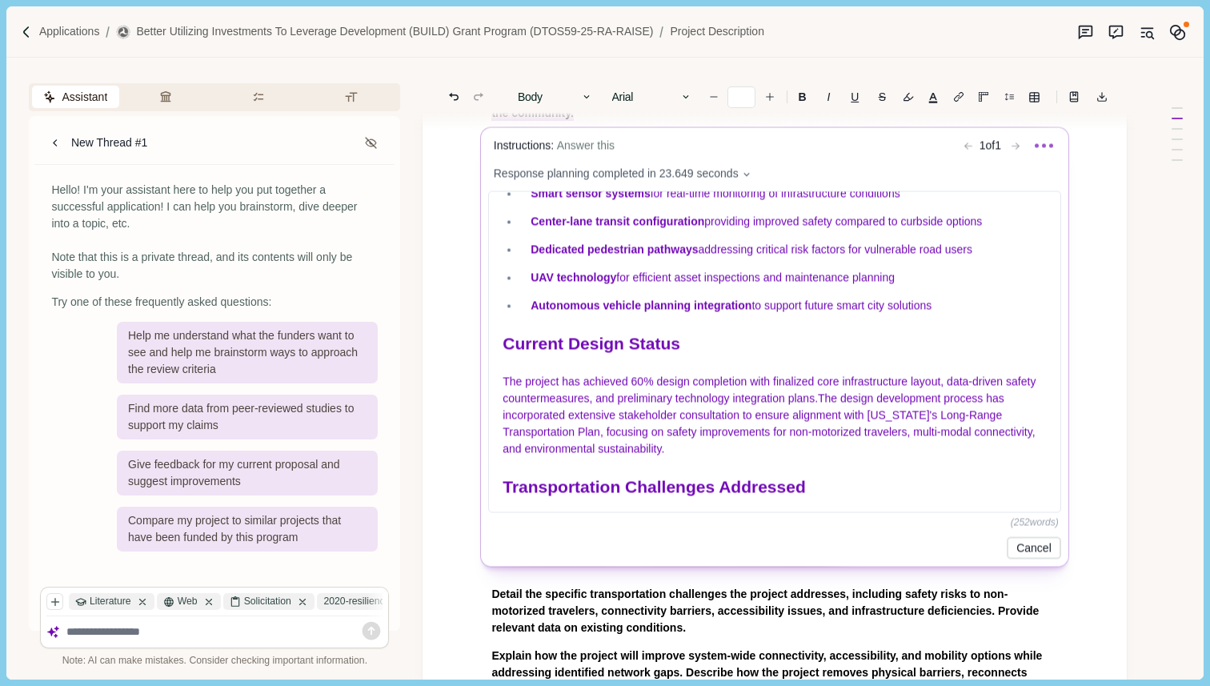
scroll to position [282, 0]
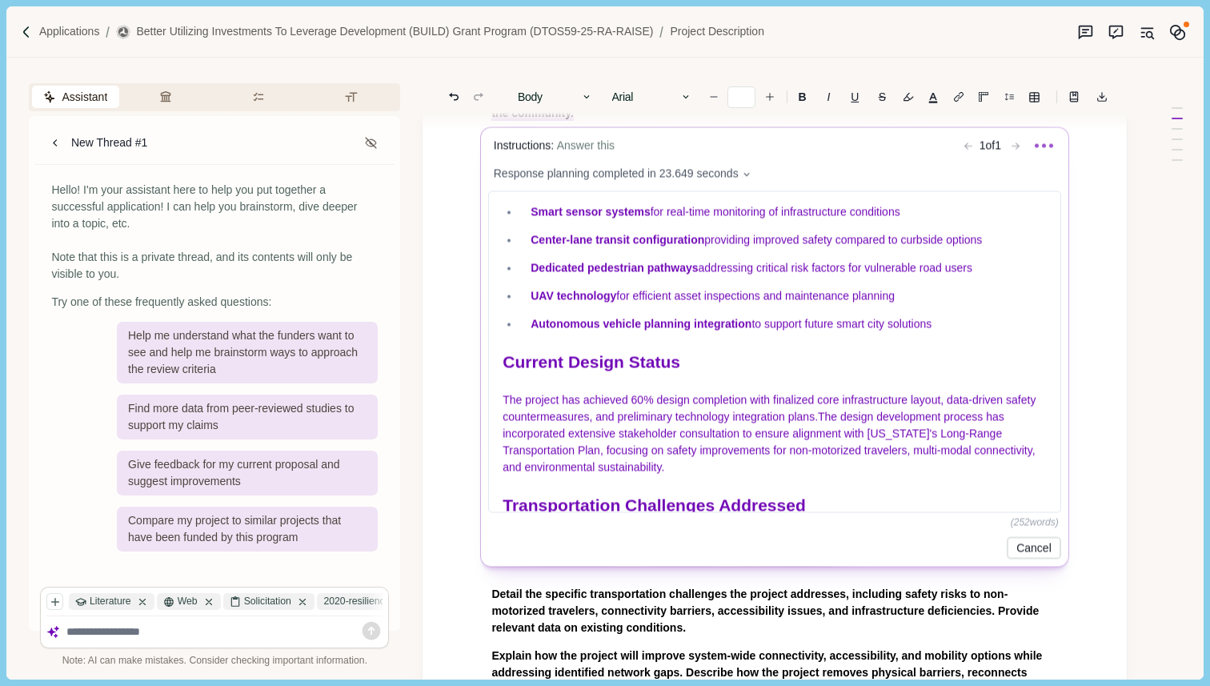
click at [822, 414] on div "Project Description The Pawnee Light Rail Transit Project represents a comprehe…" at bounding box center [775, 352] width 572 height 320
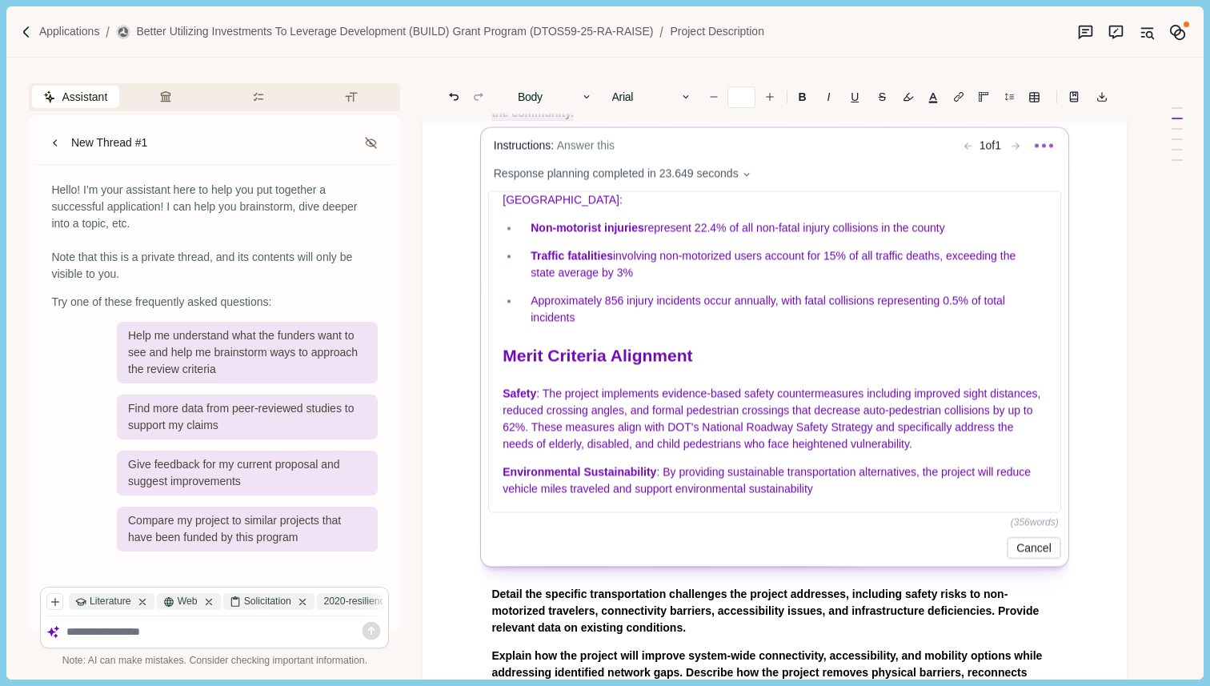
scroll to position [672, 0]
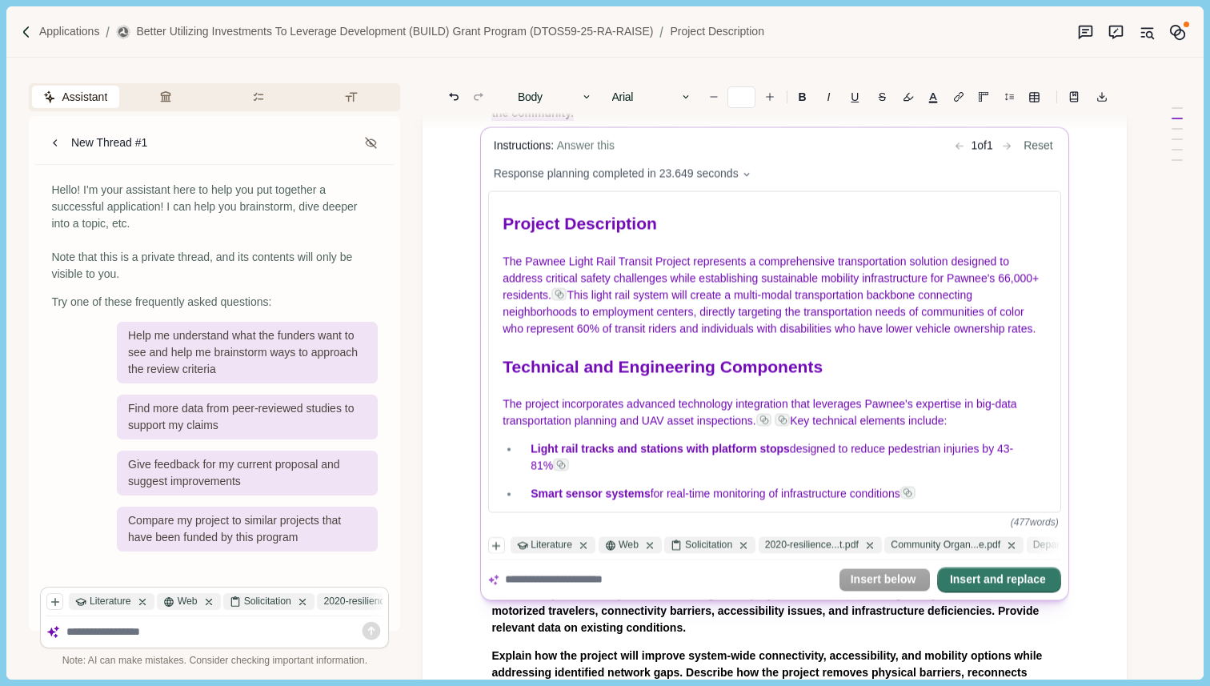
click at [991, 583] on button "Insert and replace" at bounding box center [999, 580] width 121 height 22
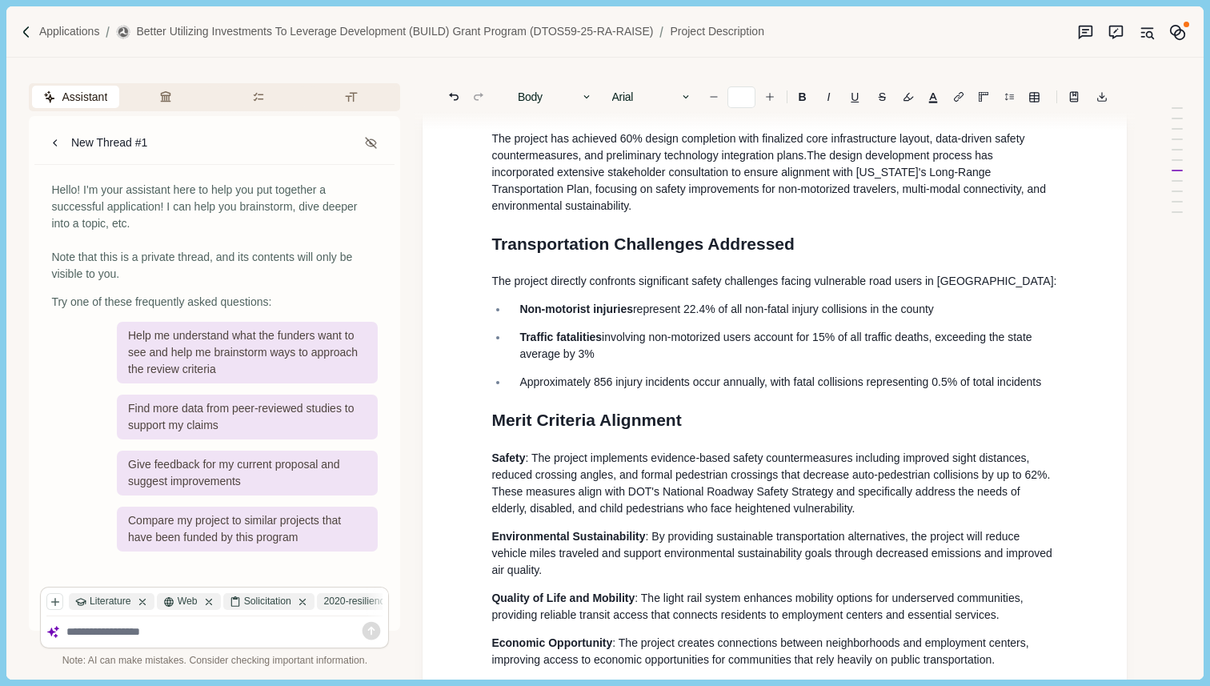
scroll to position [651, 0]
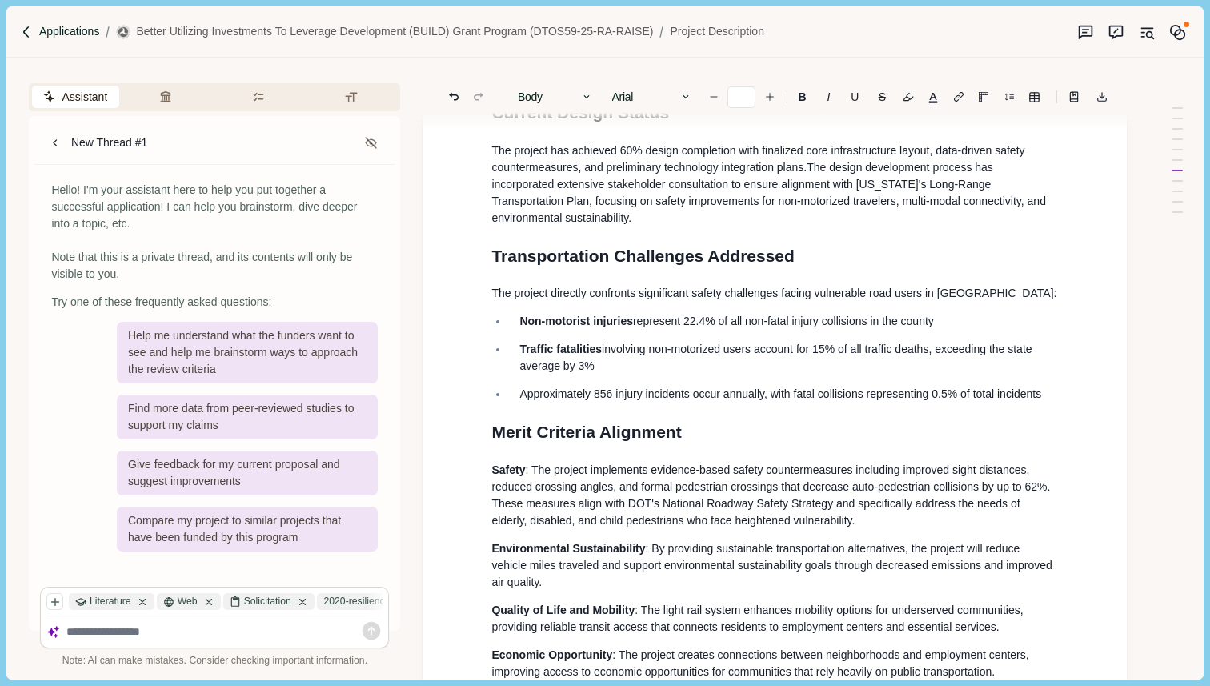
click at [61, 37] on p "Applications" at bounding box center [69, 31] width 61 height 17
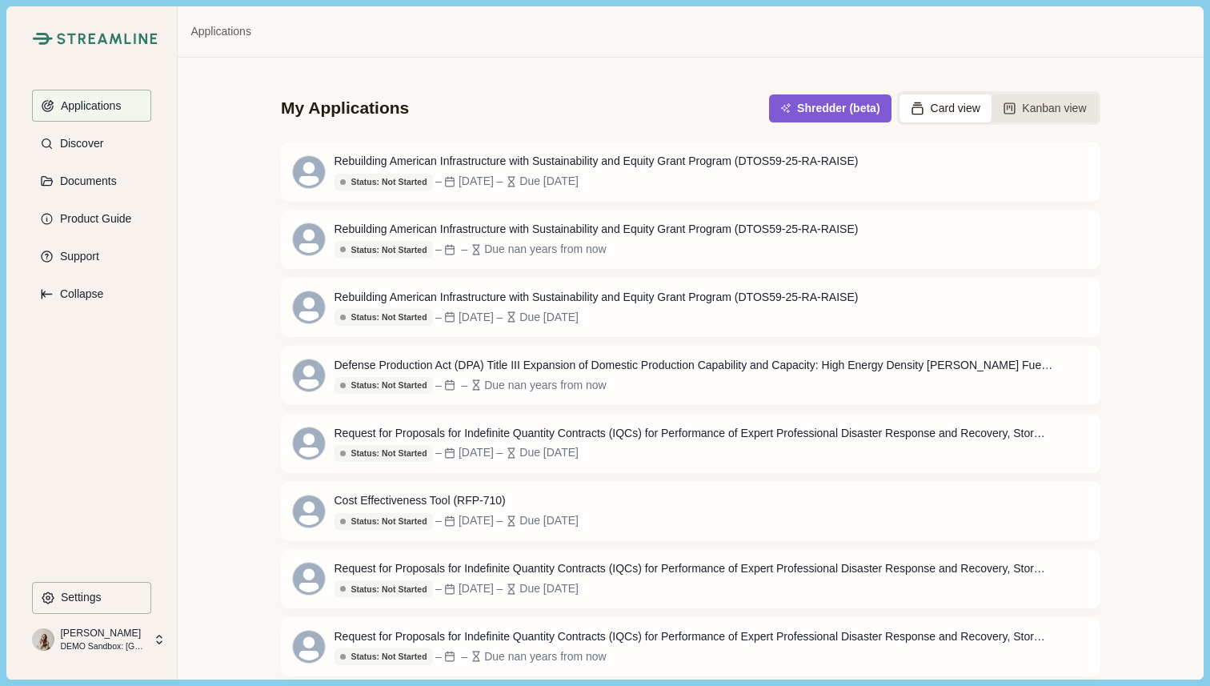
click at [1047, 110] on button "Kanban view" at bounding box center [1045, 108] width 106 height 28
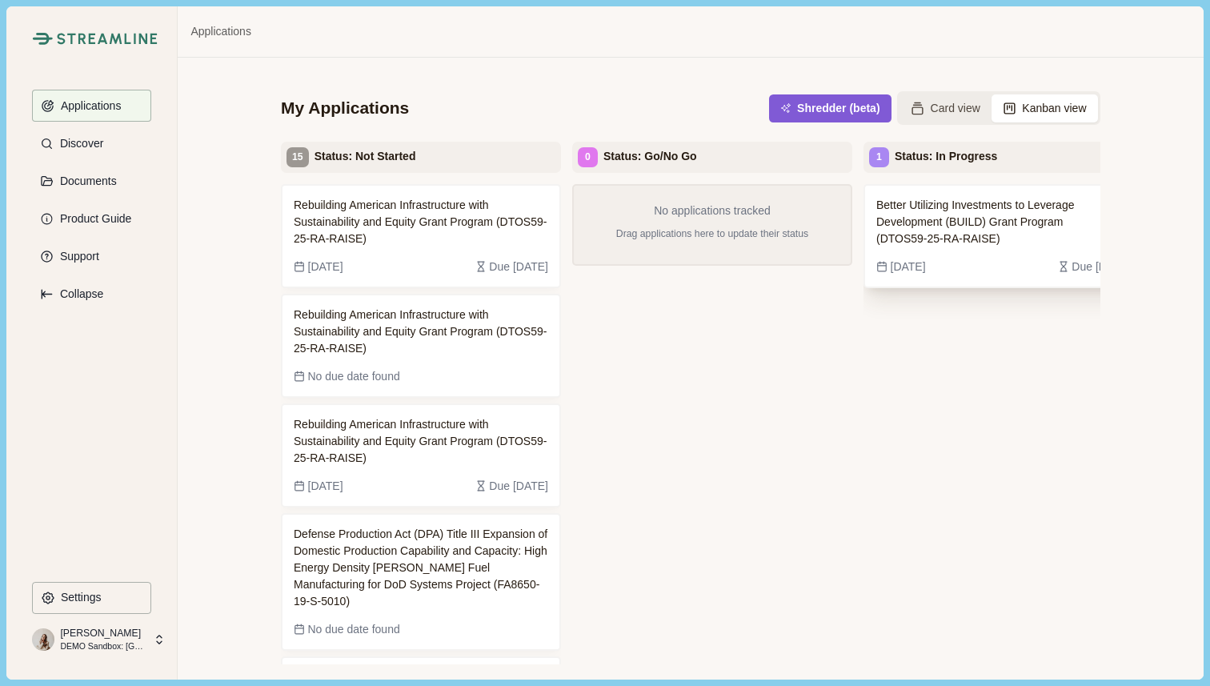
click at [1024, 230] on span "Better Utilizing Investments to Leverage Development (BUILD) Grant Program (DTO…" at bounding box center [991, 222] width 230 height 50
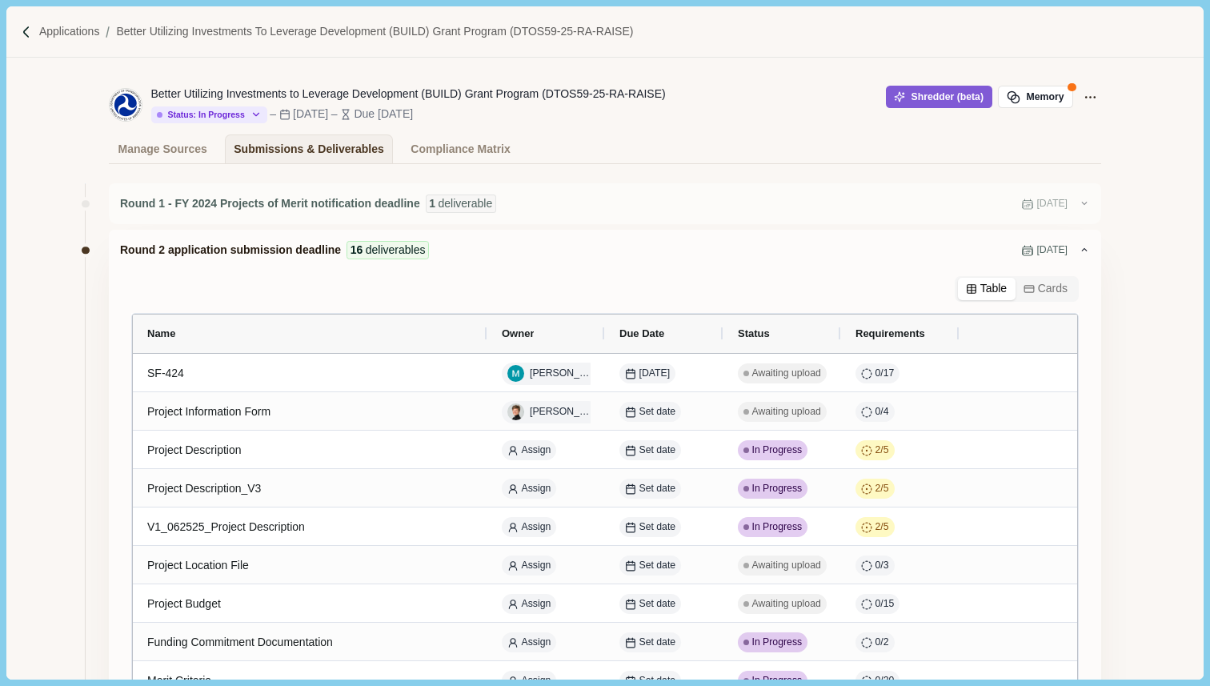
click at [1112, 431] on div "Round 1 - FY 2024 Projects of Merit notification deadline 1 deliverable [DATE] …" at bounding box center [604, 666] width 1196 height 1004
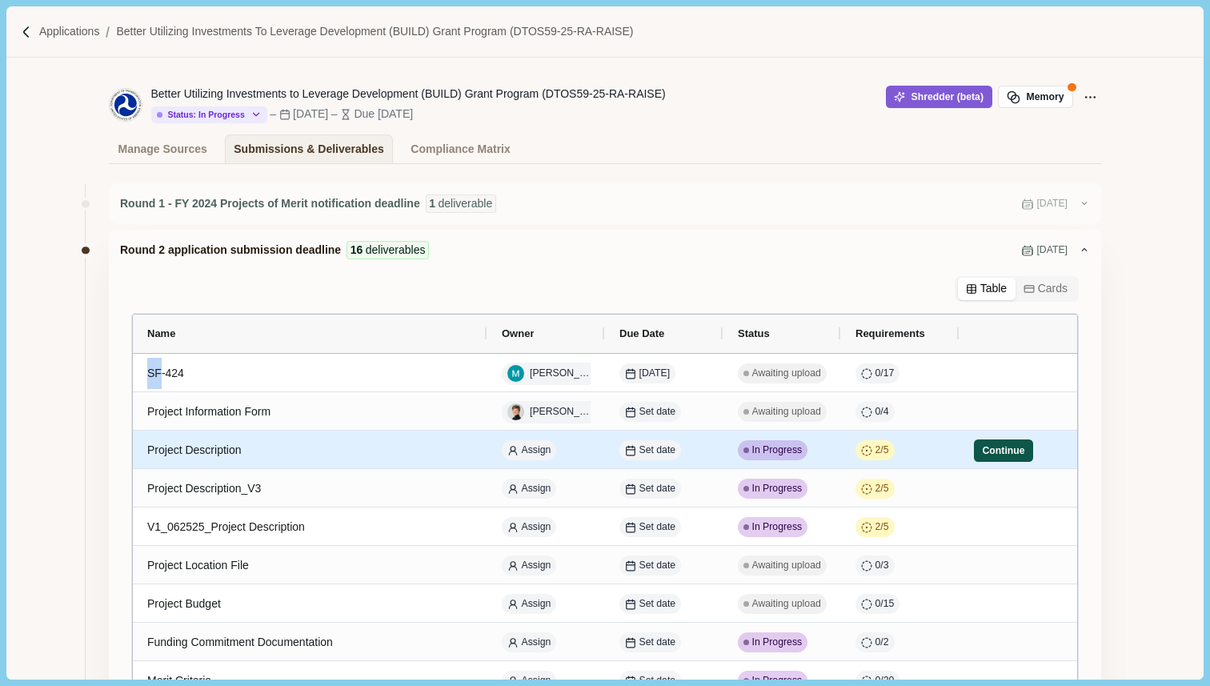
click at [999, 448] on button "Continue" at bounding box center [1003, 450] width 59 height 22
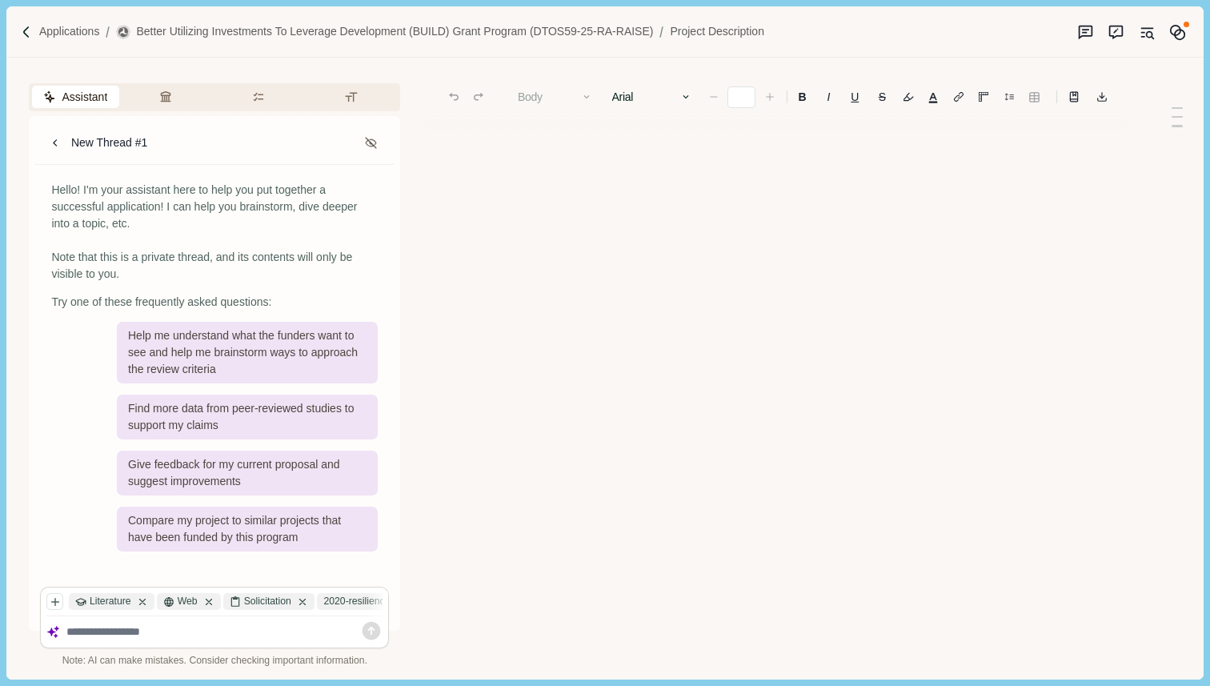
type input "**"
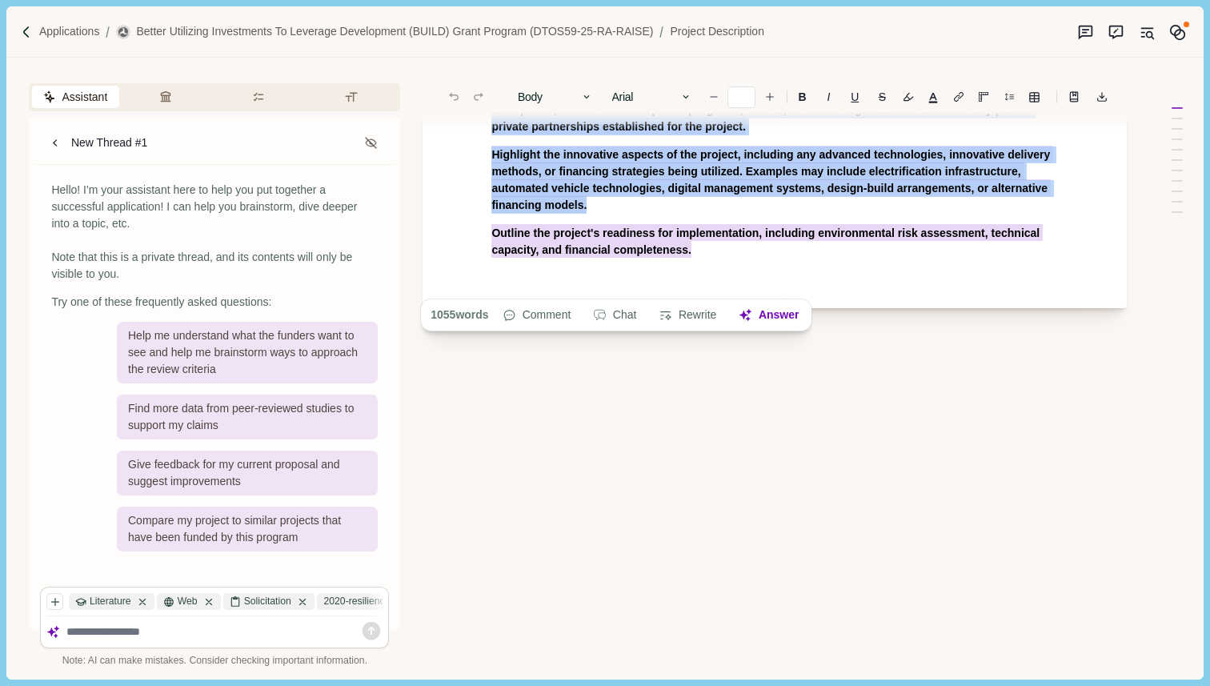
drag, startPoint x: 484, startPoint y: 192, endPoint x: 686, endPoint y: 354, distance: 258.5
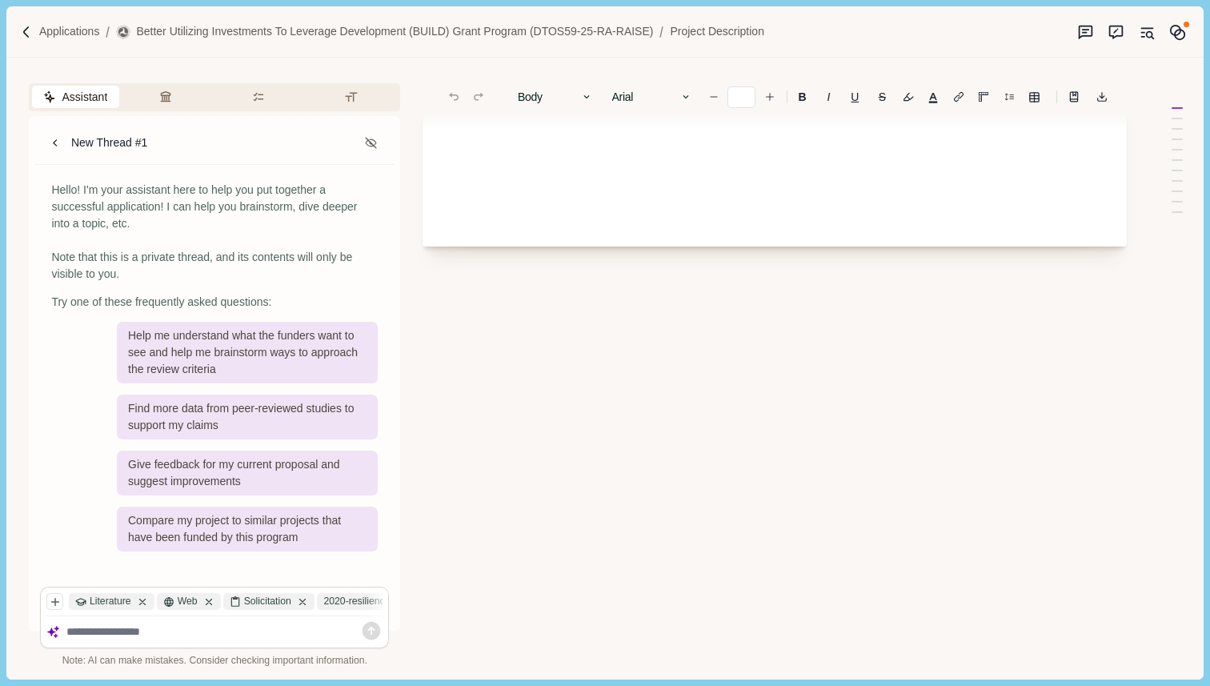
scroll to position [120, 0]
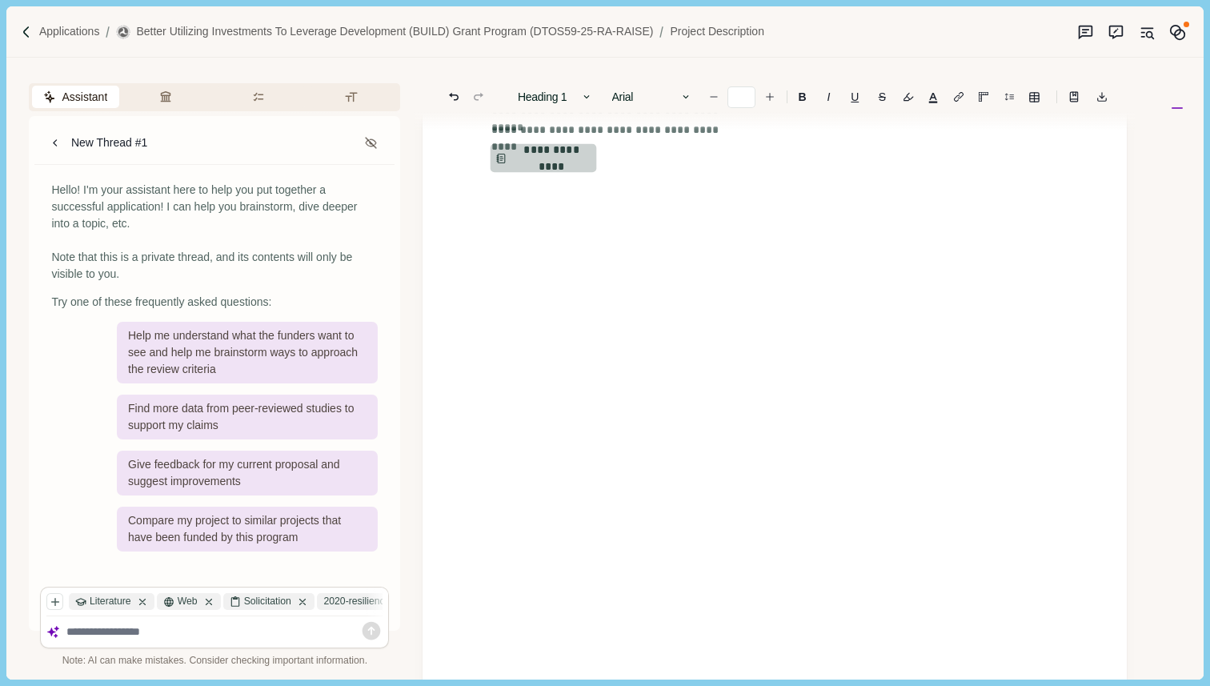
click at [547, 159] on button "**********" at bounding box center [544, 158] width 106 height 29
click at [178, 99] on button "Review Criteria" at bounding box center [168, 97] width 87 height 22
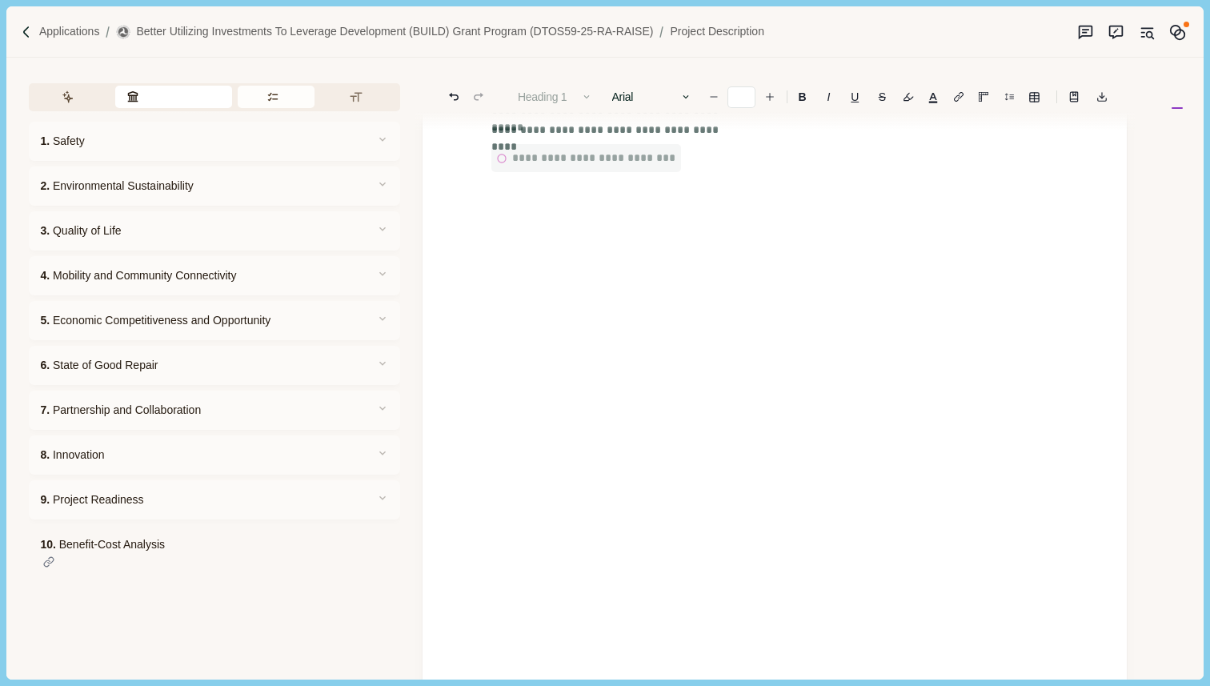
click at [265, 94] on button "Requirements" at bounding box center [277, 97] width 78 height 22
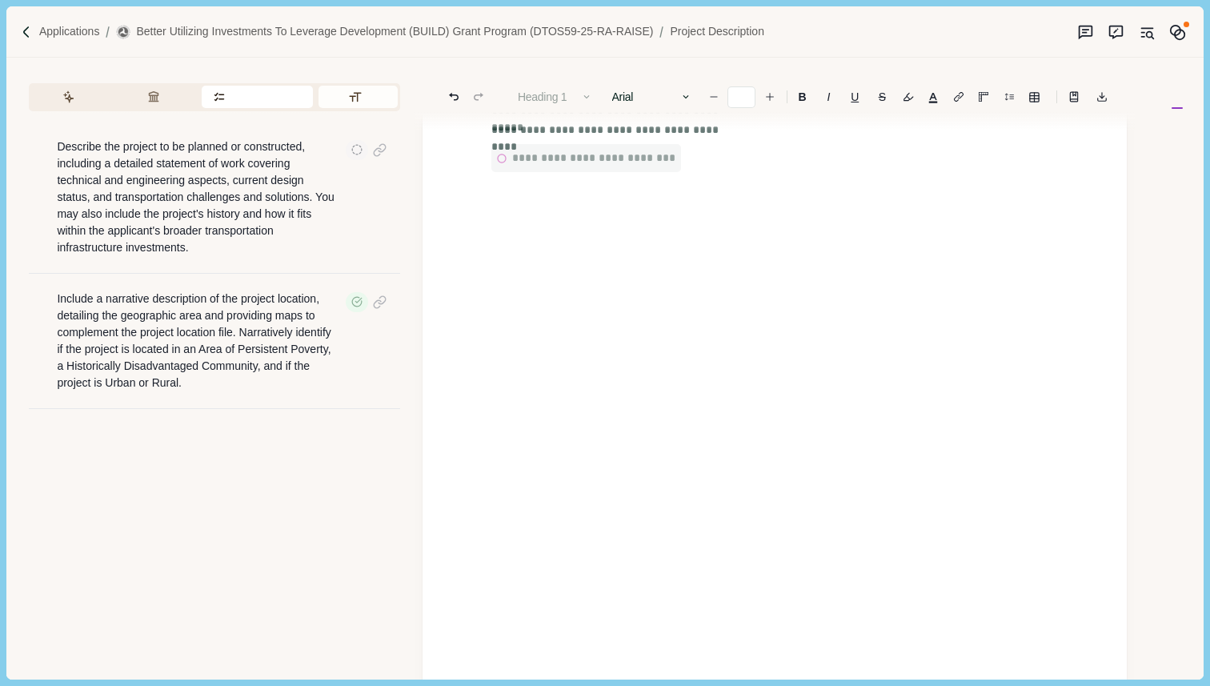
click at [372, 101] on button "Formatting" at bounding box center [358, 97] width 79 height 22
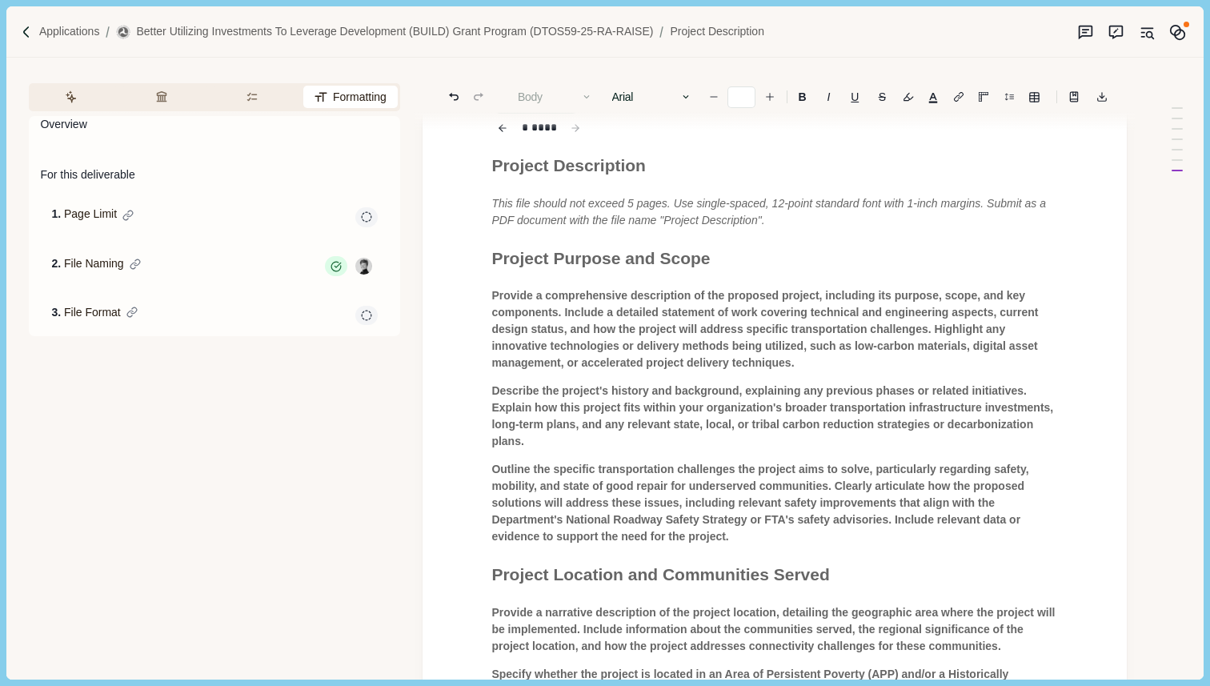
scroll to position [0, 0]
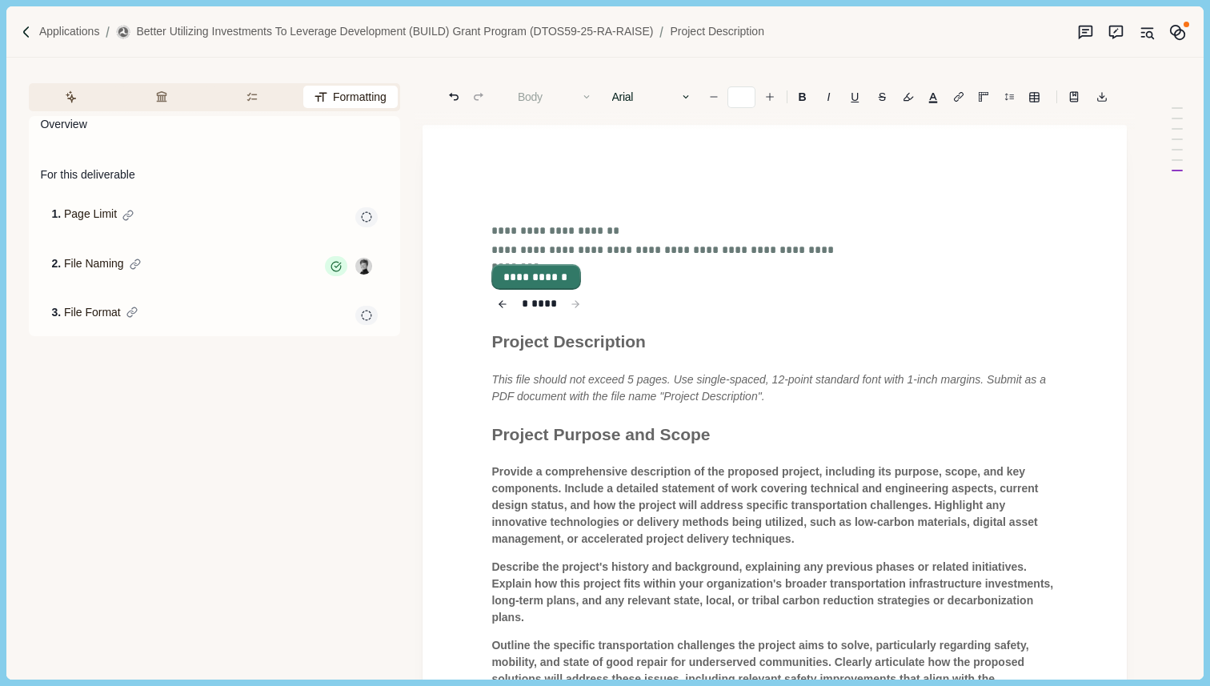
click at [538, 277] on button "**********" at bounding box center [536, 277] width 86 height 22
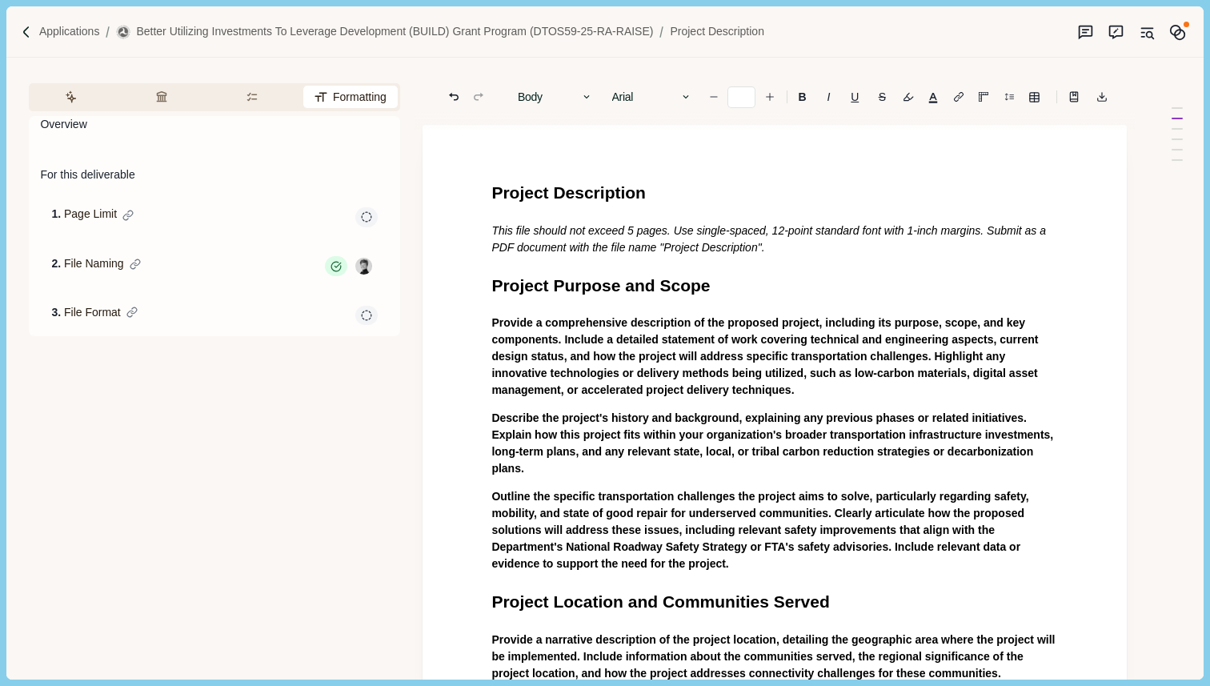
click at [863, 394] on p "Provide a comprehensive description of the proposed project, including its purp…" at bounding box center [774, 357] width 567 height 84
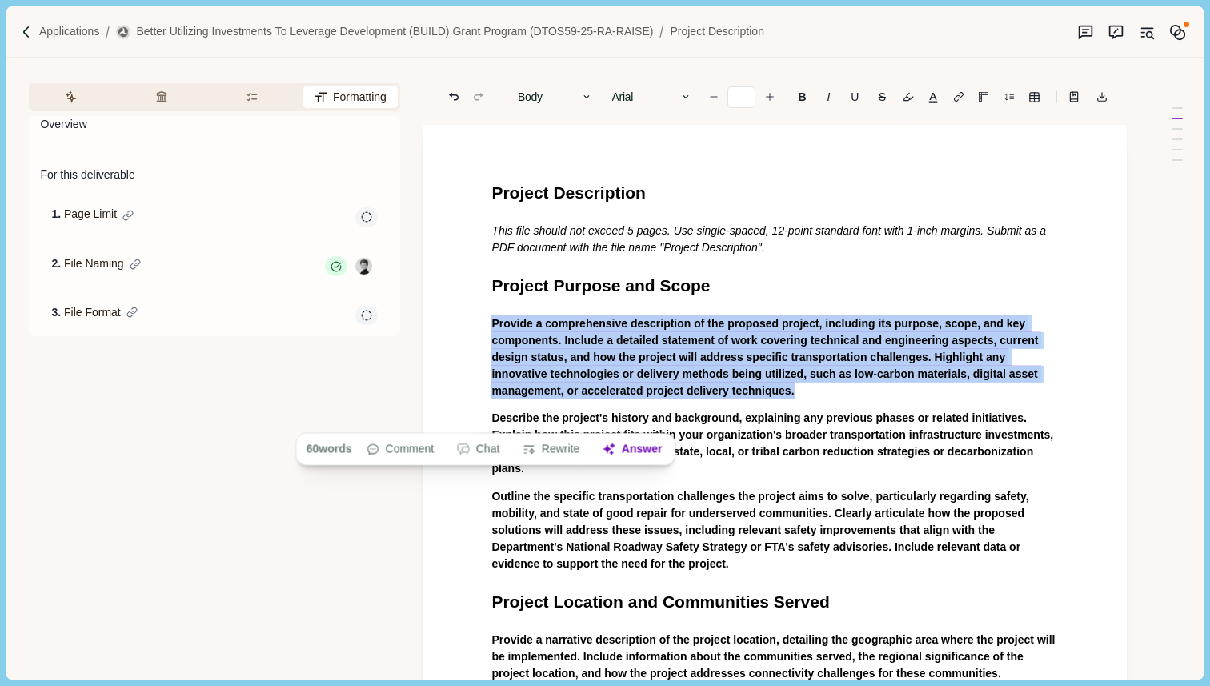
drag, startPoint x: 863, startPoint y: 394, endPoint x: 484, endPoint y: 323, distance: 385.0
click at [645, 451] on button "Answer" at bounding box center [632, 449] width 77 height 22
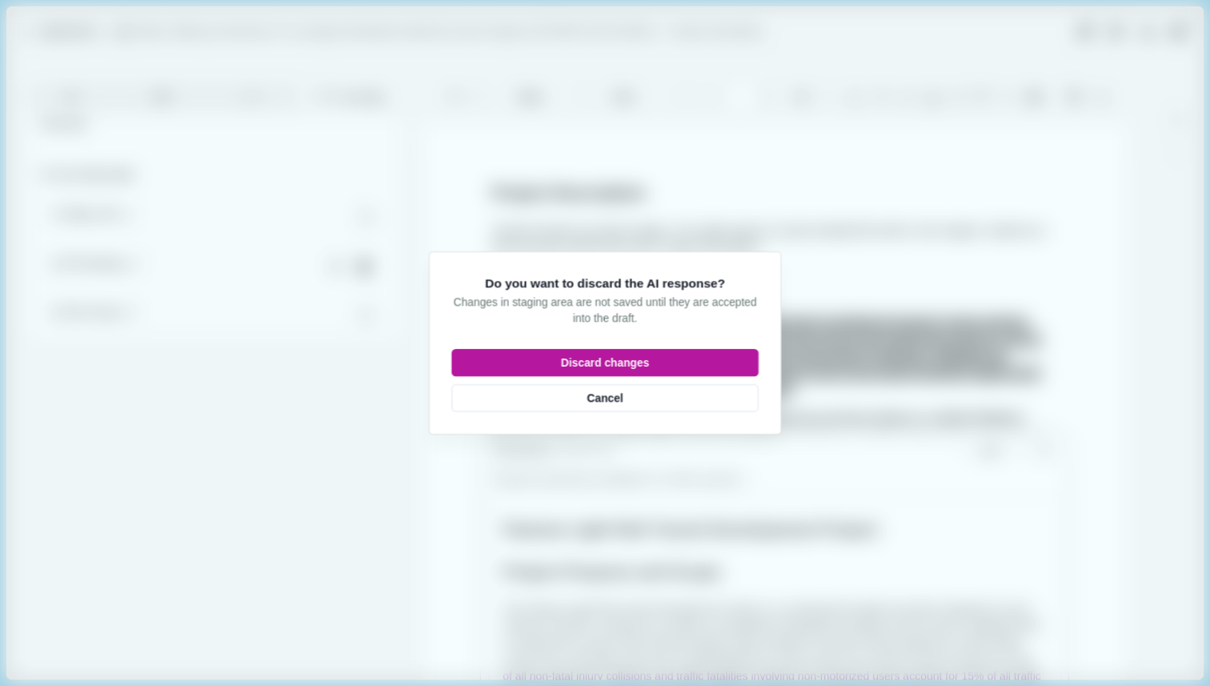
click at [72, 32] on body "Applications Better Utilizing Investments to Leverage Development (BUILD) Grant…" at bounding box center [605, 343] width 1210 height 686
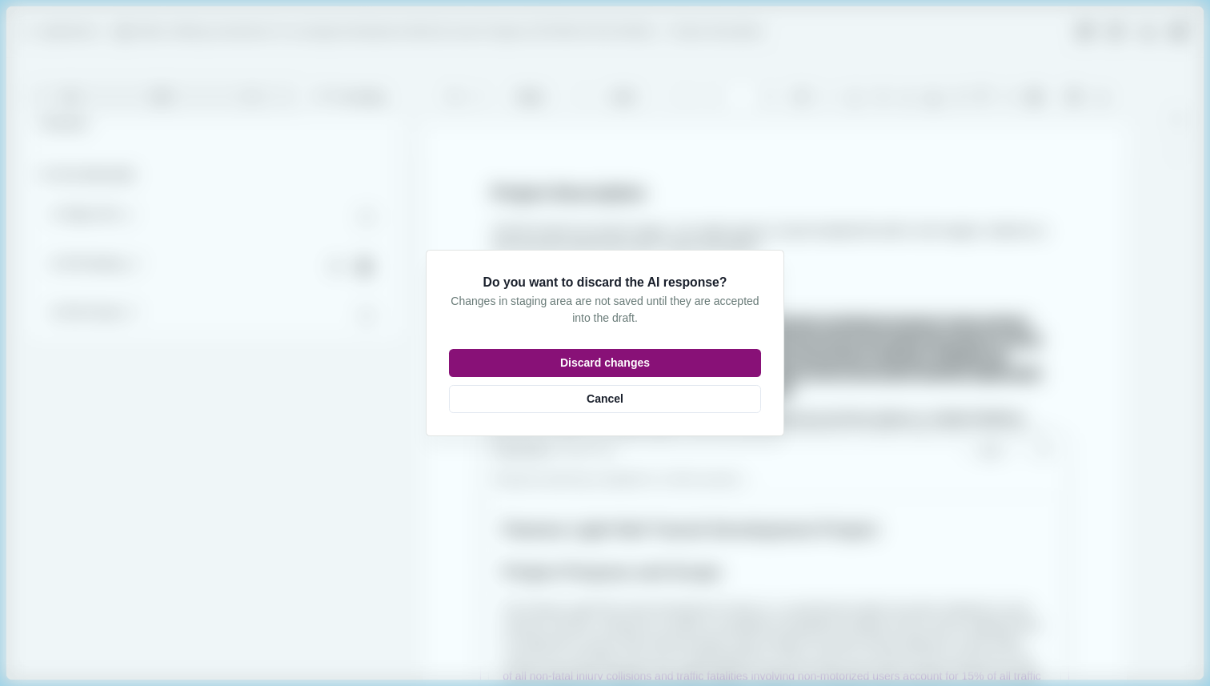
click at [679, 361] on button "Discard changes" at bounding box center [605, 363] width 312 height 28
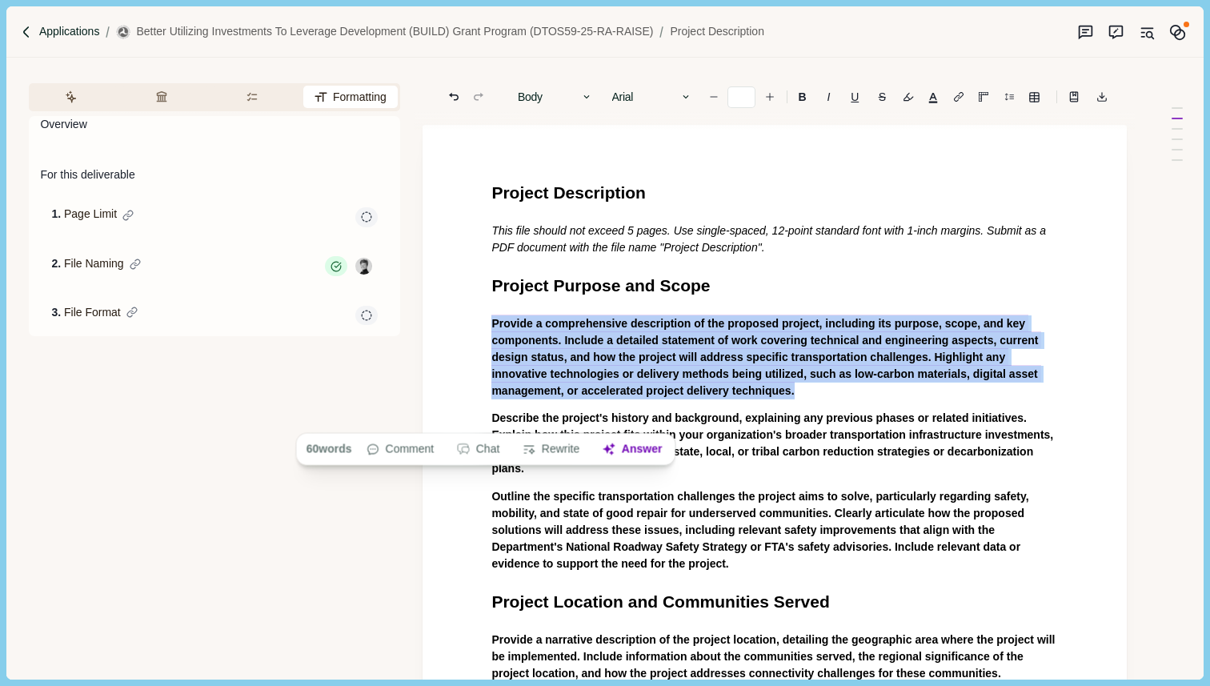
click at [81, 29] on p "Applications" at bounding box center [69, 31] width 61 height 17
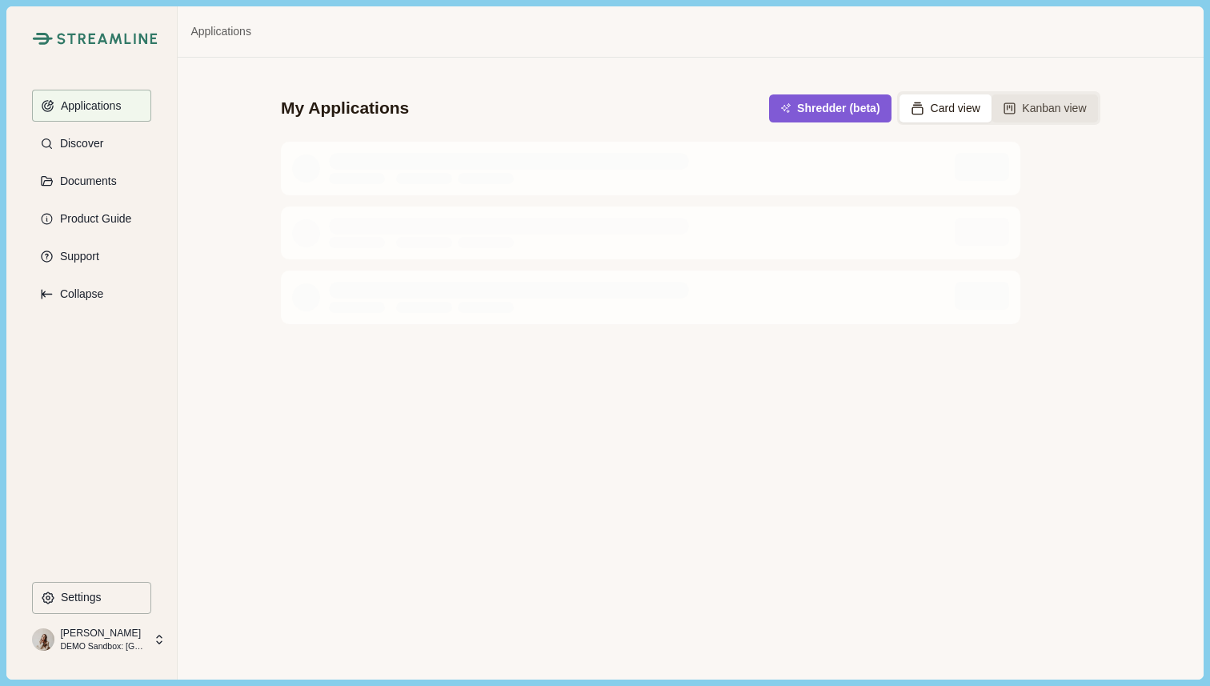
click at [1085, 109] on button "Kanban view" at bounding box center [1045, 108] width 106 height 28
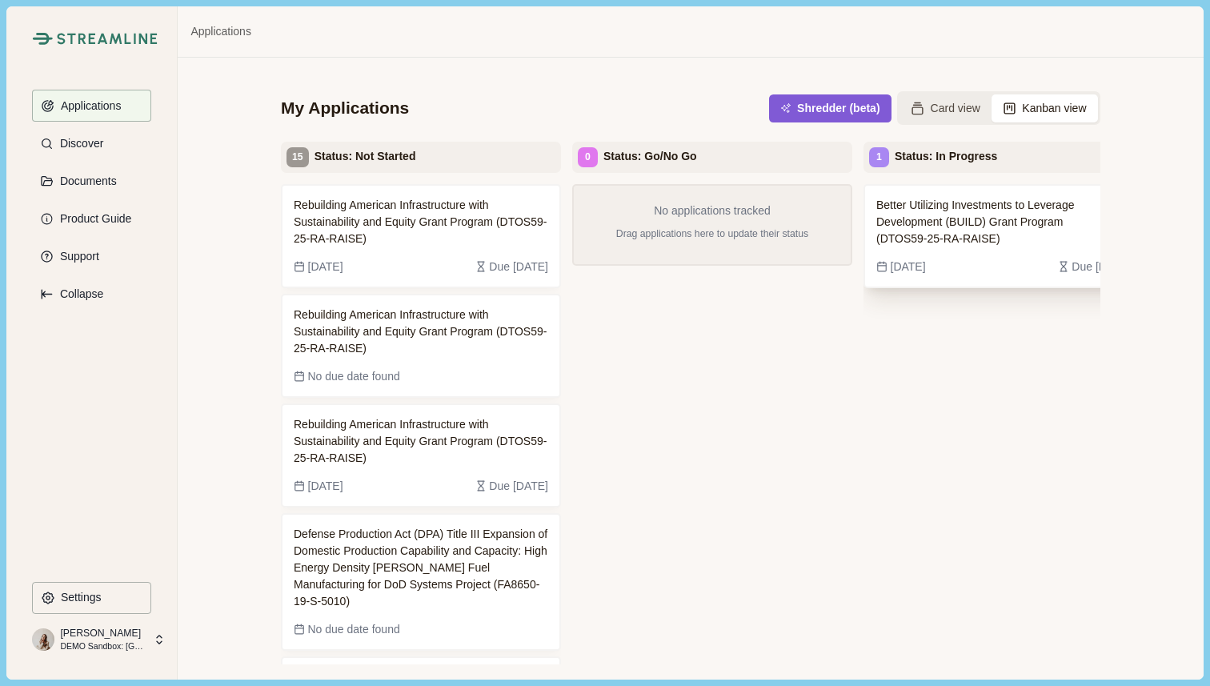
click at [987, 227] on span "Better Utilizing Investments to Leverage Development (BUILD) Grant Program (DTO…" at bounding box center [991, 222] width 230 height 50
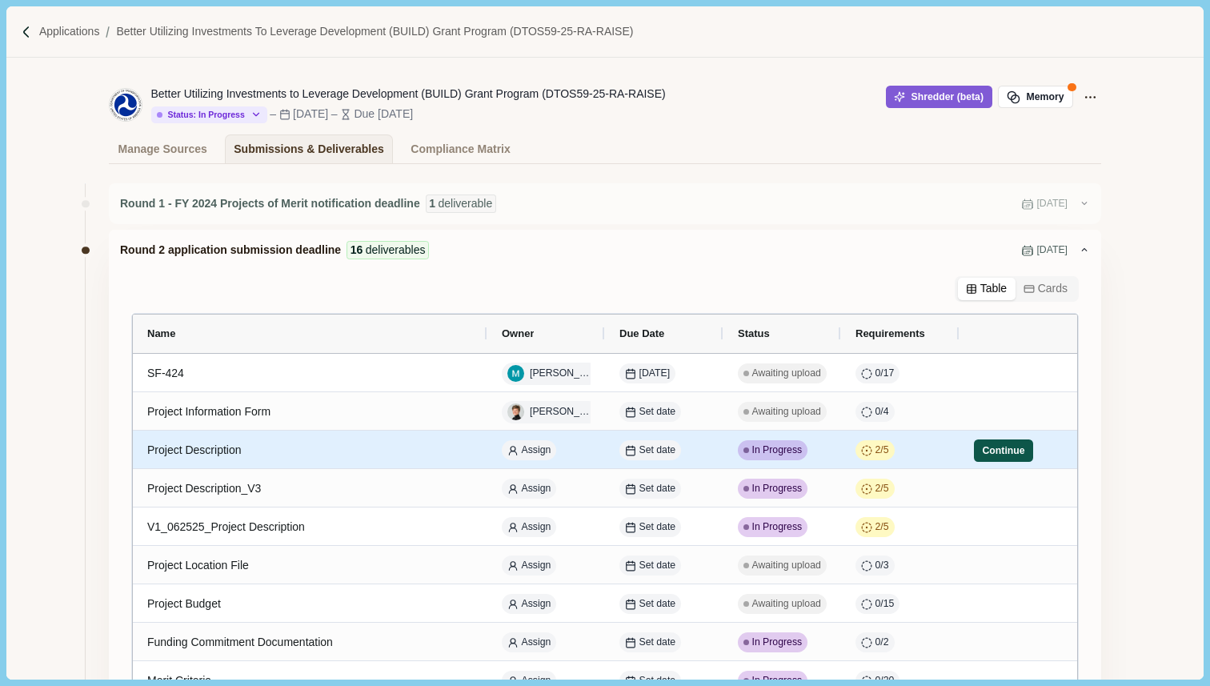
click at [1002, 452] on button "Continue" at bounding box center [1003, 450] width 59 height 22
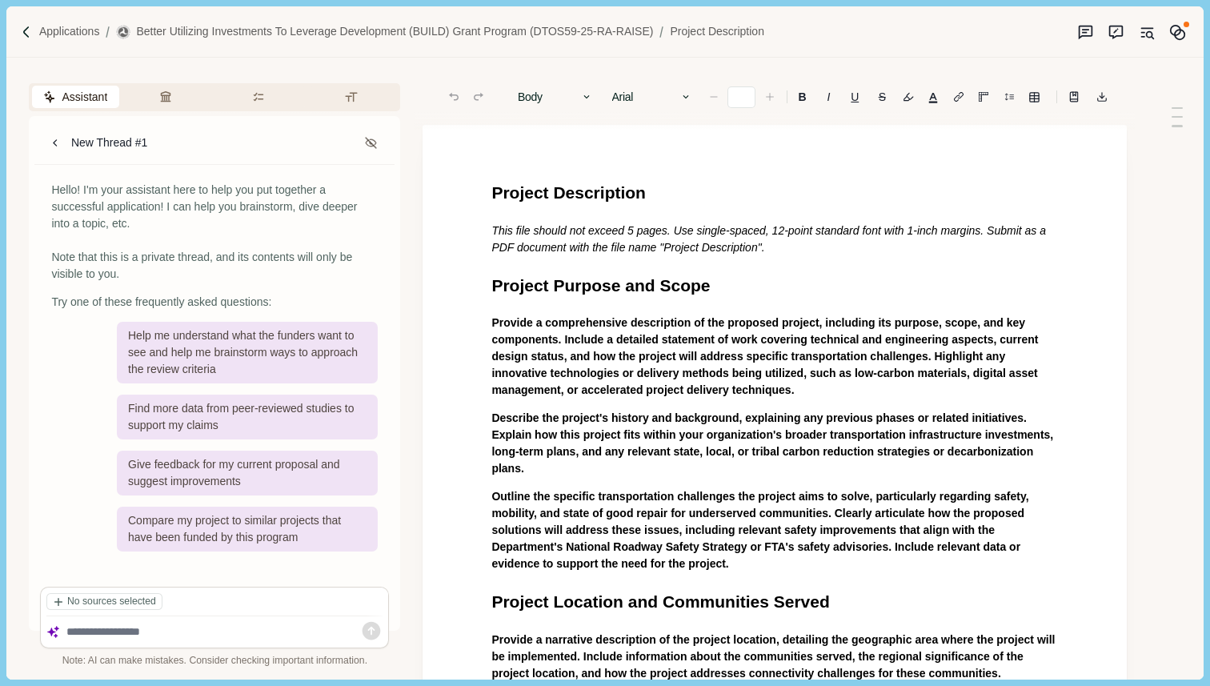
type input "**"
click at [494, 190] on span "Project Description" at bounding box center [568, 192] width 154 height 18
drag, startPoint x: 494, startPoint y: 190, endPoint x: 780, endPoint y: 333, distance: 320.0
click at [780, 333] on span "Provide a comprehensive description of the proposed project, including its purp…" at bounding box center [766, 356] width 550 height 80
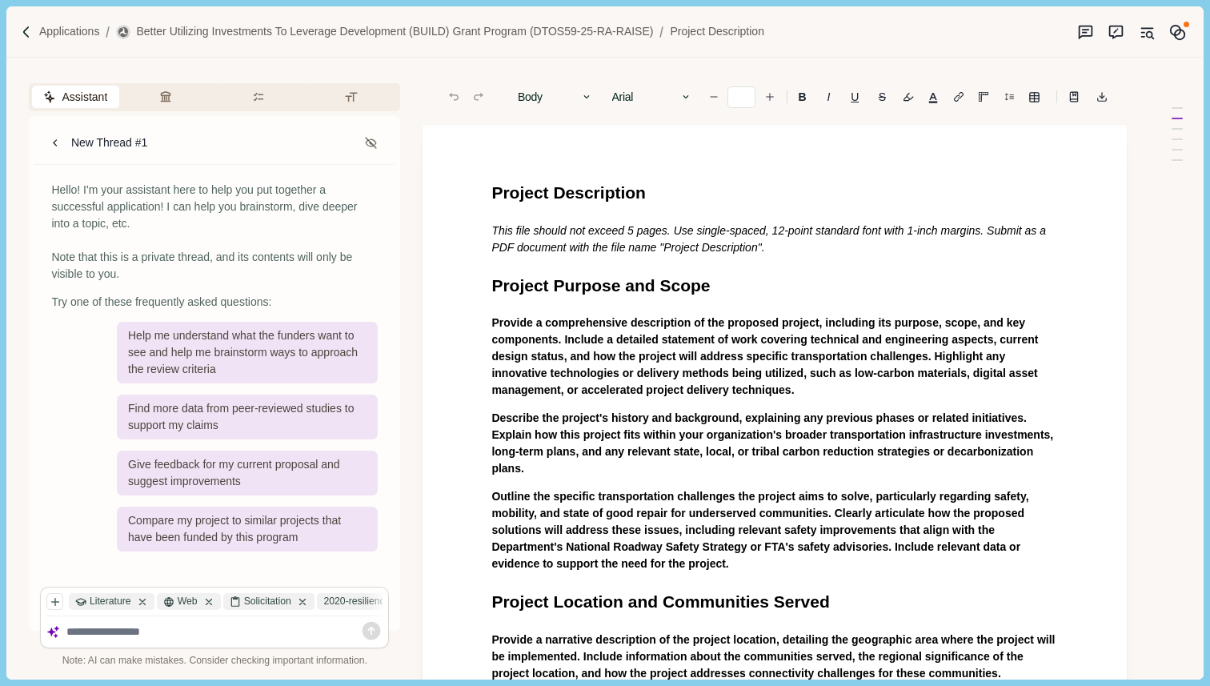
click at [495, 190] on span "Project Description" at bounding box center [568, 192] width 154 height 18
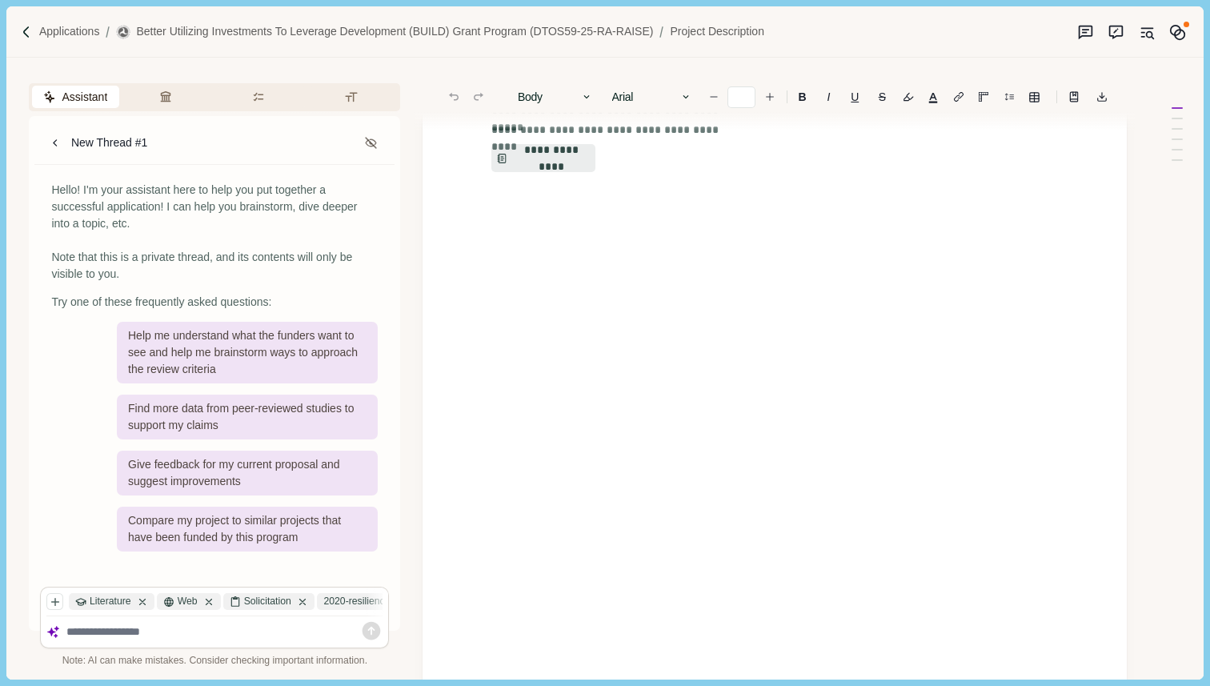
drag, startPoint x: 495, startPoint y: 190, endPoint x: 676, endPoint y: 382, distance: 263.8
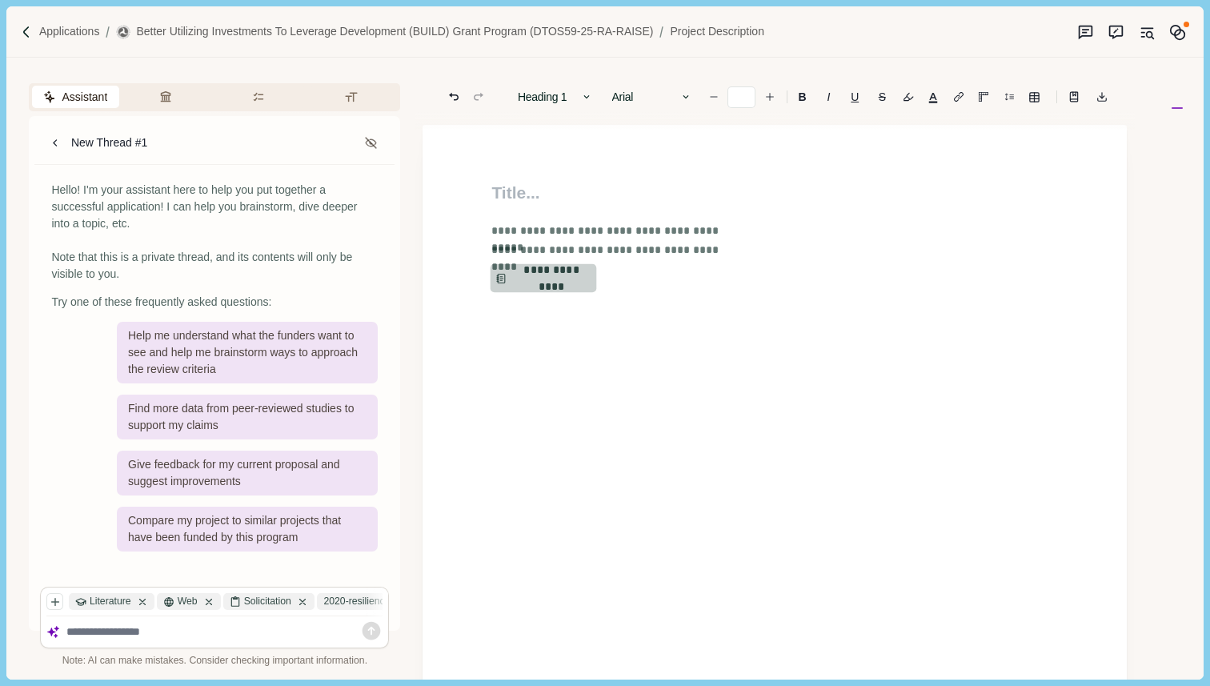
click at [546, 283] on button "**********" at bounding box center [544, 278] width 106 height 29
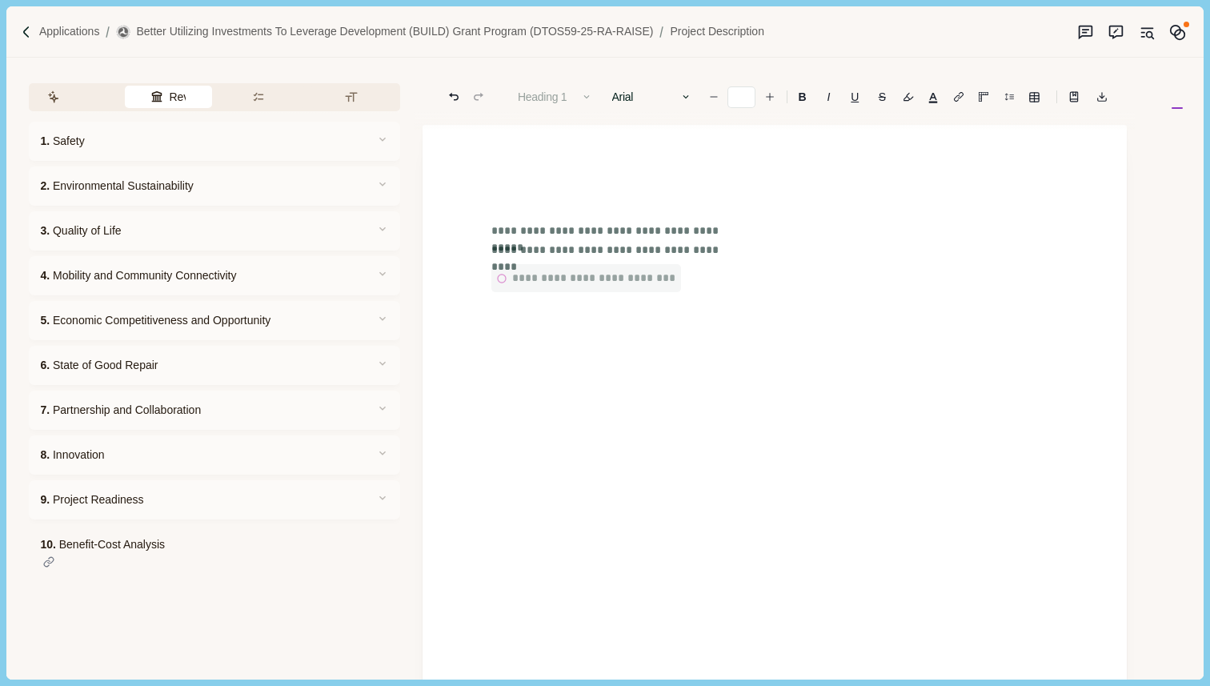
click at [170, 99] on button "Review Criteria" at bounding box center [168, 97] width 87 height 22
click at [274, 98] on button "Requirements" at bounding box center [277, 97] width 78 height 22
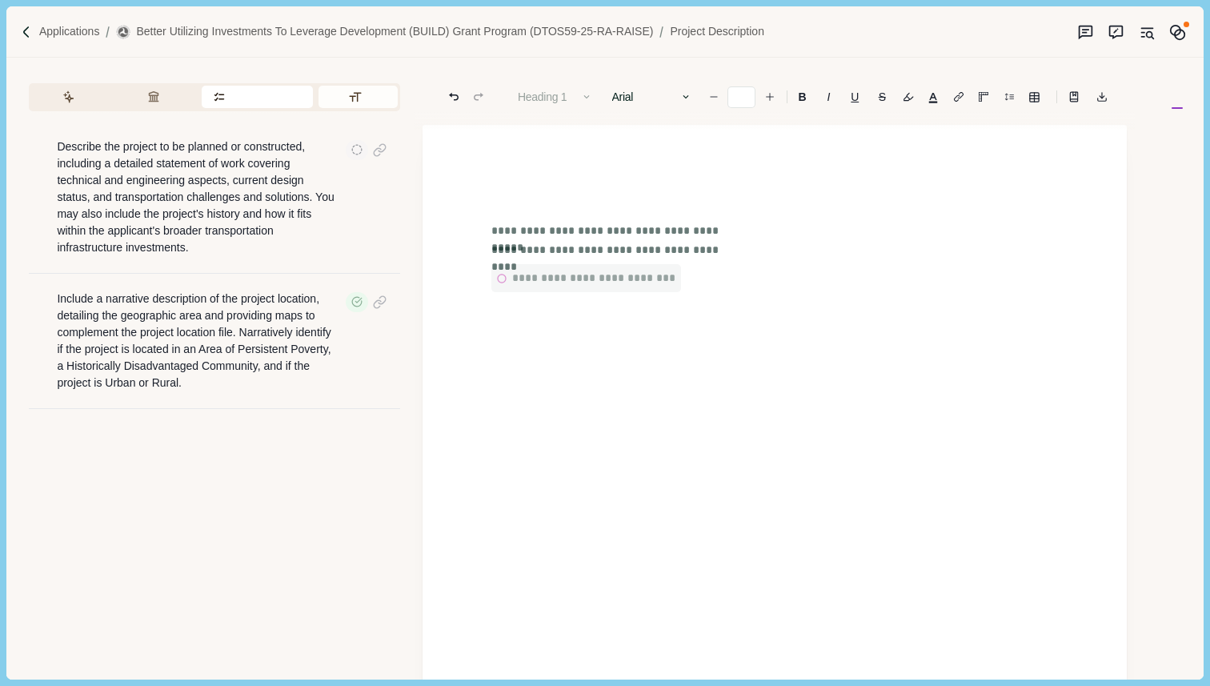
click at [363, 94] on button "Formatting" at bounding box center [358, 97] width 79 height 22
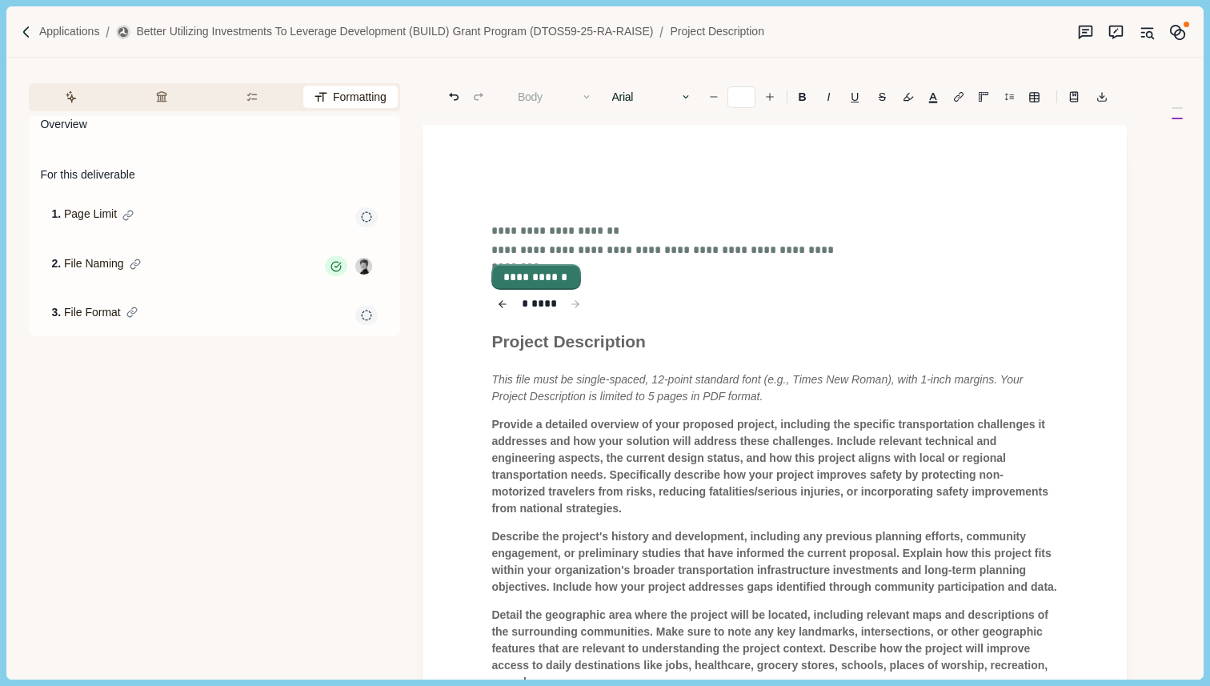
click at [542, 270] on button "**********" at bounding box center [536, 277] width 86 height 22
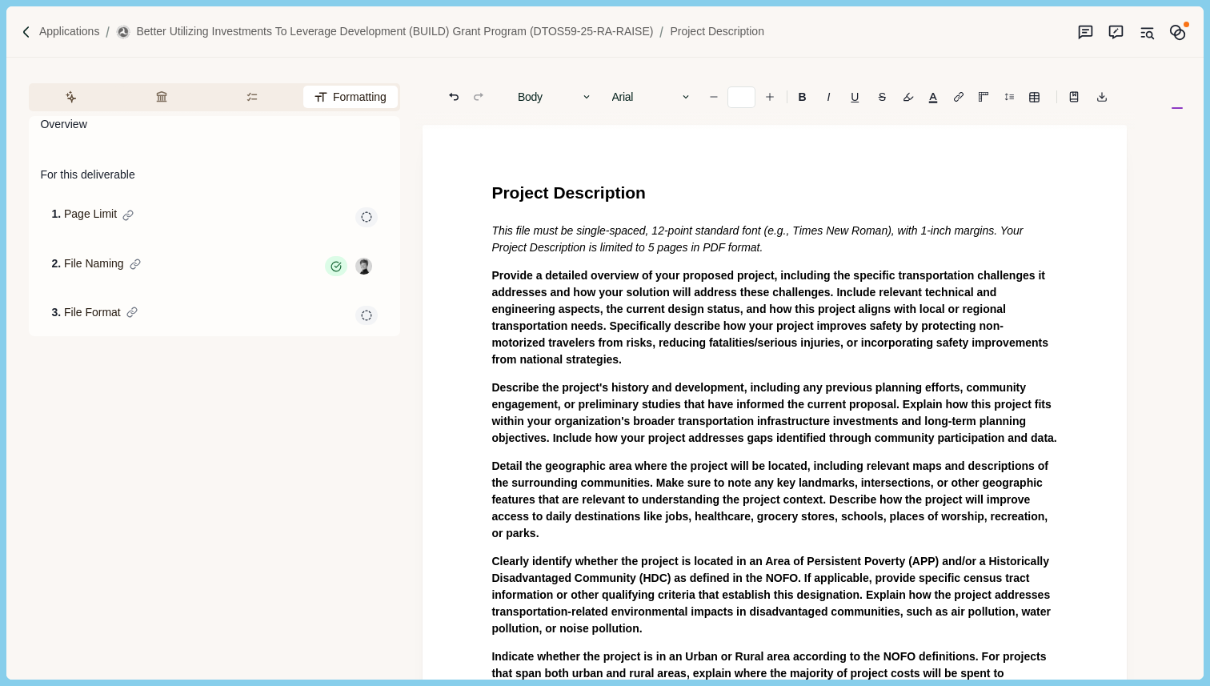
click at [727, 361] on p "Provide a detailed overview of your proposed project, including the specific tr…" at bounding box center [774, 317] width 567 height 101
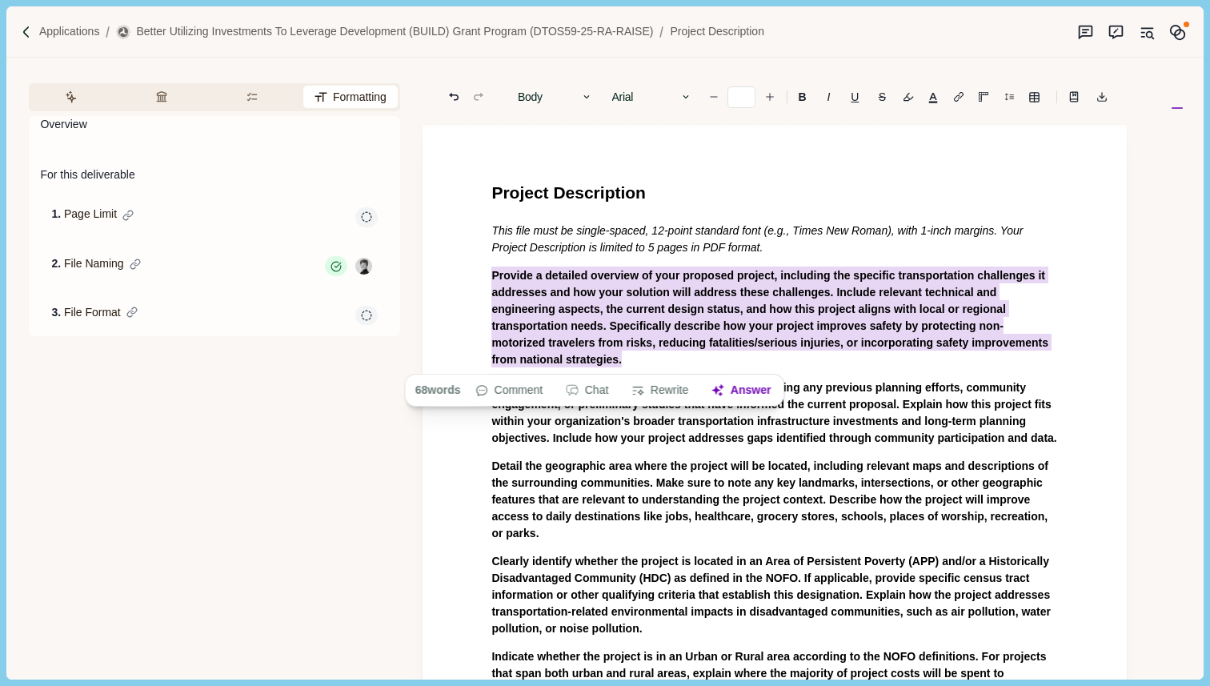
drag, startPoint x: 727, startPoint y: 361, endPoint x: 488, endPoint y: 278, distance: 252.3
click at [488, 278] on div "Project Description This file must be single-spaced, 12-point standard font (e.…" at bounding box center [774, 582] width 589 height 804
click at [764, 388] on button "Answer" at bounding box center [741, 390] width 77 height 22
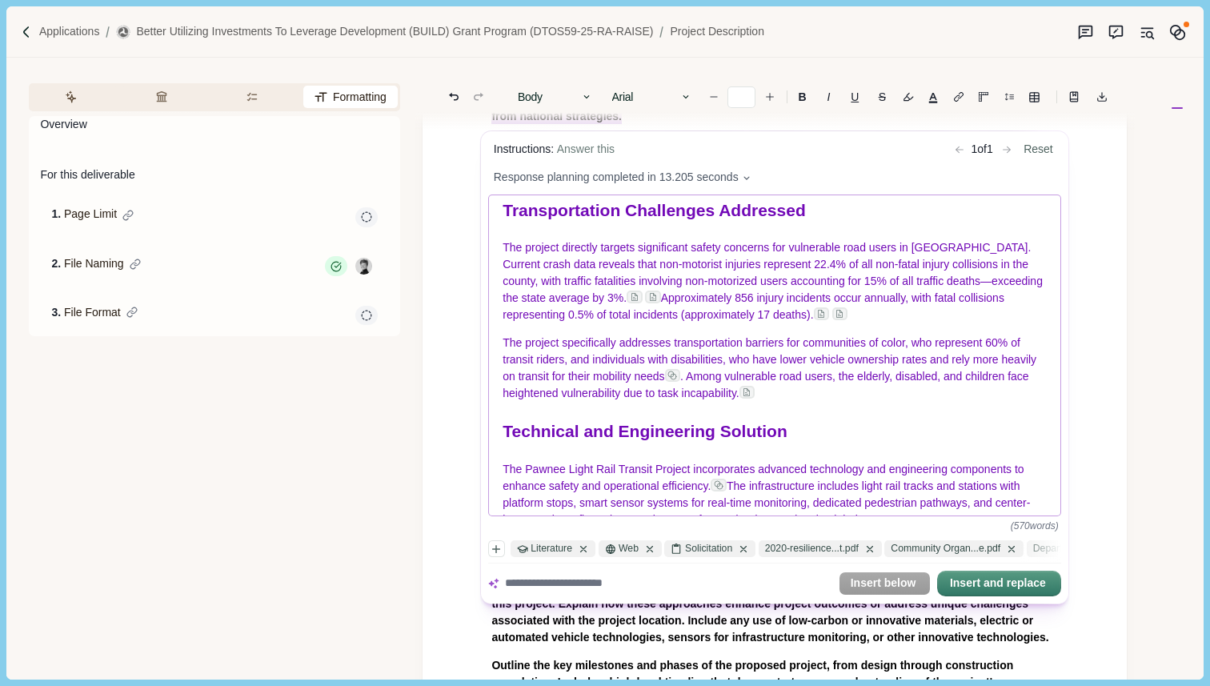
scroll to position [303, 0]
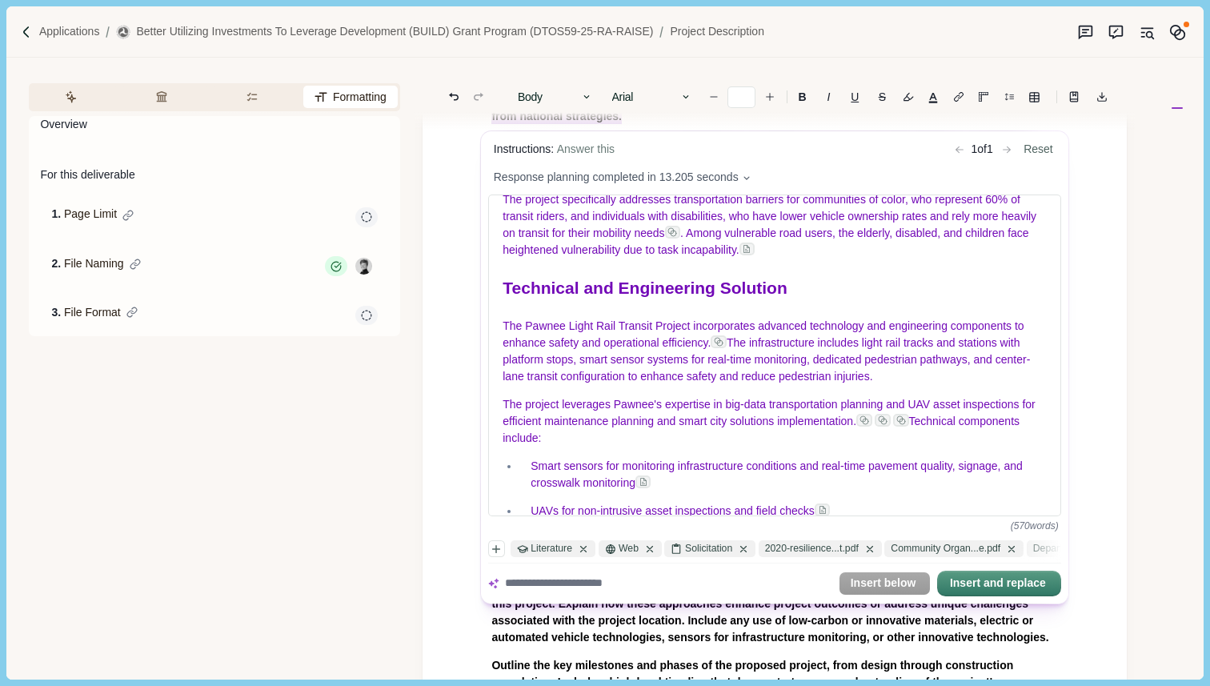
click at [671, 583] on textarea at bounding box center [668, 583] width 327 height 17
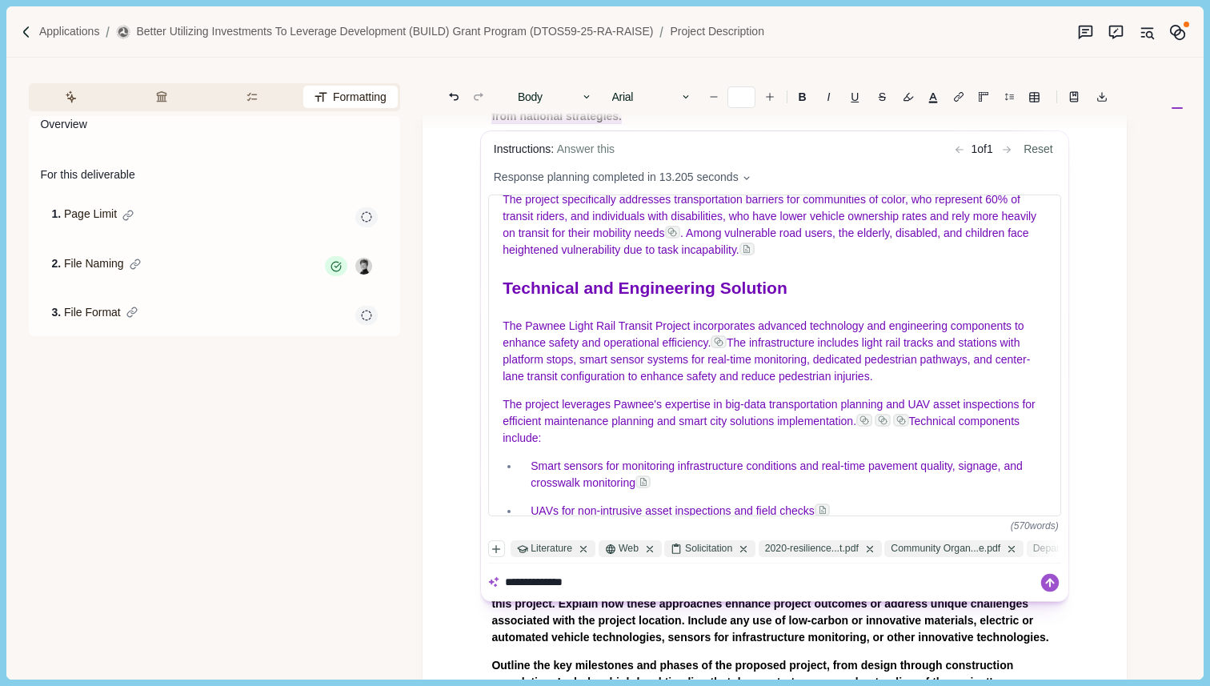
type textarea "**********"
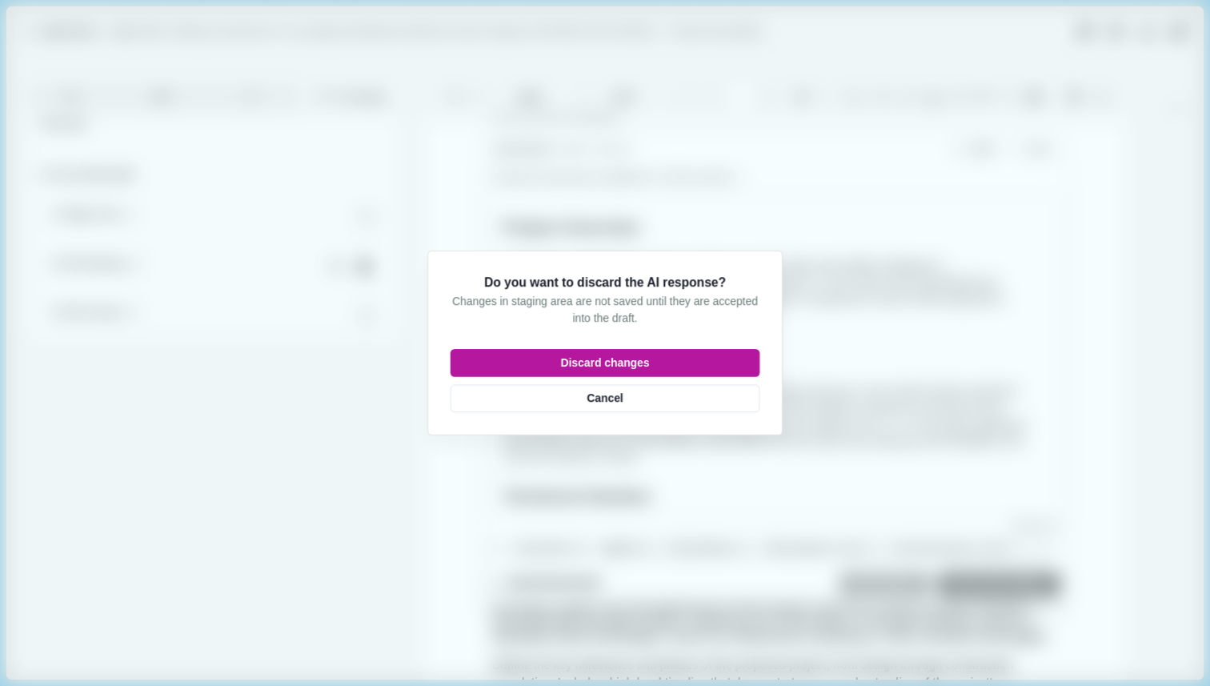
click at [69, 36] on body "Applications Better Utilizing Investments to Leverage Development (BUILD) Grant…" at bounding box center [605, 343] width 1210 height 686
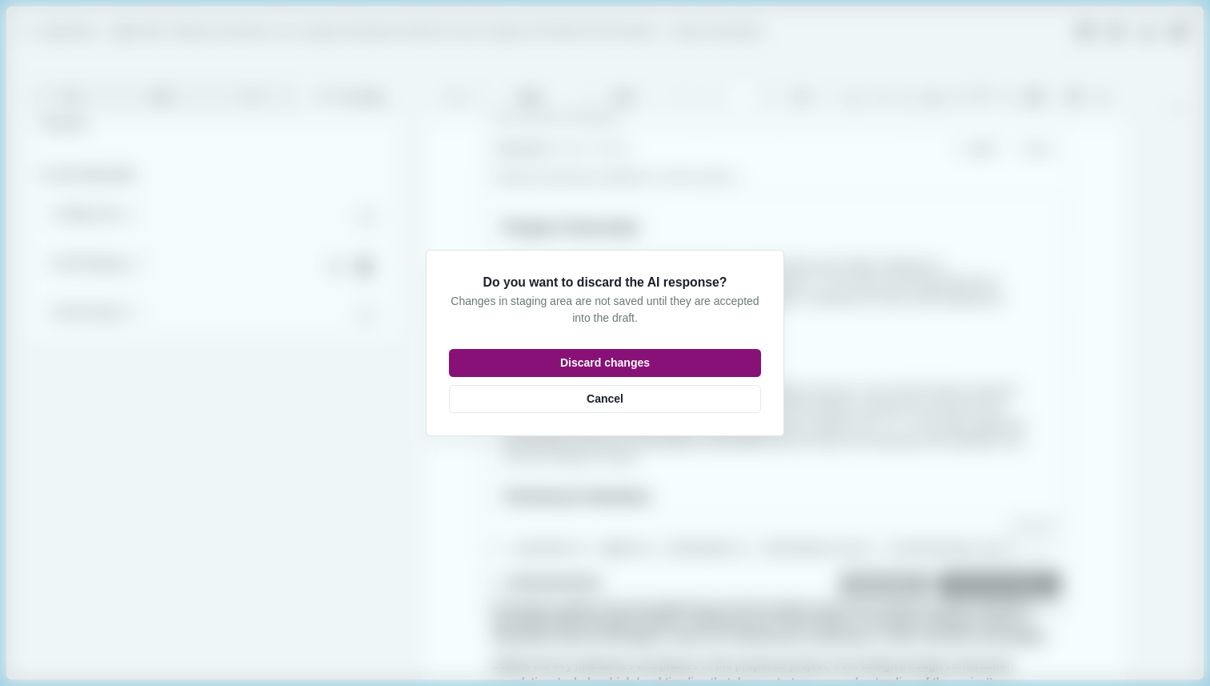
click at [637, 359] on button "Discard changes" at bounding box center [605, 363] width 312 height 28
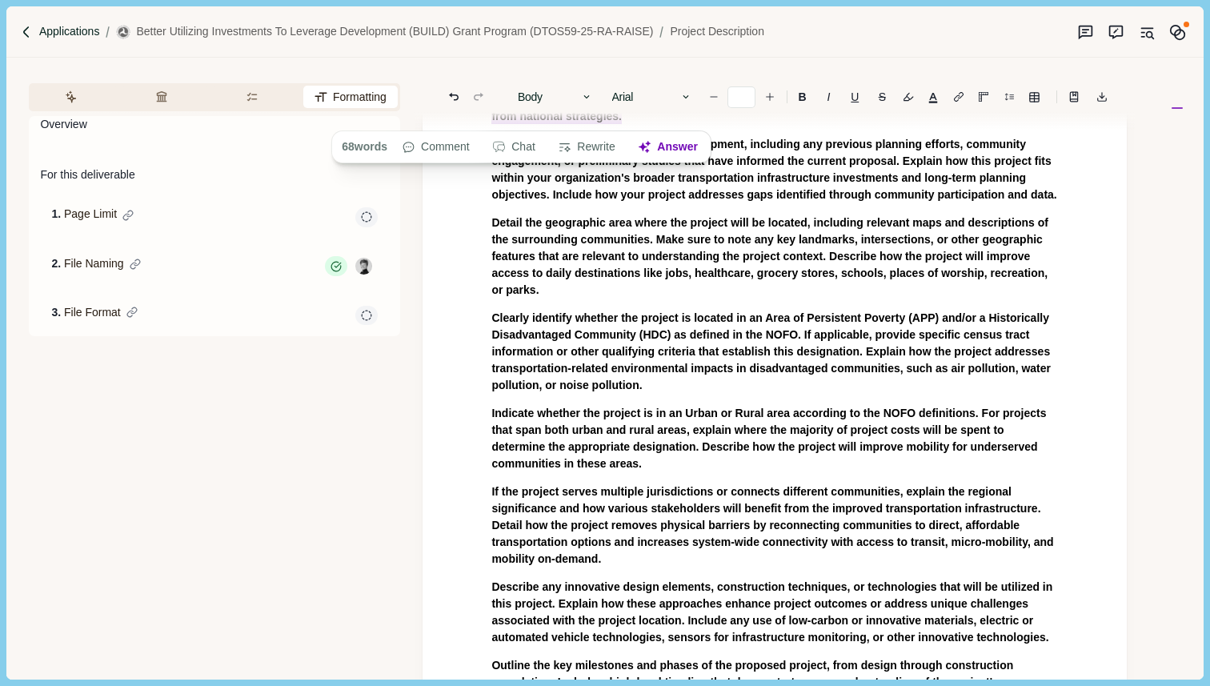
click at [71, 33] on p "Applications" at bounding box center [69, 31] width 61 height 17
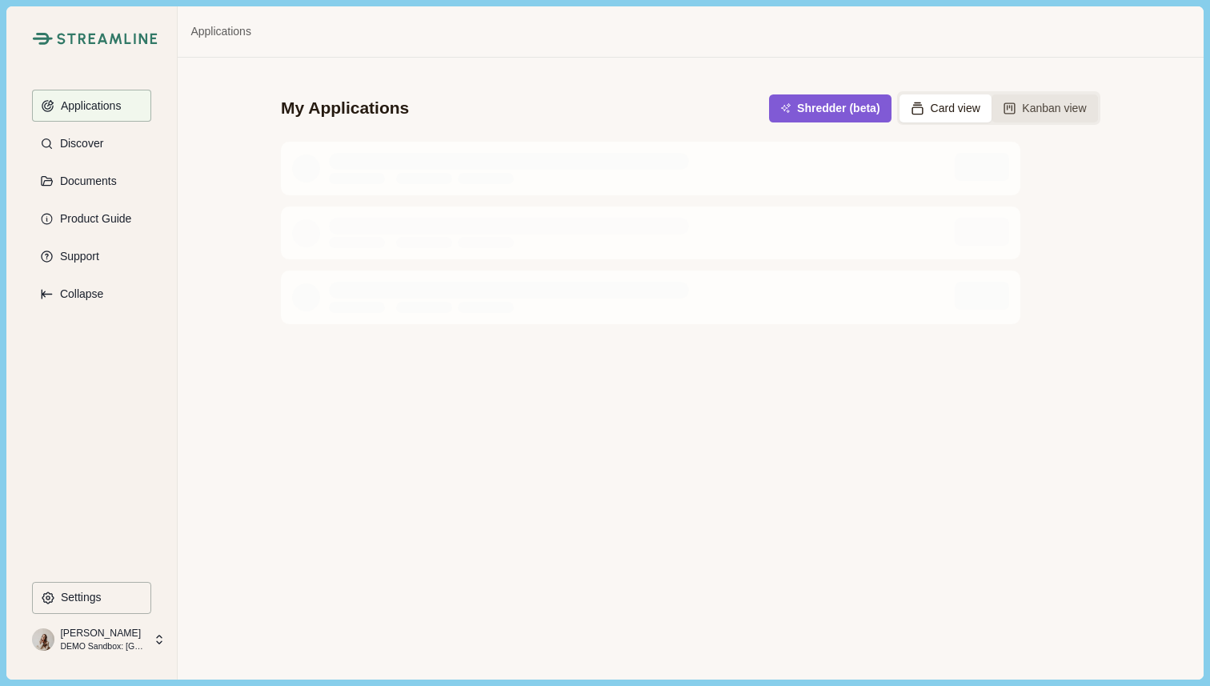
click at [1061, 118] on button "Kanban view" at bounding box center [1045, 108] width 106 height 28
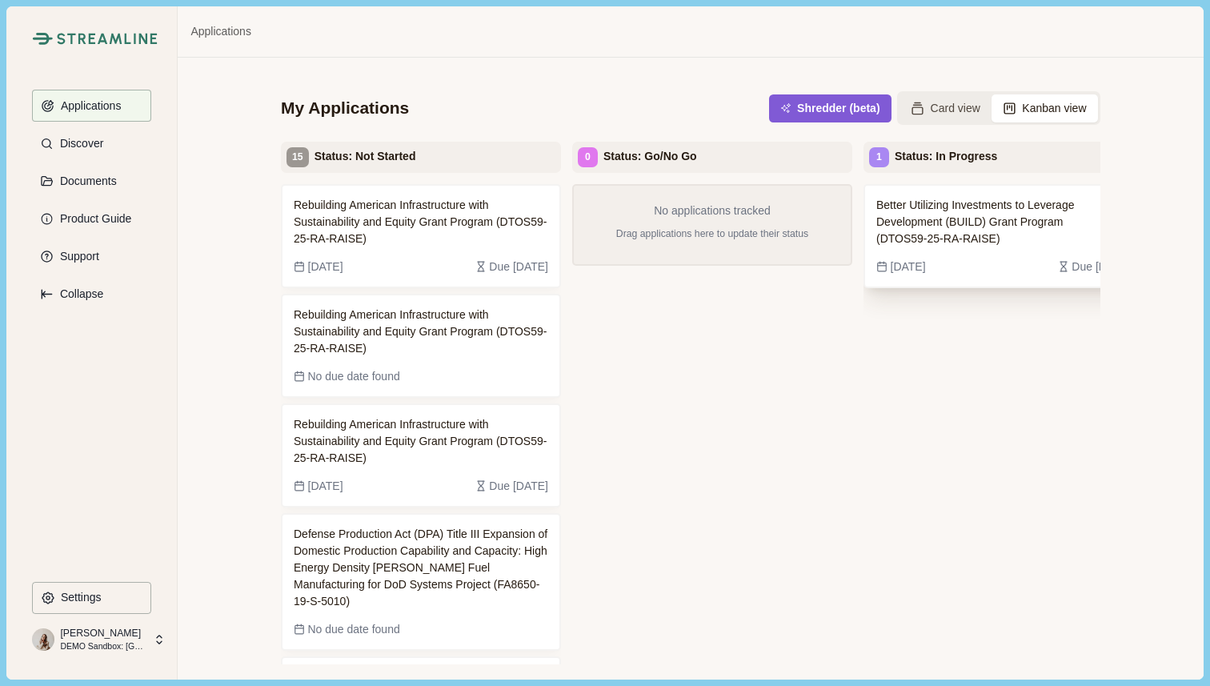
click at [973, 228] on span "Better Utilizing Investments to Leverage Development (BUILD) Grant Program (DTO…" at bounding box center [991, 222] width 230 height 50
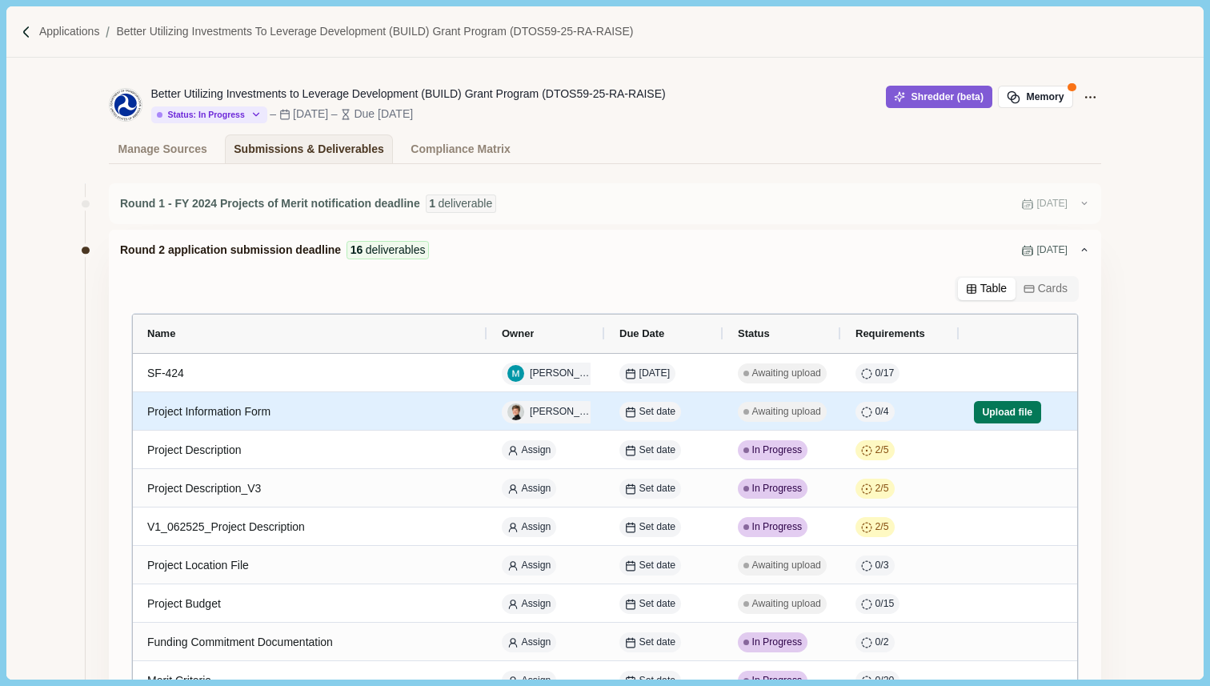
scroll to position [28, 0]
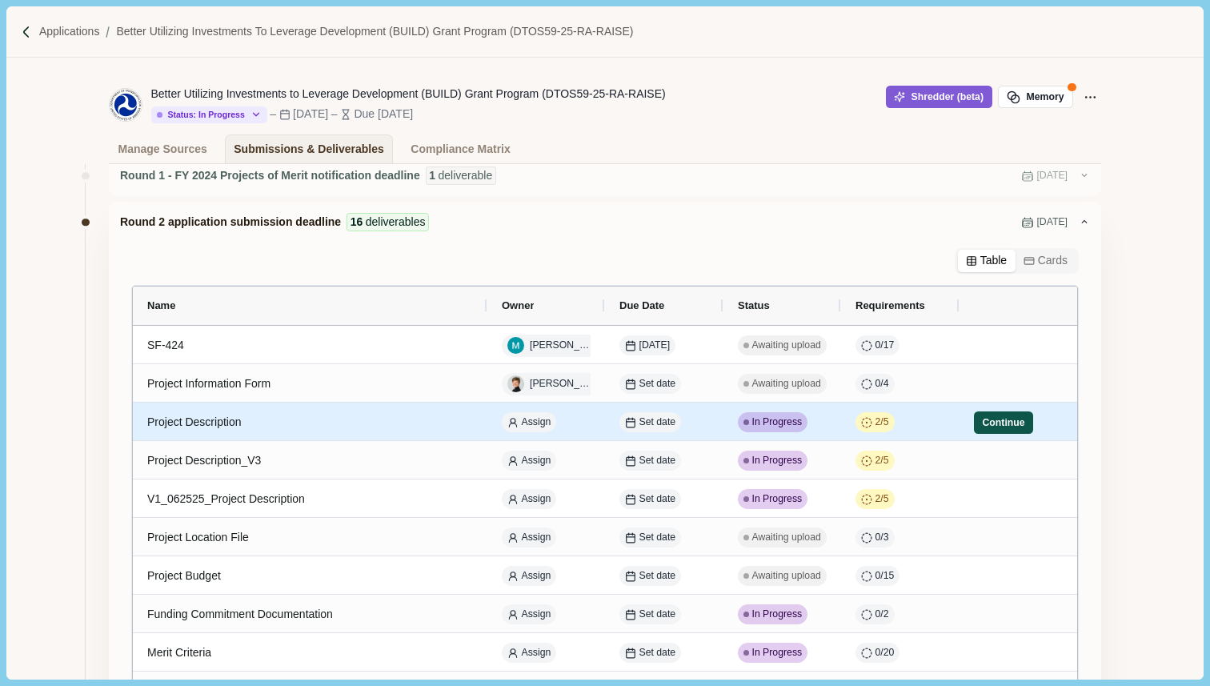
click at [997, 423] on button "Continue" at bounding box center [1003, 422] width 59 height 22
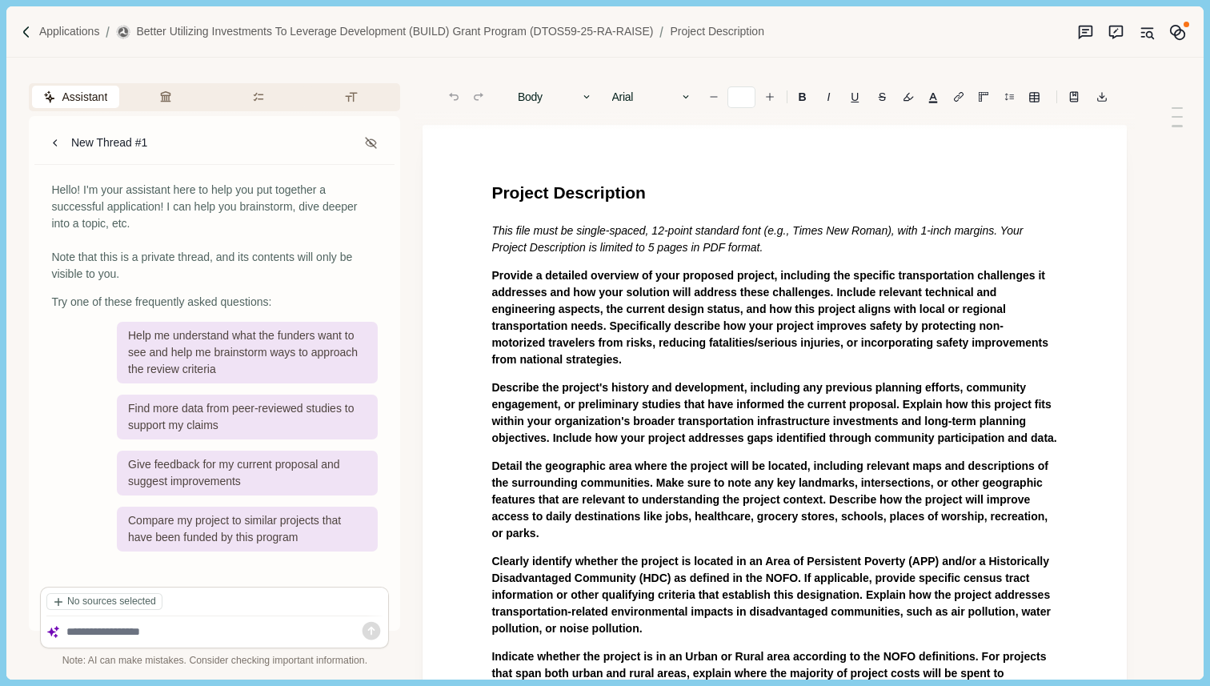
type input "**"
click at [486, 186] on div "Project Description This file must be single-spaced, 12-point standard font (e.…" at bounding box center [774, 582] width 589 height 804
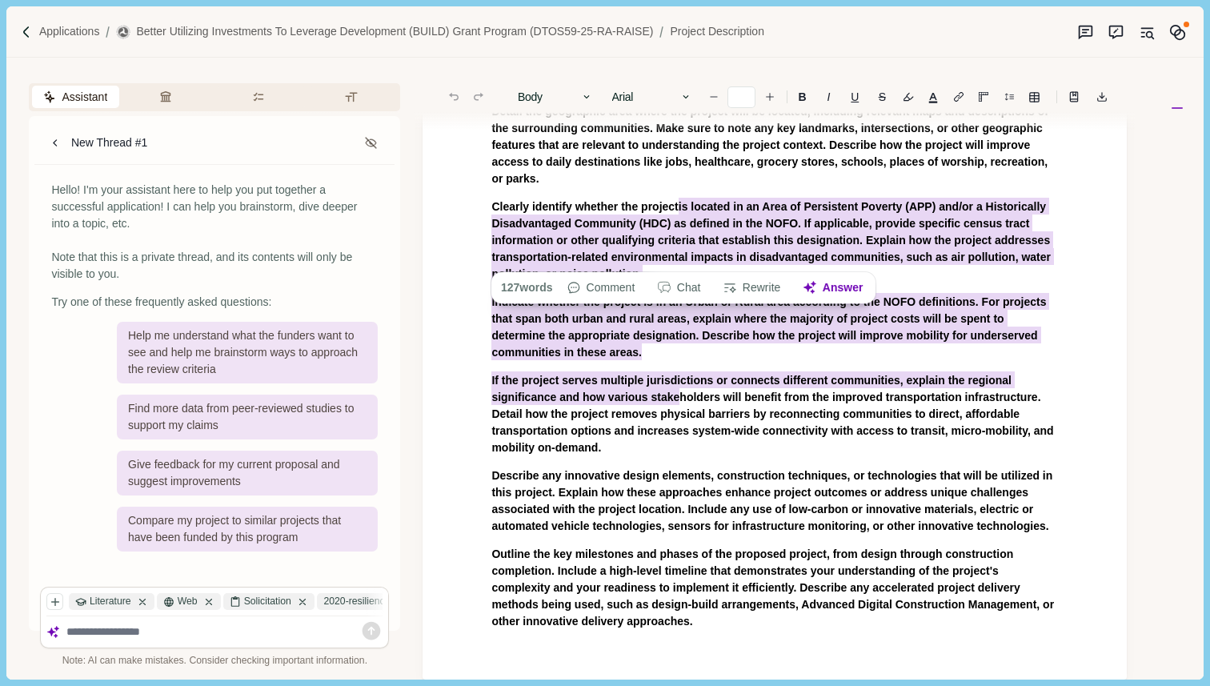
drag, startPoint x: 492, startPoint y: 190, endPoint x: 687, endPoint y: 408, distance: 291.9
click at [687, 408] on div "Project Description This file must be single-spaced, 12-point standard font (e.…" at bounding box center [774, 228] width 589 height 804
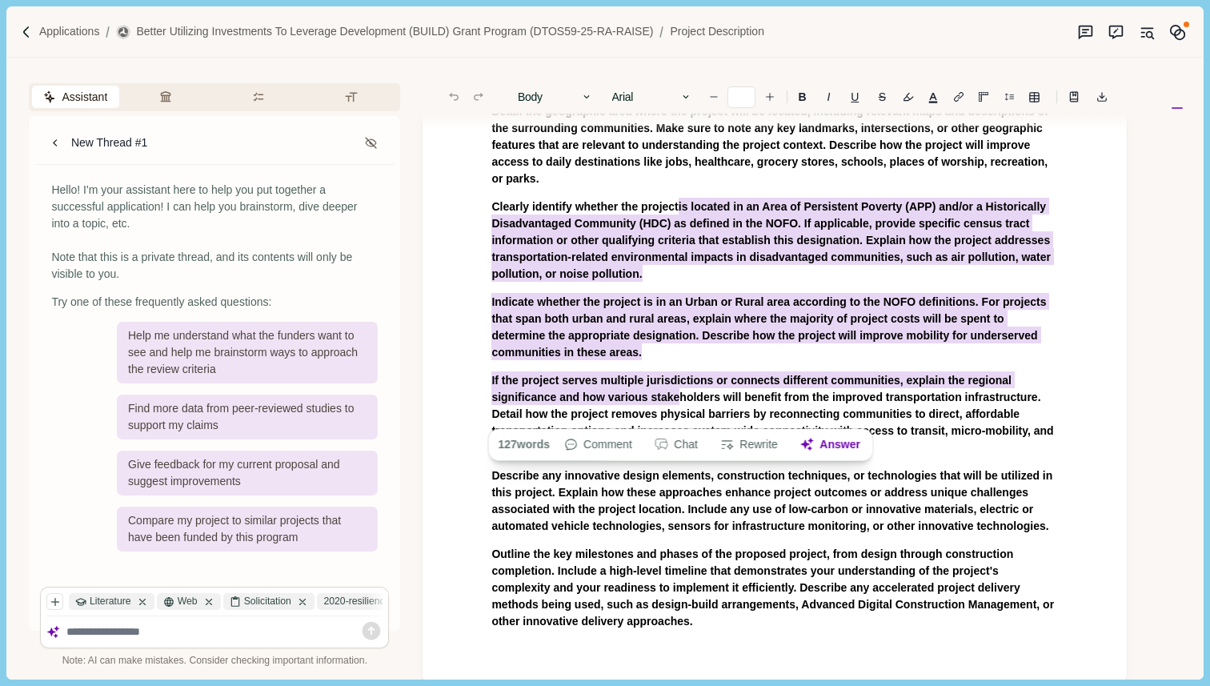
click at [687, 408] on span "If the project serves multiple jurisdictions or connects different communities,…" at bounding box center [773, 412] width 565 height 82
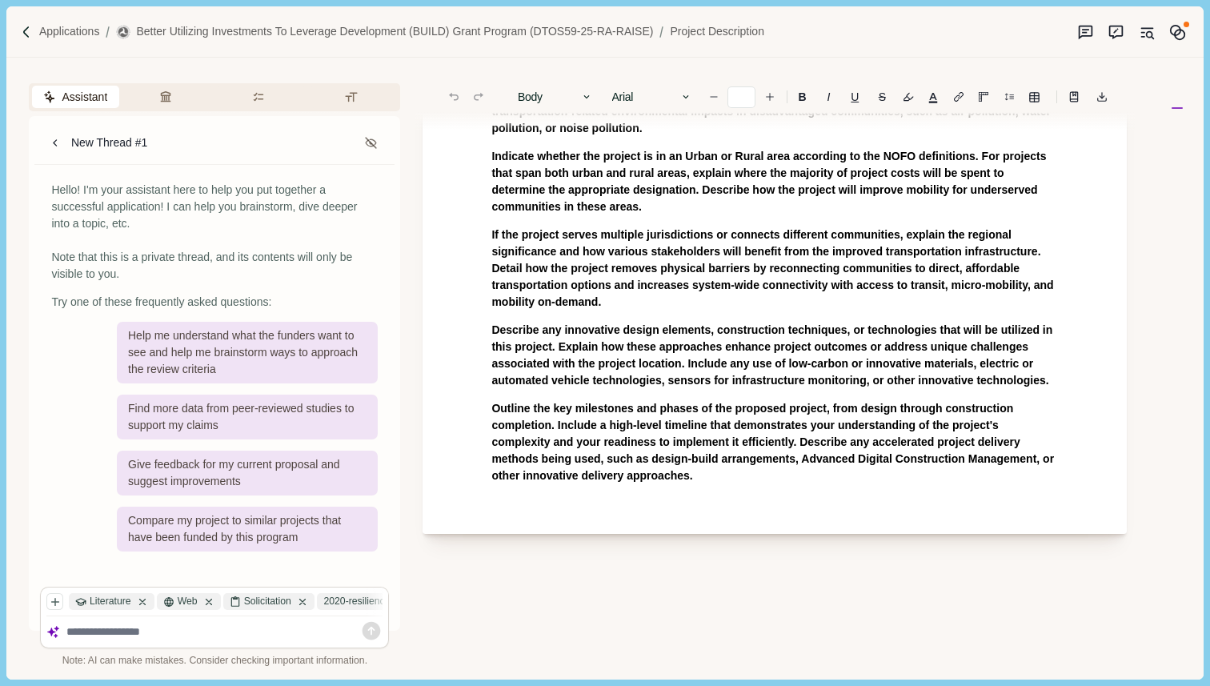
scroll to position [832, 0]
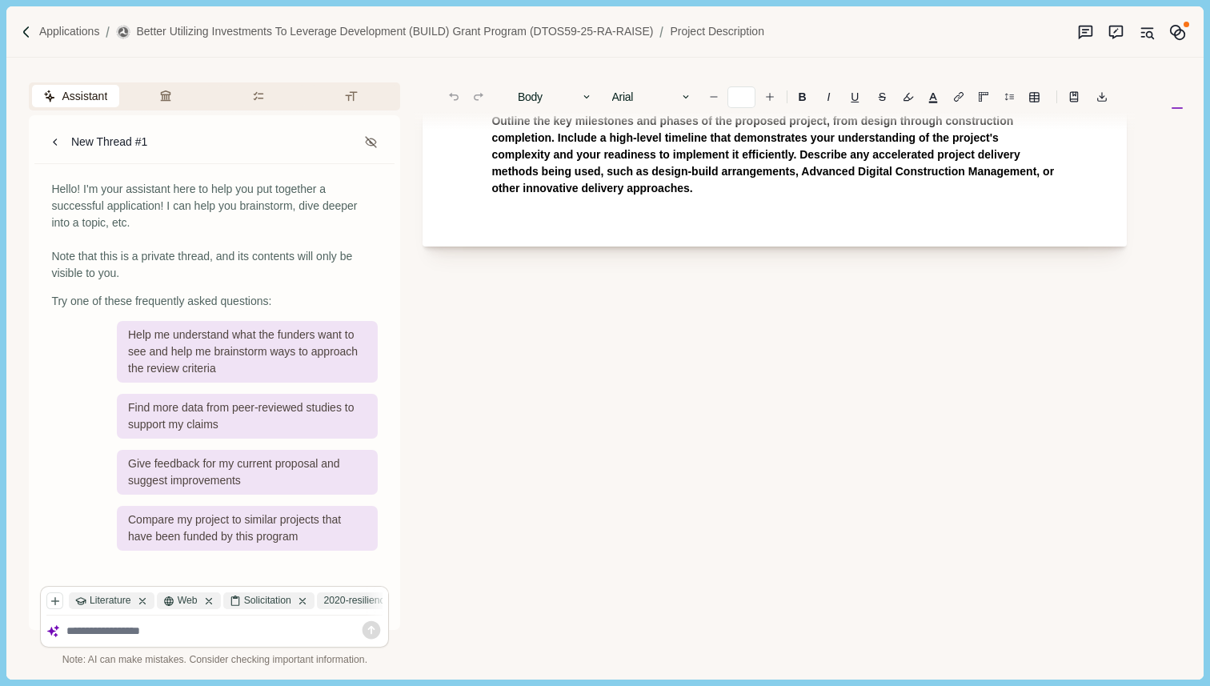
click at [802, 178] on p "Outline the key milestones and phases of the proposed project, from design thro…" at bounding box center [774, 155] width 567 height 84
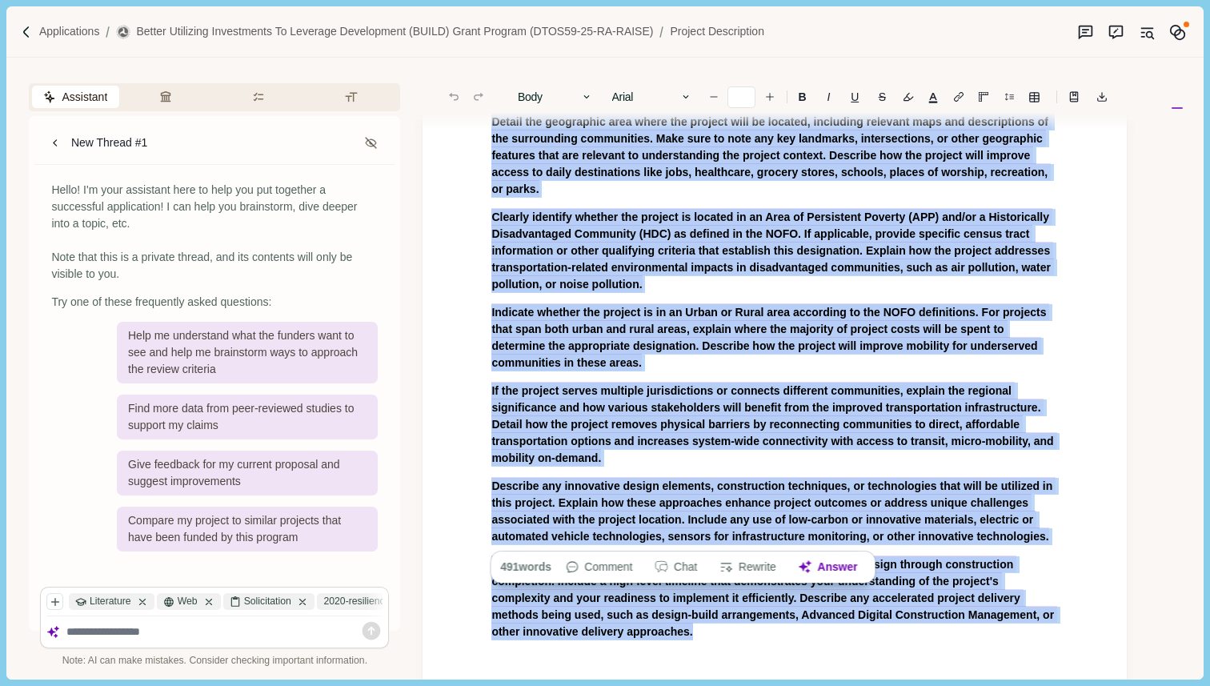
scroll to position [0, 0]
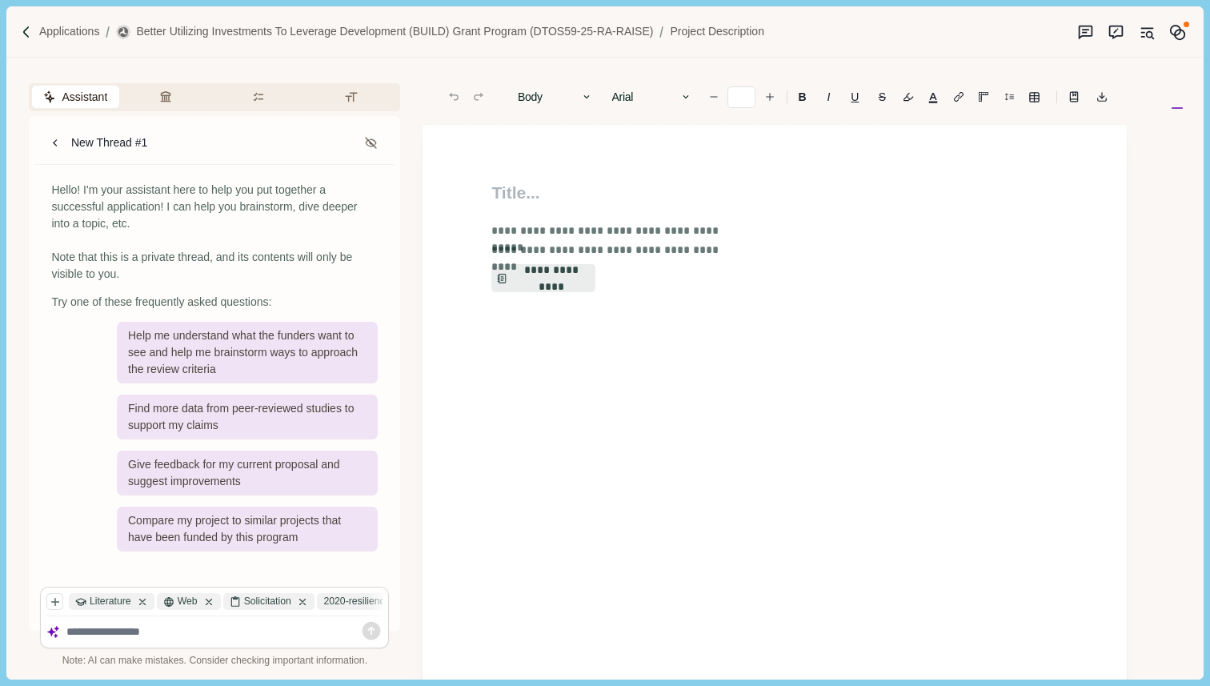
drag, startPoint x: 802, startPoint y: 178, endPoint x: 584, endPoint y: 110, distance: 227.8
click at [556, 282] on button "**********" at bounding box center [544, 278] width 106 height 29
click at [171, 93] on button "Review Criteria" at bounding box center [168, 97] width 87 height 22
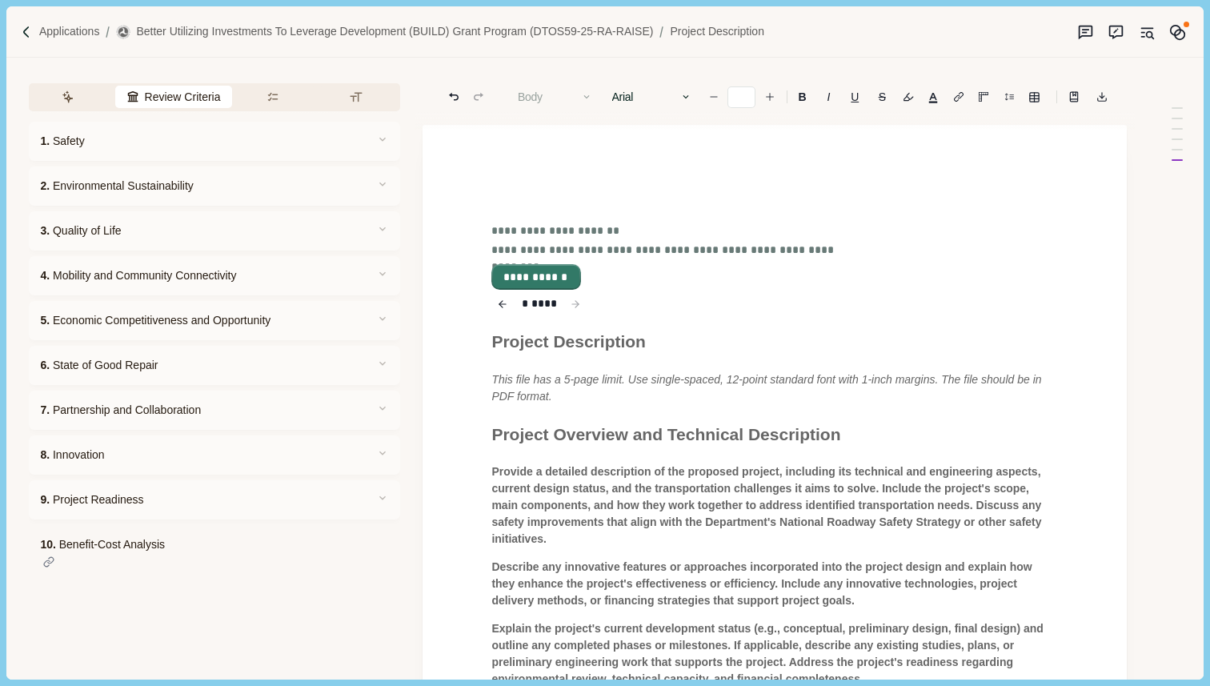
click at [539, 281] on button "**********" at bounding box center [536, 277] width 86 height 22
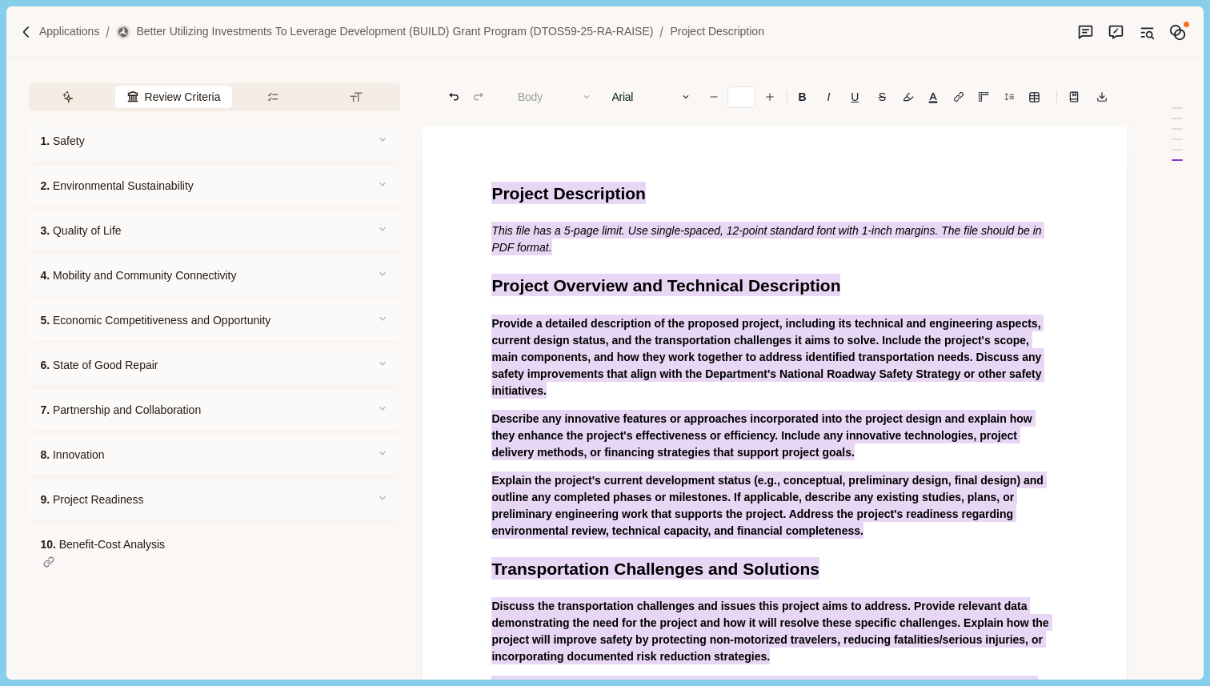
scroll to position [674, 0]
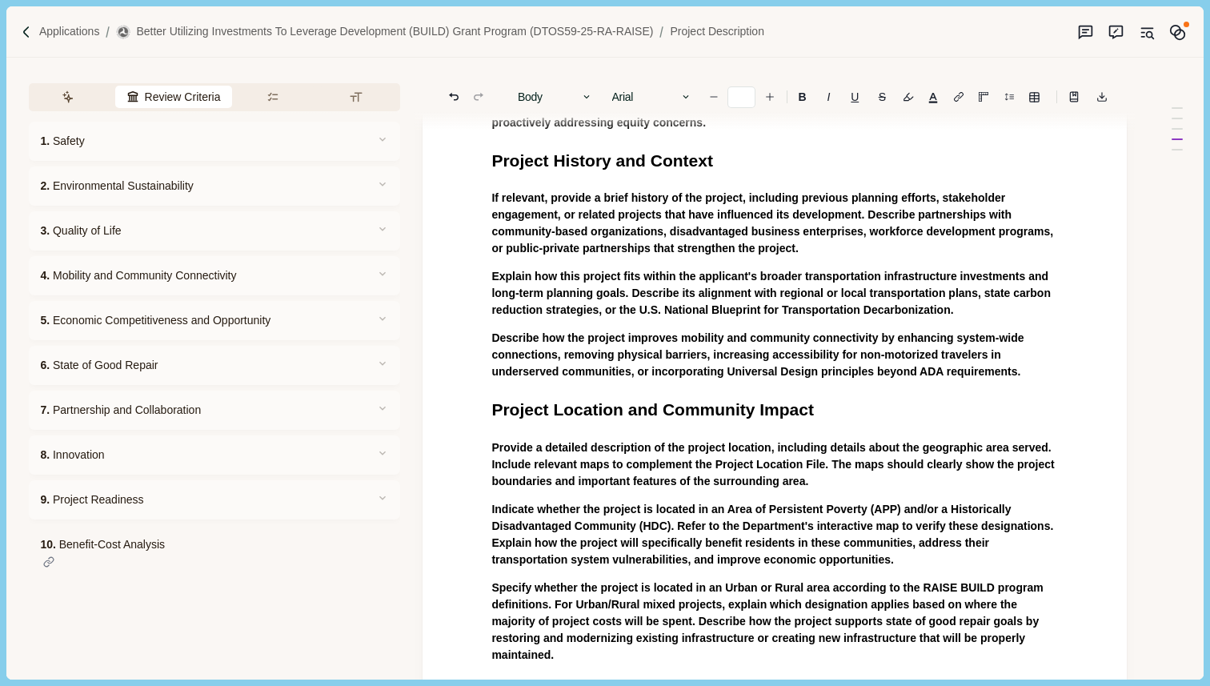
click at [489, 196] on div "Project Description This file has a 5-page limit. Use single-spaced, 12-point s…" at bounding box center [774, 84] width 589 height 1157
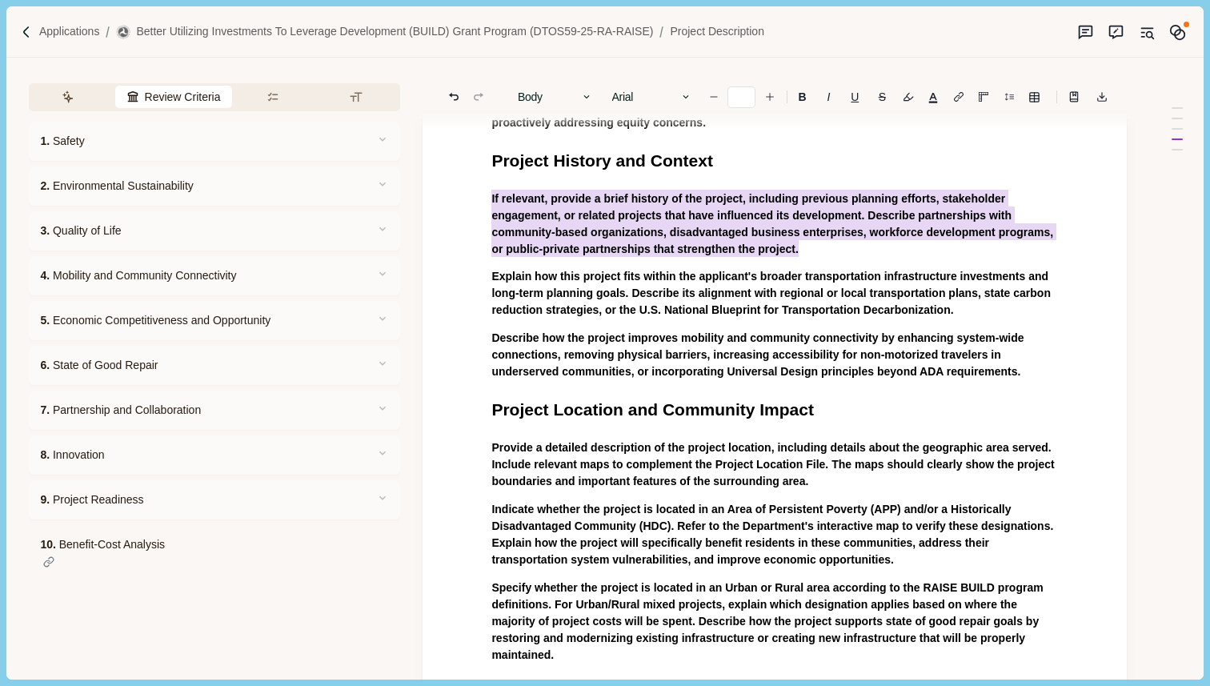
drag, startPoint x: 489, startPoint y: 196, endPoint x: 892, endPoint y: 246, distance: 405.6
click at [892, 246] on div "Project Description This file has a 5-page limit. Use single-spaced, 12-point s…" at bounding box center [774, 84] width 589 height 1157
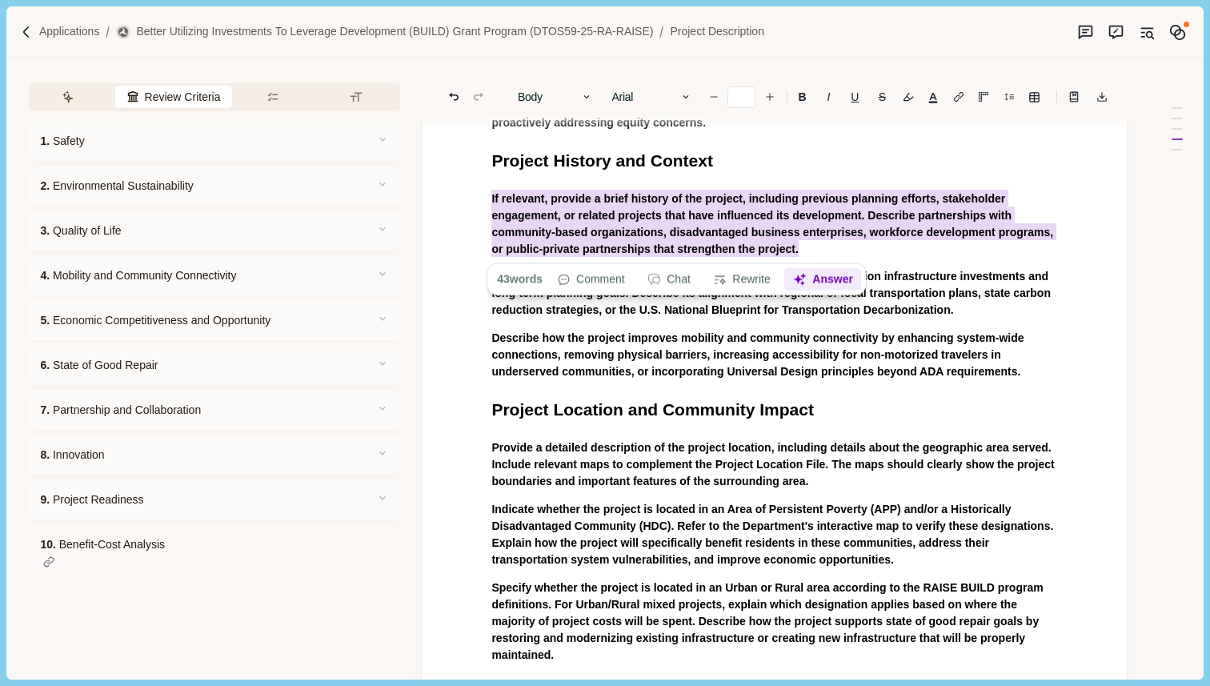
click at [836, 282] on button "Answer" at bounding box center [823, 279] width 77 height 22
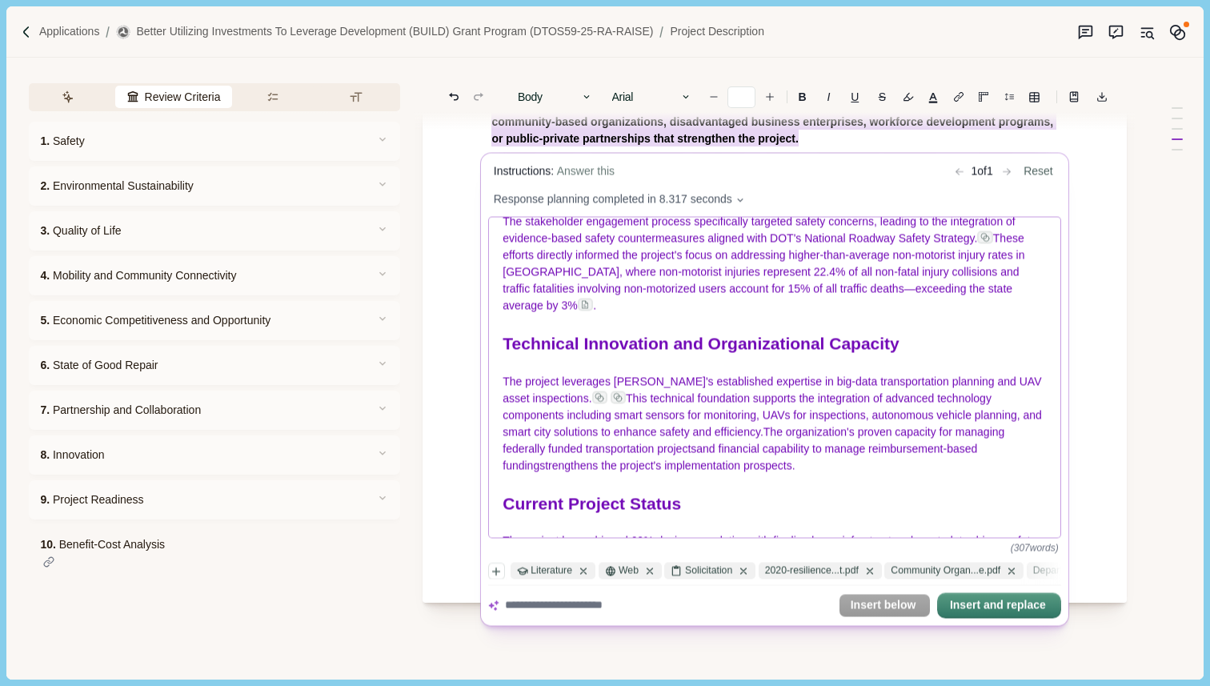
scroll to position [278, 0]
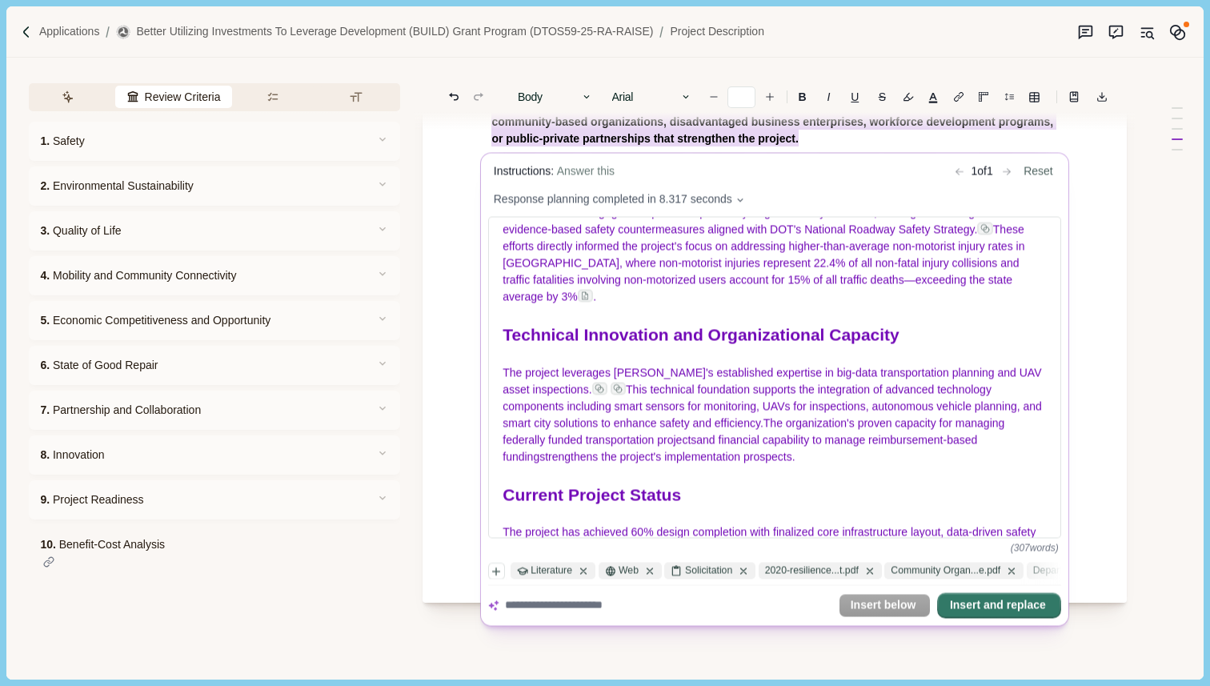
click at [990, 610] on button "Insert and replace" at bounding box center [999, 606] width 121 height 22
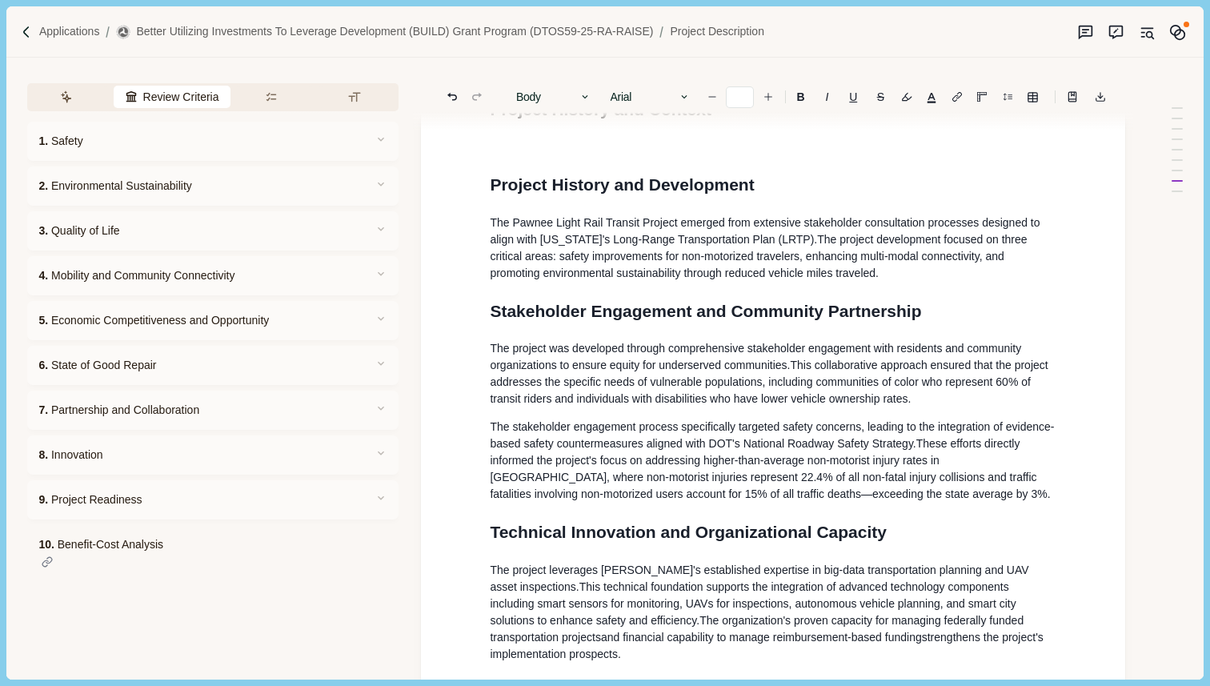
scroll to position [728, 2]
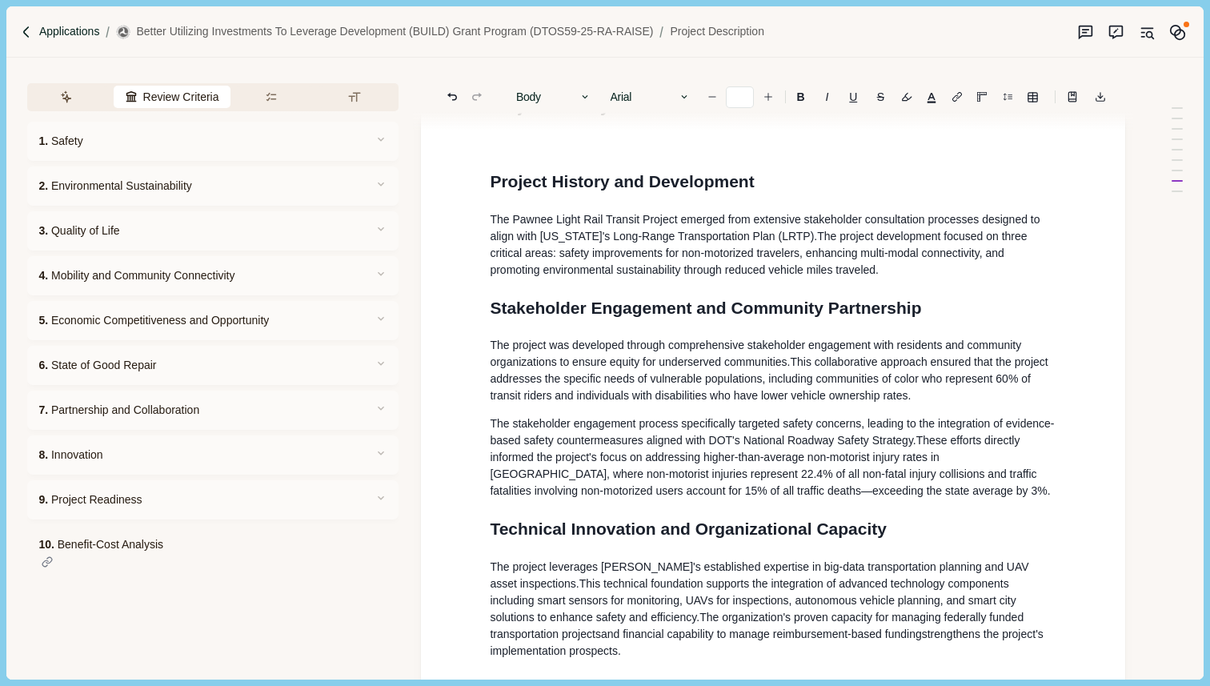
click at [68, 37] on p "Applications" at bounding box center [69, 31] width 61 height 17
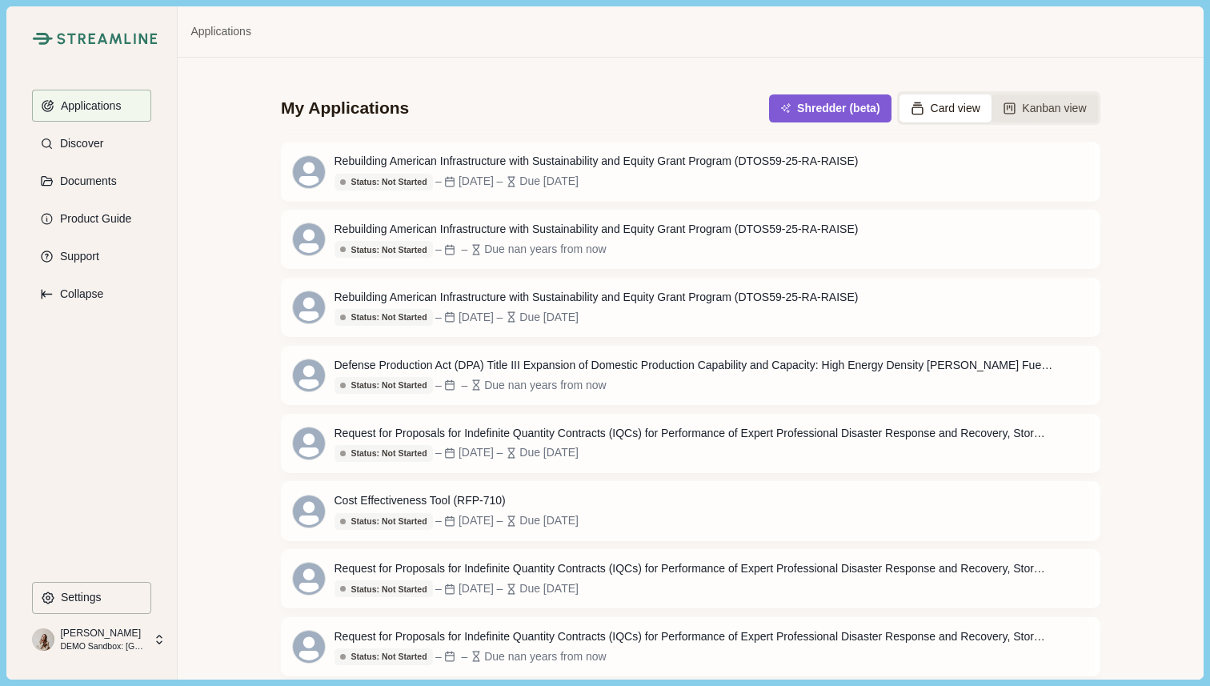
click at [1026, 108] on button "Kanban view" at bounding box center [1045, 108] width 106 height 28
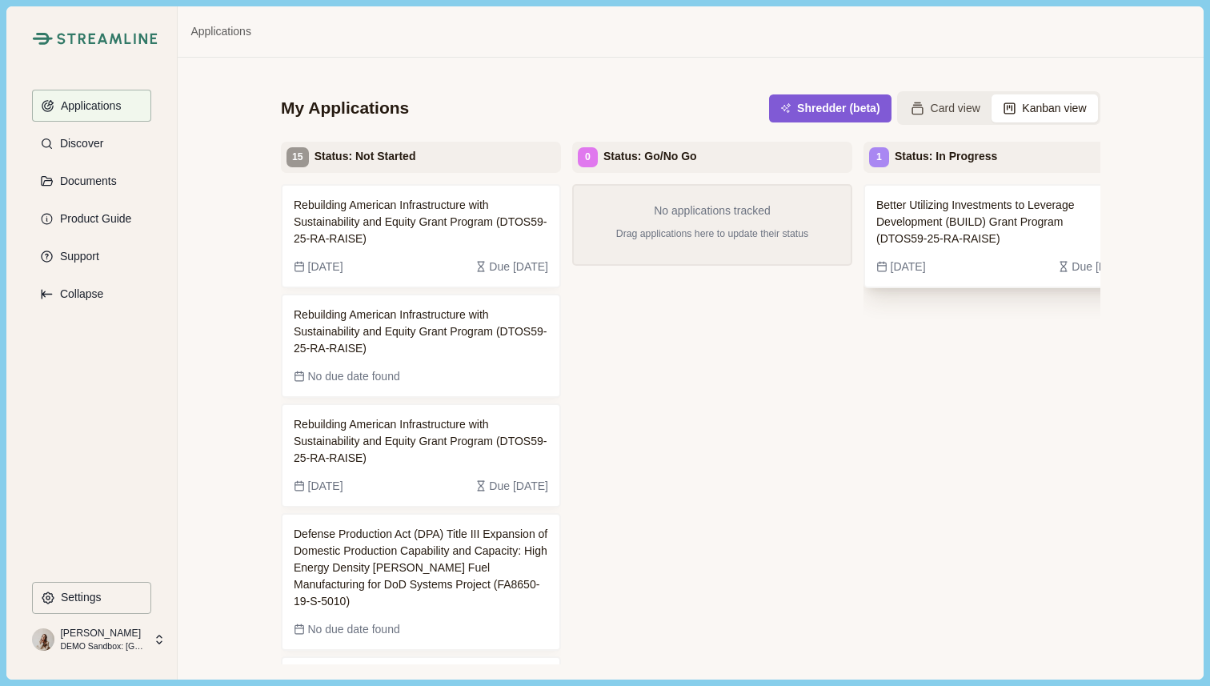
click at [1033, 232] on span "Better Utilizing Investments to Leverage Development (BUILD) Grant Program (DTO…" at bounding box center [991, 222] width 230 height 50
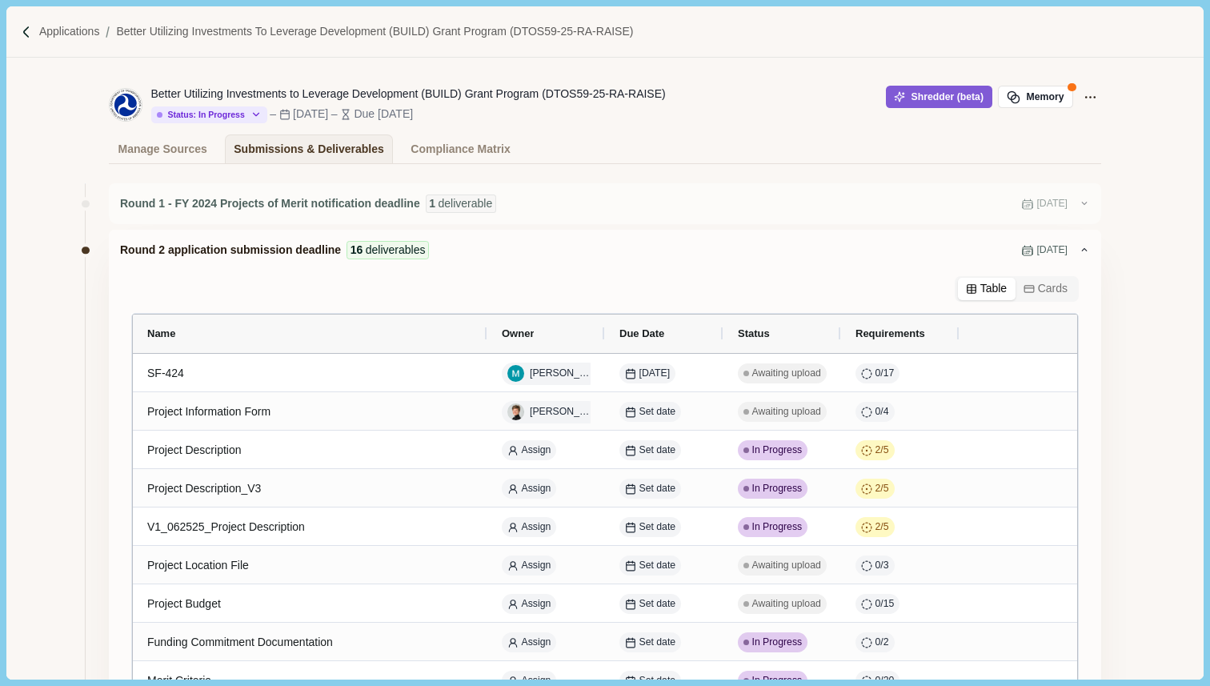
click at [1136, 403] on div "Round 1 - FY 2024 Projects of Merit notification deadline 1 deliverable [DATE] …" at bounding box center [604, 666] width 1196 height 1004
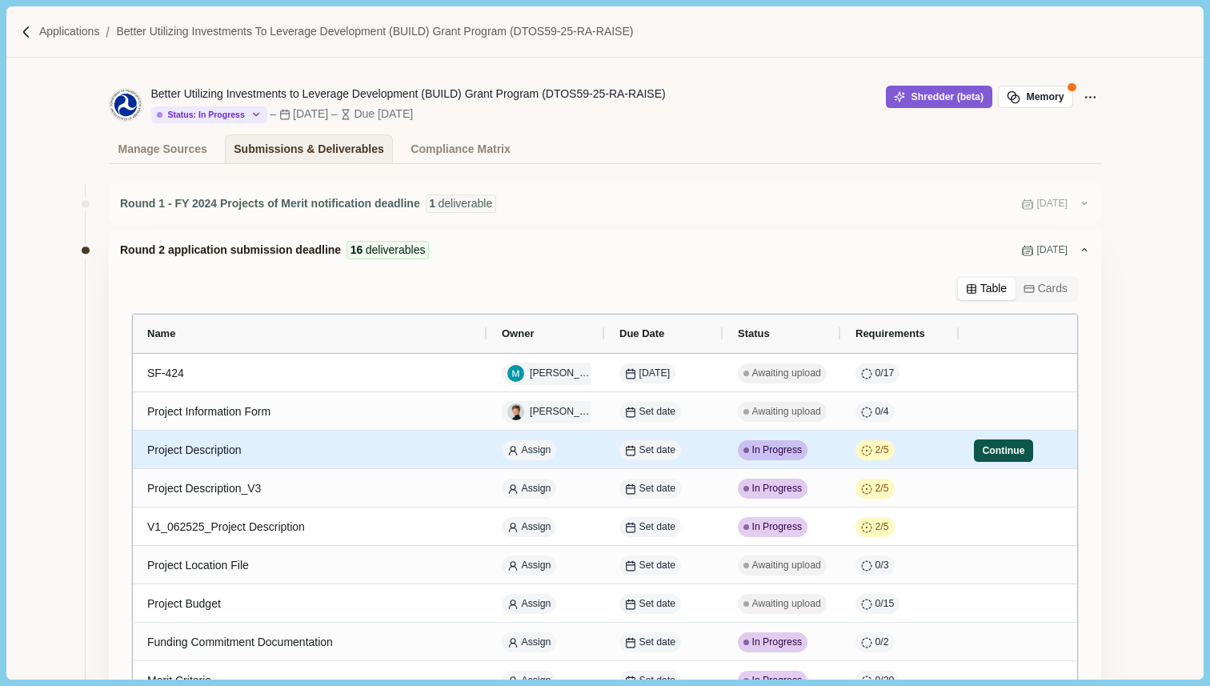
click at [993, 449] on button "Continue" at bounding box center [1003, 450] width 59 height 22
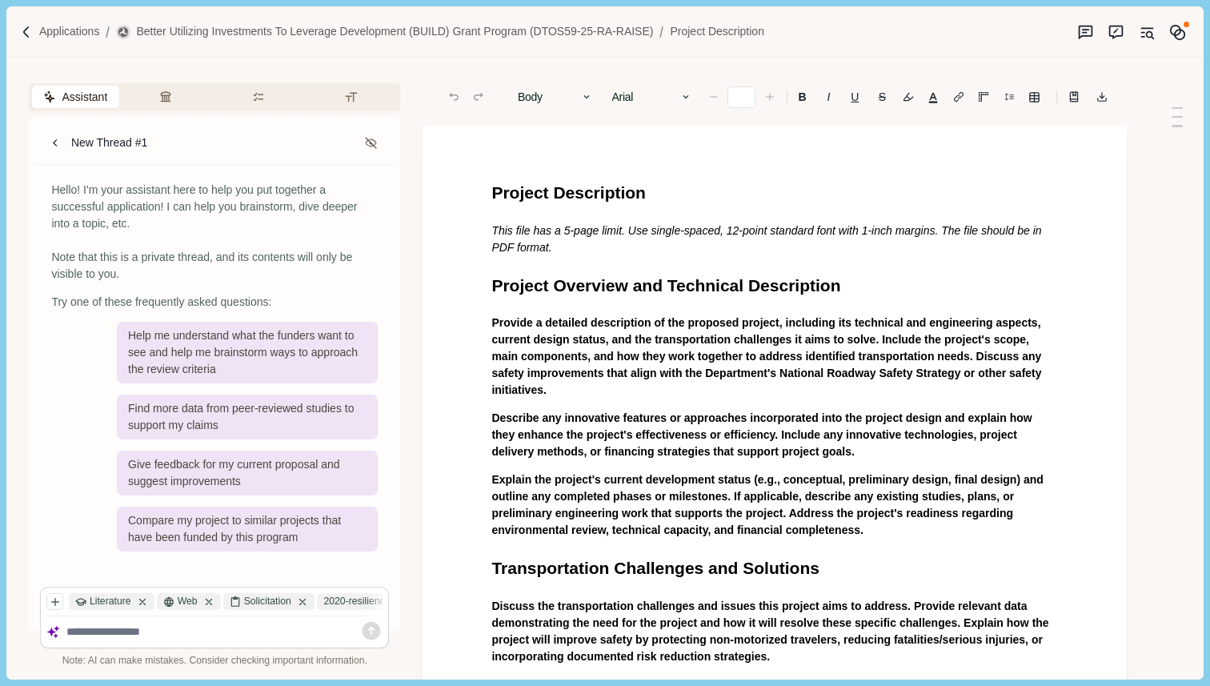
type input "**"
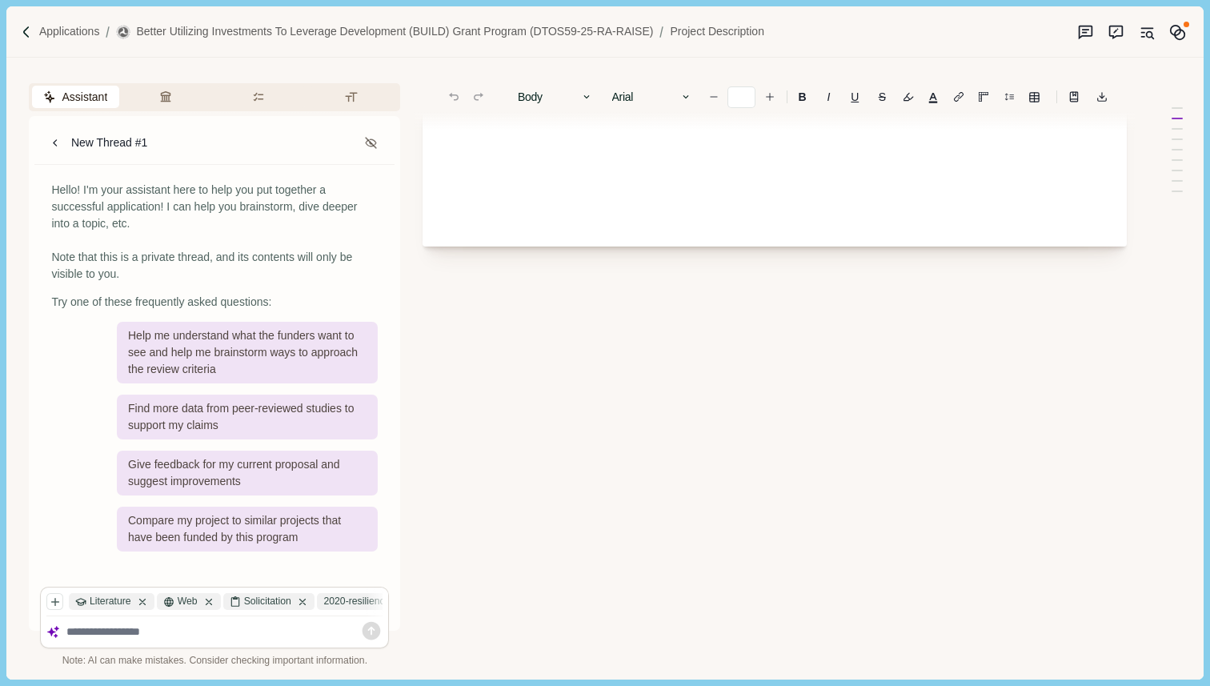
scroll to position [350, 0]
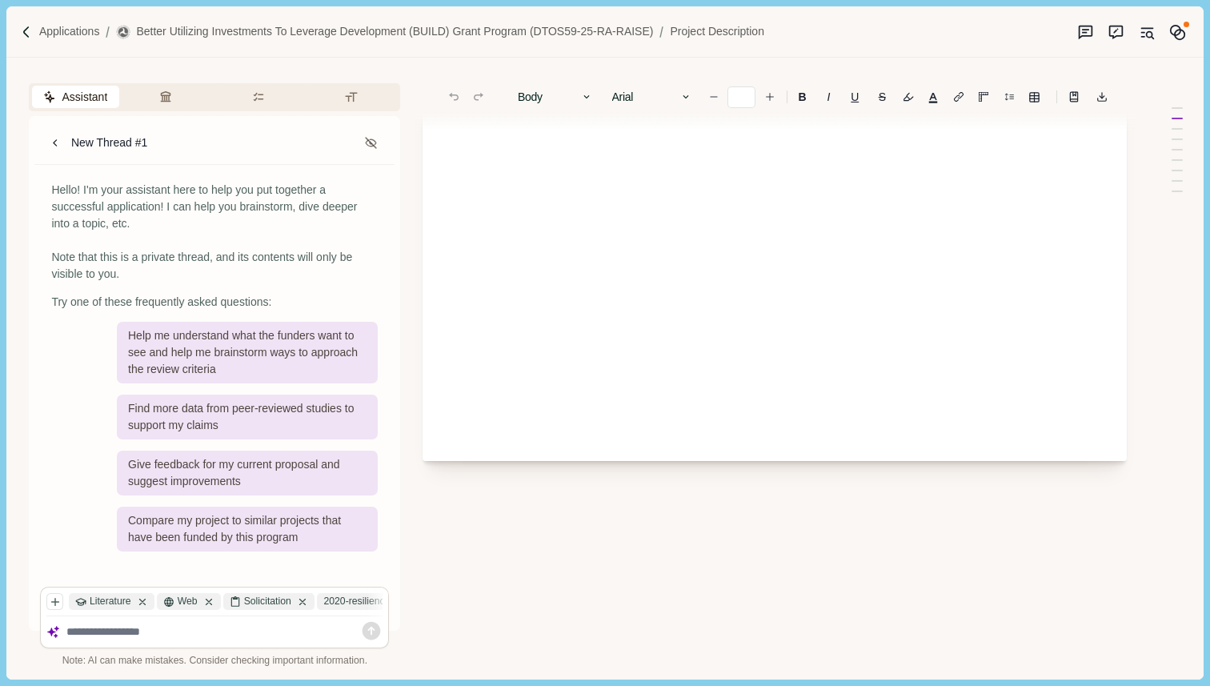
drag, startPoint x: 483, startPoint y: 190, endPoint x: 627, endPoint y: 367, distance: 227.5
click at [627, 367] on div "Project Description This file has a 5-page limit. Use single-spaced, 12-point s…" at bounding box center [775, 118] width 704 height 686
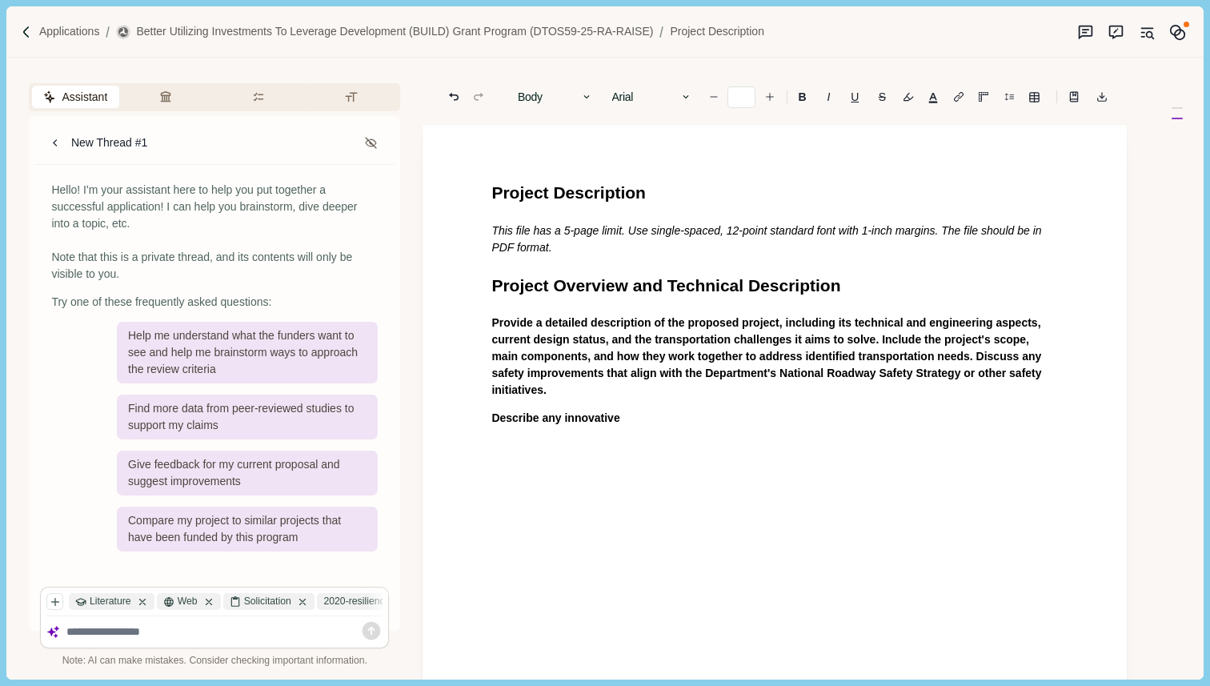
click at [491, 190] on div "Project Description This file has a 5-page limit. Use single-spaced, 12-point s…" at bounding box center [774, 303] width 589 height 246
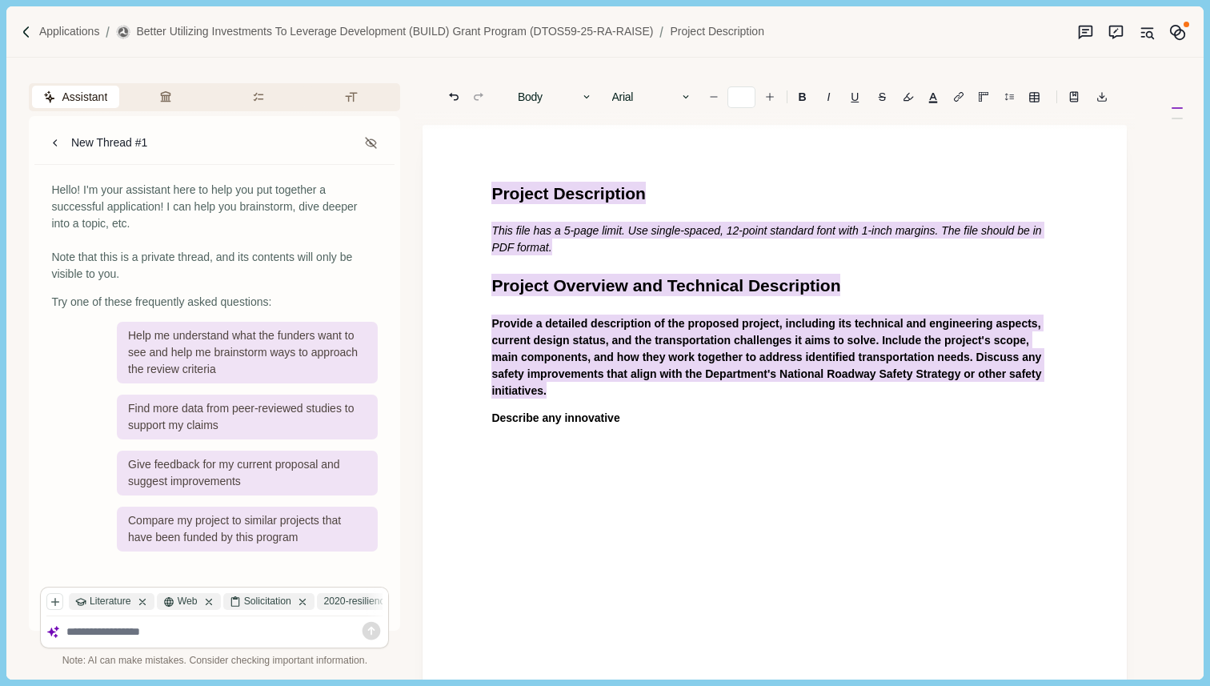
drag, startPoint x: 491, startPoint y: 190, endPoint x: 684, endPoint y: 439, distance: 315.4
click at [683, 438] on div "Project Description This file has a 5-page limit. Use single-spaced, 12-point s…" at bounding box center [775, 468] width 704 height 686
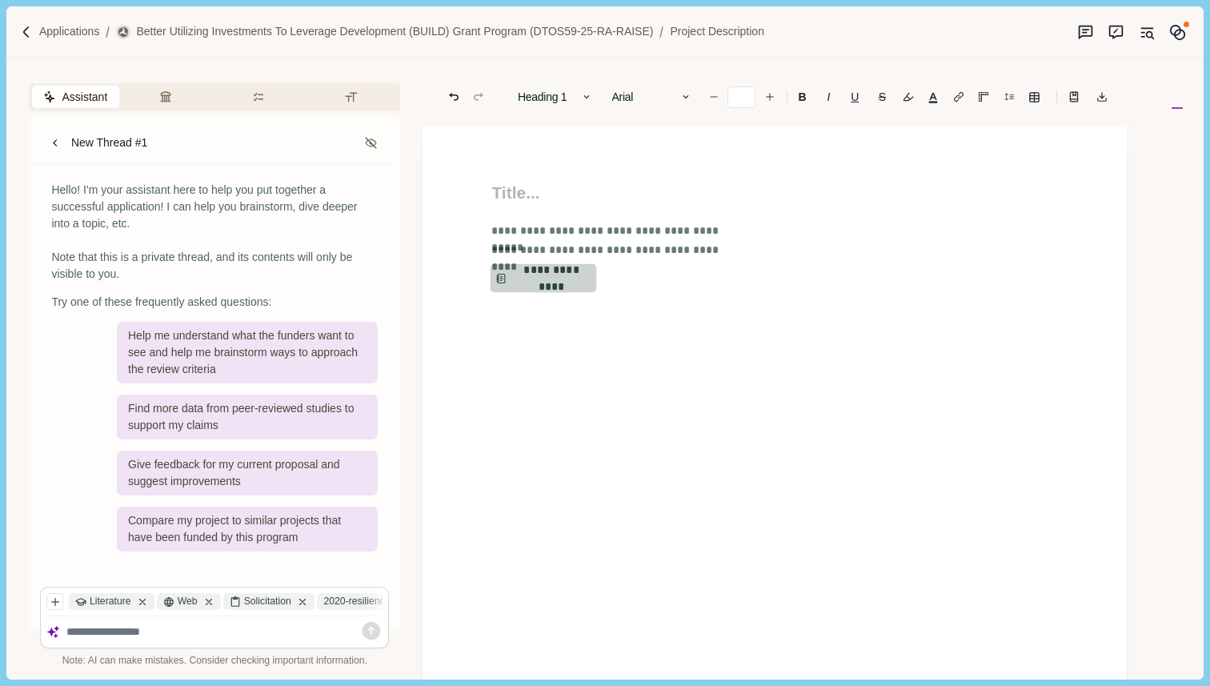
click at [549, 278] on button "**********" at bounding box center [544, 278] width 106 height 29
click at [166, 98] on icon "button" at bounding box center [165, 96] width 13 height 13
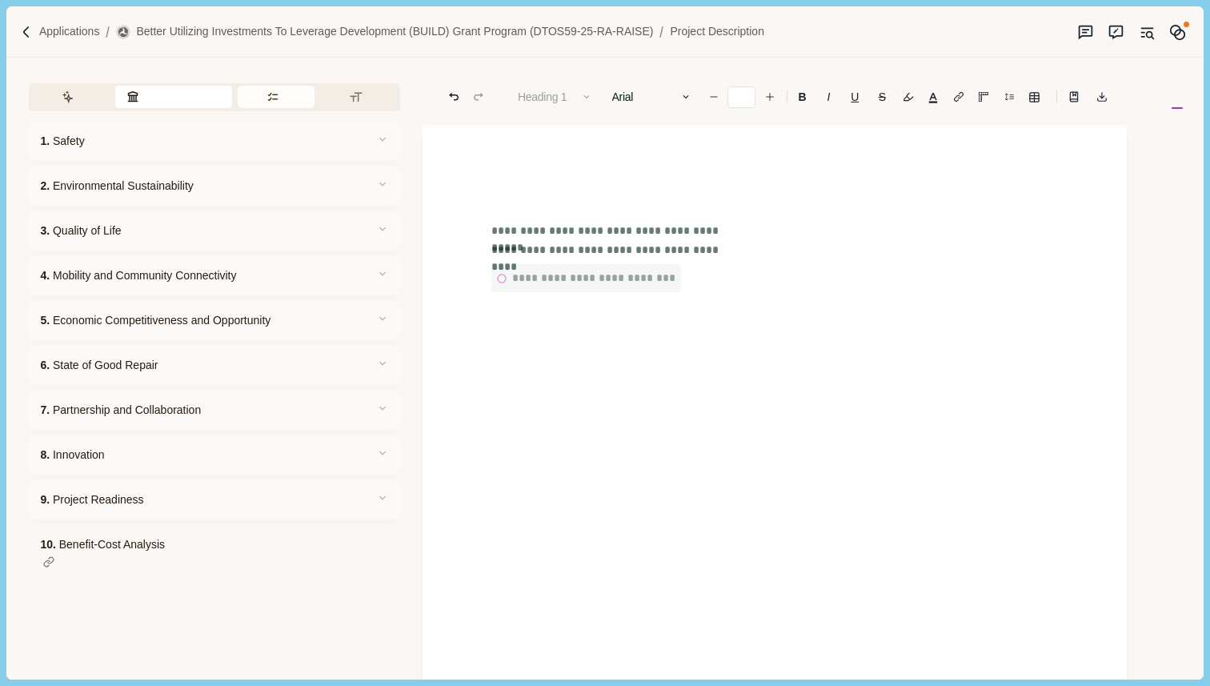
click at [266, 100] on button "Requirements" at bounding box center [277, 97] width 78 height 22
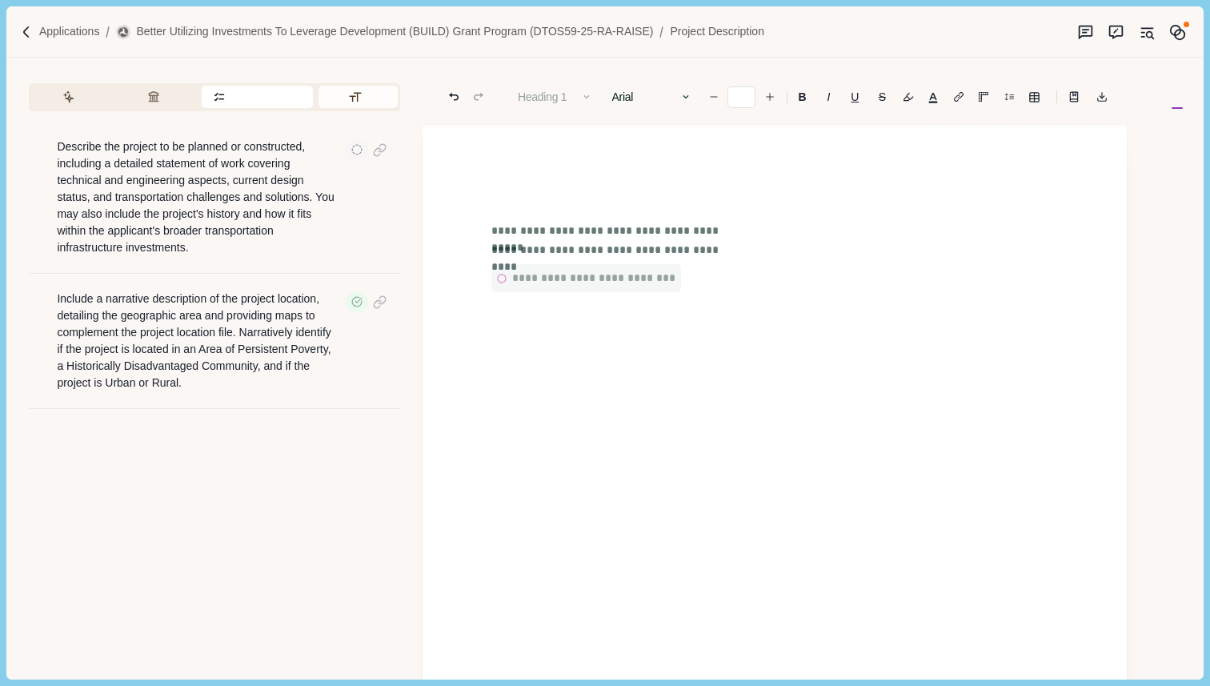
click at [351, 99] on icon "button" at bounding box center [355, 96] width 13 height 13
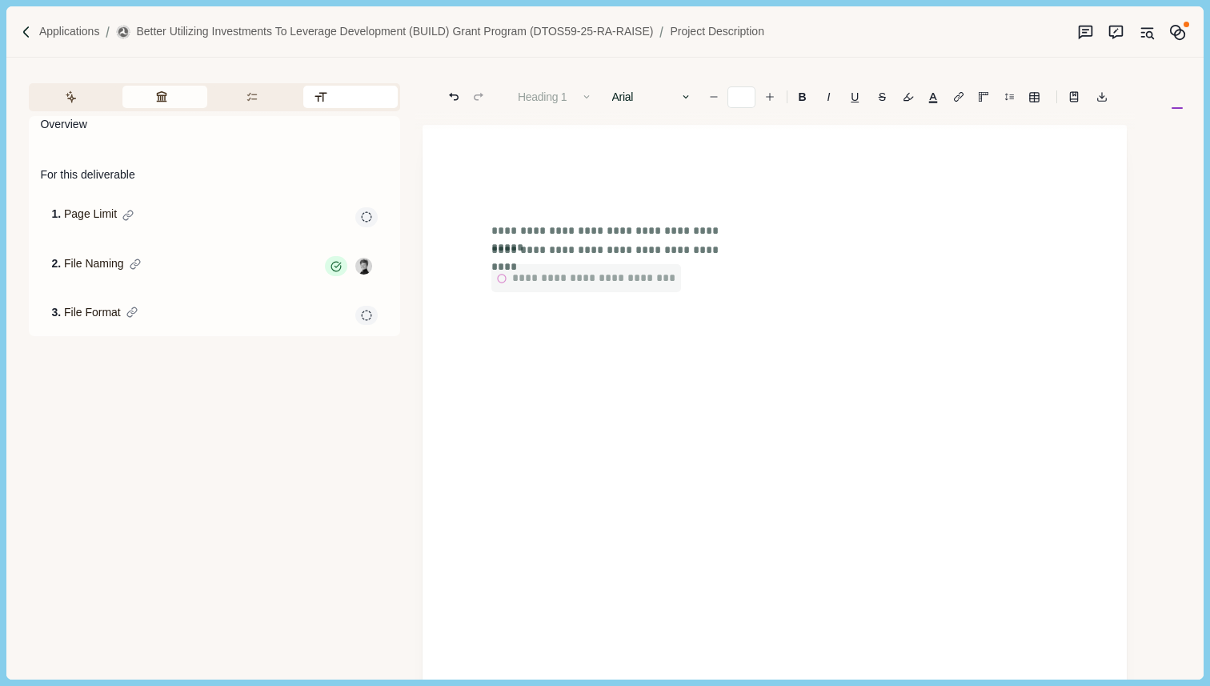
click at [162, 90] on button "Review Criteria" at bounding box center [164, 97] width 85 height 22
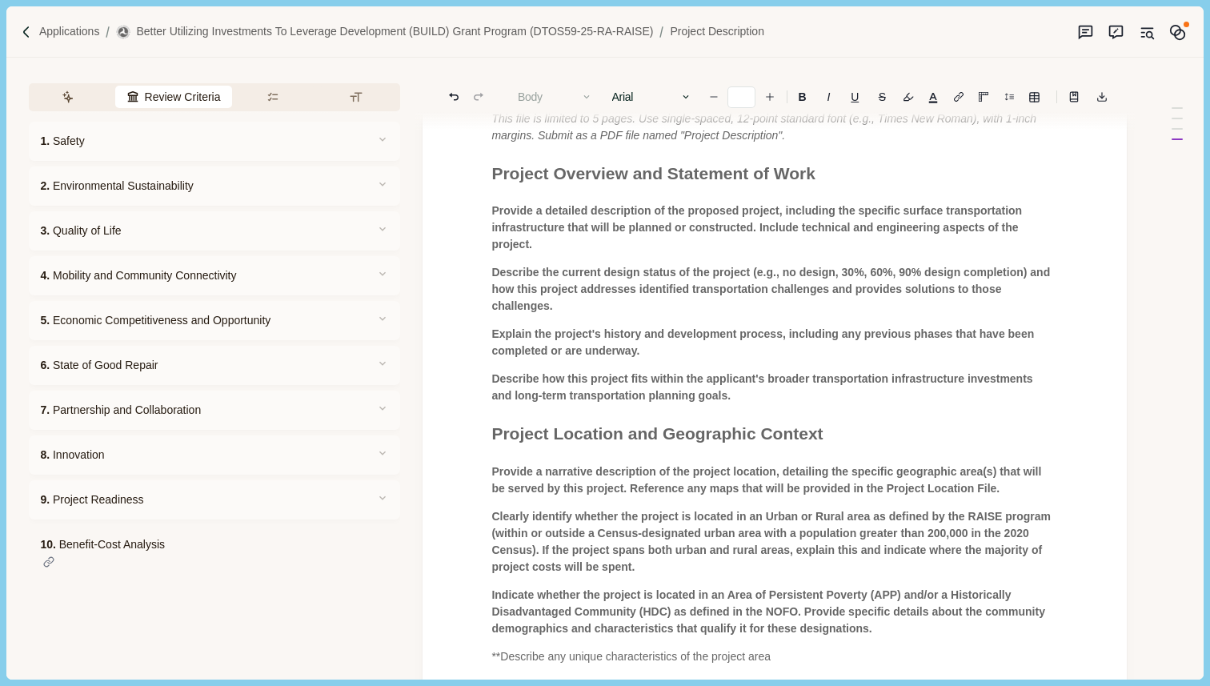
scroll to position [258, 0]
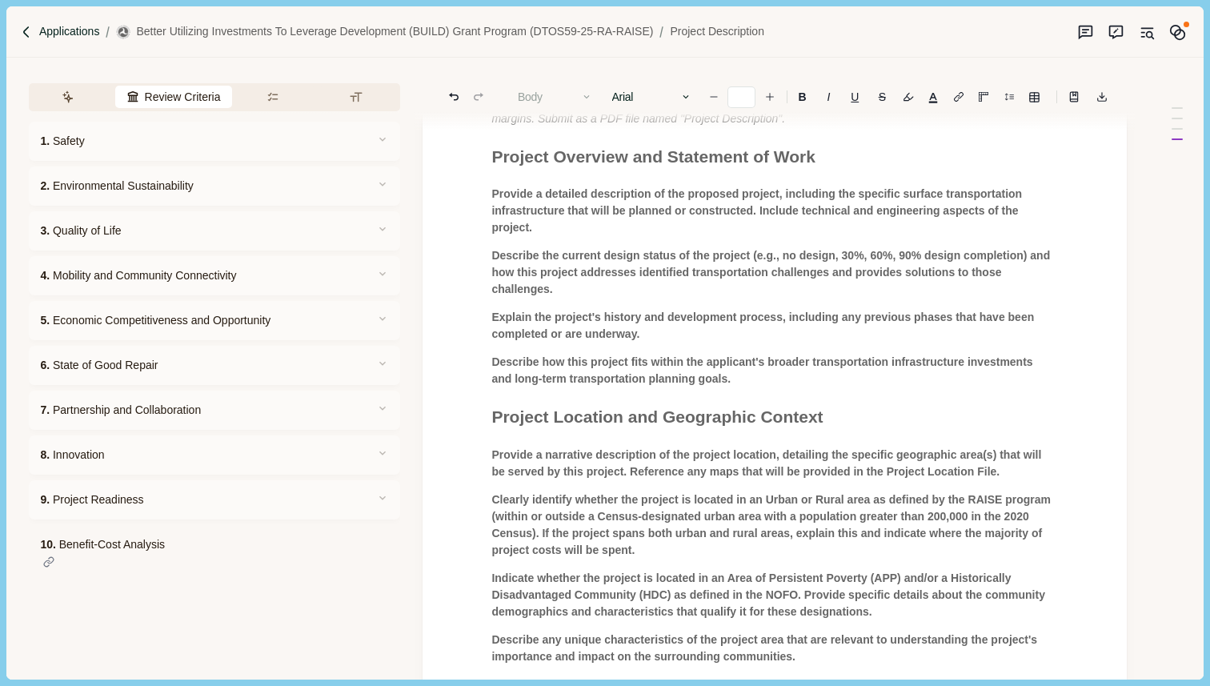
click at [56, 30] on p "Applications" at bounding box center [69, 31] width 61 height 17
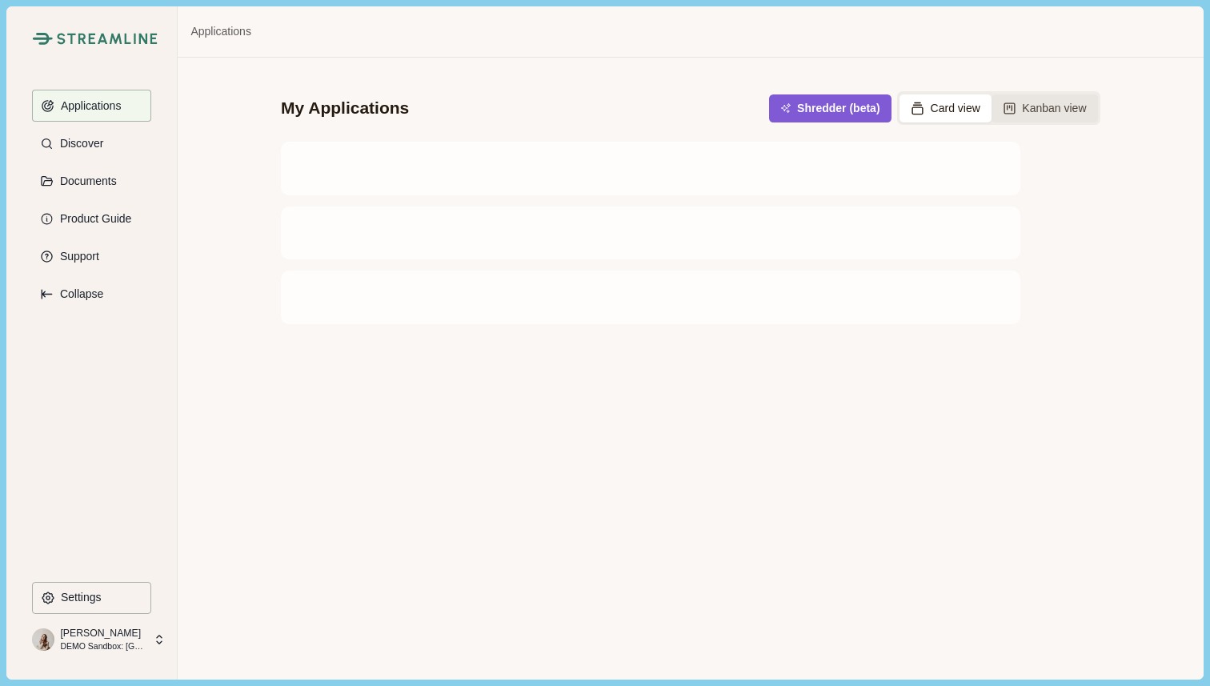
click at [1038, 105] on button "Kanban view" at bounding box center [1045, 108] width 106 height 28
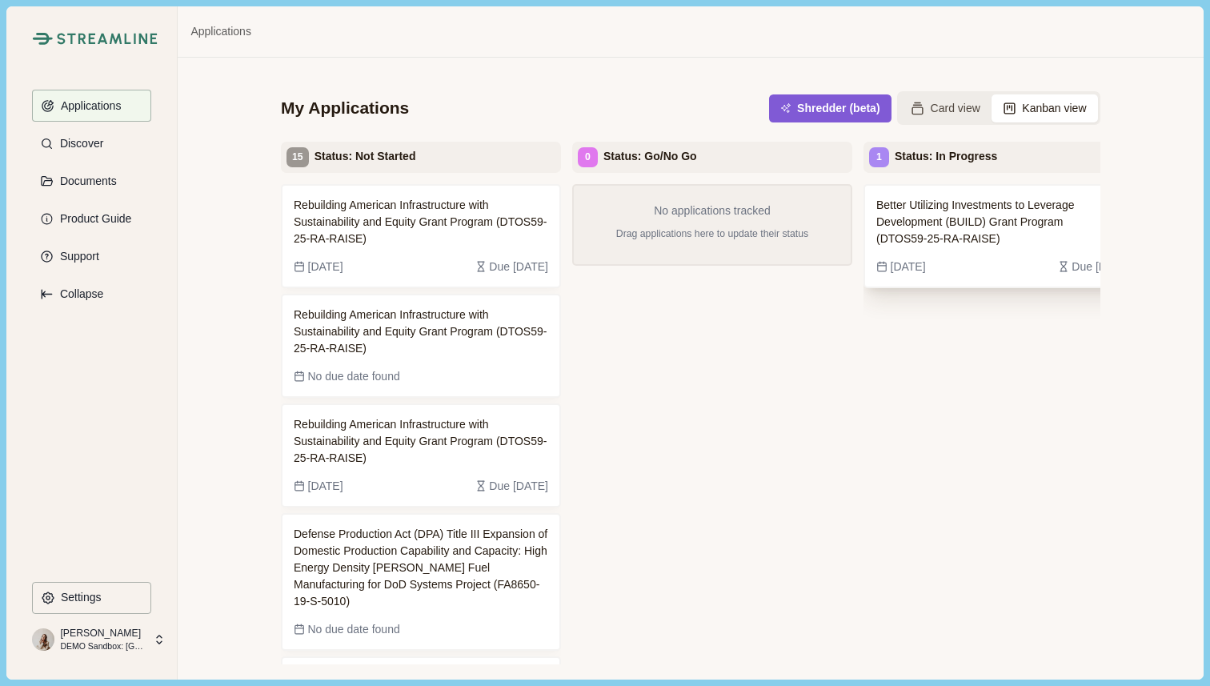
click at [992, 223] on span "Better Utilizing Investments to Leverage Development (BUILD) Grant Program (DTO…" at bounding box center [991, 222] width 230 height 50
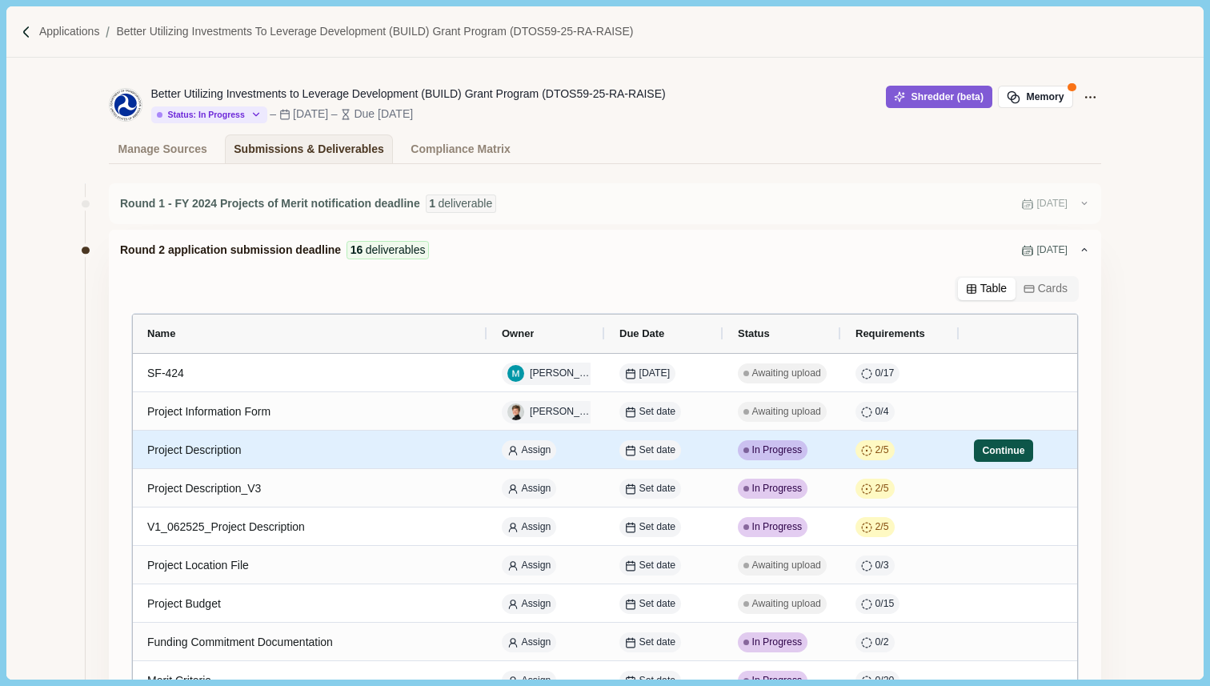
click at [1003, 448] on button "Continue" at bounding box center [1003, 450] width 59 height 22
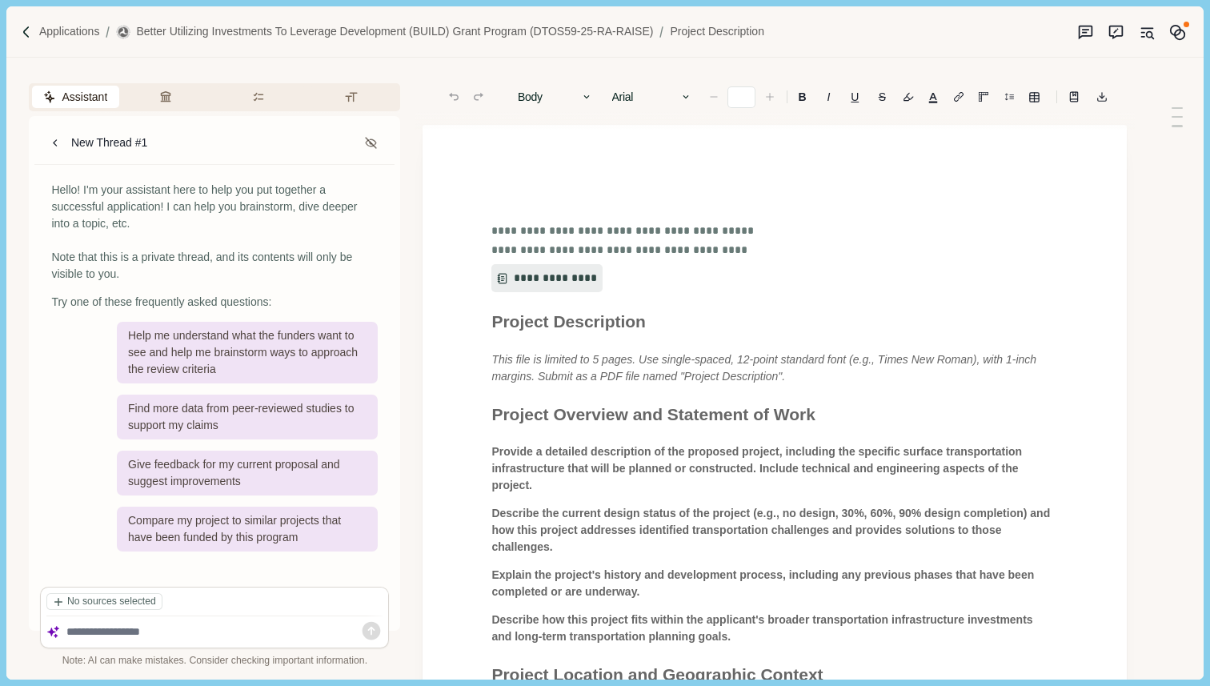
type input "**"
click at [485, 315] on div "**********" at bounding box center [774, 551] width 589 height 743
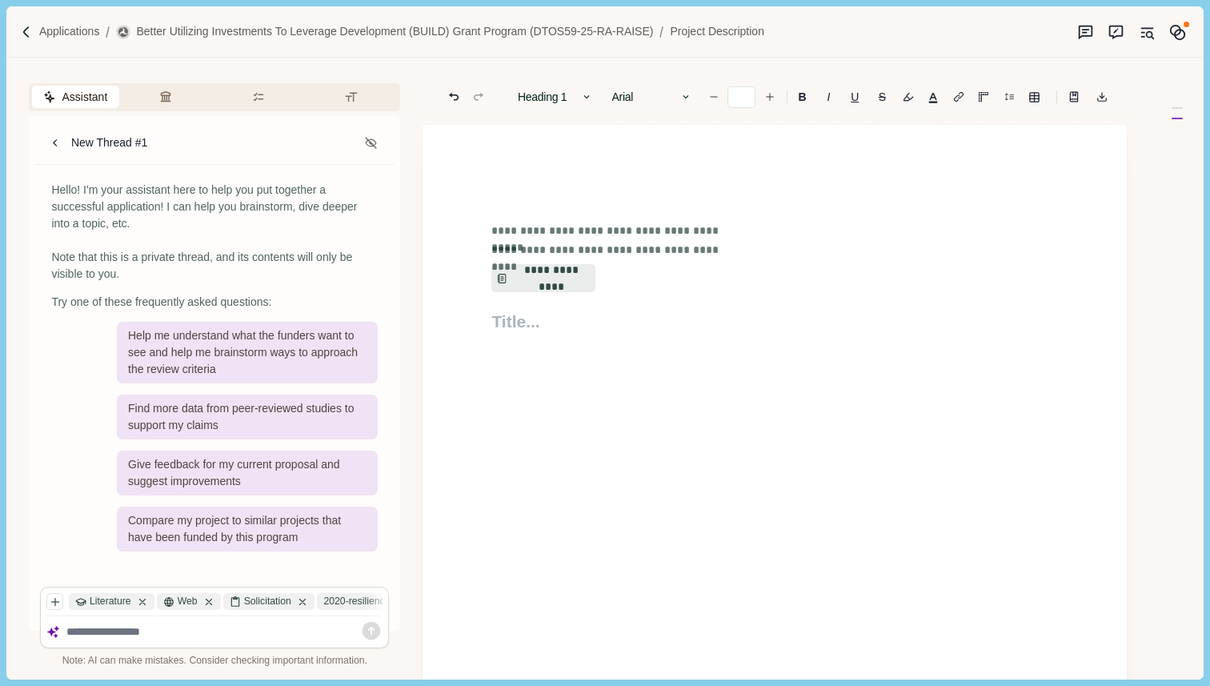
drag, startPoint x: 485, startPoint y: 315, endPoint x: 811, endPoint y: 458, distance: 356.2
click at [811, 458] on div "**********" at bounding box center [775, 468] width 704 height 686
click at [559, 273] on button "**********" at bounding box center [544, 278] width 106 height 29
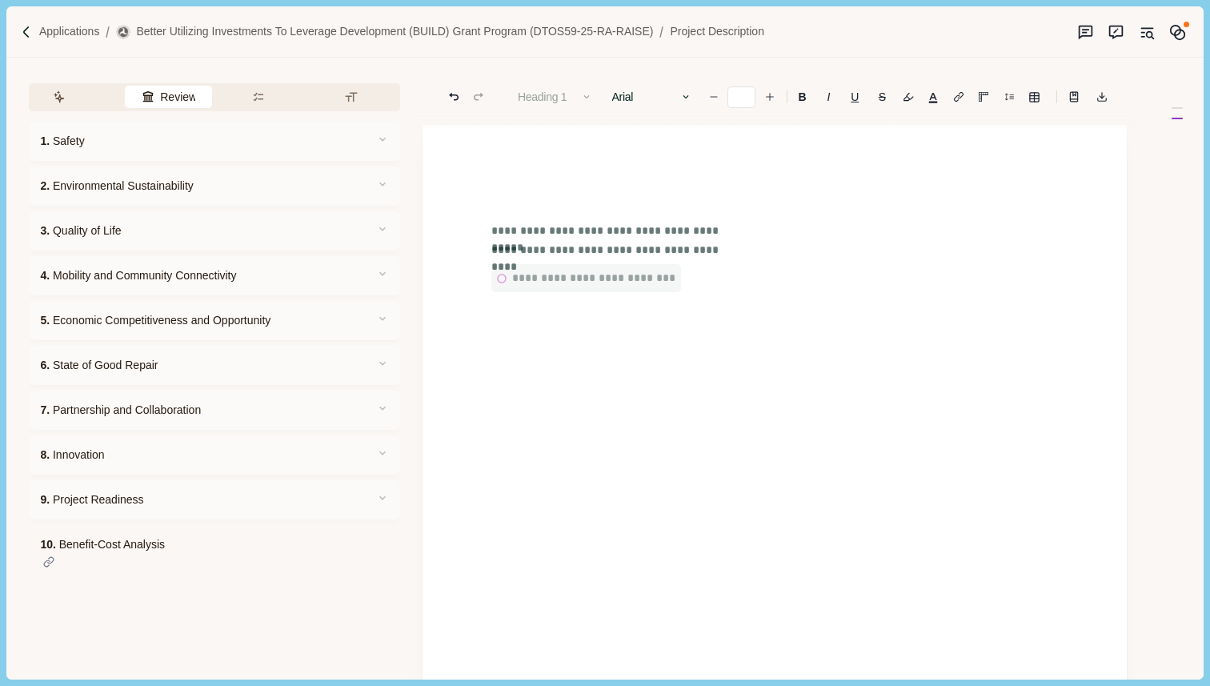
click at [179, 105] on button "Review Criteria" at bounding box center [168, 97] width 87 height 22
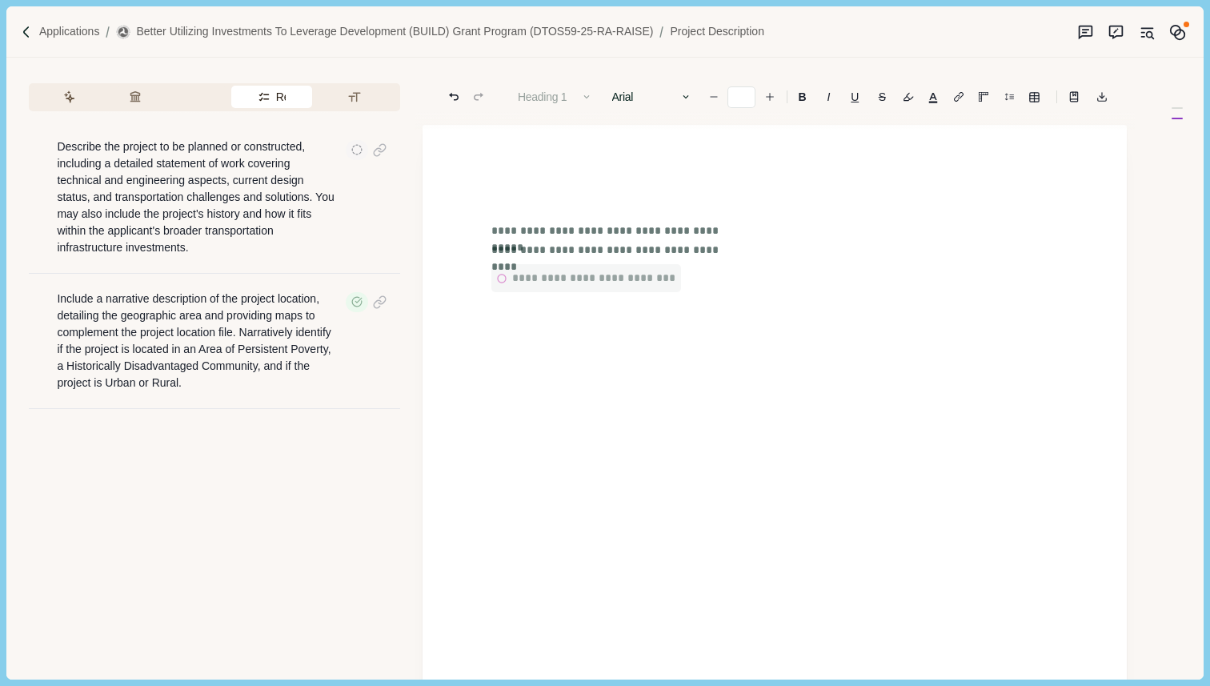
click at [276, 105] on button "Requirements" at bounding box center [271, 97] width 80 height 22
click at [370, 102] on button "Formatting" at bounding box center [358, 97] width 79 height 22
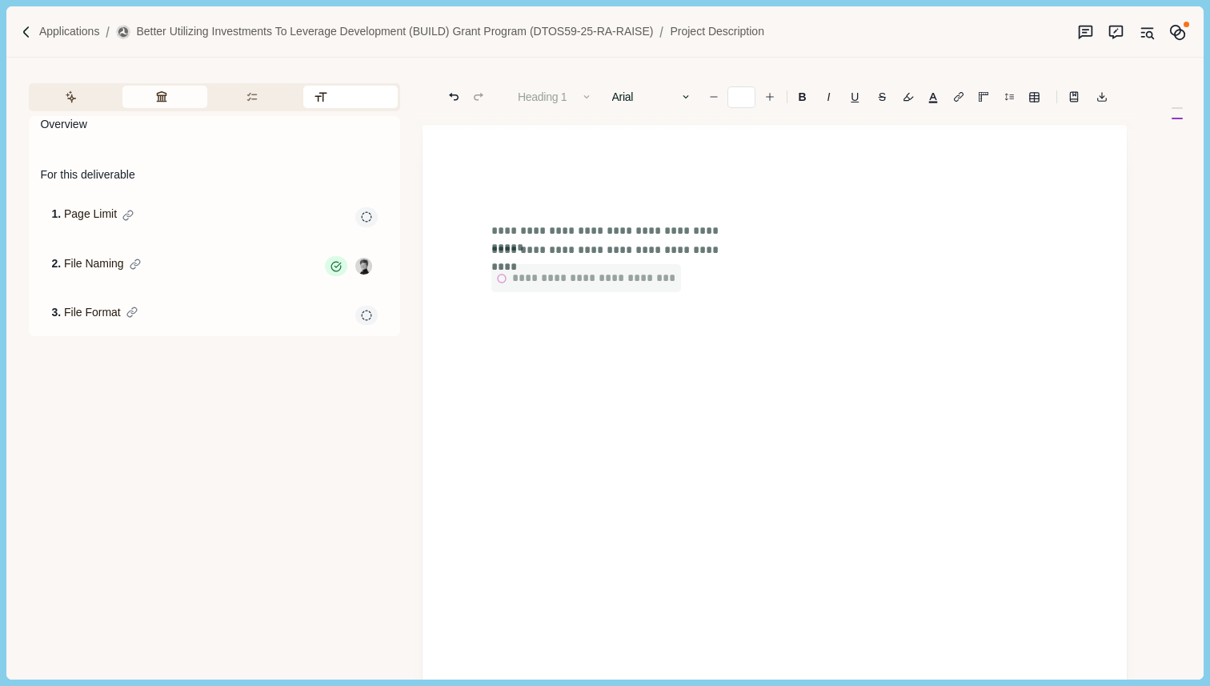
click at [172, 99] on button "Review Criteria" at bounding box center [164, 97] width 85 height 22
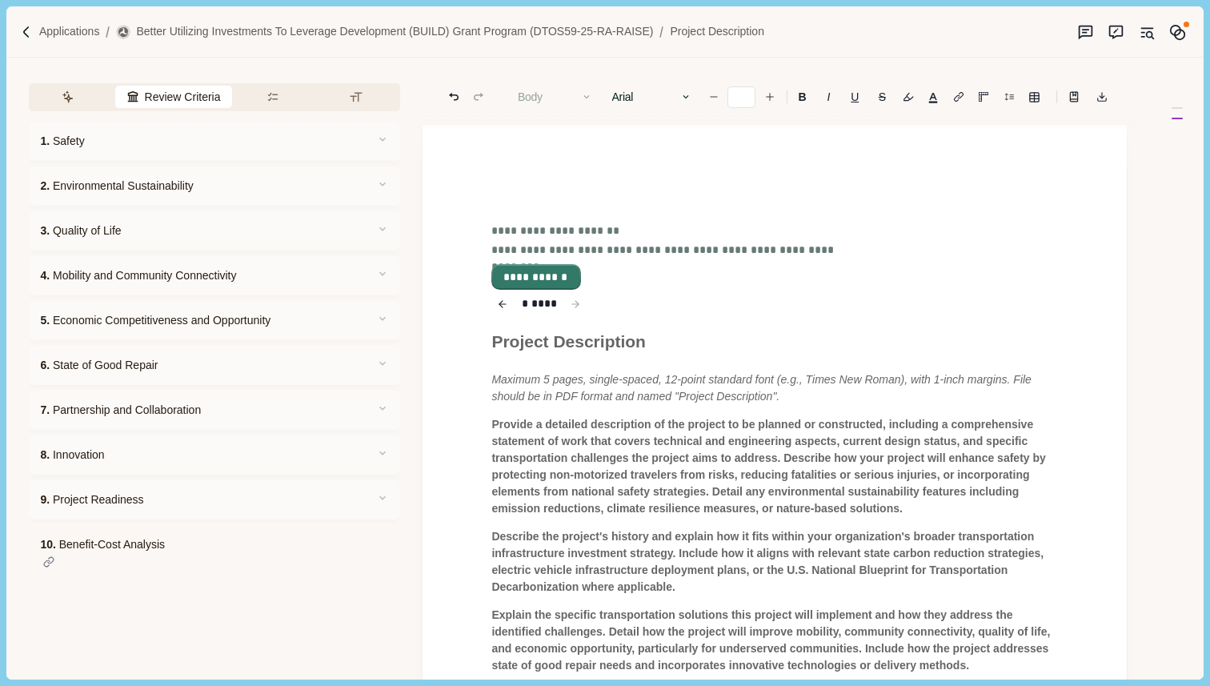
click at [531, 277] on button "**********" at bounding box center [536, 277] width 86 height 22
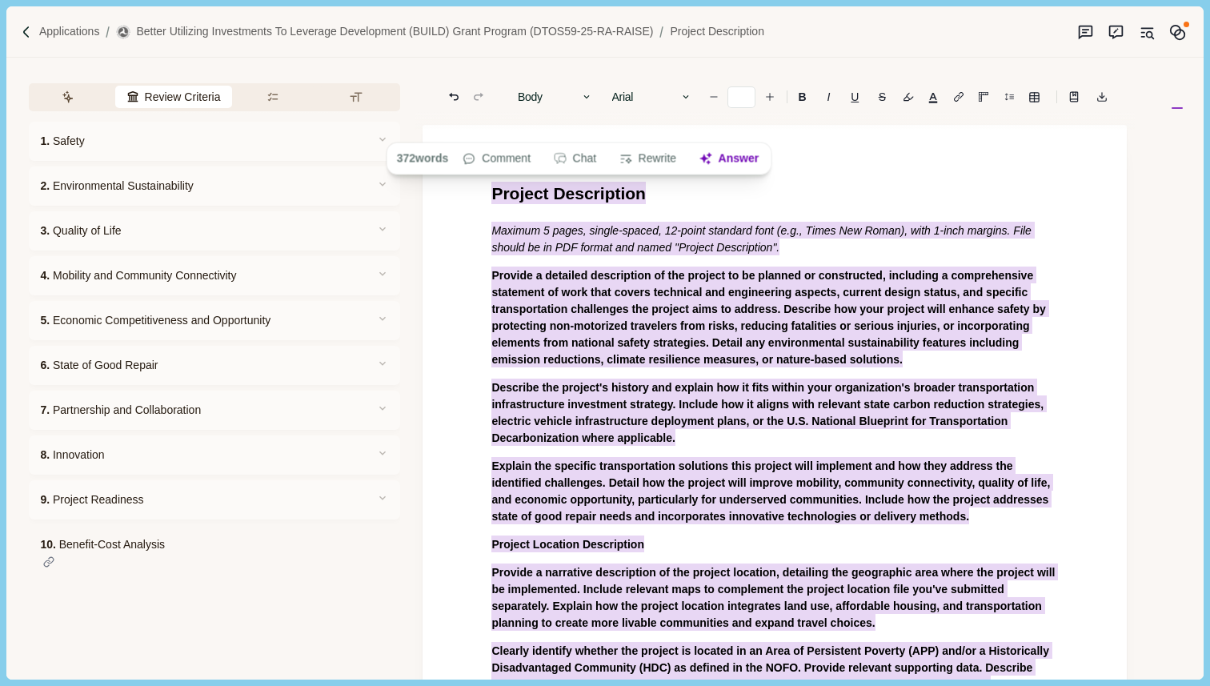
click at [488, 251] on div "Project Description Maximum 5 pages, single-spaced, 12-point standard font (e.g…" at bounding box center [774, 492] width 589 height 625
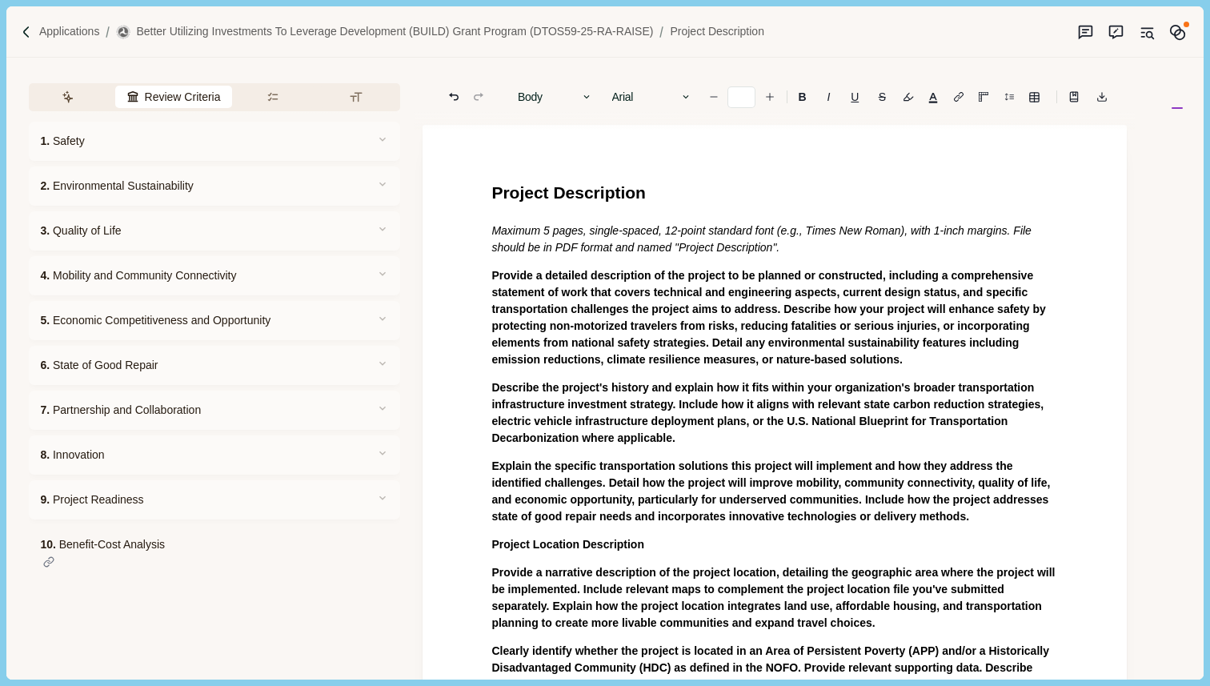
click at [491, 278] on span "Provide a detailed description of the project to be planned or constructed, inc…" at bounding box center [769, 317] width 557 height 97
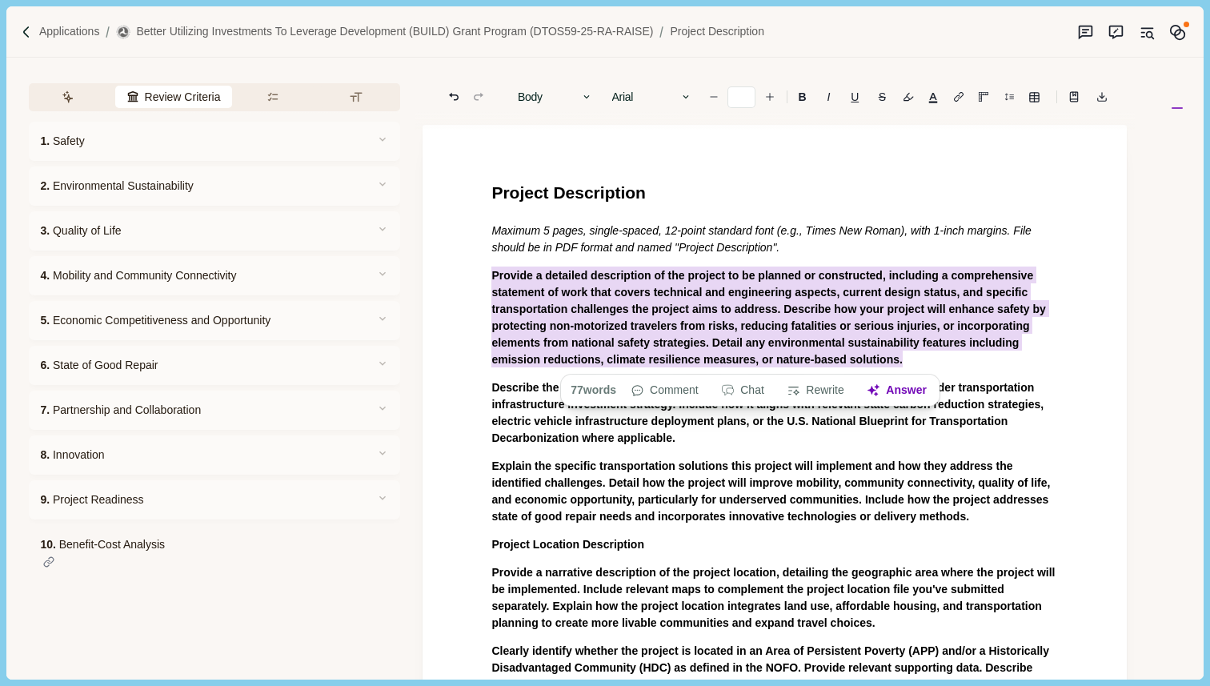
drag, startPoint x: 491, startPoint y: 278, endPoint x: 1020, endPoint y: 362, distance: 535.6
click at [1020, 362] on p "Provide a detailed description of the project to be planned or constructed, inc…" at bounding box center [774, 317] width 567 height 101
click at [910, 398] on button "Answer" at bounding box center [897, 390] width 77 height 22
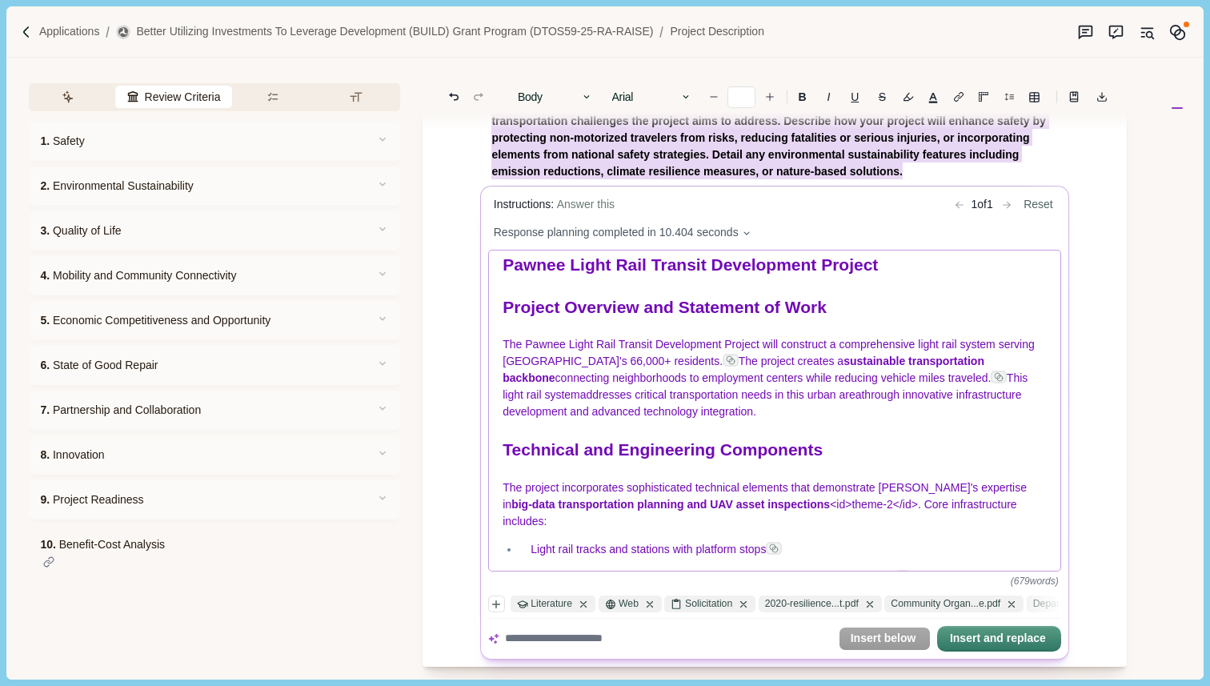
scroll to position [29, 0]
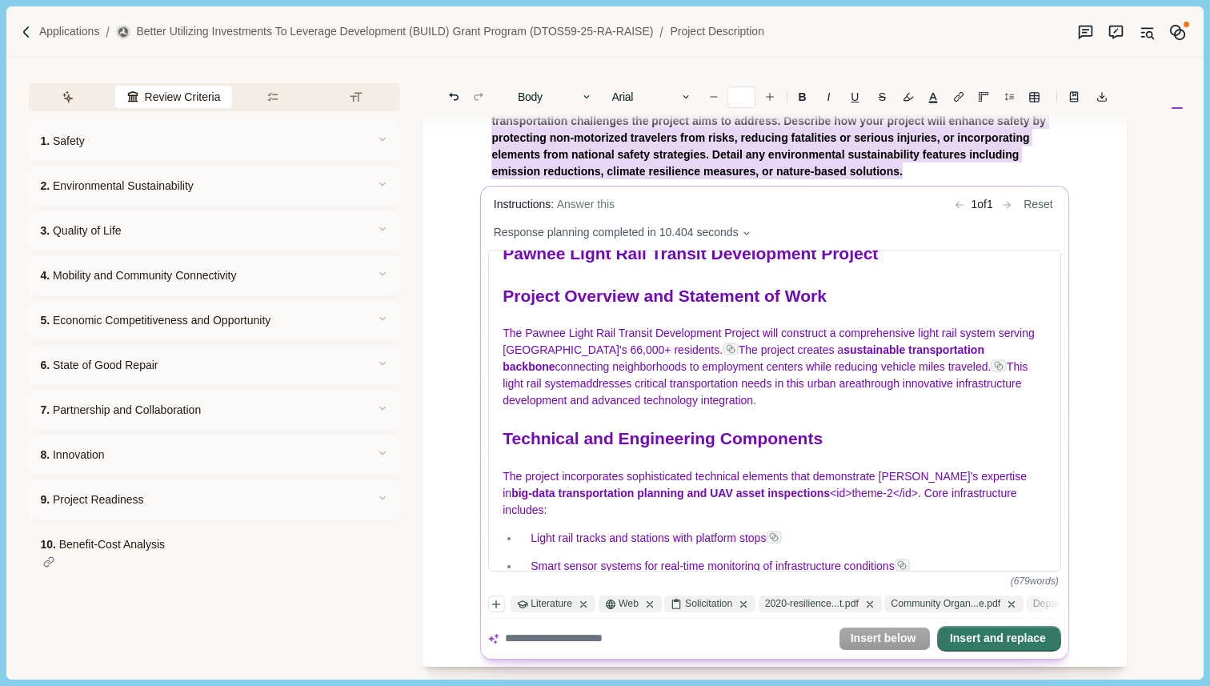
click at [982, 638] on button "Insert and replace" at bounding box center [999, 638] width 121 height 22
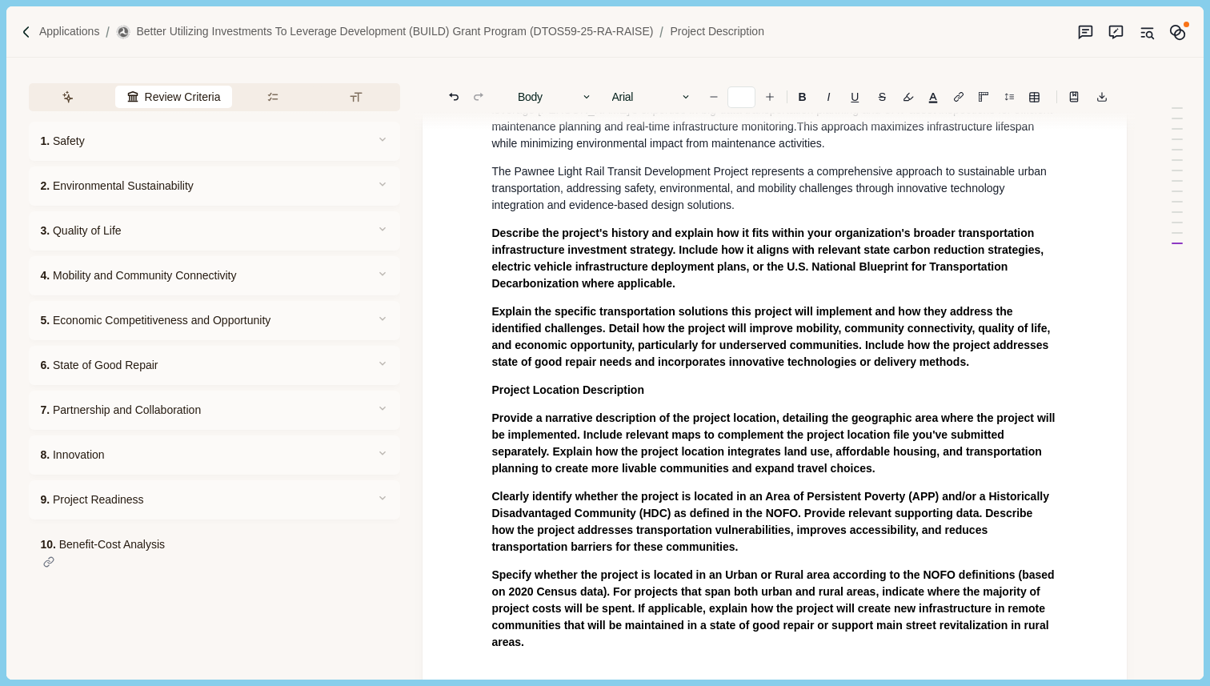
scroll to position [1855, 0]
